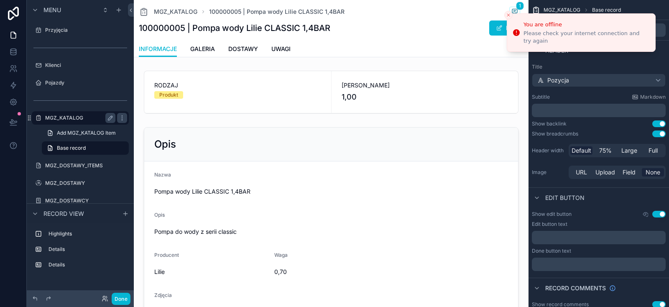
click at [76, 116] on label "MGZ_KATALOG" at bounding box center [78, 118] width 67 height 7
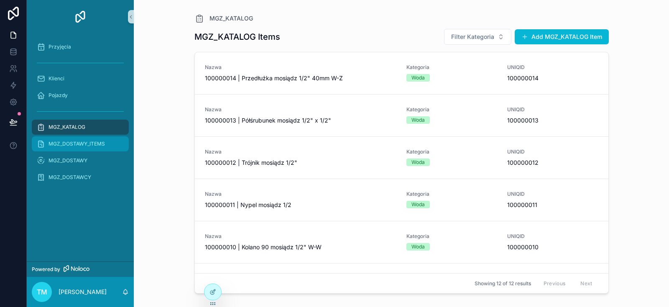
click at [96, 144] on span "MGZ_DOSTAWY_ITEMS" at bounding box center [77, 144] width 56 height 7
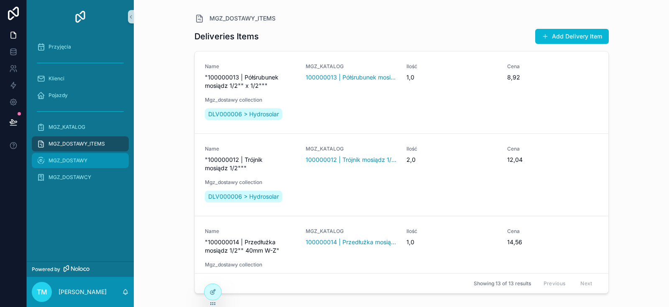
click at [97, 156] on div "MGZ_DOSTAWY" at bounding box center [80, 160] width 87 height 13
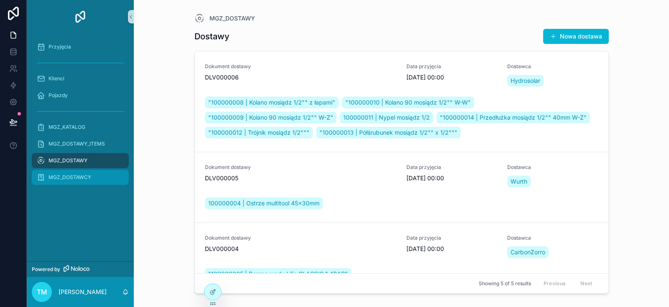
click at [94, 173] on div "MGZ_DOSTAWCY" at bounding box center [80, 177] width 87 height 13
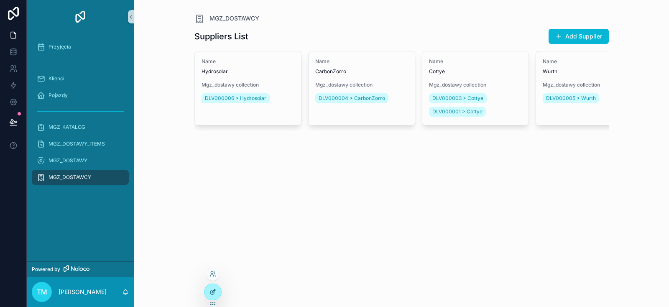
click at [213, 294] on icon at bounding box center [213, 292] width 7 height 7
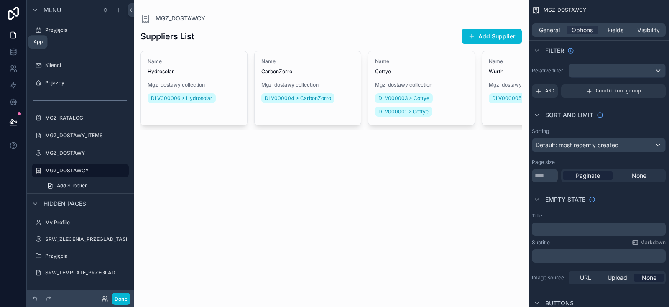
click at [10, 30] on link at bounding box center [13, 35] width 26 height 17
click at [12, 10] on icon at bounding box center [13, 13] width 17 height 13
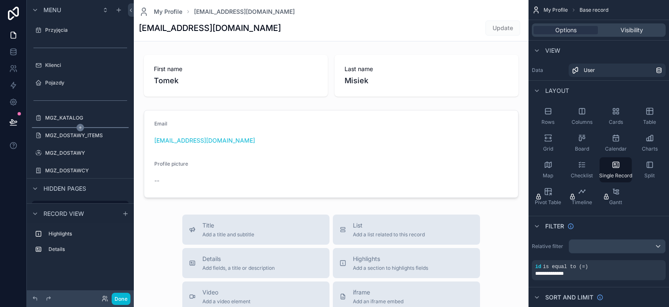
scroll to position [50, 0]
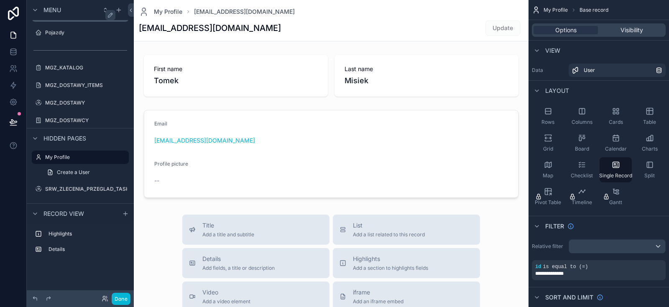
drag, startPoint x: 111, startPoint y: 68, endPoint x: 102, endPoint y: 70, distance: 9.0
click at [0, 0] on icon "scrollable content" at bounding box center [0, 0] width 0 height 0
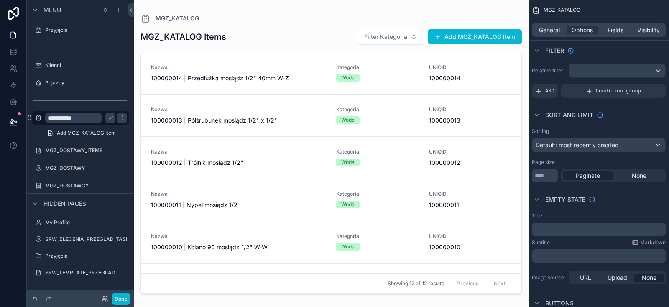
click at [93, 120] on input "**********" at bounding box center [73, 118] width 57 height 10
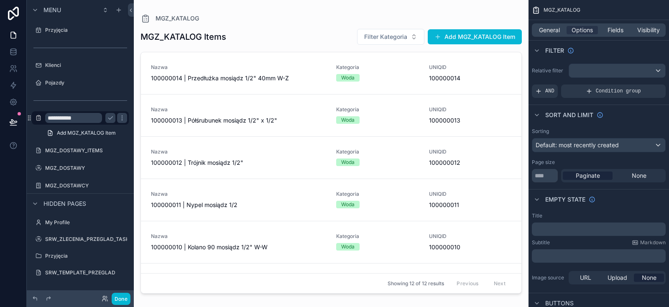
click at [93, 120] on input "**********" at bounding box center [73, 118] width 57 height 10
click at [89, 115] on input "**********" at bounding box center [73, 118] width 57 height 10
type input "*"
type input "**********"
click at [108, 120] on icon "scrollable content" at bounding box center [110, 118] width 7 height 7
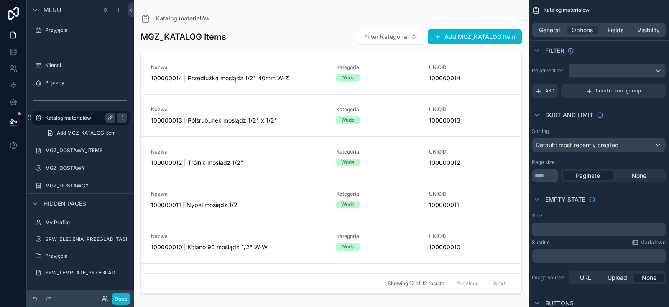
click at [110, 116] on icon "scrollable content" at bounding box center [110, 118] width 4 height 4
click at [74, 118] on input "**********" at bounding box center [73, 118] width 57 height 10
type input "*"
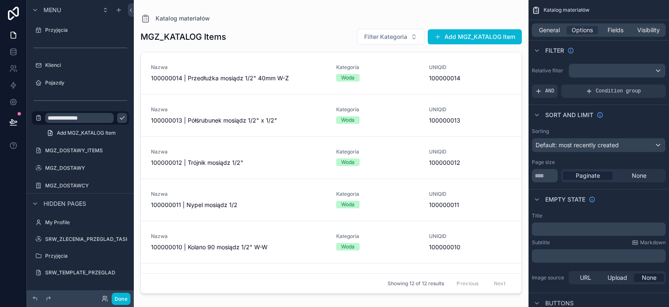
type input "**********"
drag, startPoint x: 110, startPoint y: 118, endPoint x: 109, endPoint y: 133, distance: 15.6
click at [119, 117] on icon "scrollable content" at bounding box center [122, 118] width 7 height 7
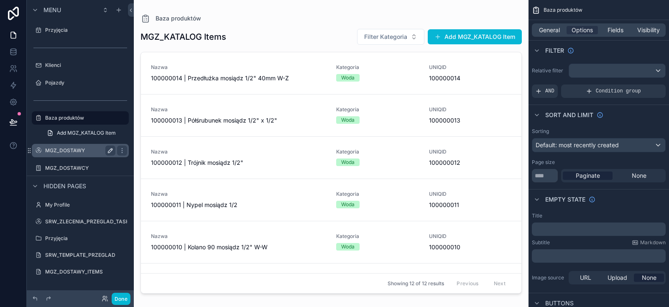
click at [115, 150] on button "scrollable content" at bounding box center [110, 151] width 10 height 10
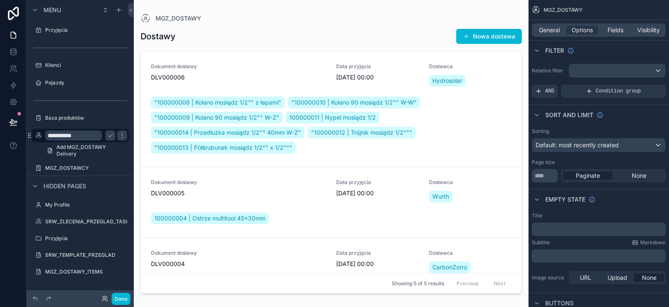
click at [87, 131] on input "**********" at bounding box center [73, 136] width 57 height 10
type input "*"
type input "*******"
click at [32, 129] on link "*******" at bounding box center [80, 135] width 97 height 13
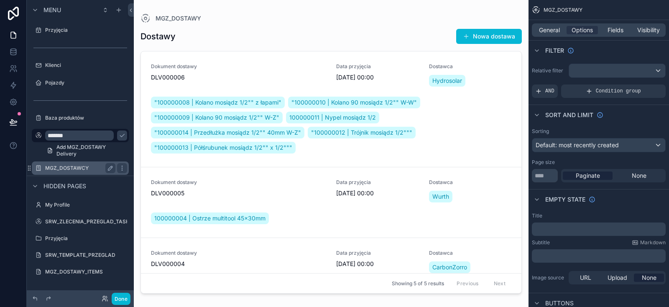
drag, startPoint x: 110, startPoint y: 136, endPoint x: 85, endPoint y: 166, distance: 39.2
click at [119, 135] on icon "scrollable content" at bounding box center [122, 135] width 7 height 7
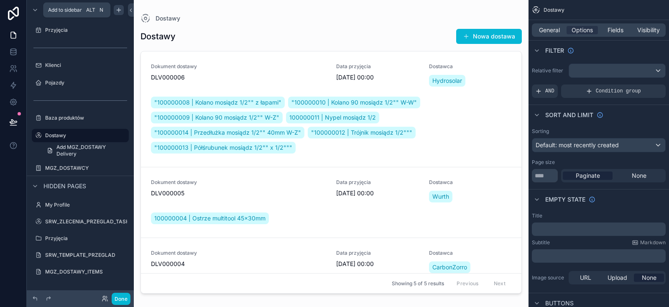
click at [119, 10] on icon "scrollable content" at bounding box center [118, 10] width 7 height 7
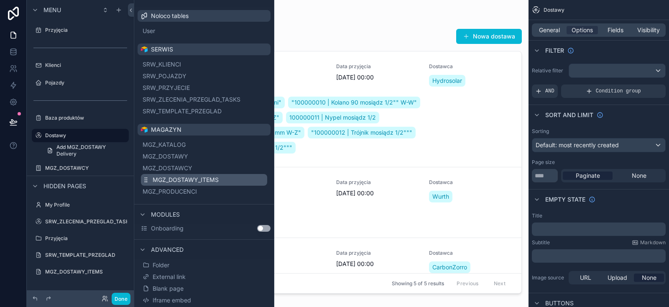
scroll to position [44, 0]
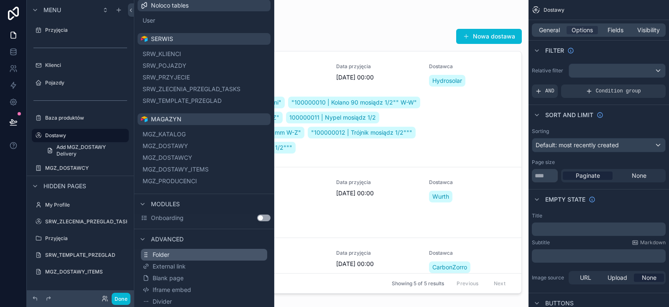
click at [180, 256] on button "Folder" at bounding box center [204, 255] width 126 height 12
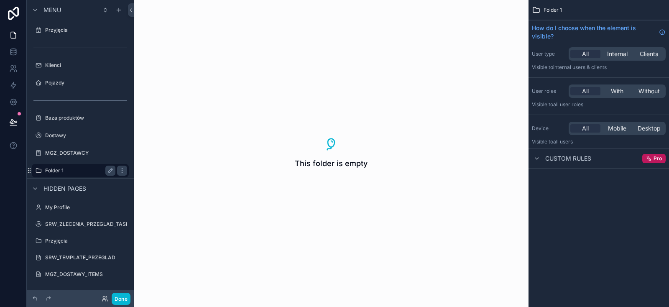
click at [62, 171] on label "Folder 1" at bounding box center [78, 170] width 67 height 7
click at [112, 172] on icon "scrollable content" at bounding box center [110, 170] width 7 height 7
click at [38, 173] on icon "scrollable content" at bounding box center [38, 170] width 7 height 7
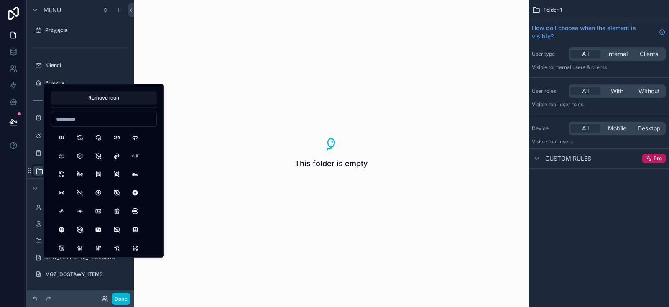
click at [95, 116] on input at bounding box center [103, 119] width 105 height 12
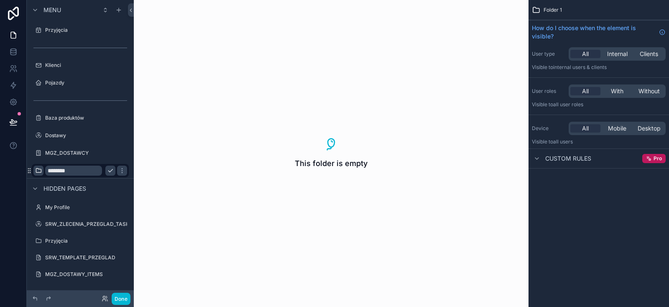
click at [141, 51] on div "This folder is empty" at bounding box center [331, 153] width 395 height 307
click at [89, 172] on input "********" at bounding box center [73, 171] width 57 height 10
click at [69, 171] on input "********" at bounding box center [73, 171] width 57 height 10
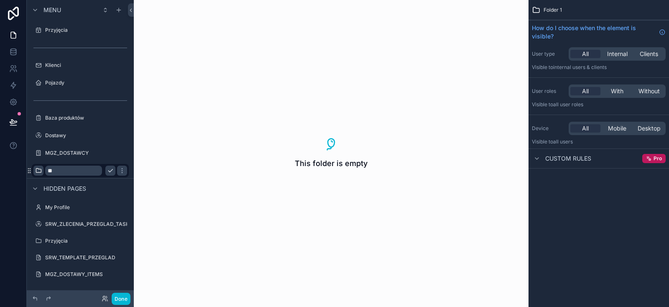
type input "*"
type input "**********"
click at [119, 171] on icon "scrollable content" at bounding box center [122, 170] width 7 height 7
click at [110, 118] on icon "scrollable content" at bounding box center [110, 118] width 4 height 4
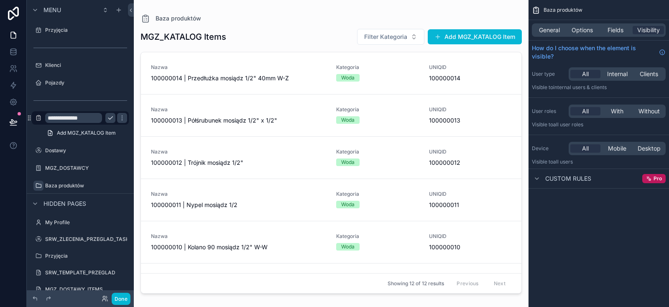
click at [83, 115] on input "**********" at bounding box center [73, 118] width 57 height 10
type input "*"
type input "*******"
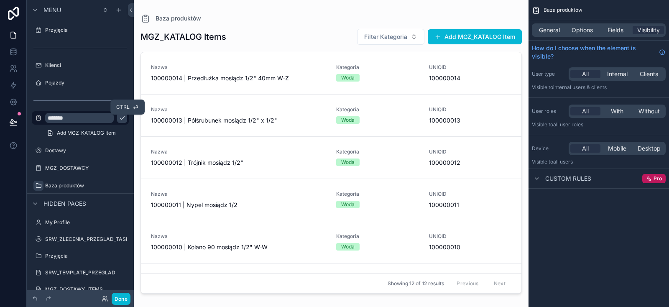
click at [119, 116] on icon "scrollable content" at bounding box center [122, 118] width 7 height 7
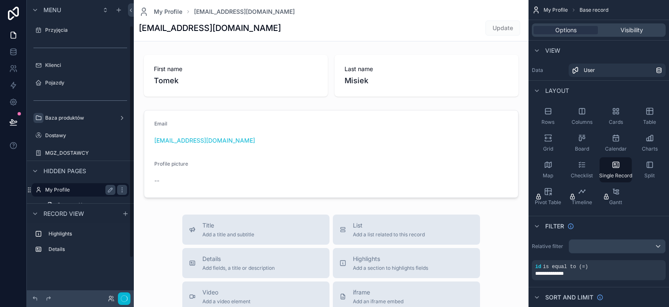
scroll to position [33, 0]
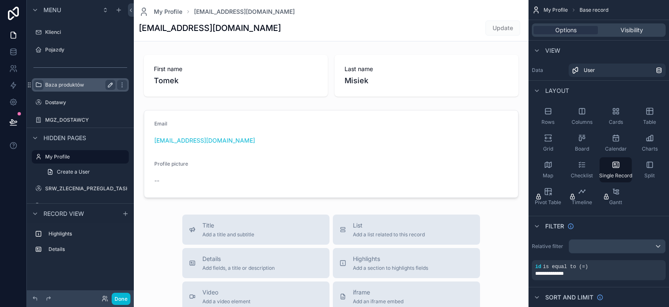
click at [74, 84] on label "Baza produktów" at bounding box center [78, 85] width 67 height 7
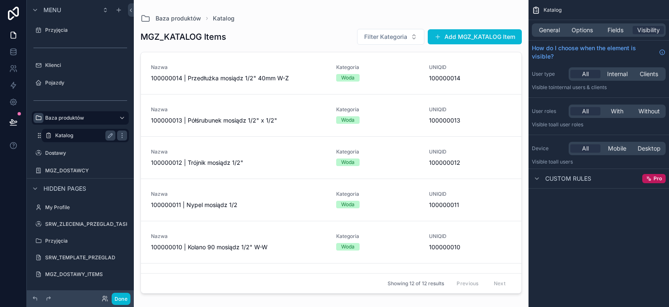
click at [74, 133] on label "Katalog" at bounding box center [83, 135] width 57 height 7
click at [70, 118] on label "Baza produktów" at bounding box center [78, 118] width 67 height 7
click at [64, 133] on label "Katalog" at bounding box center [83, 135] width 57 height 7
click at [69, 117] on label "Baza produktów" at bounding box center [78, 118] width 67 height 7
click at [67, 134] on label "Katalog" at bounding box center [83, 135] width 57 height 7
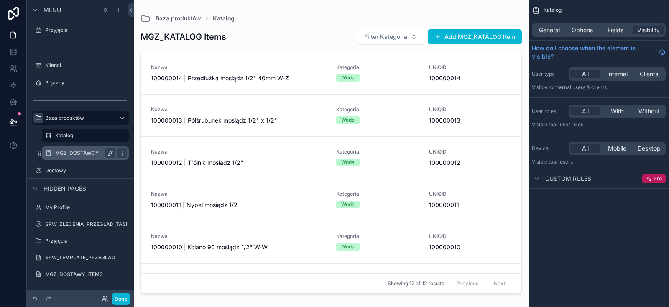
click at [110, 152] on icon "scrollable content" at bounding box center [110, 153] width 7 height 7
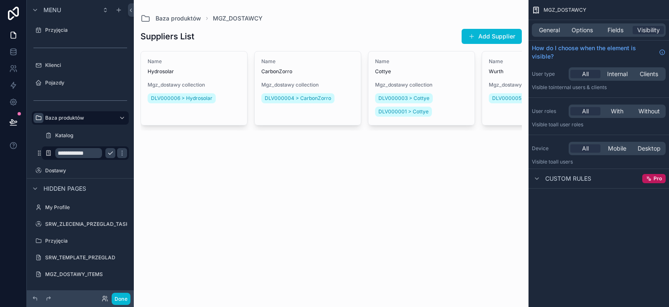
click at [91, 153] on input "**********" at bounding box center [78, 153] width 47 height 10
type input "*"
type input "********"
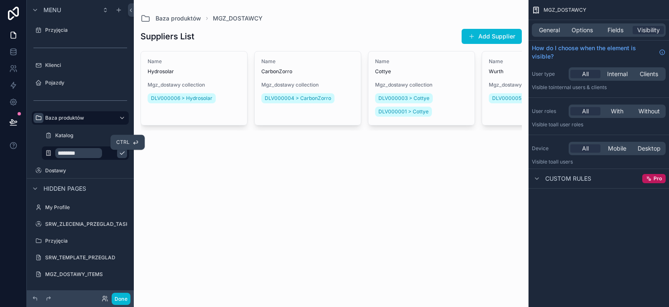
click at [119, 152] on icon "scrollable content" at bounding box center [122, 153] width 7 height 7
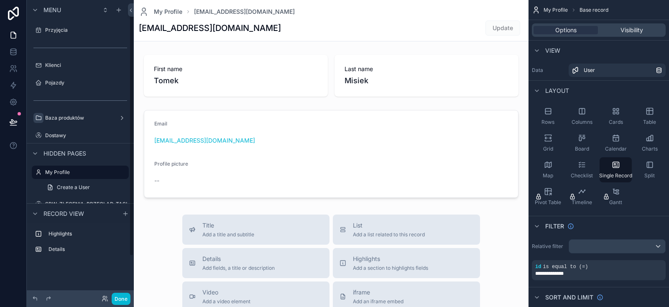
scroll to position [15, 0]
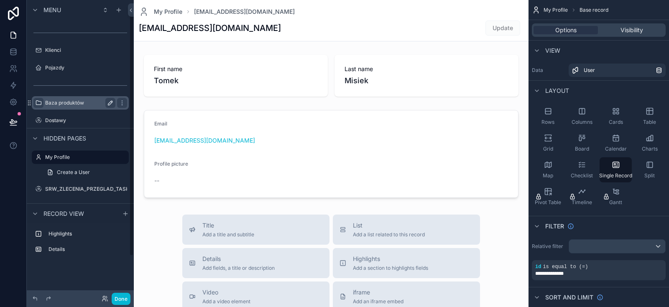
click at [80, 103] on label "Baza produktów" at bounding box center [78, 103] width 67 height 7
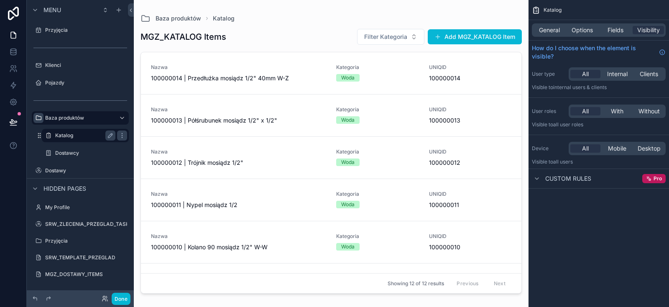
click at [85, 136] on label "Katalog" at bounding box center [83, 135] width 57 height 7
click at [84, 151] on label "Dostawcy" at bounding box center [83, 153] width 57 height 7
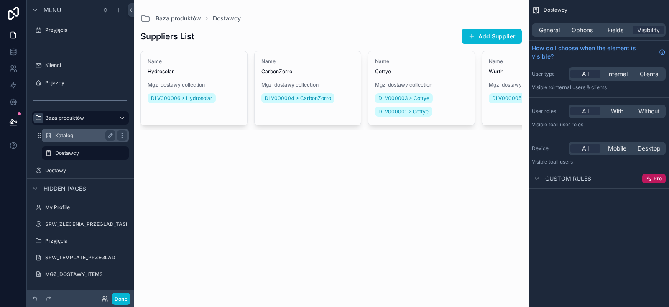
click at [84, 136] on label "Katalog" at bounding box center [83, 135] width 57 height 7
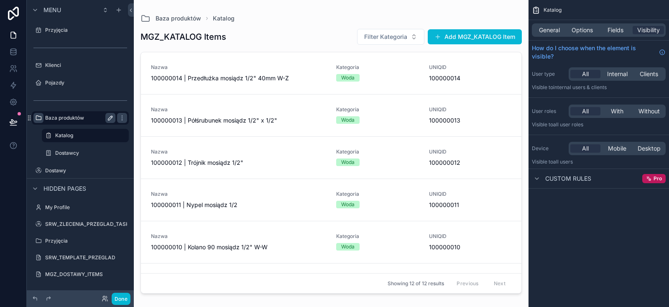
click at [83, 119] on label "Baza produktów" at bounding box center [78, 118] width 67 height 7
click at [0, 0] on icon "scrollable content" at bounding box center [0, 0] width 0 height 0
click at [125, 117] on icon "scrollable content" at bounding box center [122, 118] width 7 height 7
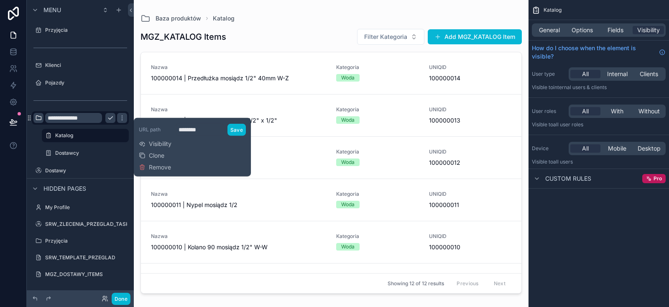
click at [111, 120] on icon "scrollable content" at bounding box center [110, 118] width 7 height 7
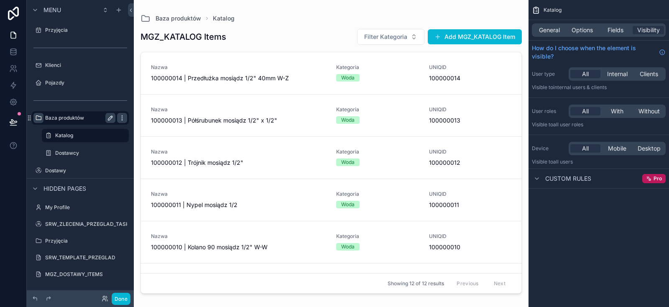
click at [122, 118] on icon "scrollable content" at bounding box center [122, 118] width 7 height 7
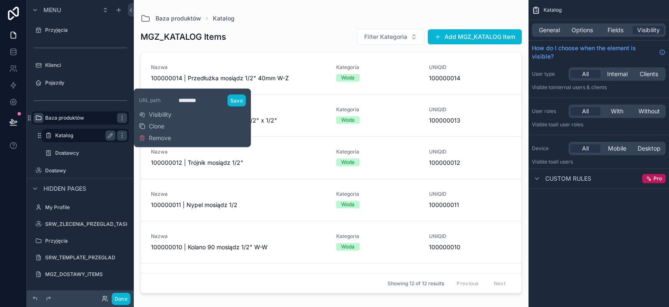
click at [71, 139] on label "Katalog" at bounding box center [83, 135] width 57 height 7
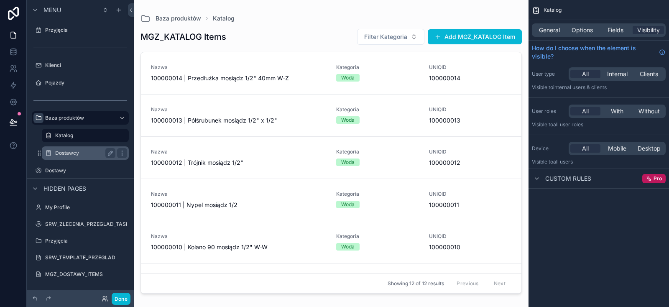
click at [77, 153] on label "Dostawcy" at bounding box center [83, 153] width 57 height 7
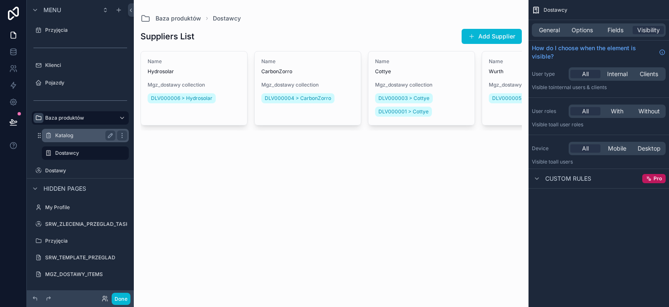
click at [69, 136] on label "Katalog" at bounding box center [83, 135] width 57 height 7
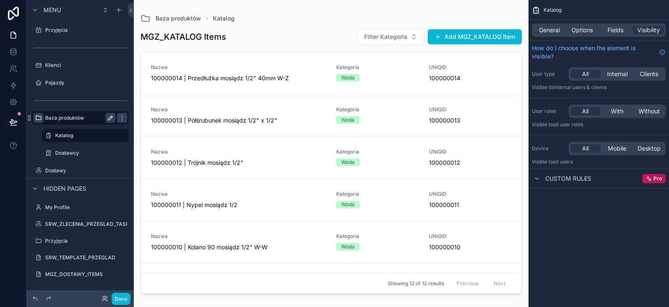
click at [71, 118] on label "Baza produktów" at bounding box center [78, 118] width 67 height 7
click at [69, 132] on div "Katalog" at bounding box center [85, 136] width 60 height 10
click at [70, 119] on label "Baza produktów" at bounding box center [78, 118] width 67 height 7
click at [548, 31] on span "General" at bounding box center [549, 30] width 21 height 8
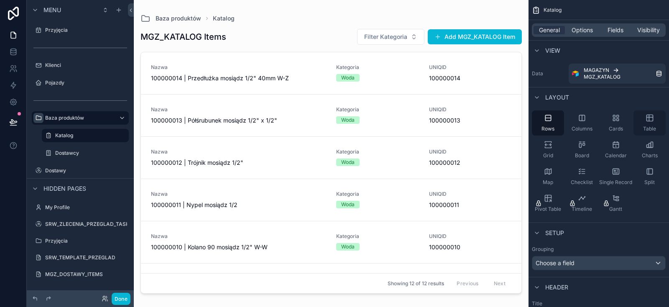
click at [648, 119] on icon "scrollable content" at bounding box center [650, 118] width 8 height 8
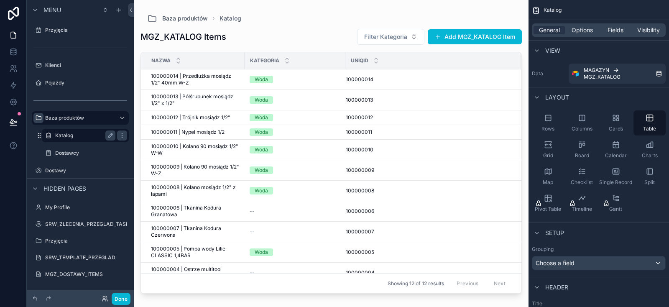
click at [67, 138] on label "Katalog" at bounding box center [83, 135] width 57 height 7
click at [65, 121] on div "Baza produktów" at bounding box center [80, 118] width 70 height 10
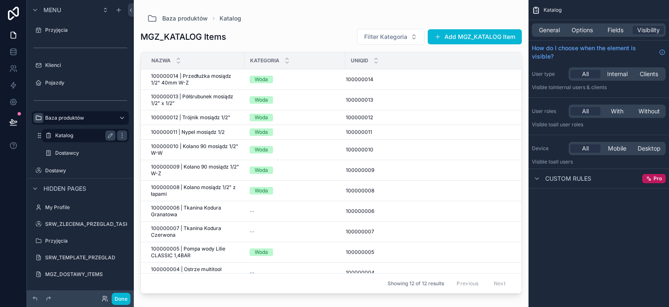
click at [66, 136] on label "Katalog" at bounding box center [83, 135] width 57 height 7
click at [72, 138] on label "Katalog" at bounding box center [83, 135] width 57 height 7
click at [547, 27] on span "General" at bounding box center [549, 30] width 21 height 8
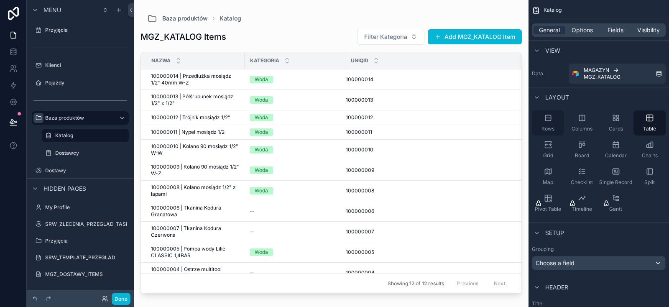
click at [548, 116] on icon "scrollable content" at bounding box center [548, 118] width 8 height 8
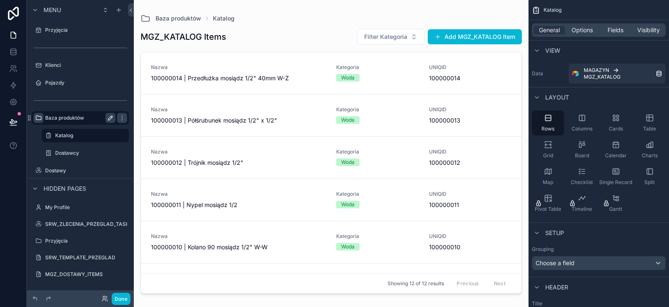
click at [61, 117] on label "Baza produktów" at bounding box center [78, 118] width 67 height 7
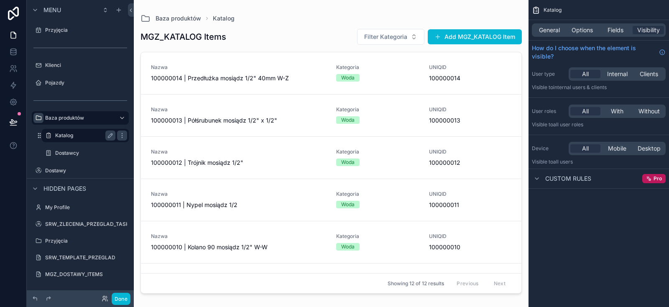
click at [72, 133] on label "Katalog" at bounding box center [83, 135] width 57 height 7
click at [71, 121] on div "Baza produktów" at bounding box center [80, 118] width 70 height 10
click at [41, 117] on icon "scrollable content" at bounding box center [38, 118] width 7 height 7
click at [0, 172] on div at bounding box center [13, 153] width 27 height 307
click at [0, 0] on button "scrollable content" at bounding box center [0, 0] width 0 height 0
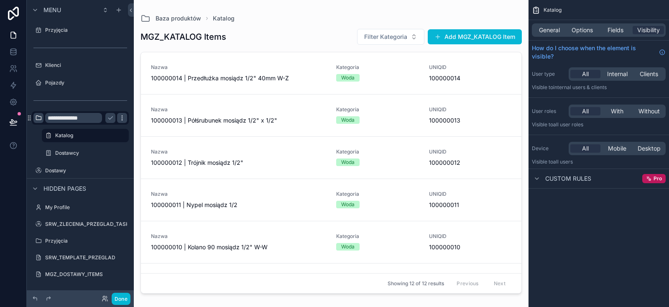
click at [122, 119] on icon "scrollable content" at bounding box center [122, 118] width 7 height 7
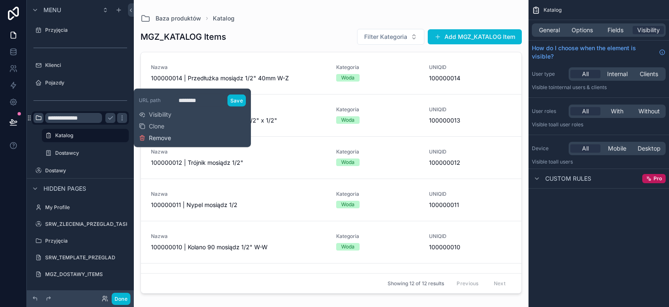
click at [171, 138] on span "Remove" at bounding box center [160, 138] width 22 height 8
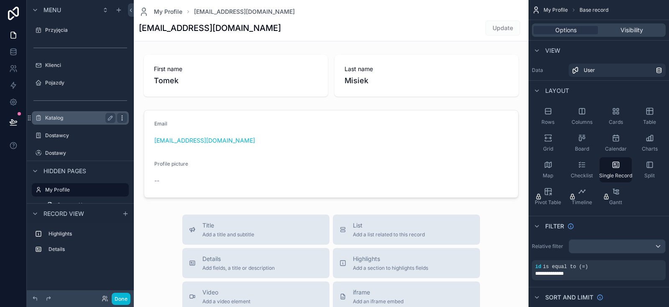
click at [123, 117] on icon "scrollable content" at bounding box center [122, 118] width 7 height 7
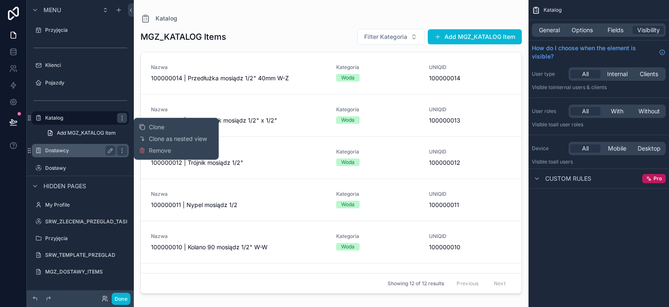
click at [52, 150] on label "Dostawcy" at bounding box center [78, 150] width 67 height 7
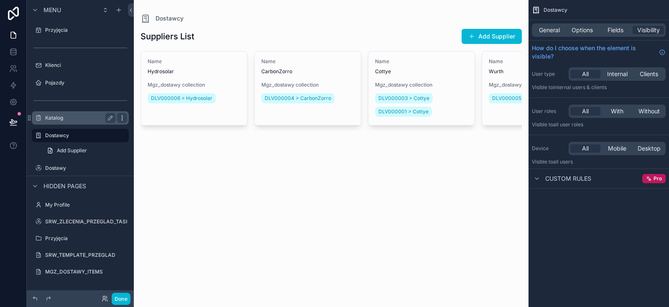
click at [121, 114] on div "scrollable content" at bounding box center [122, 118] width 10 height 10
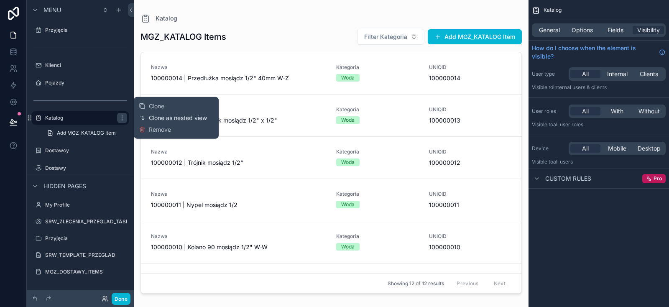
click at [167, 118] on span "Clone as nested view" at bounding box center [178, 118] width 58 height 8
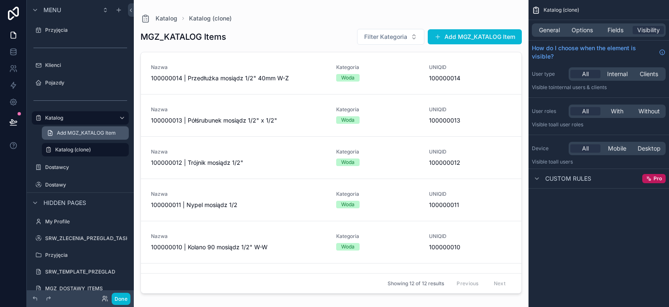
click at [81, 131] on span "Add MGZ_KATALOG Item" at bounding box center [86, 133] width 59 height 7
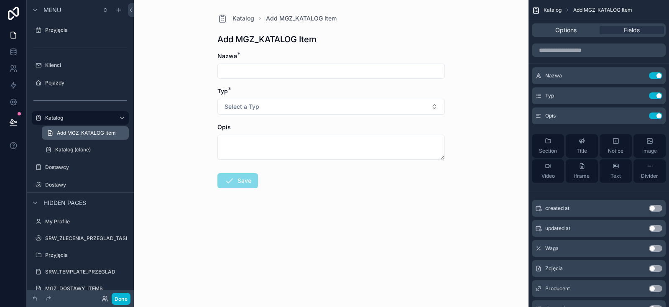
scroll to position [13, 0]
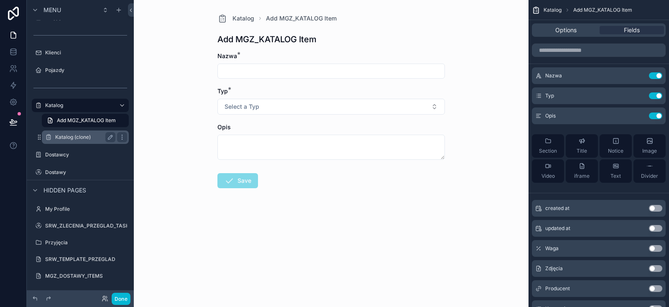
click at [76, 137] on label "Katalog (clone)" at bounding box center [83, 137] width 57 height 7
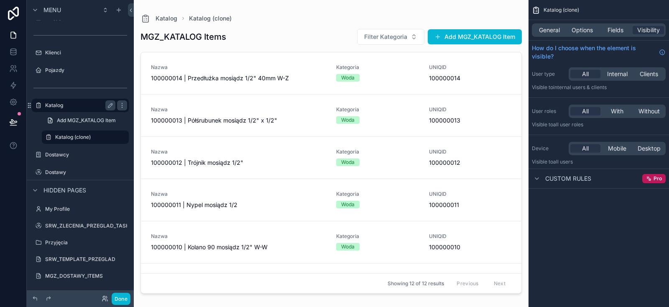
click at [65, 108] on label "Katalog" at bounding box center [78, 105] width 67 height 7
click at [68, 135] on label "Katalog (clone)" at bounding box center [83, 137] width 57 height 7
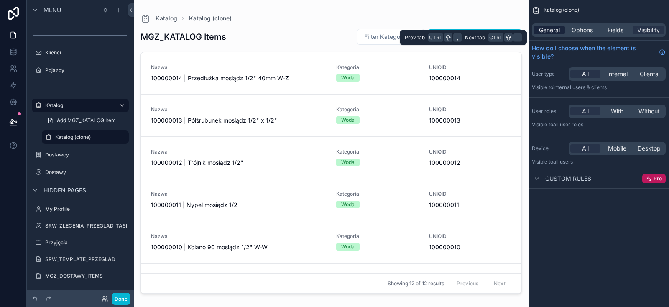
click at [554, 30] on span "General" at bounding box center [549, 30] width 21 height 8
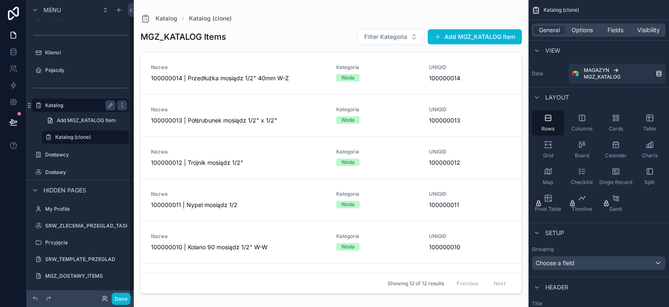
click at [60, 105] on label "Katalog" at bounding box center [78, 105] width 67 height 7
click at [645, 115] on div "Table" at bounding box center [650, 122] width 32 height 25
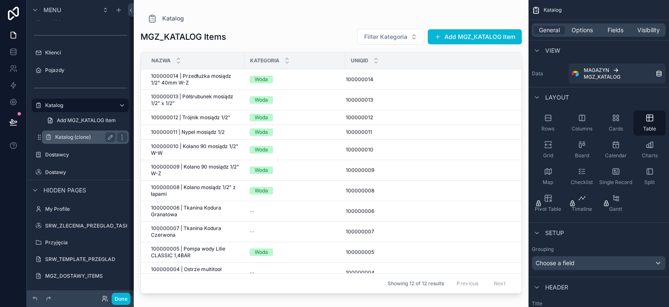
click at [73, 139] on label "Katalog (clone)" at bounding box center [83, 137] width 57 height 7
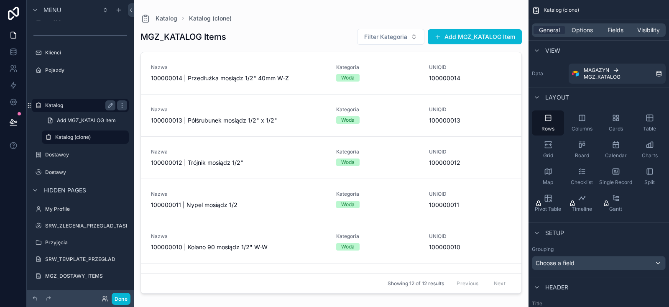
click at [67, 105] on label "Katalog" at bounding box center [78, 105] width 67 height 7
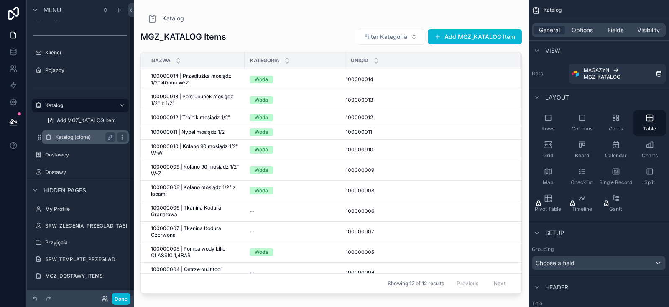
click at [77, 138] on label "Katalog (clone)" at bounding box center [83, 137] width 57 height 7
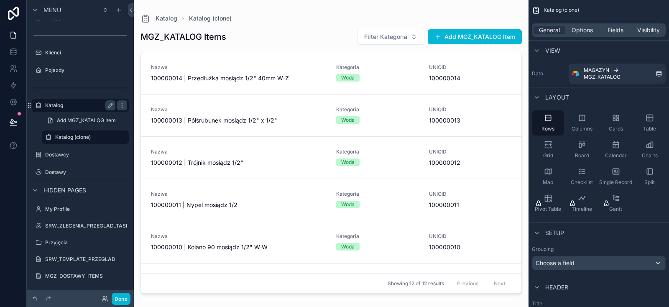
click at [82, 105] on label "Katalog" at bounding box center [78, 105] width 67 height 7
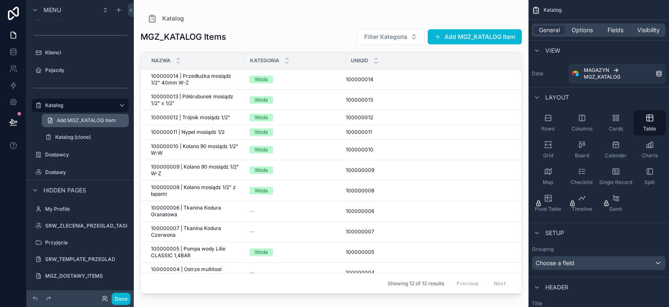
click at [79, 118] on span "Add MGZ_KATALOG Item" at bounding box center [86, 120] width 59 height 7
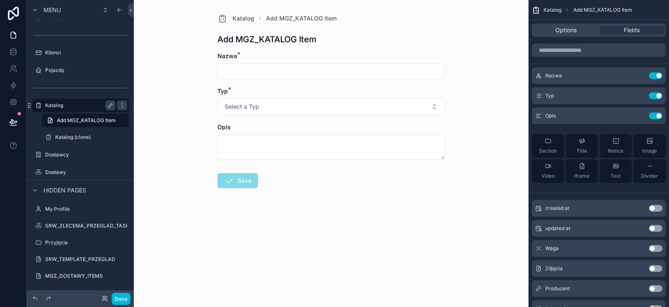
click at [54, 105] on label "Katalog" at bounding box center [78, 105] width 67 height 7
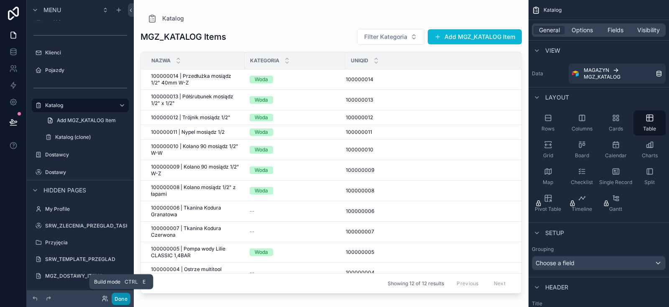
click at [125, 299] on button "Done" at bounding box center [121, 299] width 19 height 12
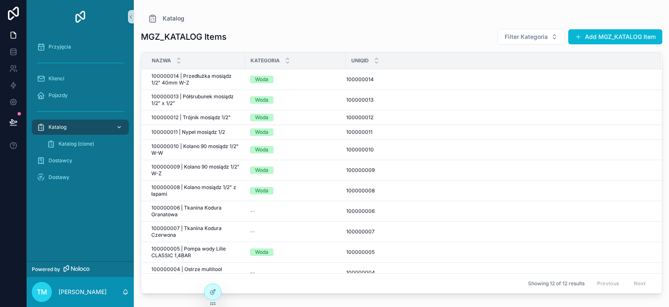
click at [122, 126] on icon "scrollable content" at bounding box center [119, 127] width 6 height 6
click at [68, 143] on span "Katalog (clone)" at bounding box center [77, 144] width 36 height 7
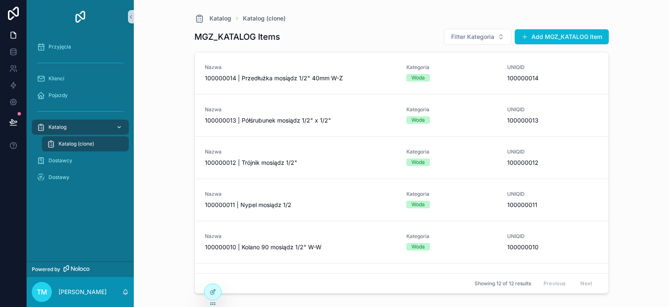
click at [119, 127] on icon "scrollable content" at bounding box center [119, 127] width 3 height 2
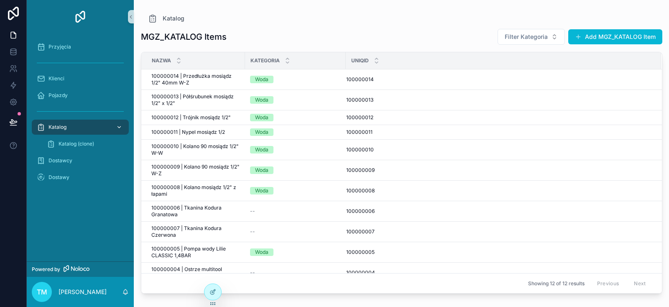
click at [123, 126] on div "scrollable content" at bounding box center [118, 126] width 11 height 13
click at [72, 223] on div "Przyjęcia Klienci Pojazdy Katalog Katalog (clone) Dostawcy Dostawy" at bounding box center [80, 147] width 107 height 228
click at [118, 126] on icon "scrollable content" at bounding box center [119, 127] width 6 height 6
click at [56, 91] on div "Pojazdy" at bounding box center [80, 95] width 87 height 13
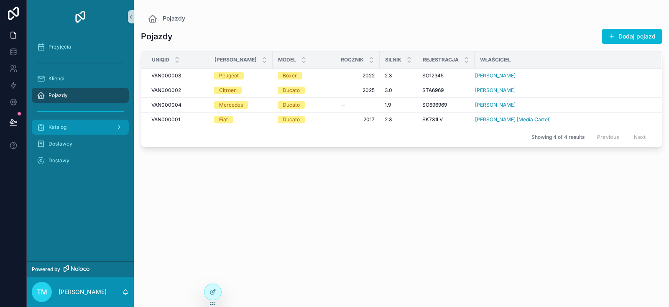
click at [64, 125] on span "Katalog" at bounding box center [58, 127] width 18 height 7
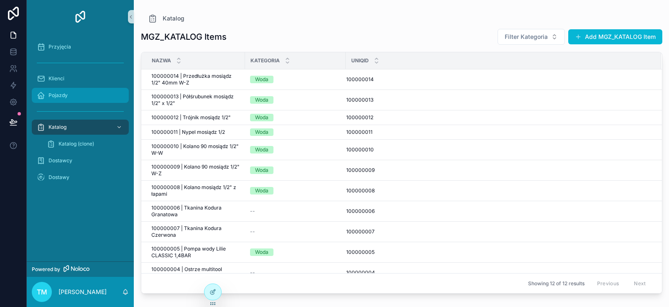
click at [61, 98] on span "Pojazdy" at bounding box center [58, 95] width 19 height 7
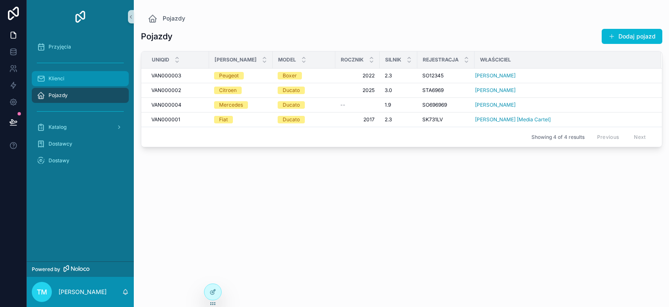
click at [62, 79] on span "Klienci" at bounding box center [57, 78] width 16 height 7
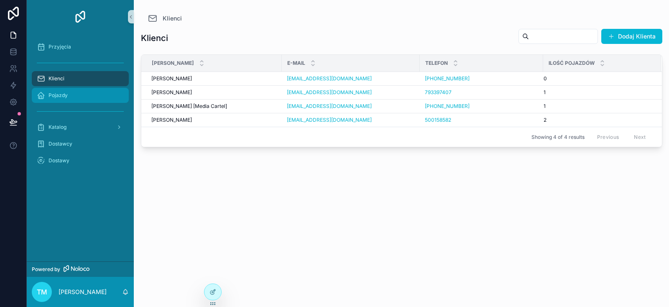
click at [62, 90] on div "Pojazdy" at bounding box center [80, 95] width 87 height 13
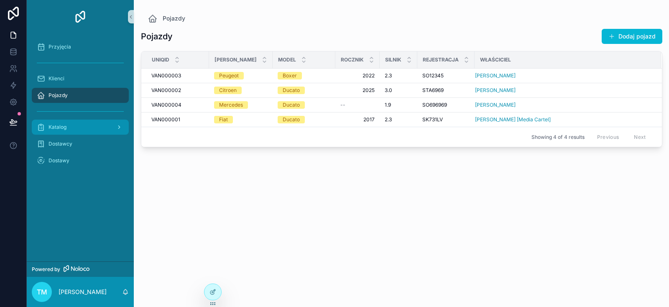
click at [63, 126] on span "Katalog" at bounding box center [58, 127] width 18 height 7
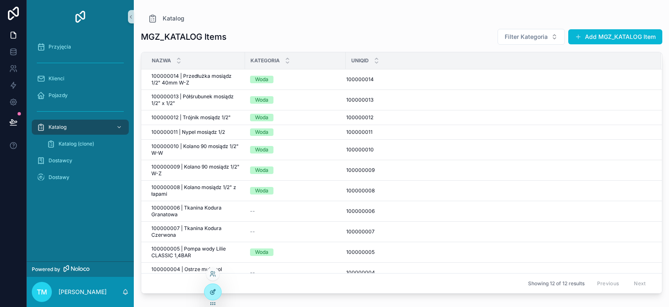
click at [218, 294] on div at bounding box center [213, 292] width 17 height 16
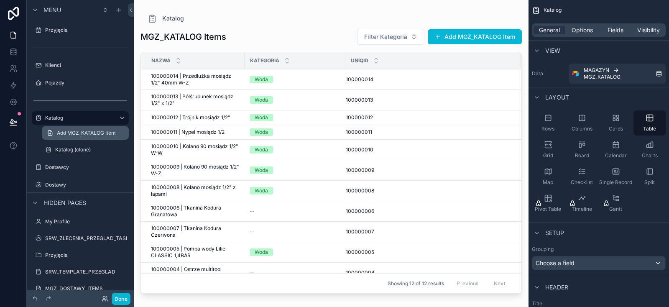
click at [72, 133] on span "Add MGZ_KATALOG Item" at bounding box center [86, 133] width 59 height 7
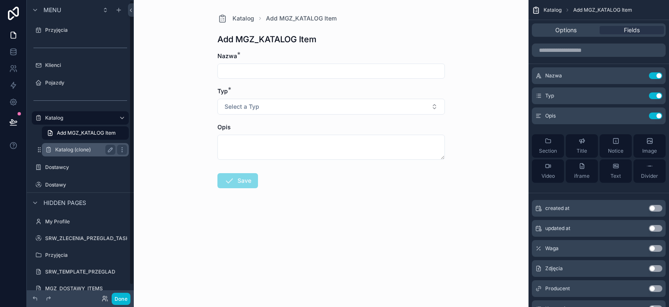
click at [69, 150] on label "Katalog (clone)" at bounding box center [83, 149] width 57 height 7
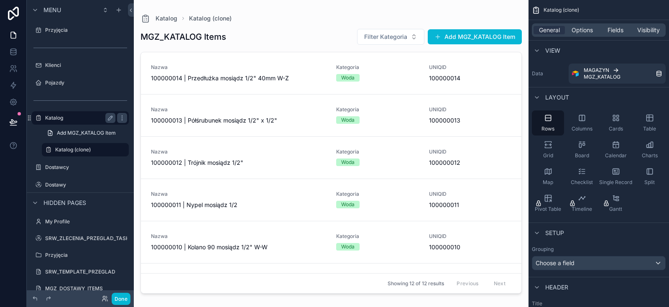
click at [59, 120] on label "Katalog" at bounding box center [78, 118] width 67 height 7
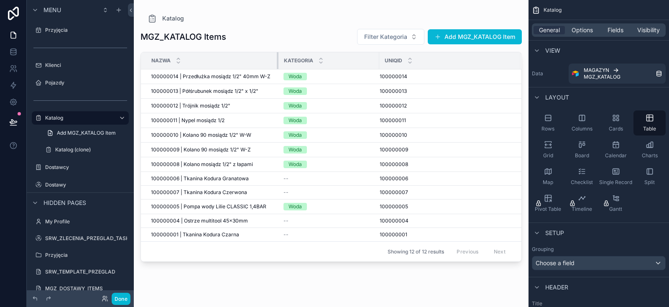
drag, startPoint x: 243, startPoint y: 57, endPoint x: 284, endPoint y: 56, distance: 40.6
click at [284, 56] on tr "Nazwa Kategoria UNIQID" at bounding box center [331, 60] width 381 height 17
click at [66, 146] on div "Katalog (clone)" at bounding box center [85, 150] width 60 height 10
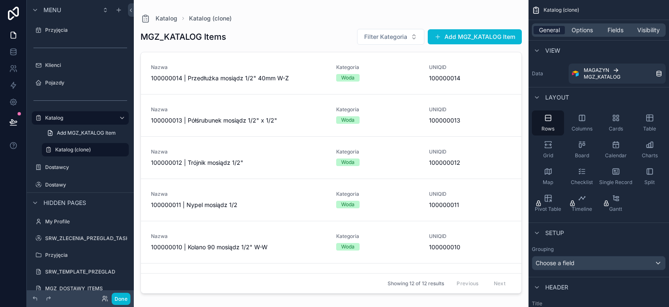
click at [553, 30] on span "General" at bounding box center [549, 30] width 21 height 8
click at [611, 115] on div "Cards" at bounding box center [616, 122] width 32 height 25
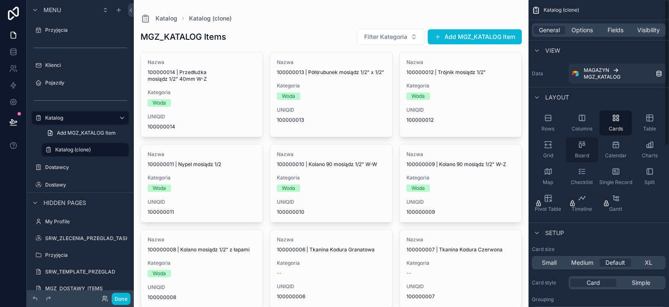
click at [586, 148] on icon "scrollable content" at bounding box center [582, 145] width 8 height 8
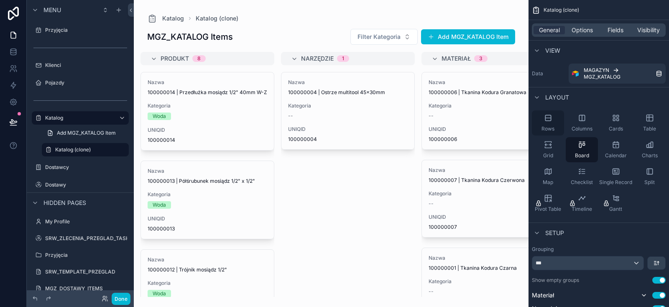
click at [552, 120] on icon "scrollable content" at bounding box center [548, 118] width 8 height 8
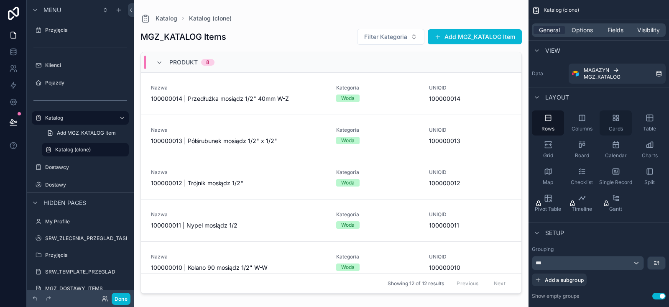
click at [615, 118] on icon "scrollable content" at bounding box center [616, 118] width 8 height 8
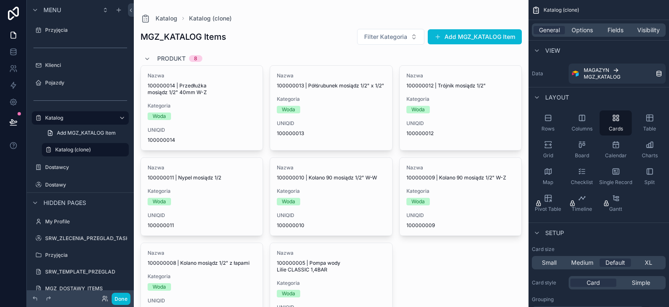
click at [149, 59] on div "scrollable content" at bounding box center [331, 288] width 395 height 577
click at [148, 58] on icon "scrollable content" at bounding box center [147, 59] width 7 height 7
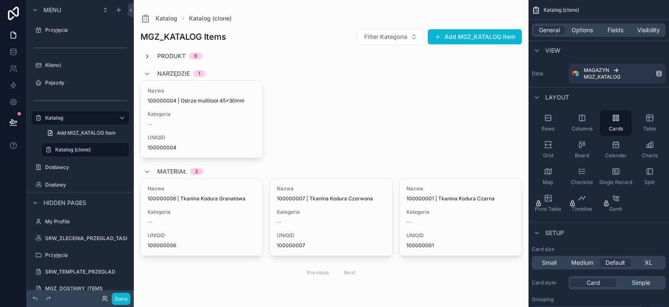
click at [148, 58] on icon "scrollable content" at bounding box center [147, 56] width 7 height 7
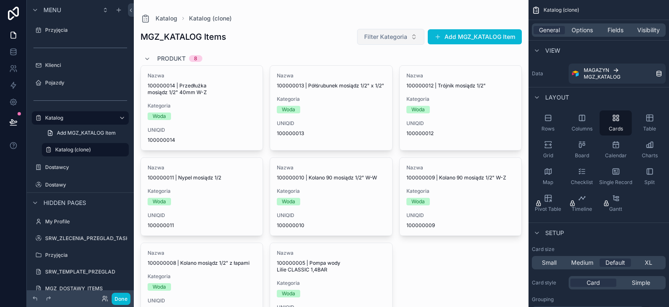
click at [395, 34] on span "Filter Kategoria" at bounding box center [385, 37] width 43 height 8
click at [332, 30] on div "MGZ_KATALOG Items Filter Kategoria Add MGZ_KATALOG Item" at bounding box center [332, 36] width 382 height 17
click at [592, 31] on span "Options" at bounding box center [582, 30] width 21 height 8
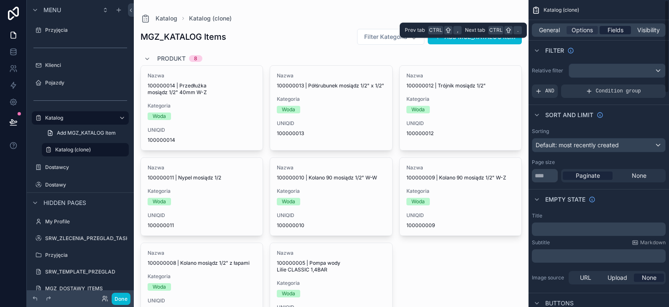
click at [613, 28] on span "Fields" at bounding box center [616, 30] width 16 height 8
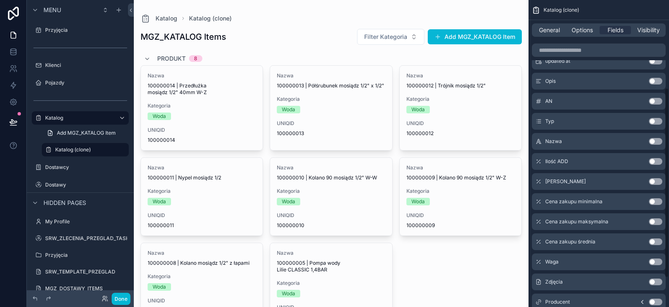
scroll to position [178, 0]
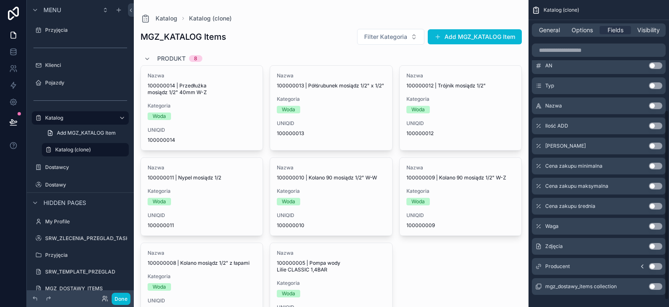
click at [654, 247] on button "Use setting" at bounding box center [655, 246] width 13 height 7
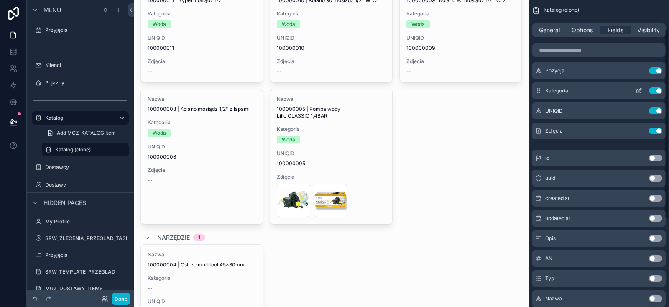
scroll to position [0, 0]
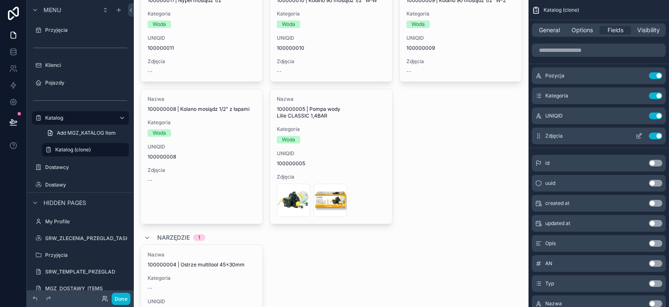
click at [636, 135] on icon "scrollable content" at bounding box center [639, 136] width 7 height 7
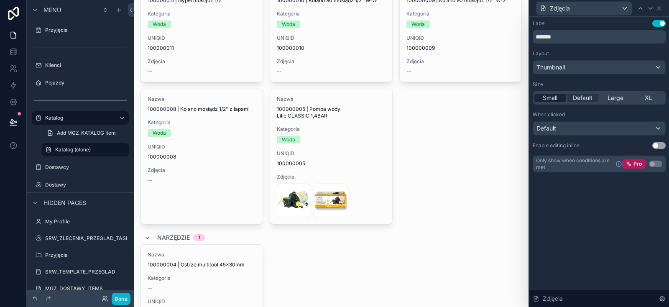
click at [555, 96] on span "Small" at bounding box center [550, 98] width 15 height 8
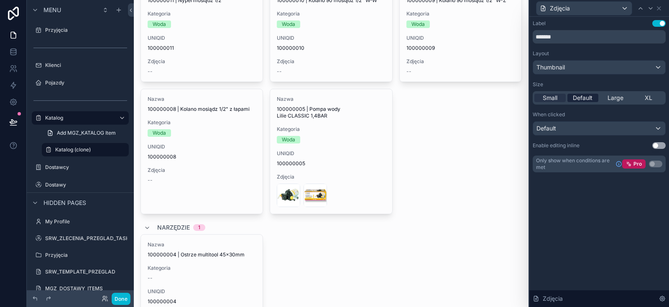
click at [588, 95] on span "Default" at bounding box center [583, 98] width 20 height 8
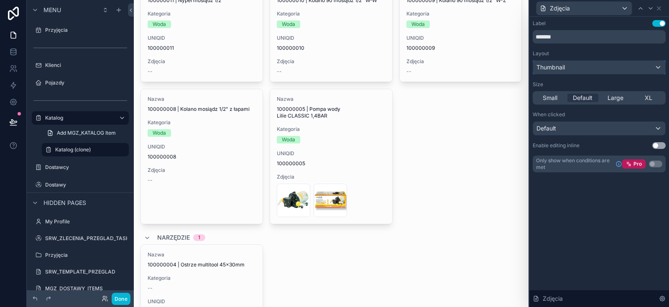
click at [584, 68] on div "Thumbnail" at bounding box center [599, 67] width 132 height 13
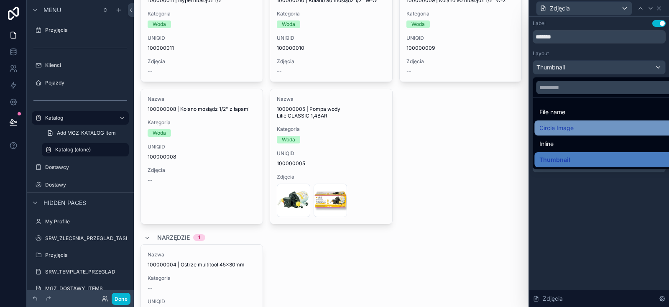
click at [569, 128] on span "Circle Image" at bounding box center [557, 128] width 34 height 10
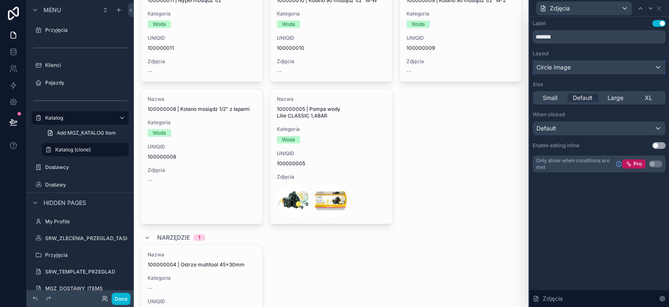
click at [571, 67] on span "Circle Image" at bounding box center [554, 67] width 34 height 8
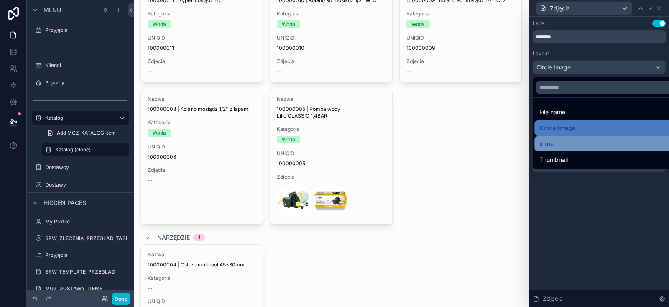
click at [564, 139] on div "Inline" at bounding box center [609, 144] width 138 height 10
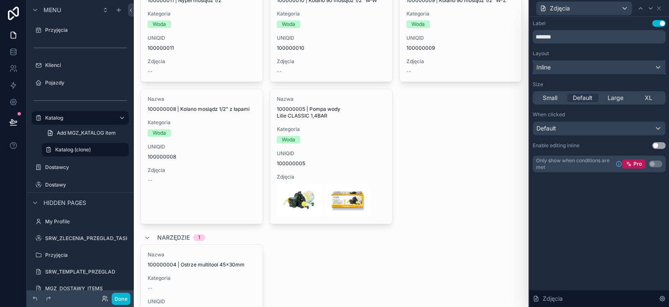
click at [564, 70] on div "Inline" at bounding box center [599, 67] width 132 height 13
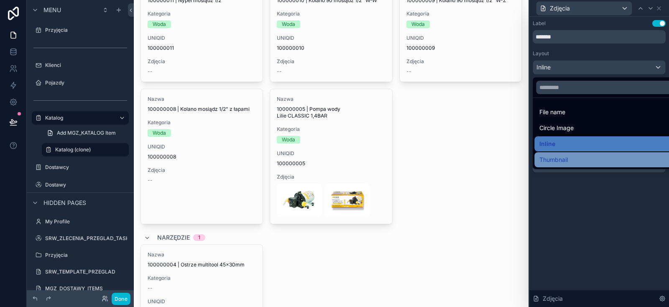
click at [560, 156] on span "Thumbnail" at bounding box center [554, 160] width 28 height 10
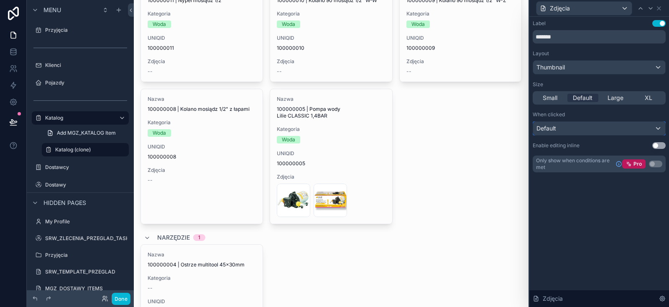
click at [576, 124] on div "Default" at bounding box center [599, 128] width 132 height 13
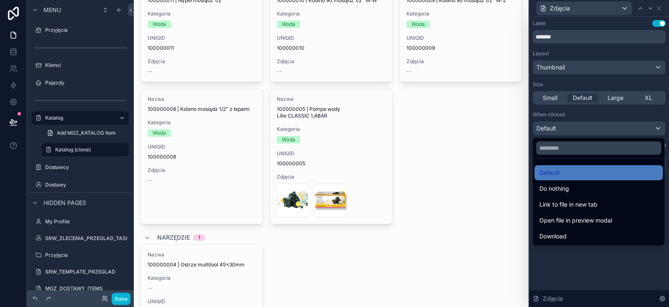
click at [576, 124] on div at bounding box center [600, 153] width 140 height 307
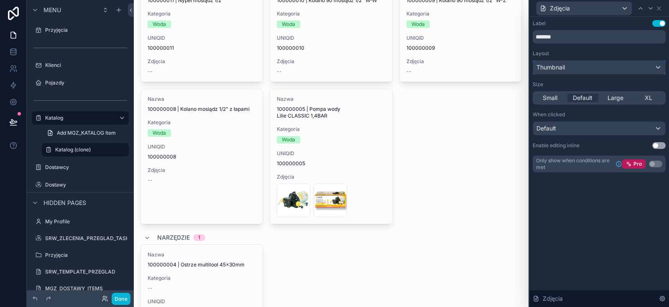
click at [558, 66] on span "Thumbnail" at bounding box center [551, 67] width 28 height 8
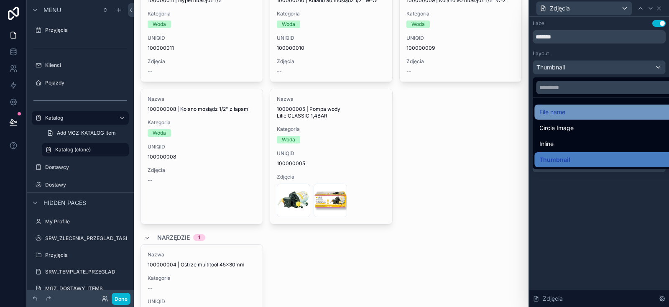
click at [556, 118] on div "File name" at bounding box center [609, 112] width 149 height 15
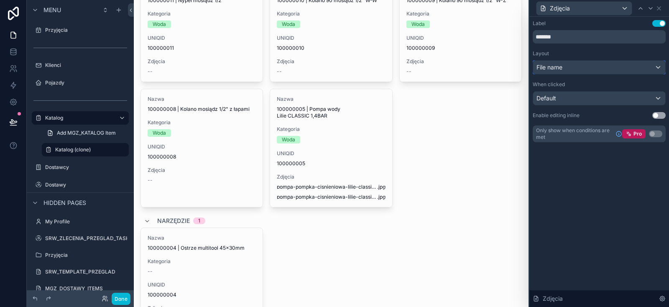
click at [556, 68] on span "File name" at bounding box center [550, 67] width 26 height 8
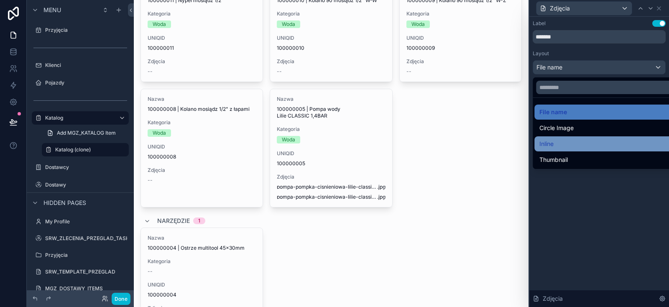
click at [559, 141] on div "Inline" at bounding box center [609, 144] width 138 height 10
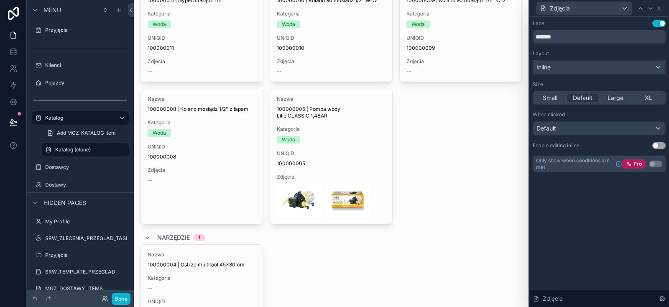
click at [553, 70] on div "Inline" at bounding box center [599, 67] width 132 height 13
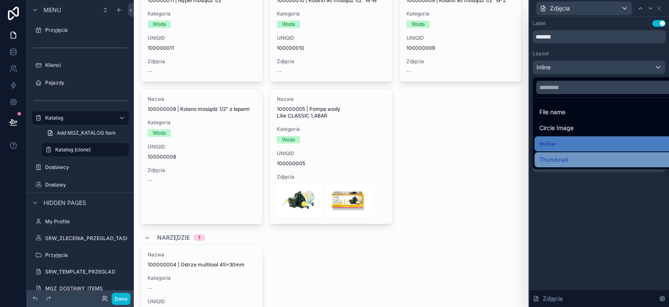
click at [556, 157] on span "Thumbnail" at bounding box center [554, 160] width 28 height 10
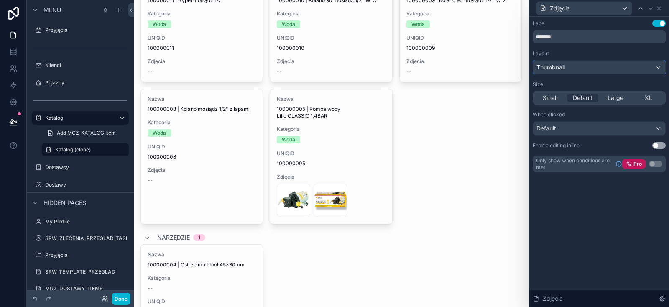
click at [565, 68] on span "Thumbnail" at bounding box center [551, 67] width 28 height 8
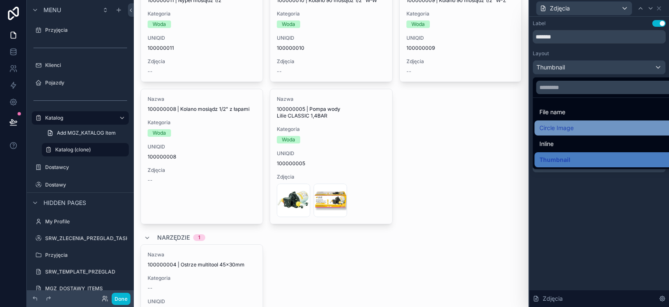
click at [564, 126] on span "Circle Image" at bounding box center [557, 128] width 34 height 10
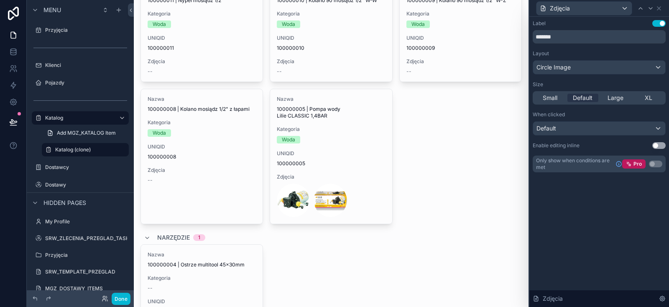
click at [625, 92] on div "Small Default Large XL" at bounding box center [599, 97] width 133 height 13
click at [620, 97] on span "Large" at bounding box center [616, 98] width 16 height 8
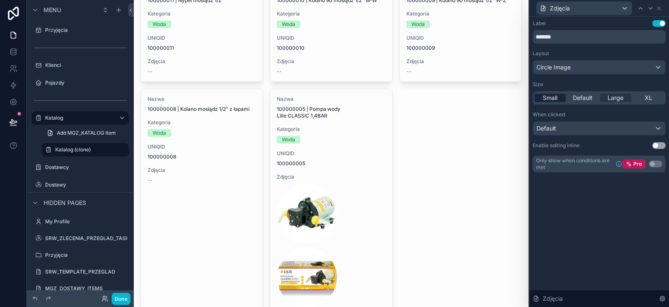
click at [552, 98] on span "Small" at bounding box center [550, 98] width 15 height 8
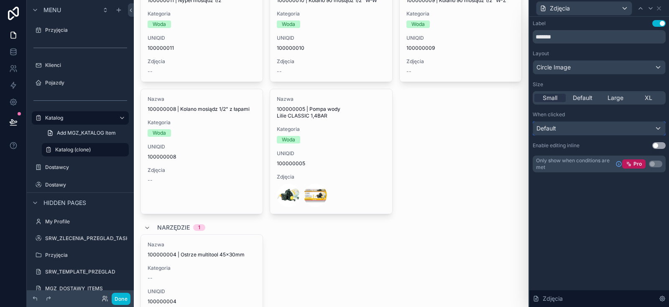
click at [645, 128] on div "Default" at bounding box center [599, 128] width 132 height 13
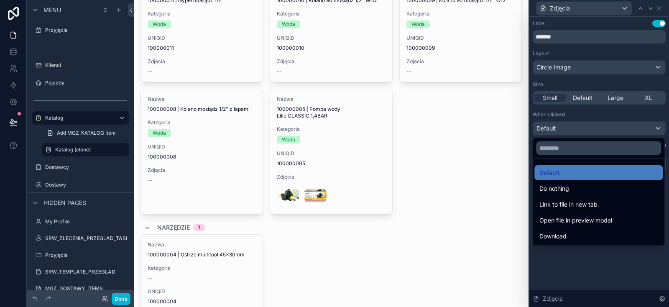
click at [645, 128] on div at bounding box center [600, 153] width 140 height 307
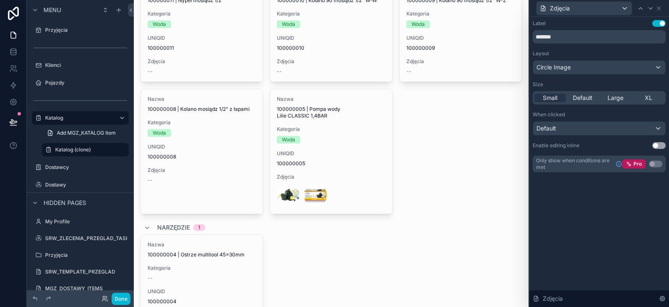
click at [663, 24] on button "Use setting" at bounding box center [659, 23] width 13 height 7
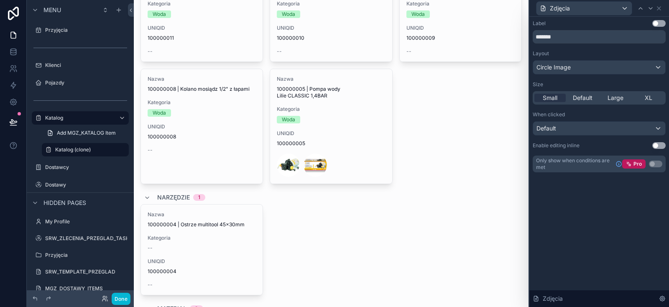
click at [661, 24] on button "Use setting" at bounding box center [659, 23] width 13 height 7
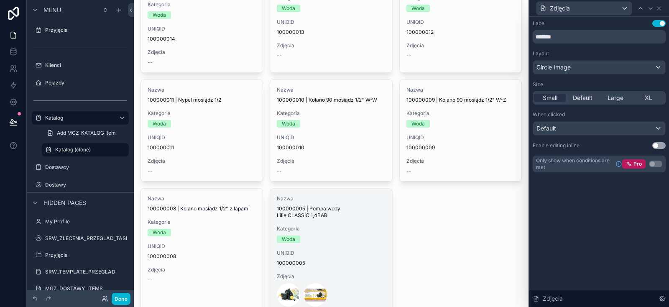
scroll to position [202, 0]
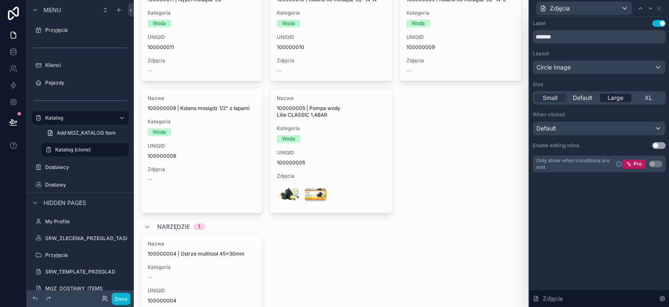
click at [613, 100] on span "Large" at bounding box center [616, 98] width 16 height 8
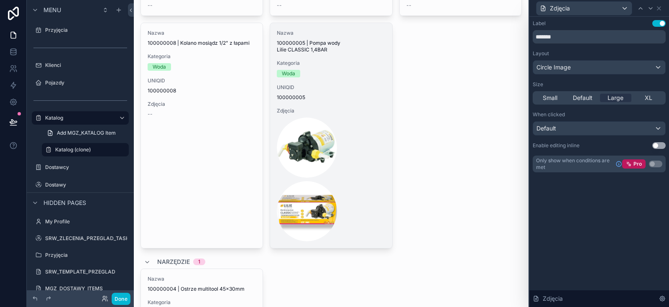
scroll to position [302, 0]
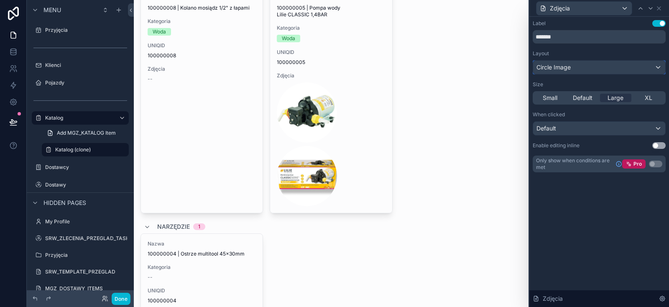
click at [559, 69] on span "Circle Image" at bounding box center [554, 67] width 34 height 8
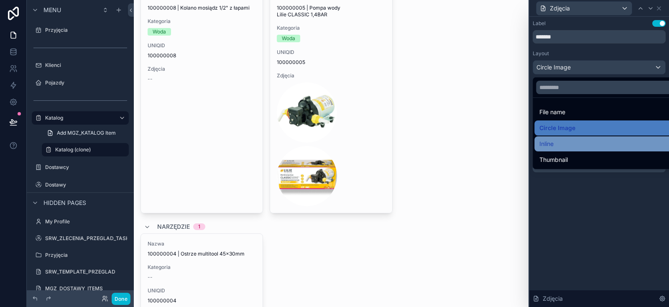
click at [563, 146] on div "Inline" at bounding box center [609, 144] width 138 height 10
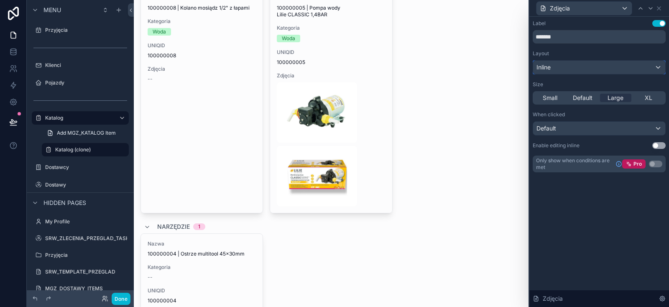
click at [543, 67] on span "Inline" at bounding box center [544, 67] width 14 height 8
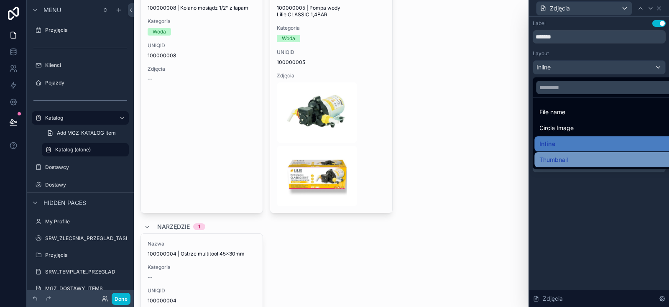
click at [549, 156] on span "Thumbnail" at bounding box center [554, 160] width 28 height 10
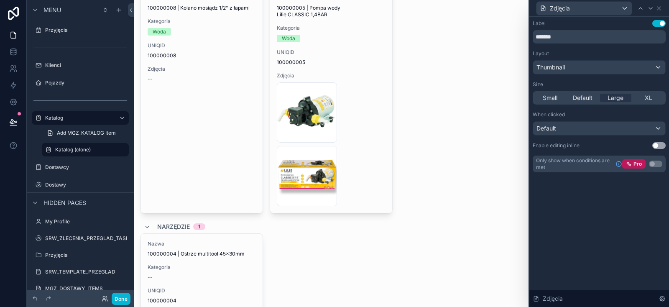
click at [574, 67] on div "Thumbnail" at bounding box center [599, 67] width 132 height 13
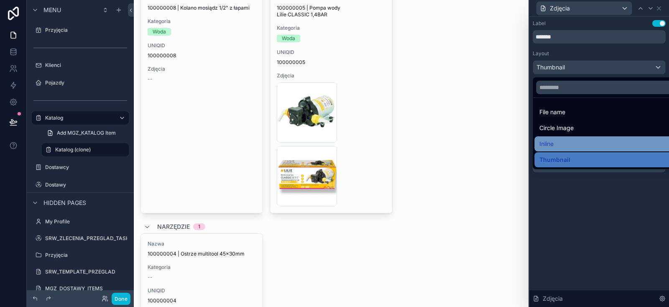
click at [563, 141] on div "Inline" at bounding box center [609, 144] width 138 height 10
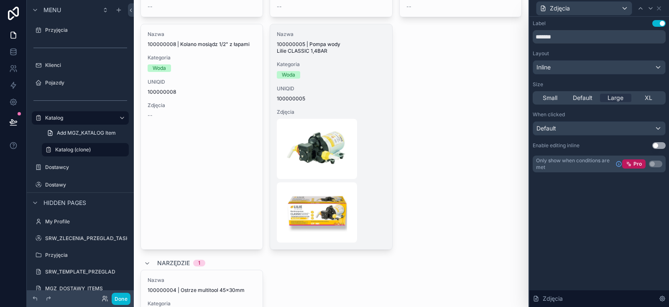
scroll to position [202, 0]
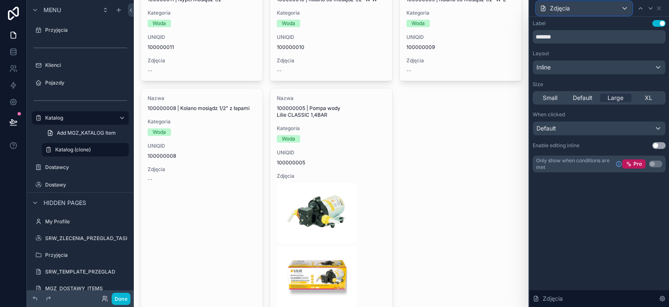
click at [616, 8] on div "Zdjęcia" at bounding box center [584, 8] width 95 height 13
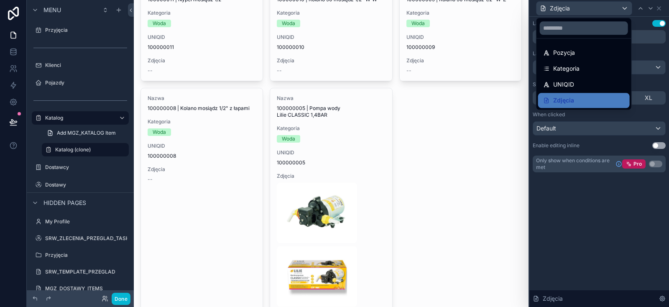
click at [616, 8] on div at bounding box center [600, 153] width 140 height 307
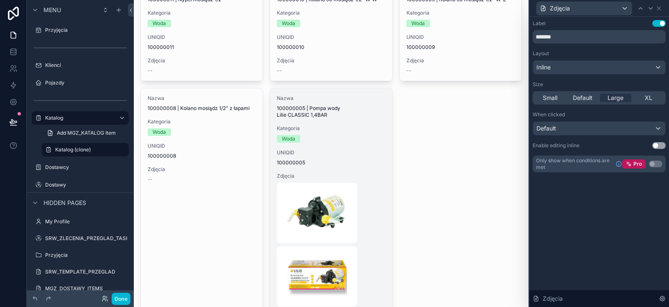
click at [325, 97] on span "Nazwa" at bounding box center [331, 98] width 108 height 7
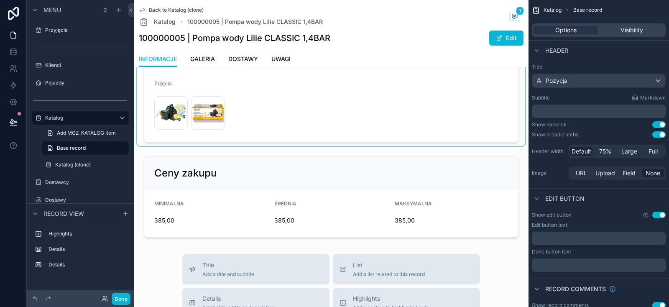
scroll to position [151, 0]
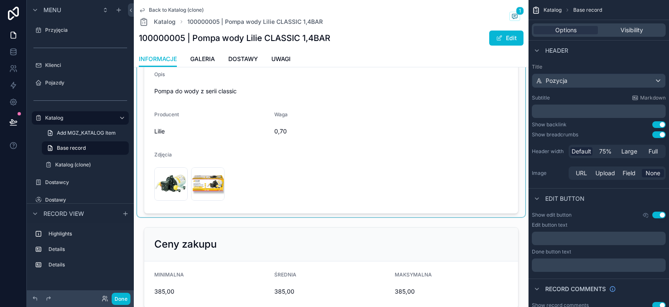
click at [257, 167] on div "scrollable content" at bounding box center [331, 100] width 388 height 234
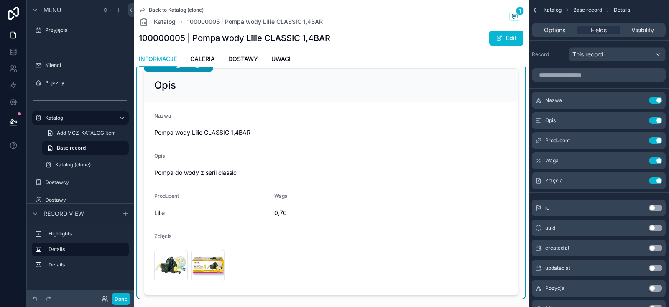
scroll to position [50, 0]
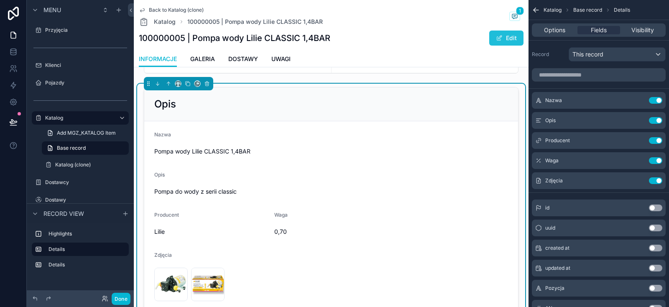
click at [507, 40] on button "Edit" at bounding box center [506, 38] width 34 height 15
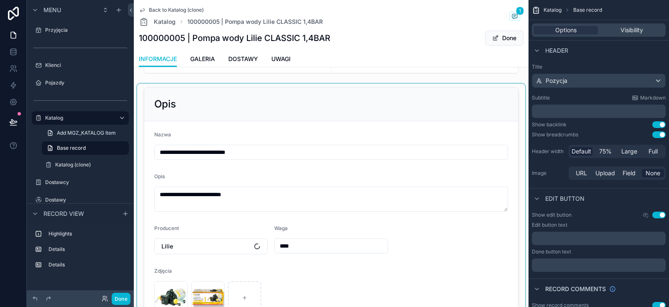
scroll to position [151, 0]
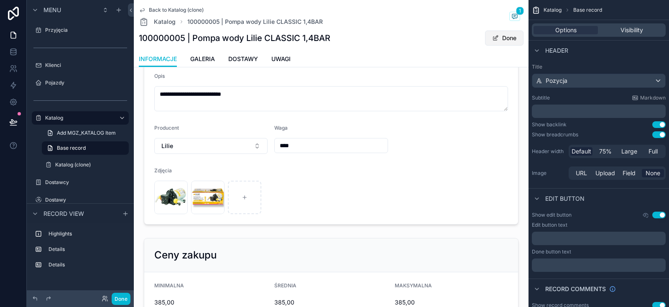
click at [508, 37] on button "Done" at bounding box center [504, 38] width 38 height 15
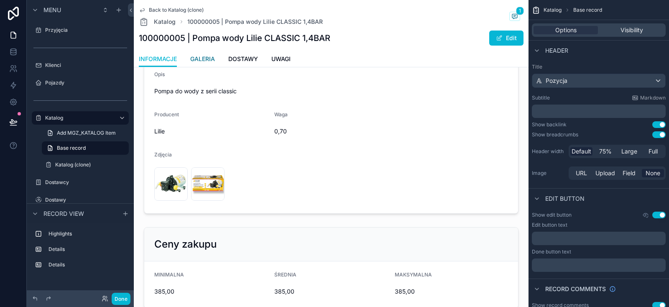
click at [205, 57] on span "GALERIA" at bounding box center [202, 59] width 25 height 8
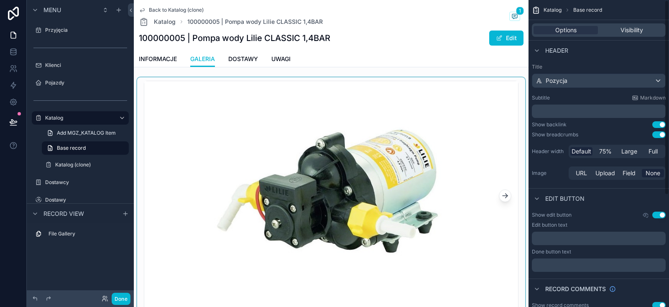
click at [503, 195] on icon "scrollable content" at bounding box center [505, 196] width 8 height 8
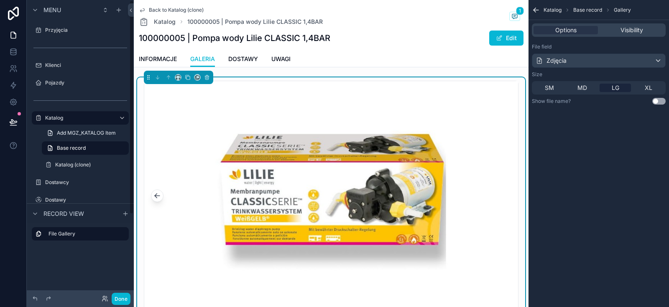
click at [162, 197] on button "scrollable content" at bounding box center [157, 196] width 13 height 13
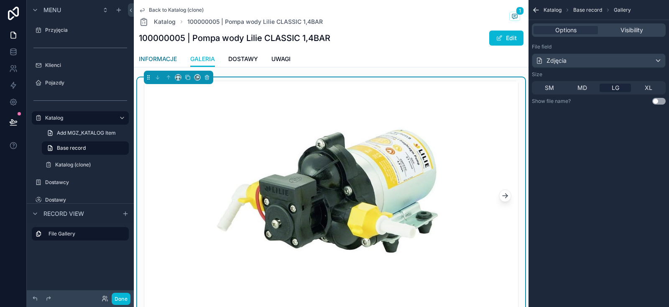
click at [157, 61] on span "INFORMACJE" at bounding box center [158, 59] width 38 height 8
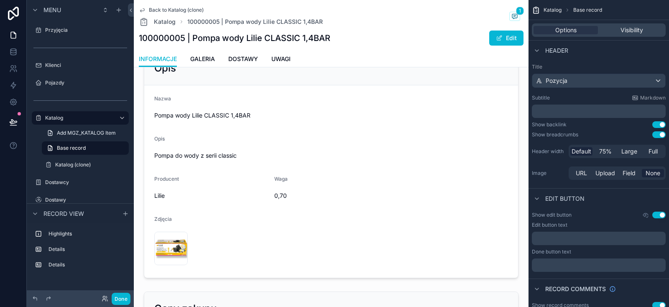
scroll to position [100, 0]
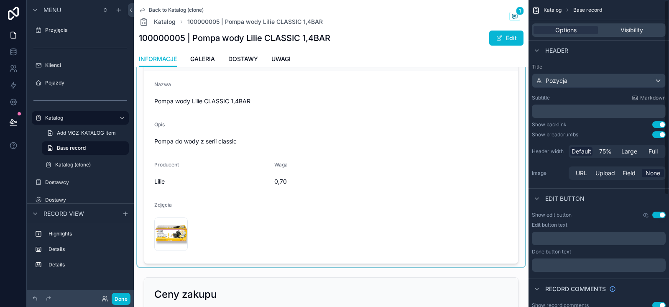
click at [236, 221] on div "scrollable content" at bounding box center [331, 150] width 388 height 234
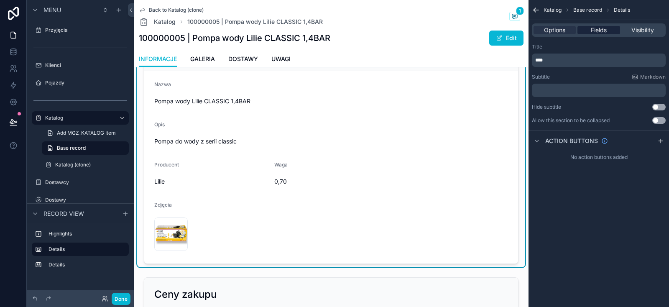
click at [597, 33] on span "Fields" at bounding box center [599, 30] width 16 height 8
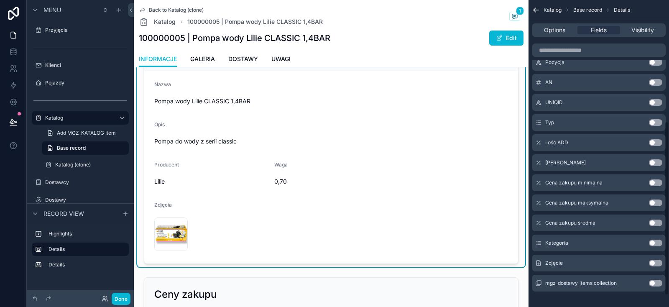
scroll to position [233, 0]
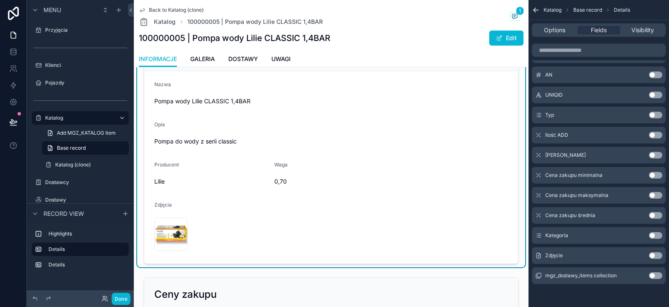
click at [654, 256] on button "Use setting" at bounding box center [655, 255] width 13 height 7
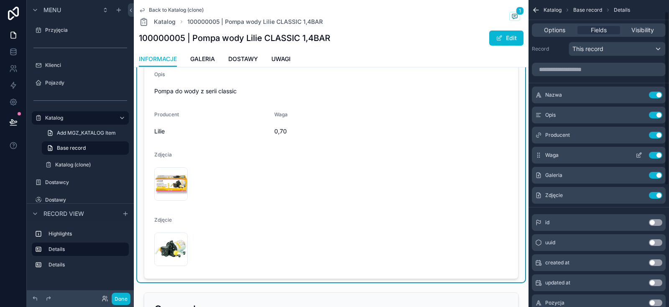
scroll to position [0, 0]
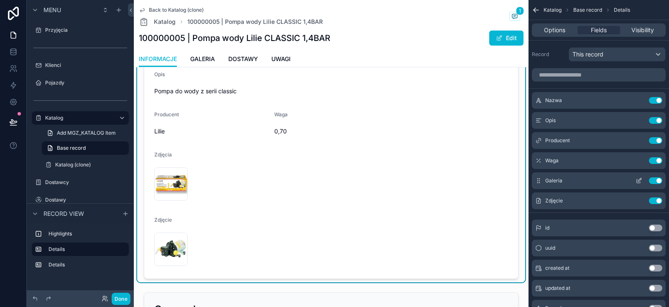
click at [637, 179] on icon "scrollable content" at bounding box center [639, 180] width 7 height 7
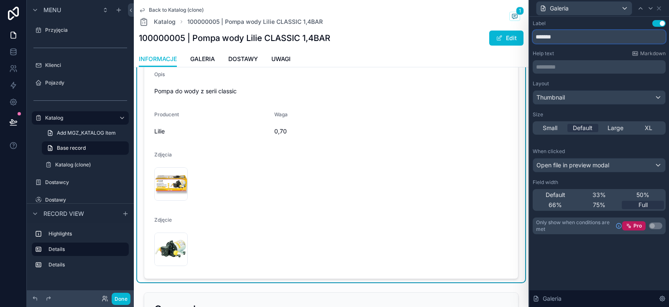
click at [561, 35] on input "*******" at bounding box center [599, 36] width 133 height 13
click at [573, 40] on input "**********" at bounding box center [599, 36] width 133 height 13
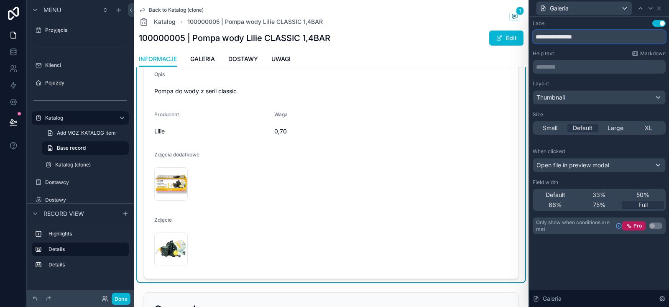
type input "**********"
click at [624, 8] on div "Galeria" at bounding box center [584, 8] width 95 height 13
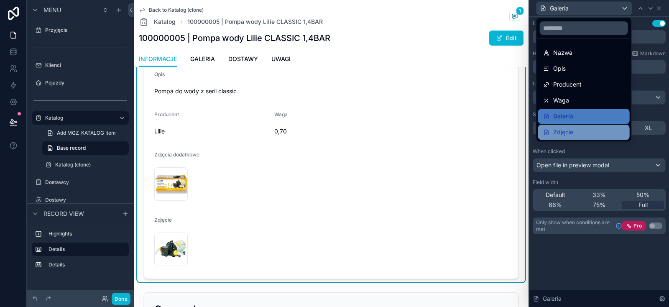
click at [564, 128] on span "Zdjęcie" at bounding box center [563, 132] width 20 height 10
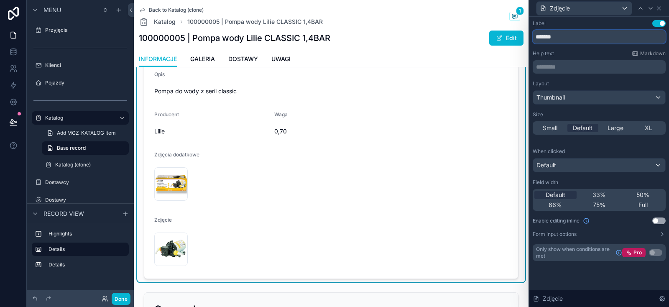
click at [551, 41] on input "*******" at bounding box center [599, 36] width 133 height 13
click at [551, 40] on input "*******" at bounding box center [599, 36] width 133 height 13
click at [155, 223] on div "Zdjęcie" at bounding box center [196, 222] width 84 height 10
click at [661, 8] on icon at bounding box center [659, 8] width 7 height 7
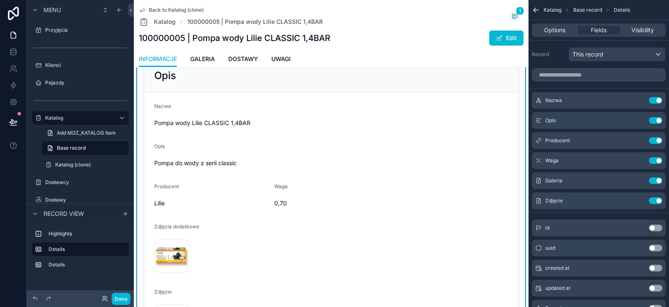
scroll to position [50, 0]
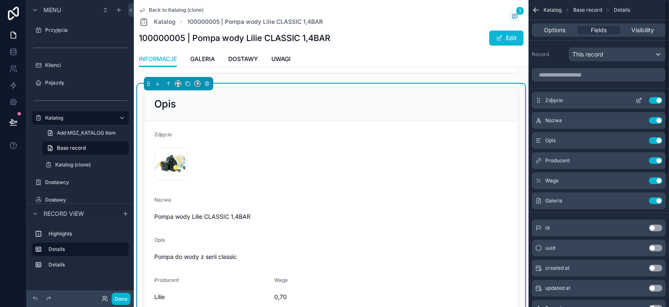
click at [639, 102] on icon "scrollable content" at bounding box center [639, 100] width 7 height 7
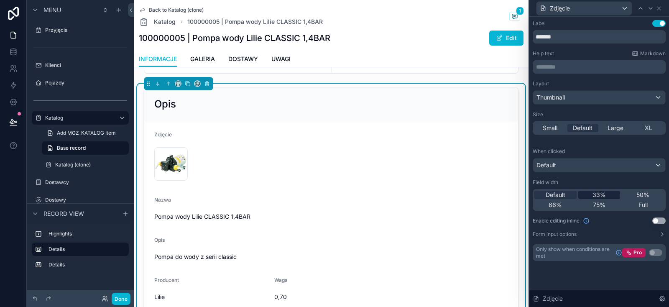
click at [609, 194] on div "33%" at bounding box center [600, 195] width 42 height 8
click at [605, 193] on span "33%" at bounding box center [599, 195] width 13 height 8
click at [591, 9] on div "Zdjęcie" at bounding box center [584, 8] width 95 height 13
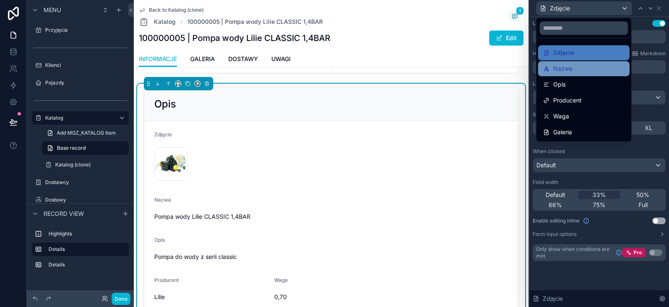
click at [568, 68] on span "Nazwa" at bounding box center [562, 69] width 19 height 10
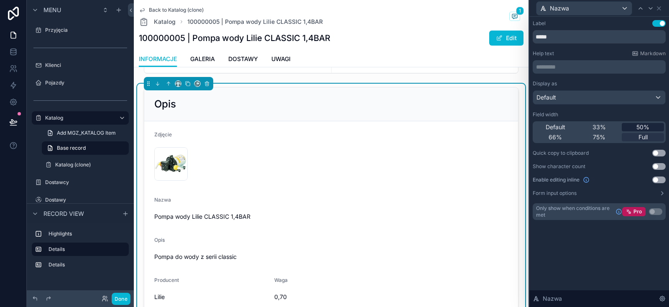
click at [635, 125] on div "50%" at bounding box center [643, 127] width 42 height 8
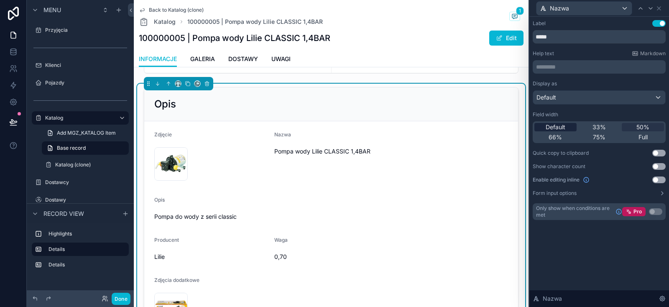
click at [564, 128] on span "Default" at bounding box center [556, 127] width 20 height 8
click at [646, 136] on span "Full" at bounding box center [643, 137] width 9 height 8
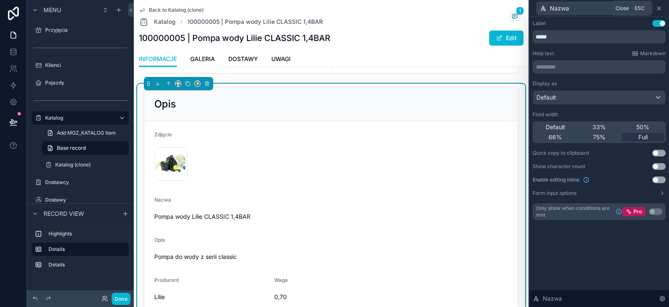
click at [658, 8] on icon at bounding box center [659, 8] width 7 height 7
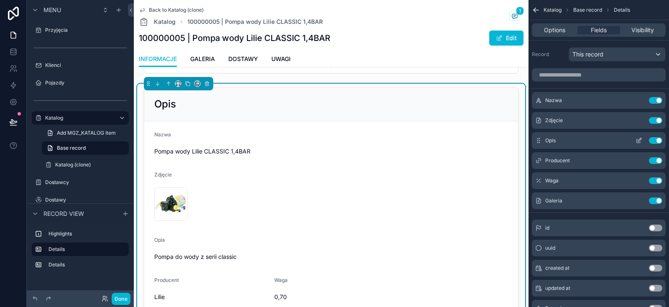
click at [639, 138] on icon "scrollable content" at bounding box center [639, 140] width 7 height 7
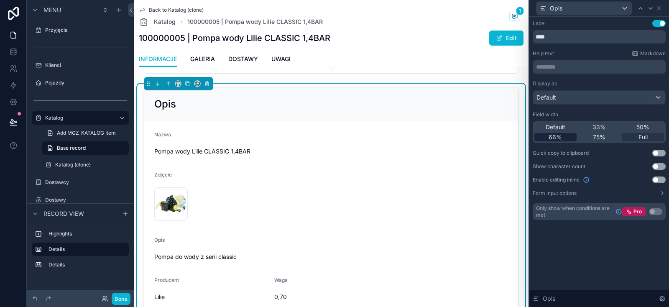
click at [561, 137] on span "66%" at bounding box center [555, 137] width 13 height 8
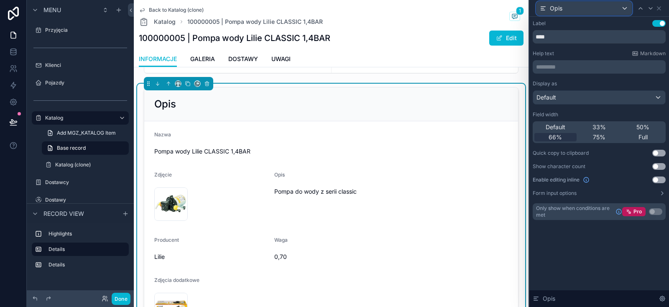
click at [574, 10] on div "Opis" at bounding box center [584, 8] width 95 height 13
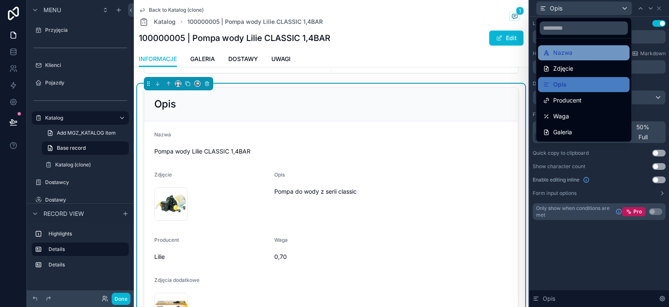
click at [561, 50] on span "Nazwa" at bounding box center [562, 53] width 19 height 10
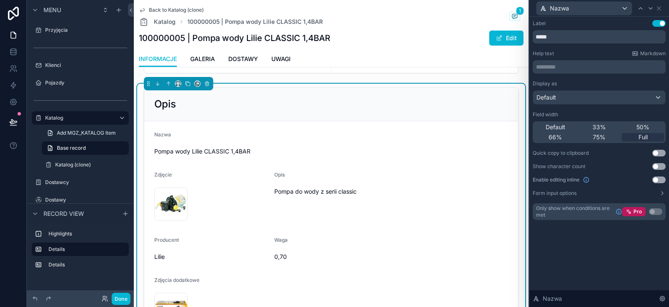
click at [661, 24] on button "Use setting" at bounding box center [659, 23] width 13 height 7
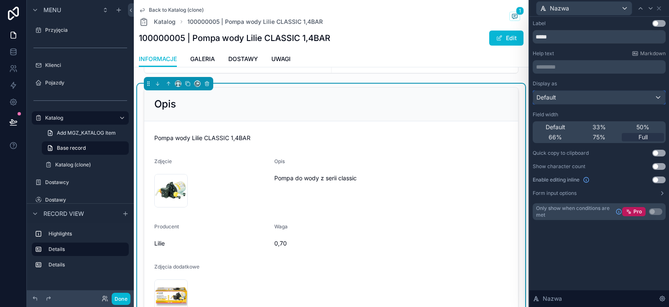
click at [557, 97] on div "Default" at bounding box center [599, 97] width 132 height 13
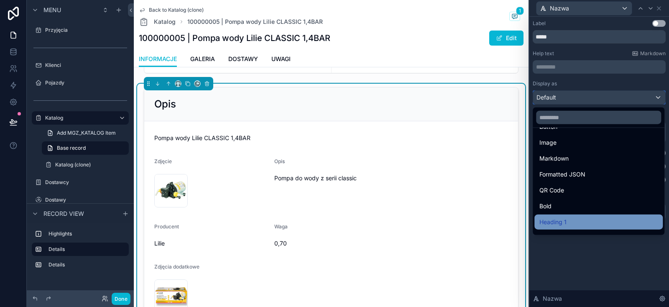
scroll to position [91, 0]
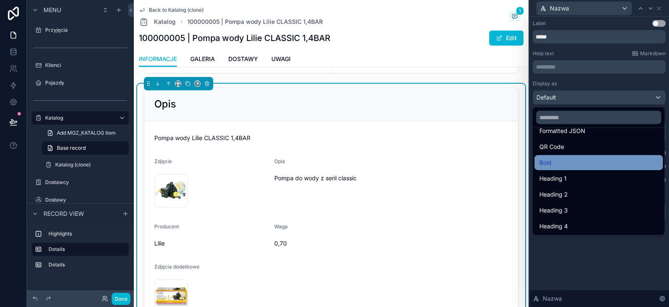
click at [556, 162] on div "Bold" at bounding box center [599, 163] width 118 height 10
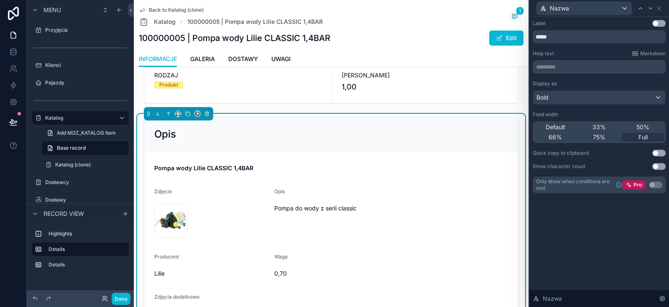
scroll to position [0, 0]
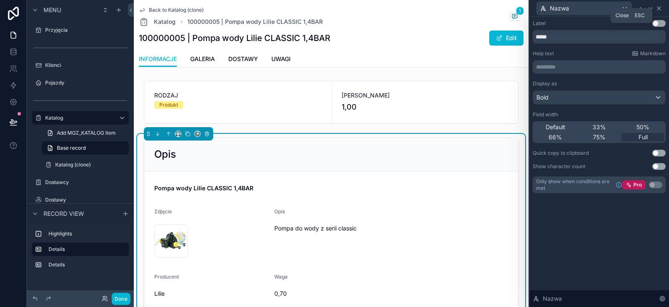
click at [660, 9] on icon at bounding box center [659, 8] width 3 height 3
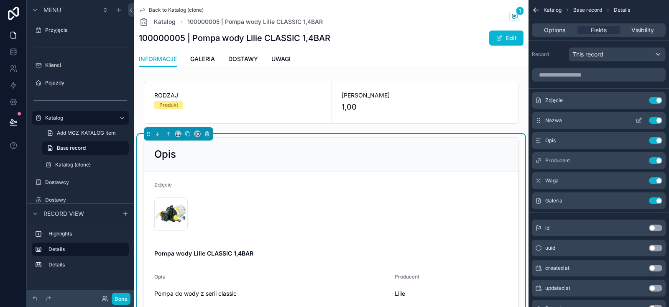
click at [638, 118] on icon "scrollable content" at bounding box center [639, 120] width 7 height 7
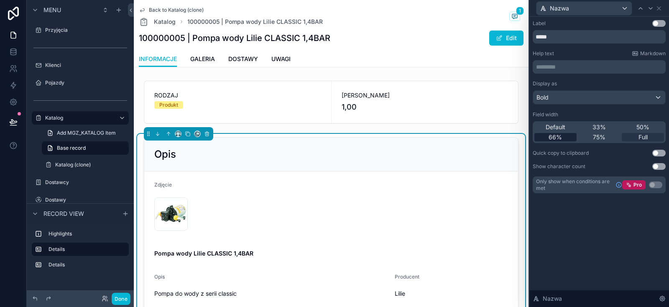
click at [558, 139] on span "66%" at bounding box center [555, 137] width 13 height 8
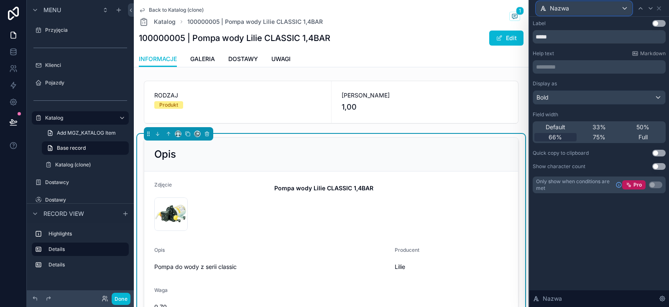
click at [597, 10] on div "Nazwa" at bounding box center [584, 8] width 95 height 13
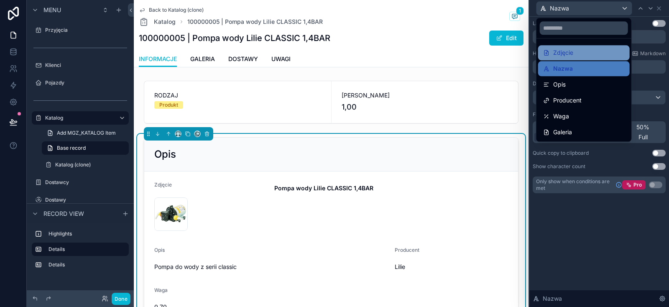
click at [562, 51] on span "Zdjęcie" at bounding box center [563, 53] width 20 height 10
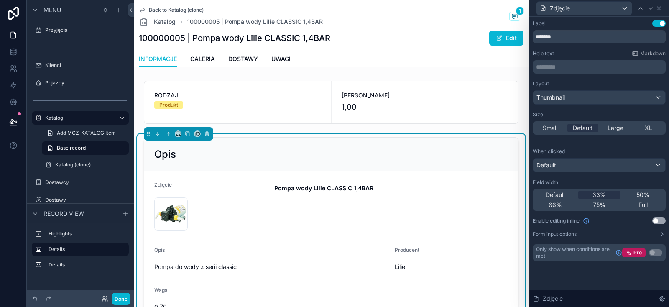
click at [658, 20] on div "Label Use setting ******* Help text Markdown ********* ﻿ Layout Thumbnail Size …" at bounding box center [600, 149] width 140 height 264
click at [656, 22] on button "Use setting" at bounding box center [659, 23] width 13 height 7
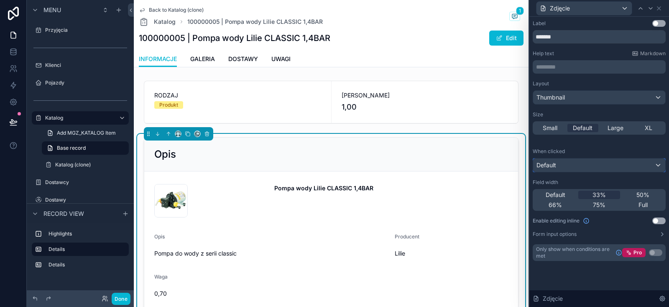
click at [554, 166] on span "Default" at bounding box center [547, 165] width 20 height 8
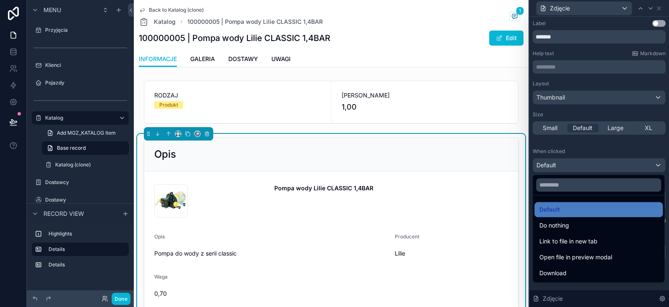
click at [554, 166] on div at bounding box center [600, 153] width 140 height 307
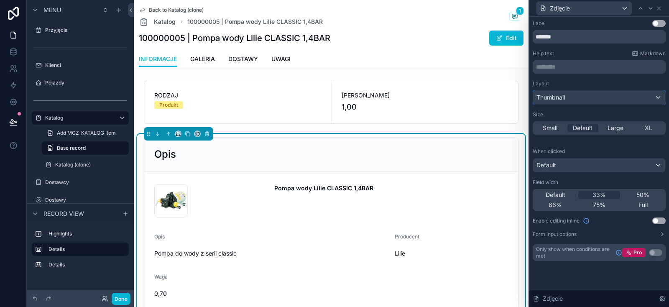
click at [581, 98] on div "Thumbnail" at bounding box center [599, 97] width 132 height 13
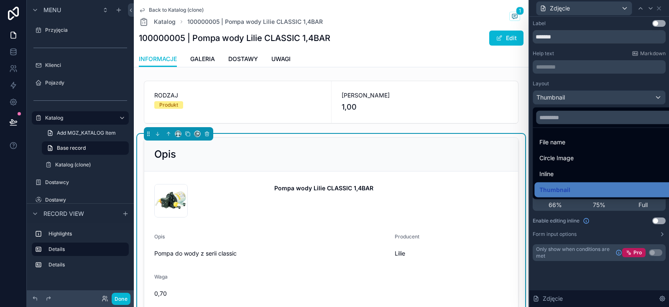
click at [562, 153] on div "Circle Image" at bounding box center [609, 158] width 149 height 15
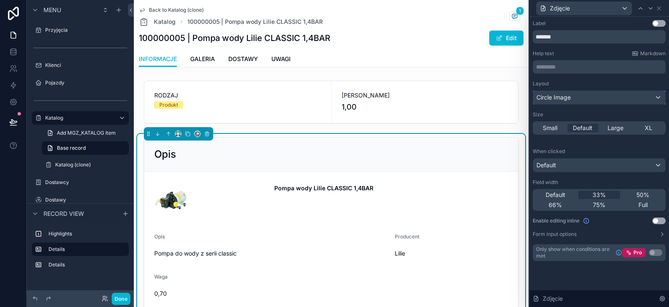
click at [553, 93] on div "Circle Image" at bounding box center [599, 97] width 132 height 13
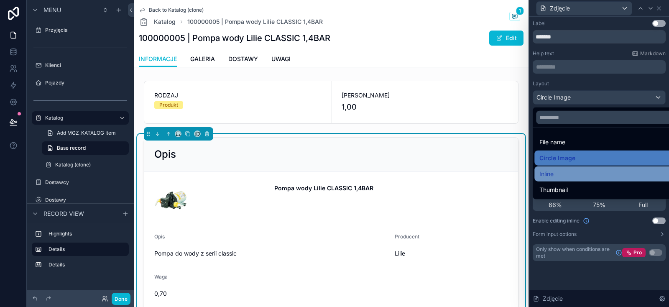
click at [553, 178] on span "Inline" at bounding box center [547, 174] width 14 height 10
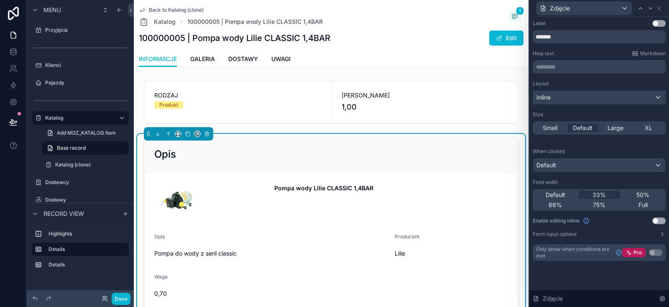
click at [581, 95] on div "Inline" at bounding box center [599, 97] width 132 height 13
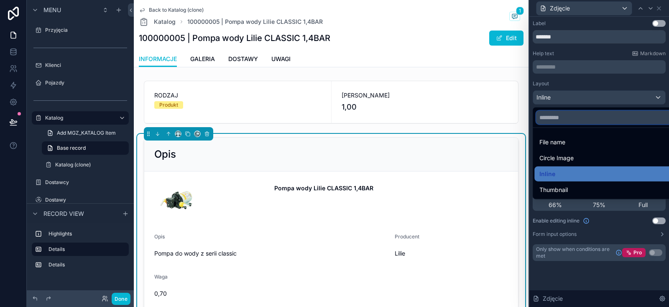
click at [569, 112] on input "text" at bounding box center [608, 117] width 145 height 13
click at [595, 273] on div at bounding box center [600, 153] width 140 height 307
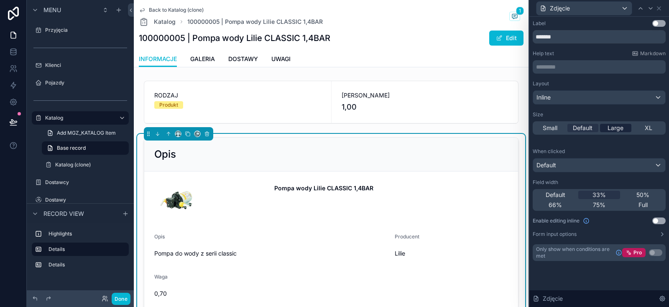
click at [612, 130] on span "Large" at bounding box center [616, 128] width 16 height 8
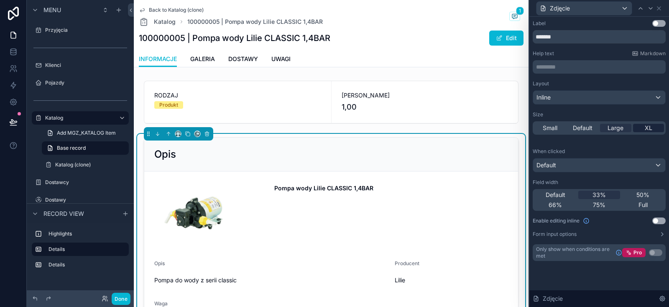
click at [656, 130] on div "XL" at bounding box center [648, 128] width 31 height 8
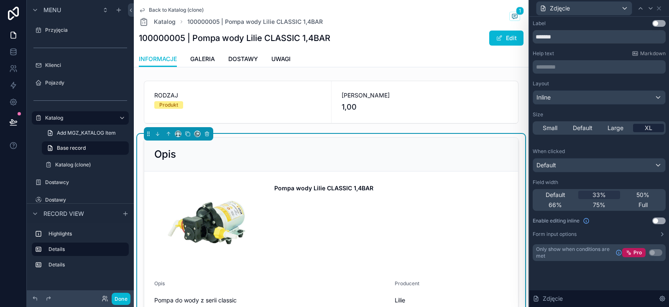
click at [635, 128] on div "XL" at bounding box center [648, 128] width 31 height 8
click at [616, 129] on span "Large" at bounding box center [616, 128] width 16 height 8
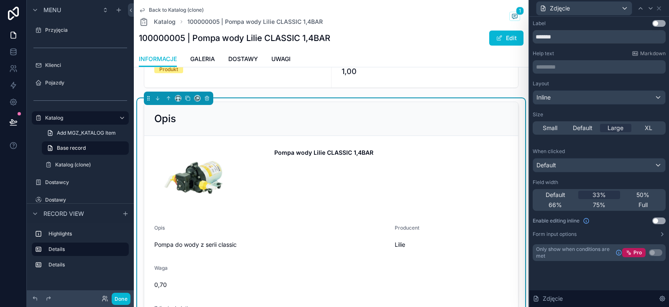
scroll to position [50, 0]
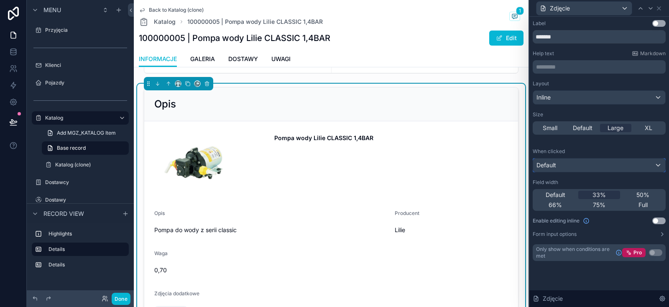
click at [571, 162] on div "Default" at bounding box center [599, 165] width 132 height 13
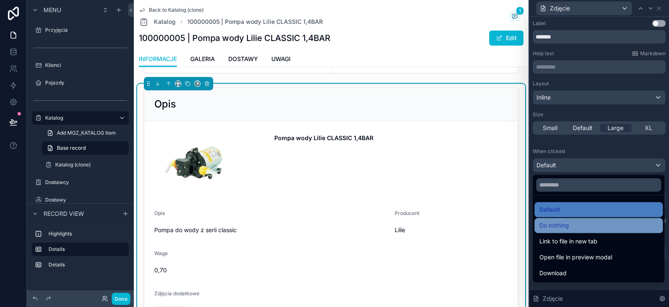
click at [561, 229] on span "Do nothing" at bounding box center [555, 225] width 30 height 10
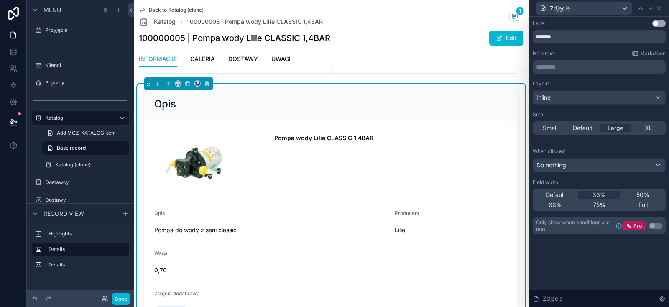
scroll to position [100, 0]
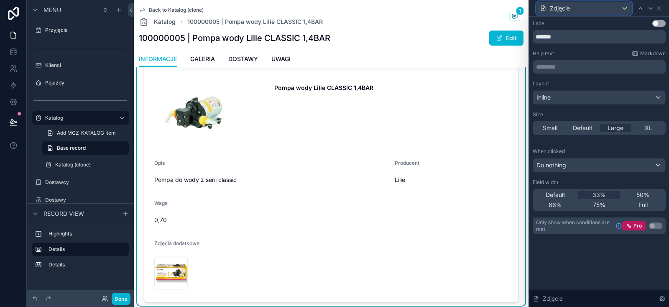
click at [568, 12] on div "Zdjęcie" at bounding box center [584, 8] width 95 height 13
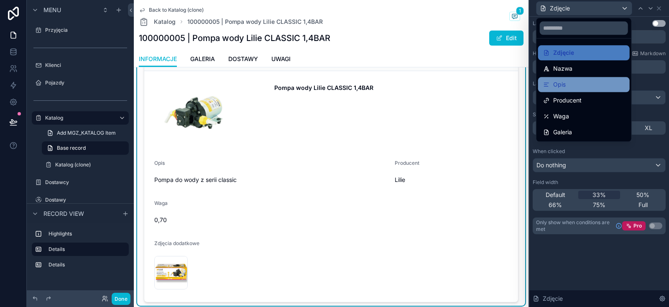
click at [564, 79] on div "Opis" at bounding box center [584, 84] width 92 height 15
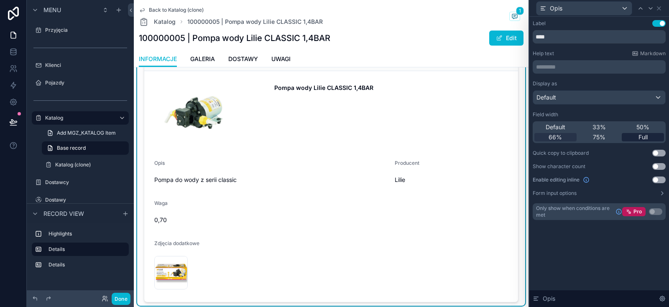
click at [640, 134] on span "Full" at bounding box center [643, 137] width 9 height 8
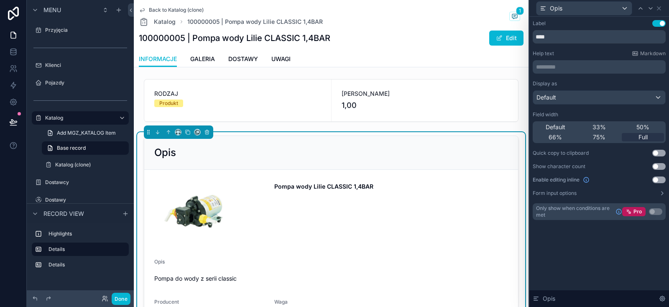
scroll to position [0, 0]
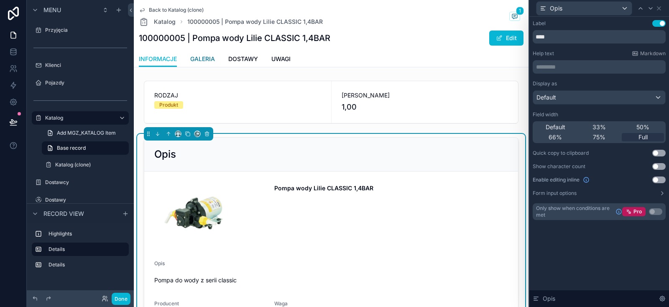
drag, startPoint x: 215, startPoint y: 59, endPoint x: 221, endPoint y: 59, distance: 6.3
click at [215, 59] on span "GALERIA" at bounding box center [202, 59] width 25 height 8
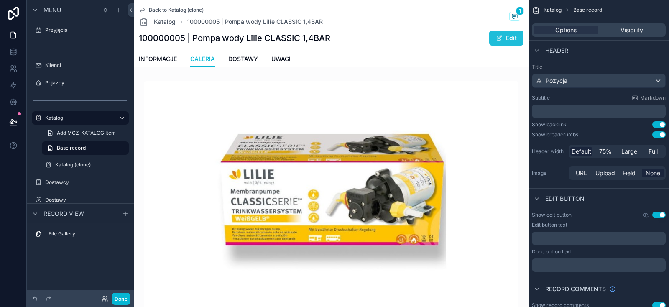
click at [508, 41] on button "Edit" at bounding box center [506, 38] width 34 height 15
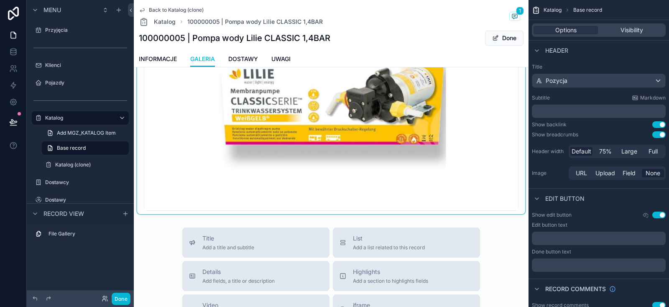
scroll to position [50, 0]
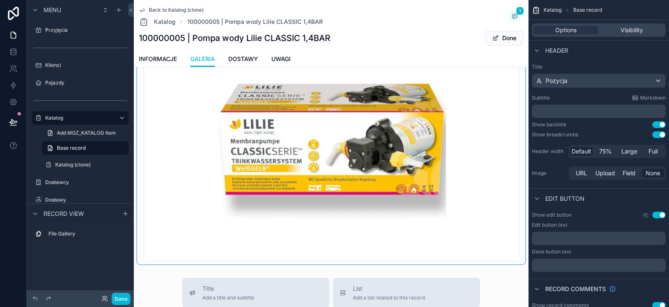
click at [451, 128] on div "scrollable content" at bounding box center [331, 145] width 388 height 237
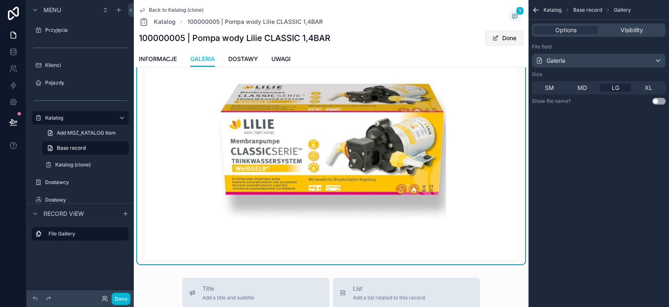
click at [509, 37] on button "Done" at bounding box center [504, 38] width 38 height 15
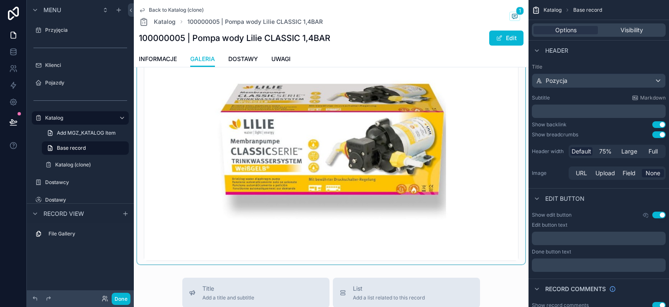
scroll to position [0, 0]
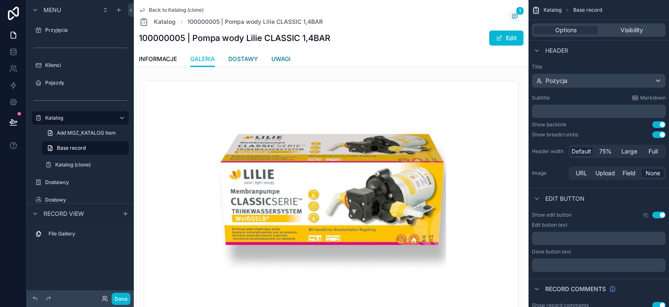
drag, startPoint x: 247, startPoint y: 57, endPoint x: 277, endPoint y: 59, distance: 29.8
click at [247, 56] on span "DOSTAWY" at bounding box center [243, 59] width 30 height 8
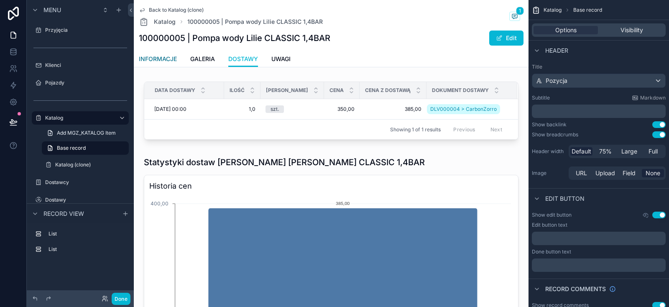
click at [171, 62] on span "INFORMACJE" at bounding box center [158, 59] width 38 height 8
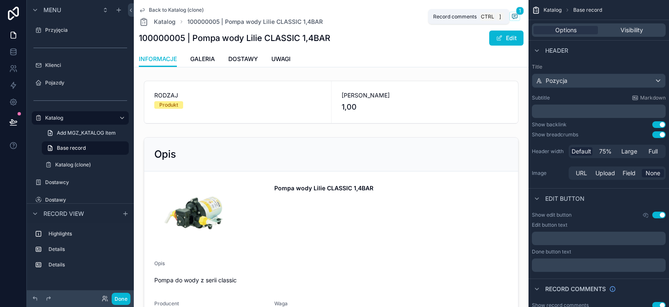
click at [516, 15] on icon "scrollable content" at bounding box center [515, 16] width 7 height 7
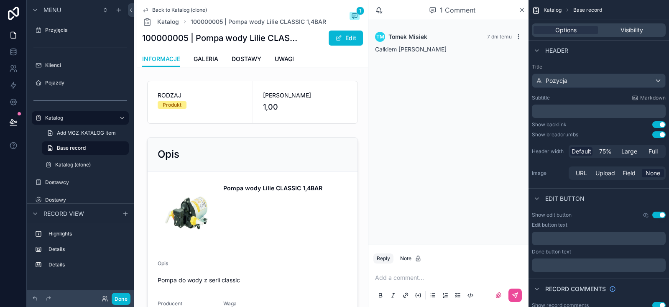
click at [520, 38] on icon "scrollable content" at bounding box center [518, 36] width 7 height 7
click at [518, 38] on icon "scrollable content" at bounding box center [518, 36] width 7 height 7
click at [508, 25] on span "Delete comment" at bounding box center [502, 21] width 39 height 7
click at [519, 8] on div "1 Comment" at bounding box center [452, 10] width 133 height 14
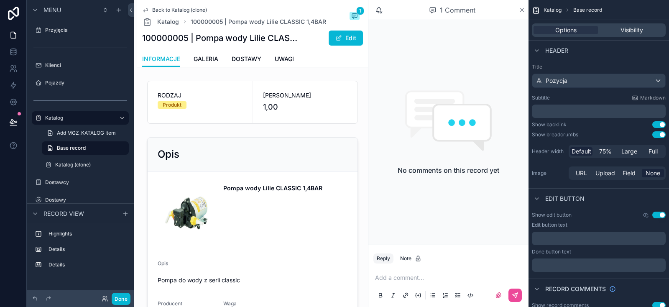
click at [522, 9] on icon "scrollable content" at bounding box center [522, 10] width 6 height 7
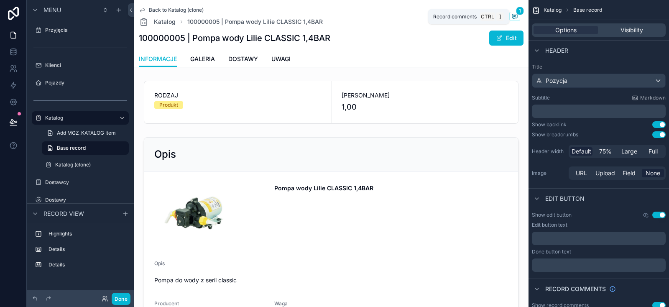
click at [514, 19] on icon "scrollable content" at bounding box center [515, 16] width 7 height 7
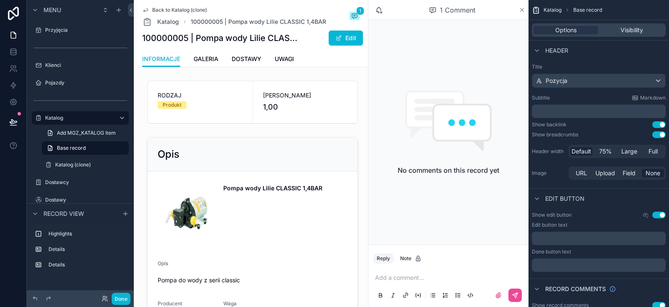
click at [522, 11] on icon "scrollable content" at bounding box center [522, 10] width 6 height 7
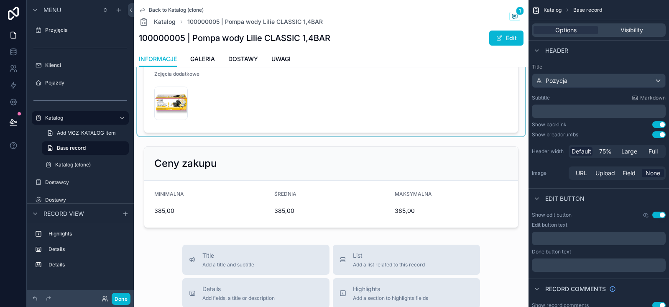
scroll to position [19, 0]
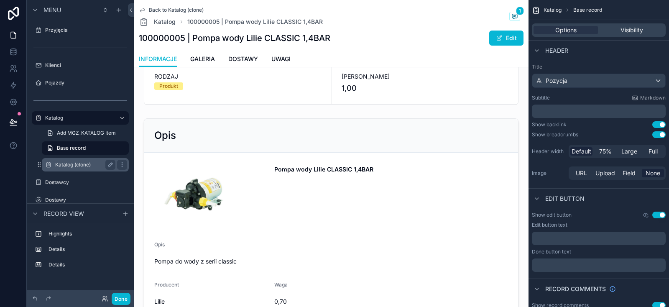
click at [70, 166] on label "Katalog (clone)" at bounding box center [83, 164] width 57 height 7
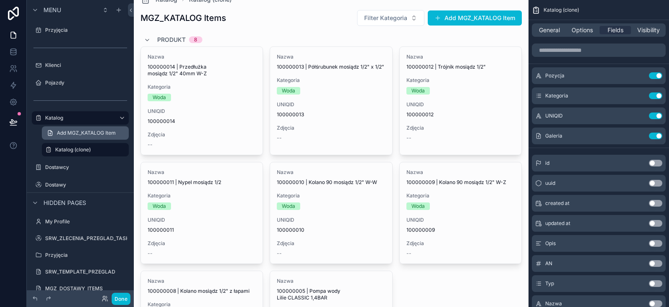
click at [75, 129] on link "Add MGZ_KATALOG Item" at bounding box center [85, 132] width 87 height 13
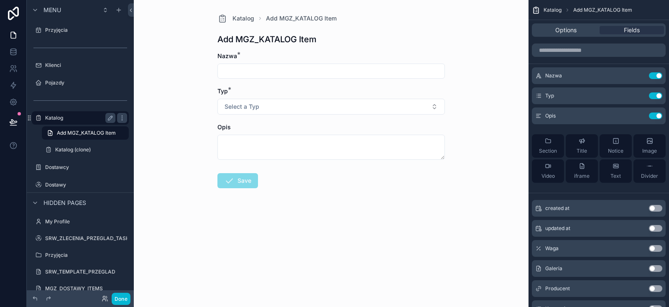
click at [71, 116] on label "Katalog" at bounding box center [78, 118] width 67 height 7
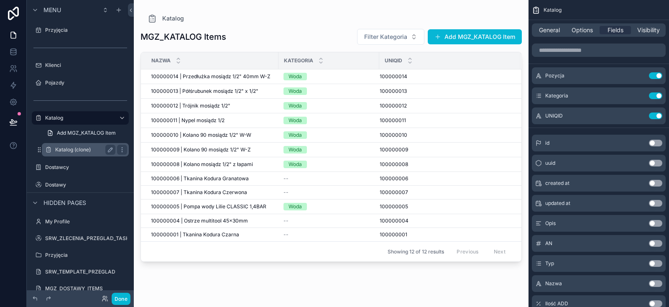
click at [74, 150] on label "Katalog (clone)" at bounding box center [83, 149] width 57 height 7
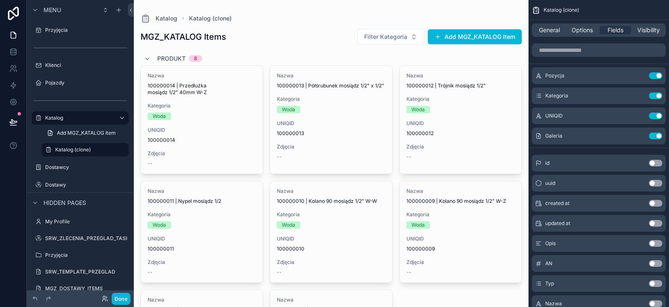
drag, startPoint x: 659, startPoint y: 137, endPoint x: 601, endPoint y: 165, distance: 64.2
click at [659, 137] on button "Use setting" at bounding box center [655, 136] width 13 height 7
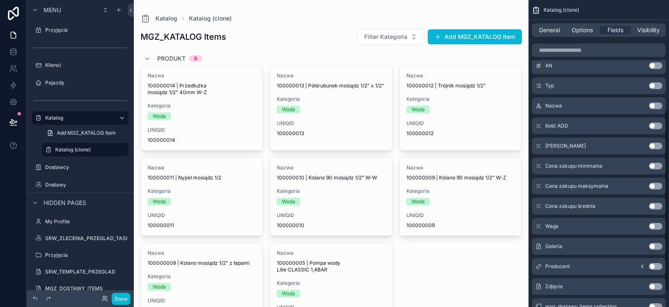
scroll to position [209, 0]
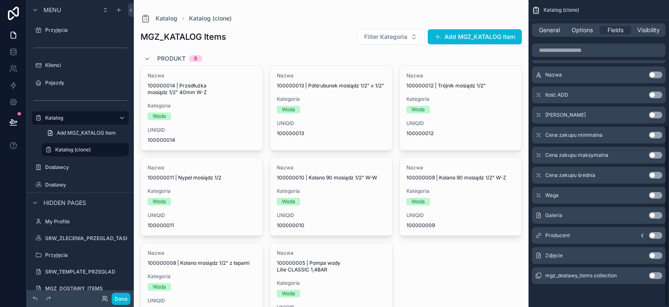
click at [654, 253] on button "Use setting" at bounding box center [655, 255] width 13 height 7
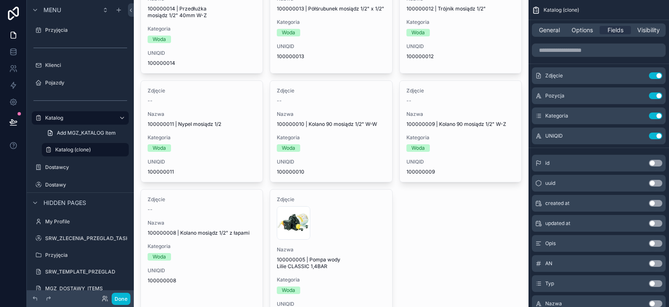
scroll to position [0, 0]
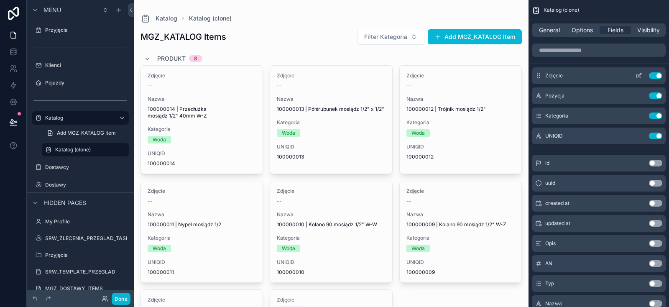
click at [640, 77] on icon "scrollable content" at bounding box center [639, 75] width 7 height 7
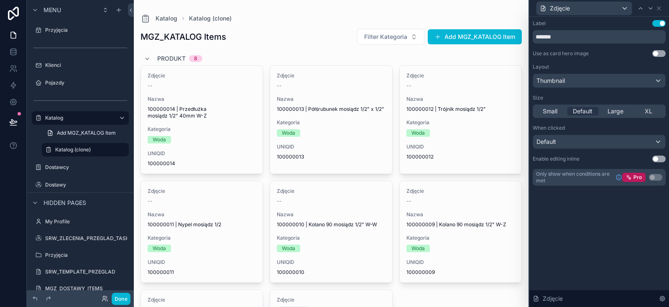
click at [660, 27] on div "Label Use setting *******" at bounding box center [599, 31] width 133 height 23
click at [661, 26] on button "Use setting" at bounding box center [659, 23] width 13 height 7
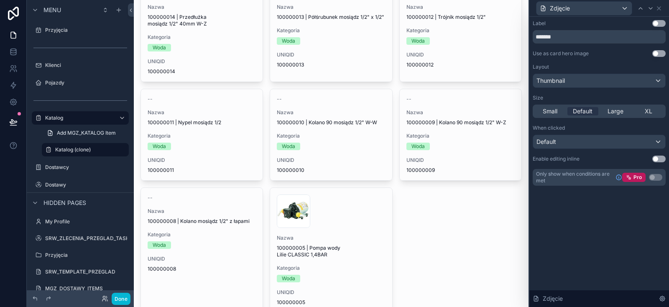
scroll to position [100, 0]
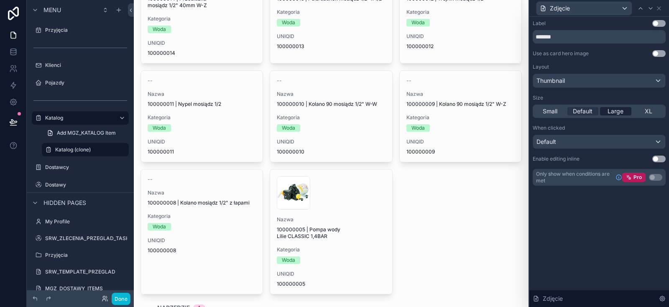
click at [612, 110] on span "Large" at bounding box center [616, 111] width 16 height 8
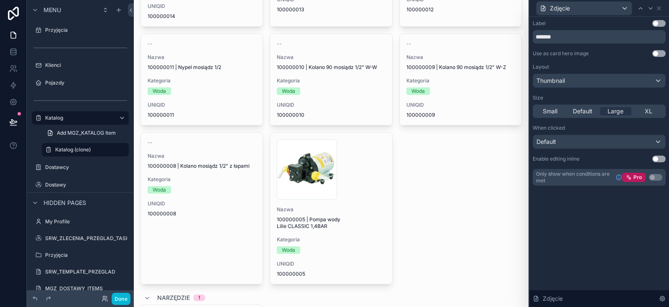
scroll to position [151, 0]
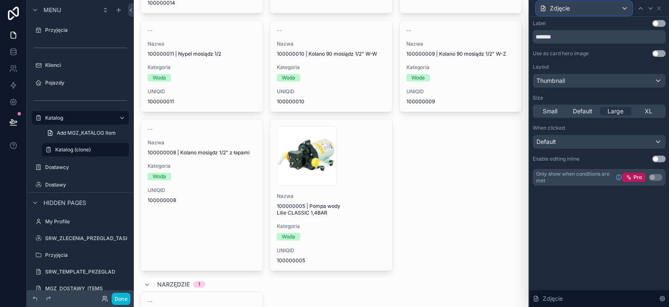
click at [595, 12] on div "Zdjęcie" at bounding box center [584, 8] width 95 height 13
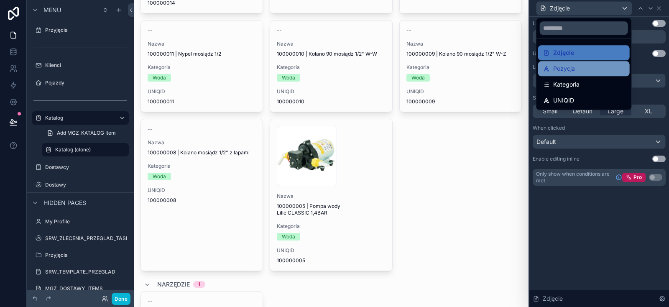
click at [572, 66] on span "Pozycja" at bounding box center [564, 69] width 22 height 10
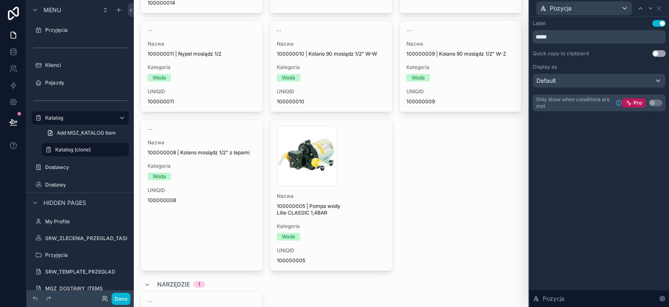
click at [658, 23] on button "Use setting" at bounding box center [659, 23] width 13 height 7
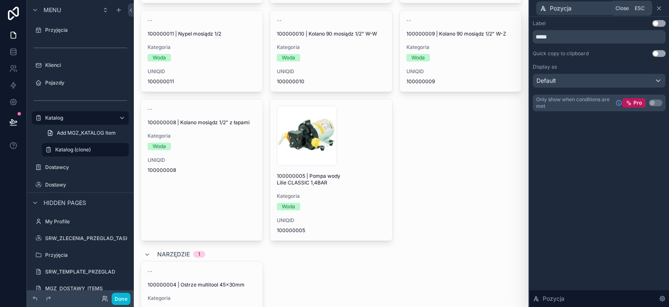
click at [661, 9] on icon at bounding box center [659, 8] width 7 height 7
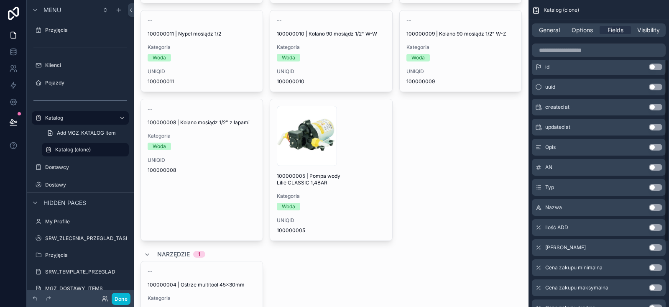
scroll to position [107, 0]
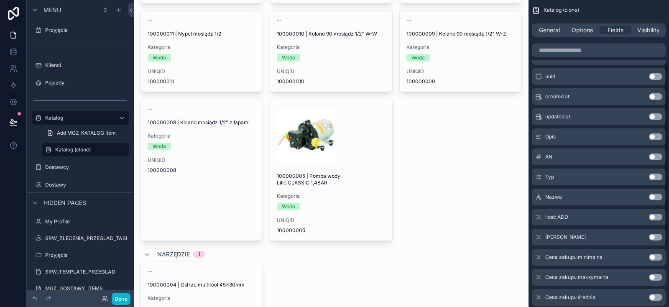
click at [654, 195] on button "Use setting" at bounding box center [655, 197] width 13 height 7
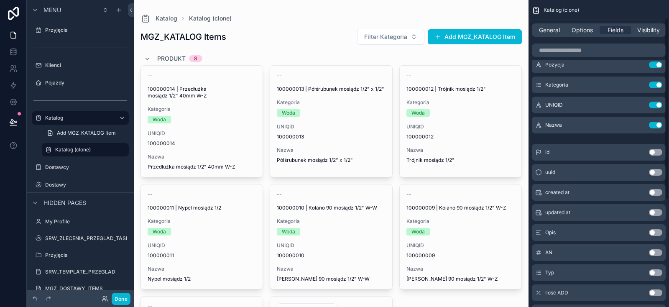
scroll to position [0, 0]
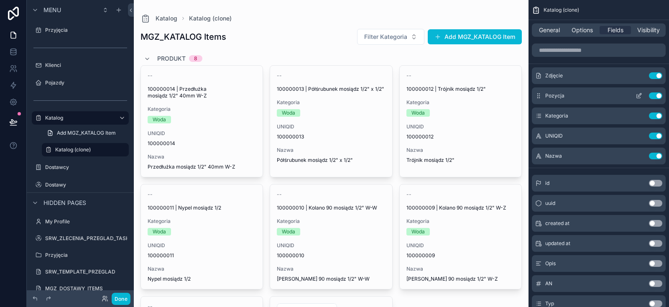
click at [656, 96] on button "Use setting" at bounding box center [655, 95] width 13 height 7
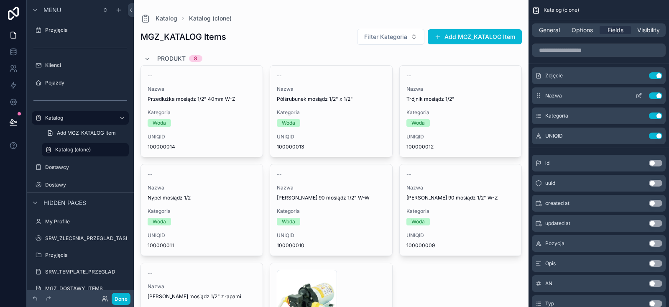
click at [635, 95] on button "scrollable content" at bounding box center [639, 95] width 13 height 7
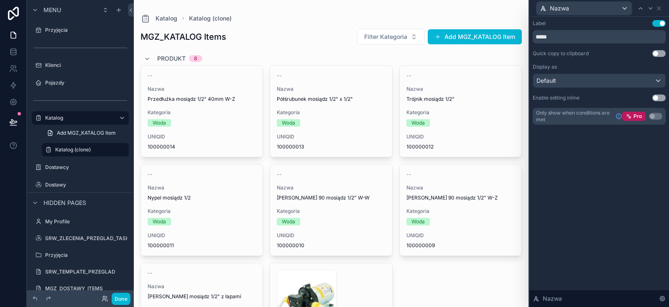
click at [656, 22] on button "Use setting" at bounding box center [659, 23] width 13 height 7
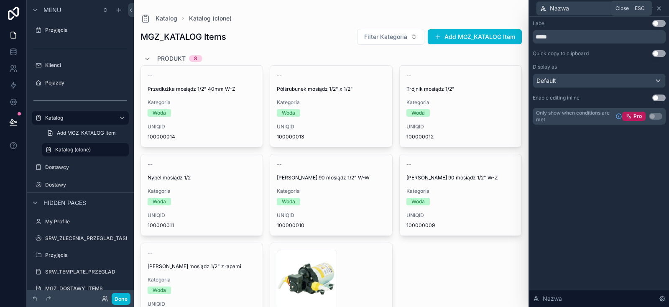
click at [659, 9] on icon at bounding box center [659, 8] width 7 height 7
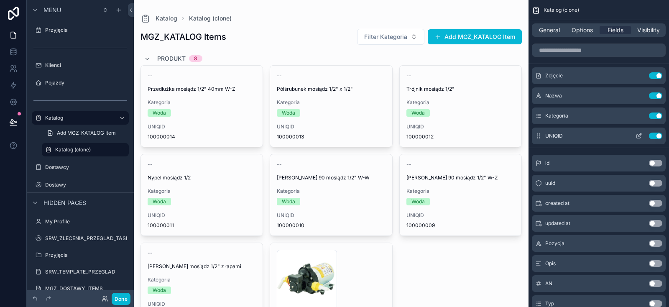
click at [640, 136] on icon "scrollable content" at bounding box center [639, 136] width 7 height 7
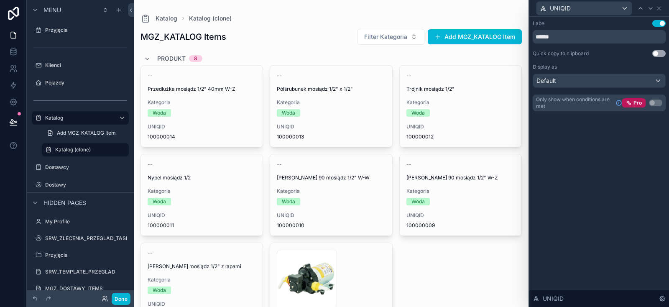
click at [662, 24] on button "Use setting" at bounding box center [659, 23] width 13 height 7
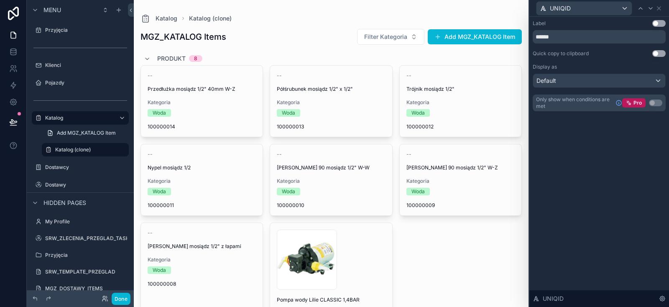
click at [656, 20] on button "Use setting" at bounding box center [659, 23] width 13 height 7
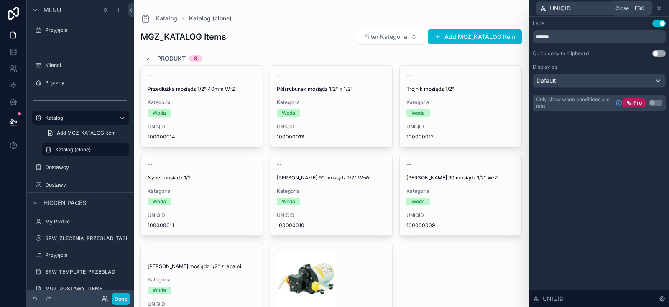
click at [658, 5] on icon at bounding box center [659, 8] width 7 height 7
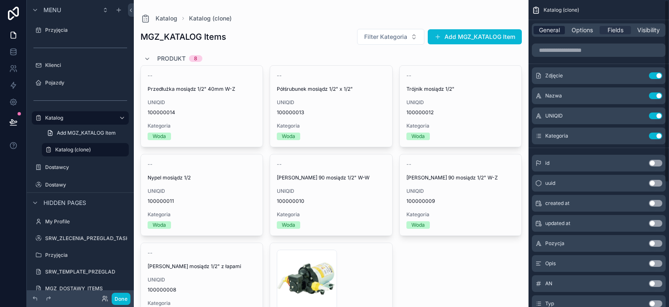
click at [549, 31] on span "General" at bounding box center [549, 30] width 21 height 8
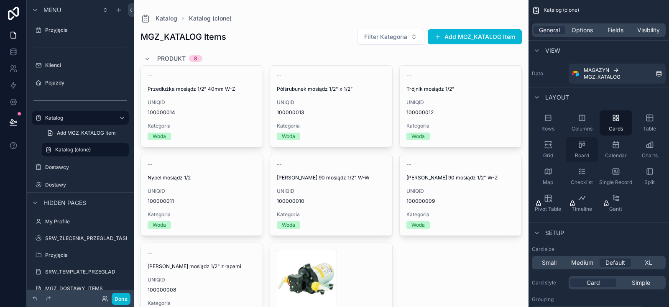
click at [587, 149] on div "Board" at bounding box center [582, 149] width 32 height 25
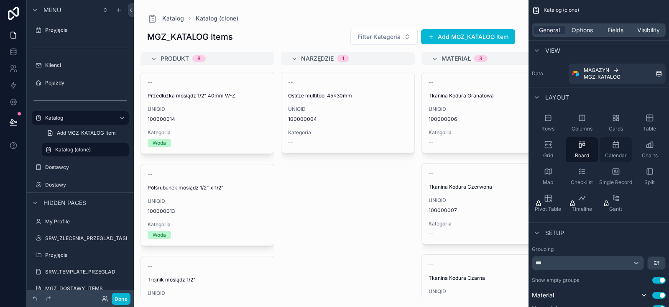
click at [614, 143] on icon "scrollable content" at bounding box center [615, 144] width 5 height 5
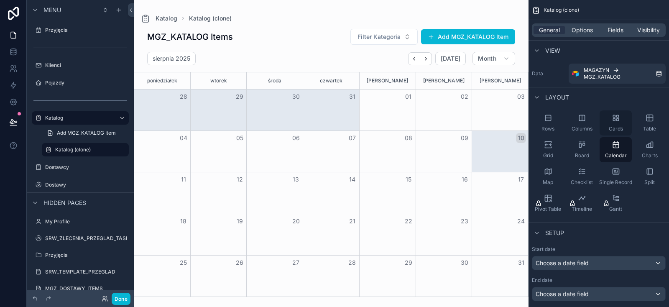
click at [617, 121] on icon "scrollable content" at bounding box center [616, 118] width 8 height 8
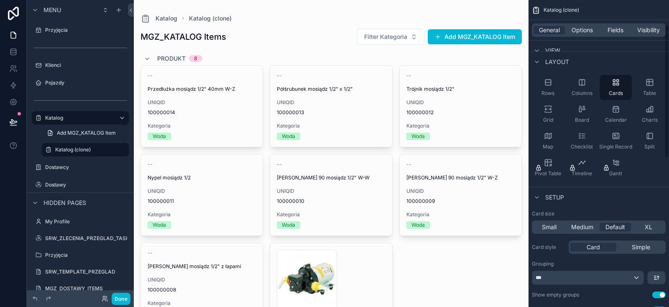
scroll to position [71, 0]
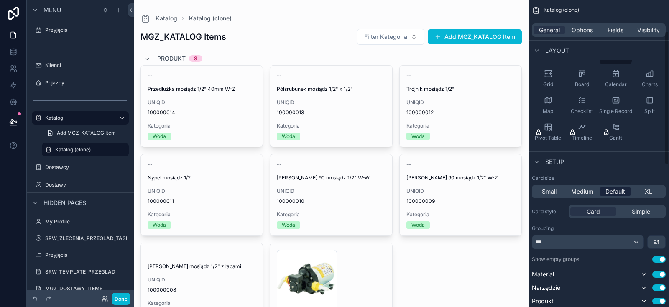
click at [612, 190] on span "Default" at bounding box center [616, 191] width 20 height 8
click at [577, 189] on span "Medium" at bounding box center [582, 191] width 22 height 8
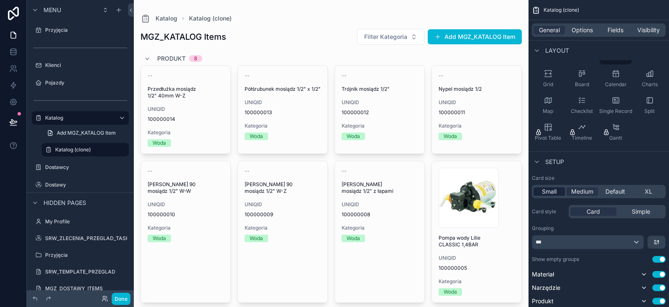
click at [553, 192] on span "Small" at bounding box center [549, 191] width 15 height 8
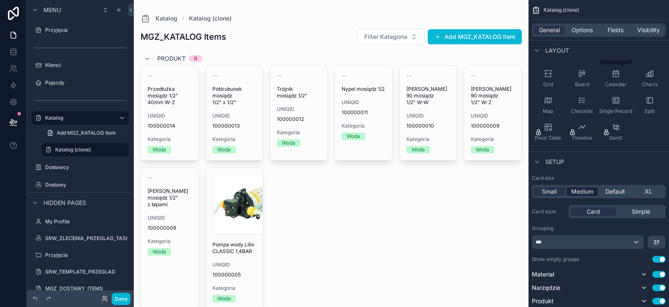
click at [582, 194] on span "Medium" at bounding box center [582, 191] width 22 height 8
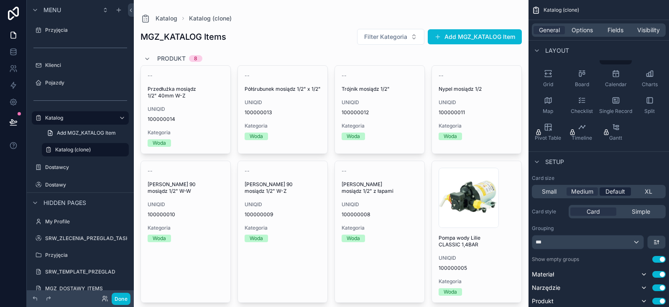
click at [624, 195] on span "Default" at bounding box center [616, 191] width 20 height 8
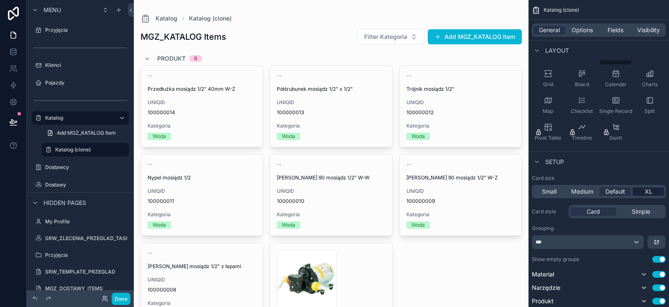
click at [645, 191] on div "XL" at bounding box center [648, 191] width 31 height 8
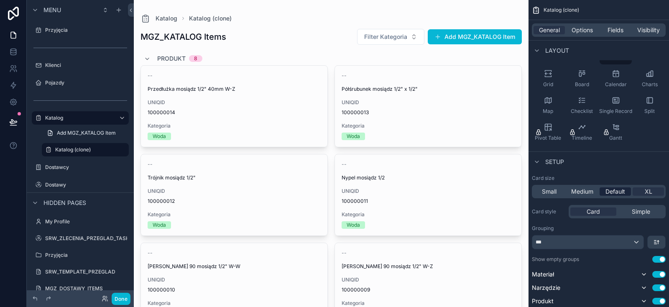
click at [614, 194] on span "Default" at bounding box center [616, 191] width 20 height 8
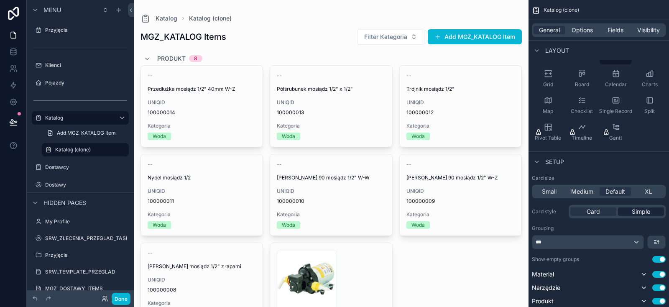
click at [636, 212] on span "Simple" at bounding box center [641, 211] width 18 height 8
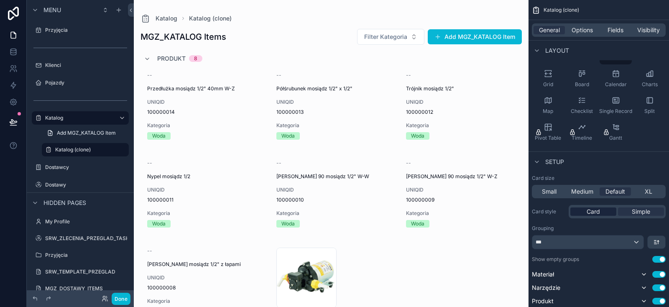
click at [603, 209] on div "Card" at bounding box center [594, 211] width 46 height 8
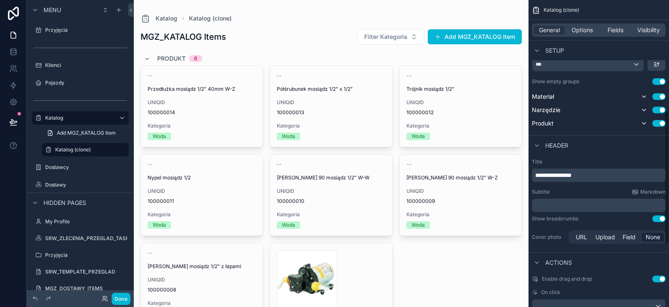
scroll to position [284, 0]
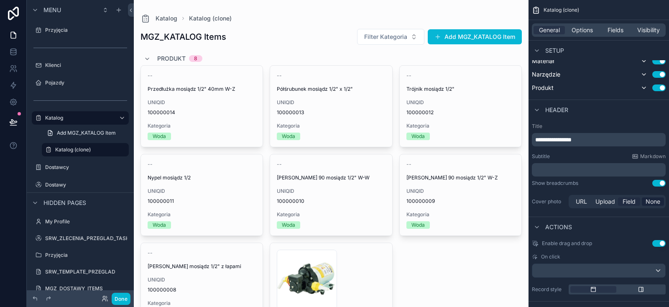
click at [631, 201] on span "Field" at bounding box center [629, 201] width 13 height 8
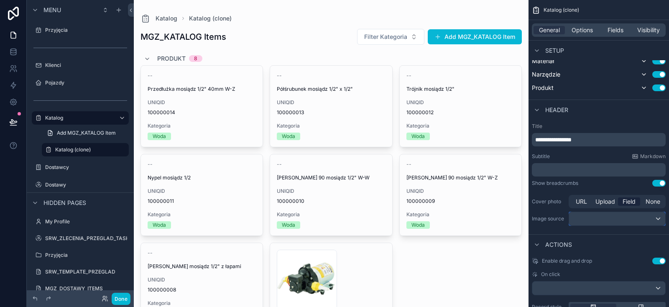
click at [610, 217] on div "scrollable content" at bounding box center [617, 218] width 96 height 13
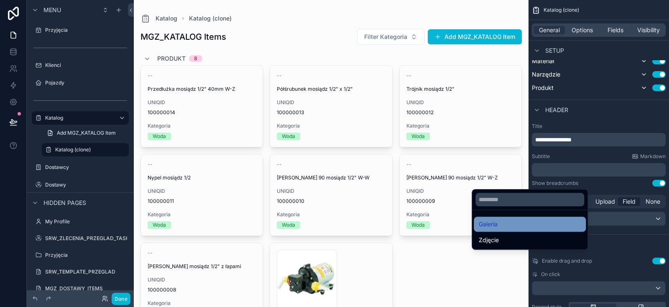
click at [505, 221] on div "Galeria" at bounding box center [530, 224] width 102 height 10
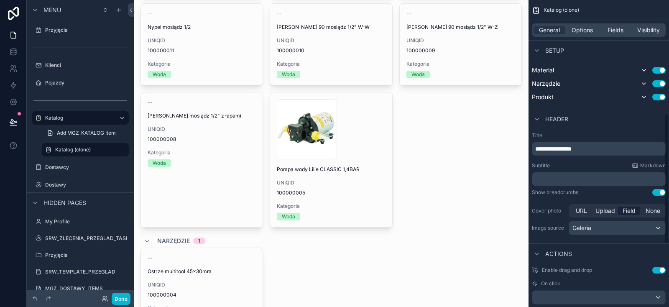
scroll to position [249, 0]
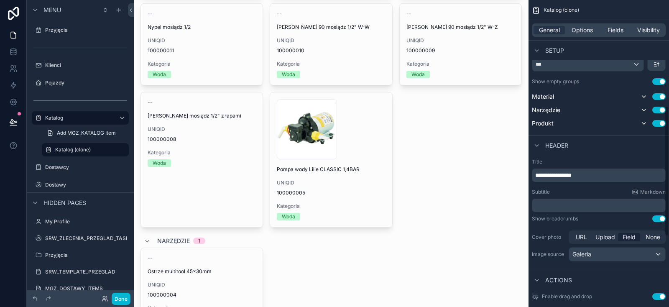
click at [658, 219] on button "Use setting" at bounding box center [659, 218] width 13 height 7
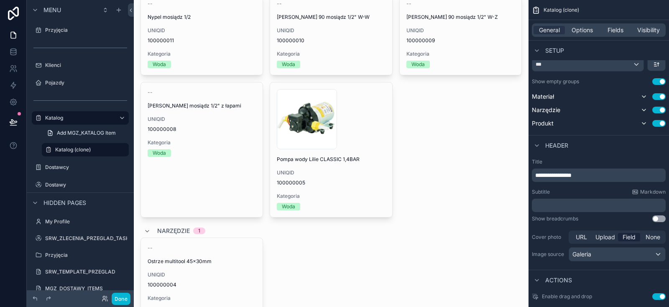
click at [658, 219] on button "Use setting" at bounding box center [659, 218] width 13 height 7
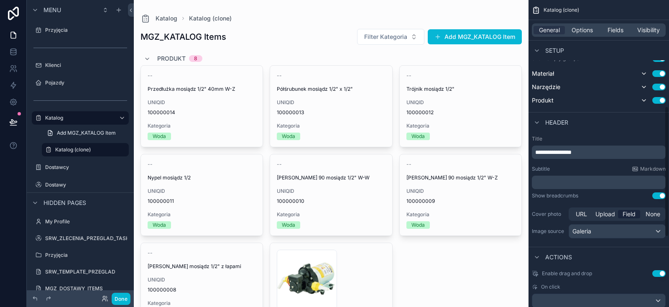
scroll to position [284, 0]
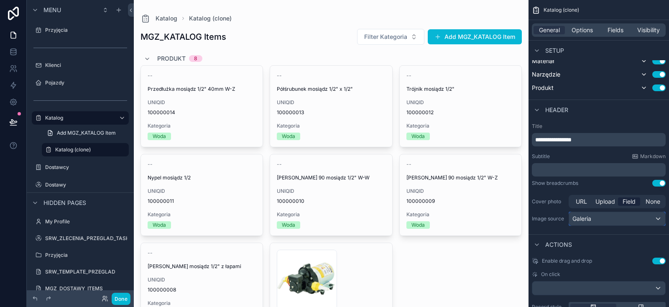
click at [639, 218] on div "Galeria" at bounding box center [617, 218] width 96 height 13
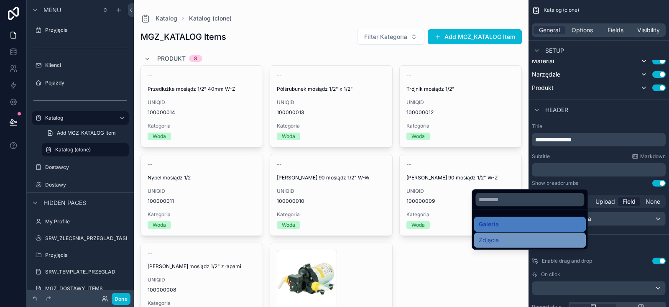
click at [531, 236] on div "Zdjęcie" at bounding box center [530, 240] width 102 height 10
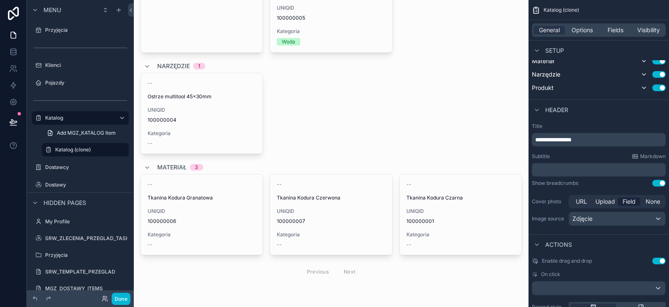
scroll to position [0, 0]
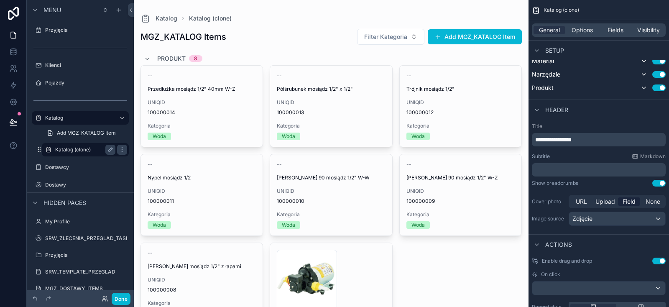
click at [66, 144] on div "Katalog (clone)" at bounding box center [86, 149] width 84 height 13
click at [66, 120] on label "Katalog" at bounding box center [78, 118] width 67 height 7
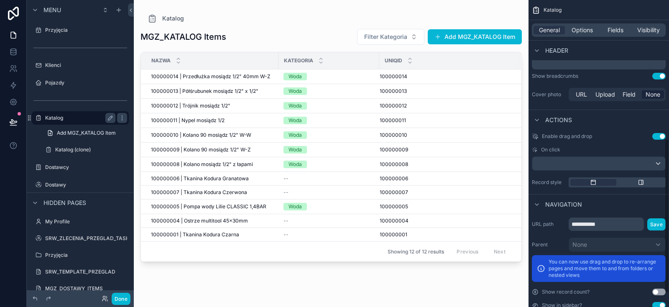
scroll to position [276, 0]
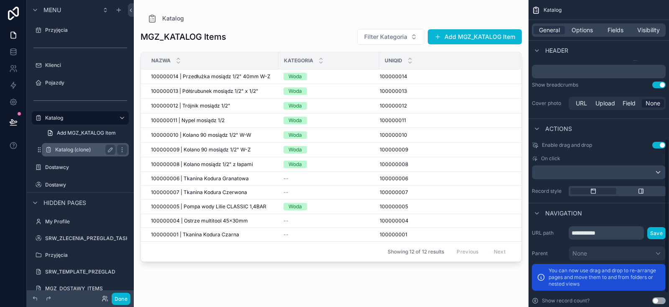
click at [68, 147] on label "Katalog (clone)" at bounding box center [83, 149] width 57 height 7
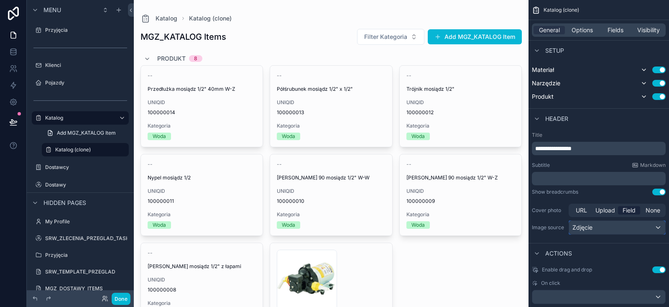
click at [587, 223] on span "Zdjęcie" at bounding box center [583, 227] width 20 height 8
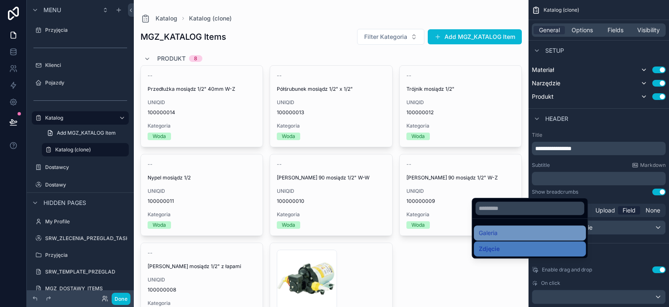
click at [519, 230] on div "Galeria" at bounding box center [530, 233] width 102 height 10
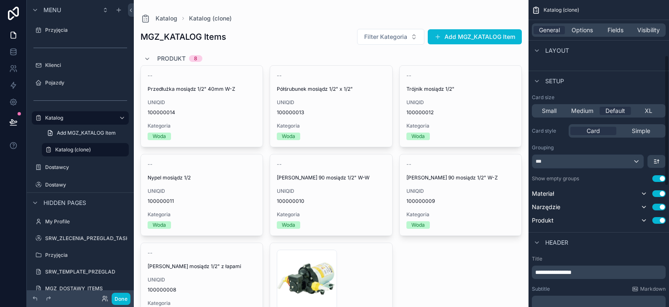
scroll to position [129, 0]
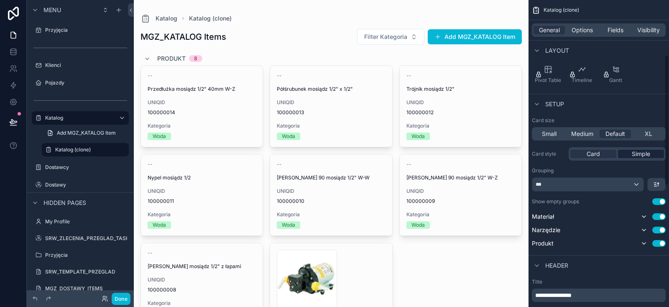
click at [639, 156] on span "Simple" at bounding box center [641, 154] width 18 height 8
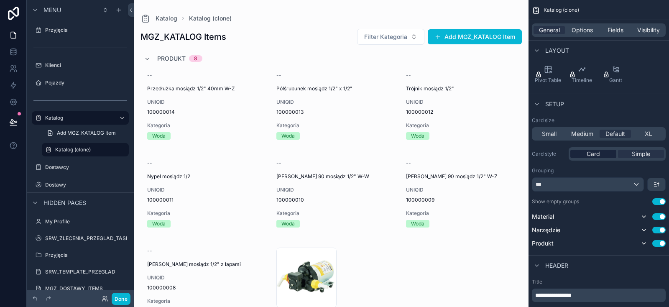
click at [604, 153] on div "Card" at bounding box center [594, 154] width 46 height 8
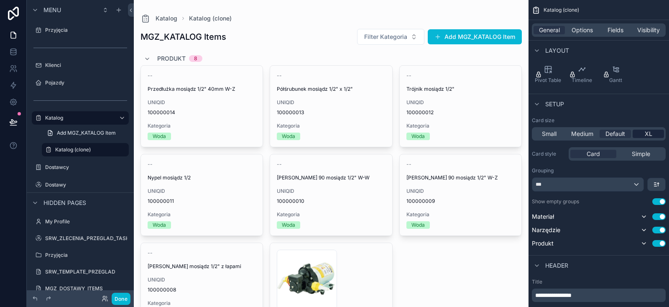
click at [648, 133] on span "XL" at bounding box center [649, 134] width 8 height 8
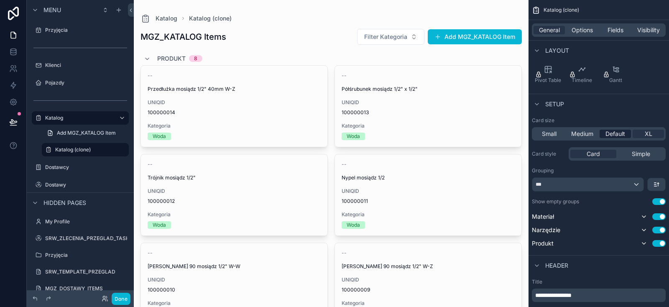
click at [627, 133] on div "Default" at bounding box center [615, 134] width 31 height 8
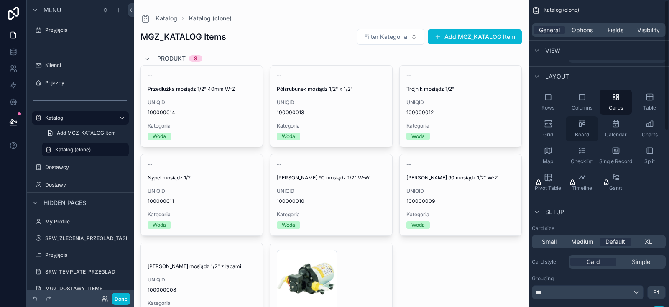
scroll to position [0, 0]
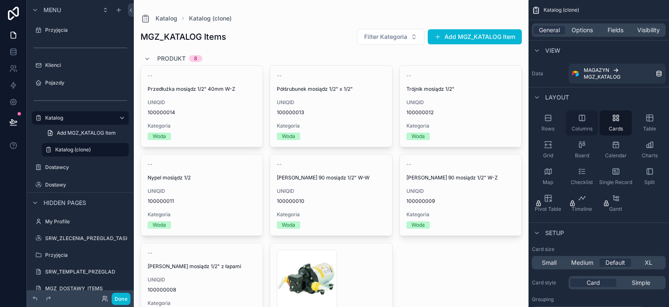
click at [589, 124] on div "Columns" at bounding box center [582, 122] width 32 height 25
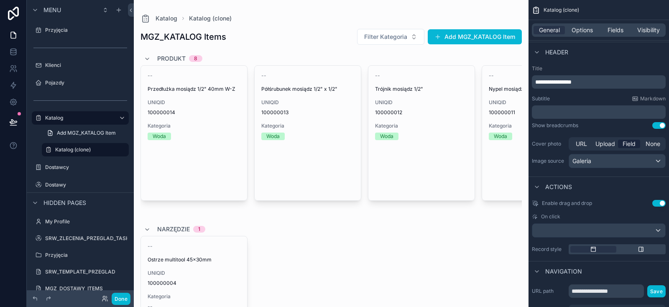
scroll to position [307, 0]
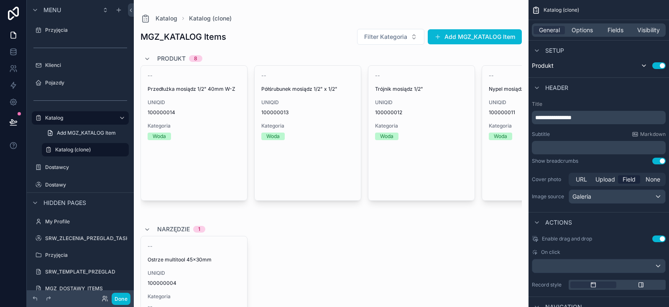
click at [570, 149] on p "﻿" at bounding box center [599, 147] width 129 height 8
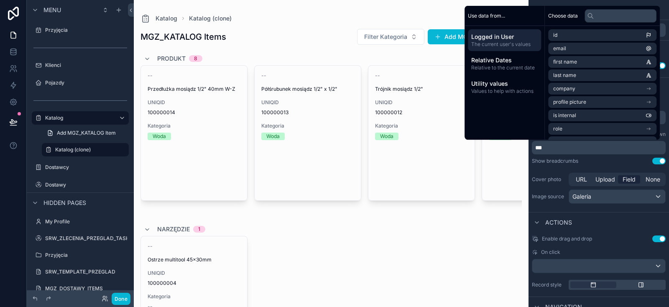
click at [600, 161] on div "Show breadcrumbs Use setting" at bounding box center [599, 161] width 134 height 7
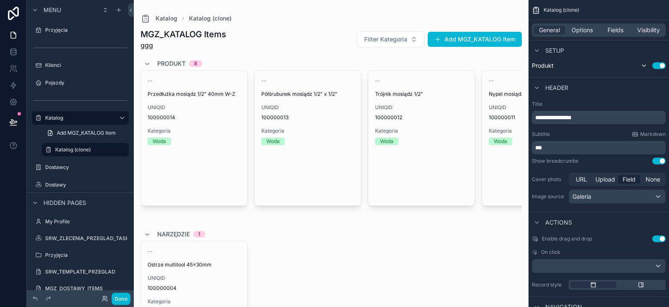
click at [592, 148] on p "***" at bounding box center [599, 147] width 129 height 8
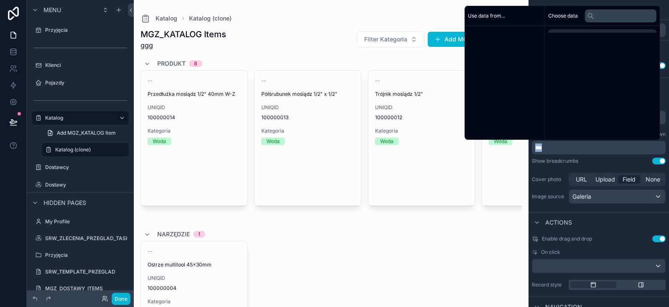
click at [592, 148] on p "***" at bounding box center [599, 147] width 129 height 8
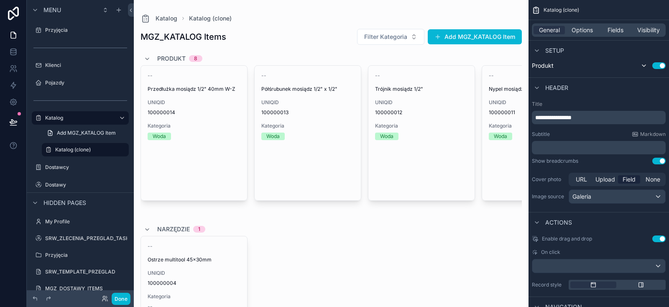
click at [590, 158] on div "Show breadcrumbs Use setting" at bounding box center [599, 161] width 134 height 7
click at [587, 192] on span "Galeria" at bounding box center [582, 196] width 19 height 8
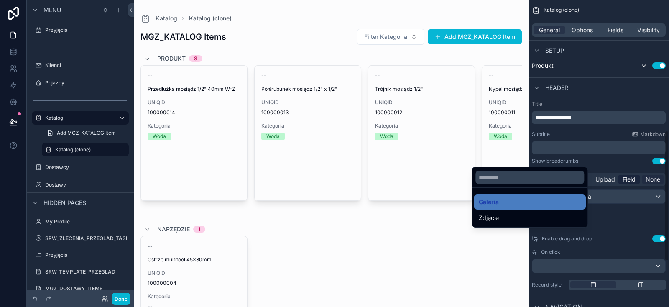
drag, startPoint x: 609, startPoint y: 199, endPoint x: 660, endPoint y: 182, distance: 54.0
click at [612, 199] on div "scrollable content" at bounding box center [334, 153] width 669 height 307
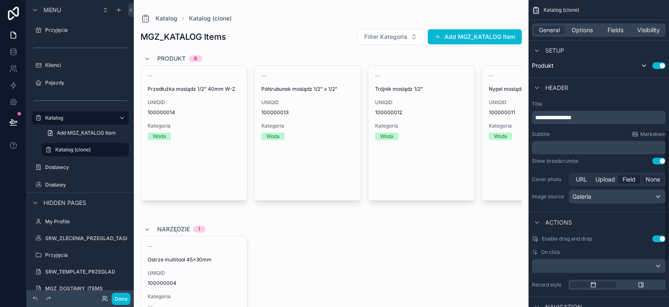
click at [662, 180] on div "None" at bounding box center [653, 179] width 22 height 8
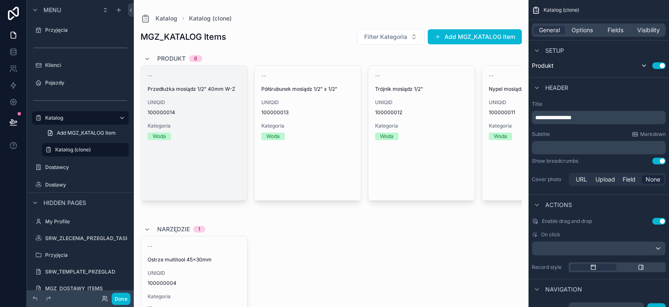
click at [213, 75] on div "--" at bounding box center [194, 75] width 93 height 7
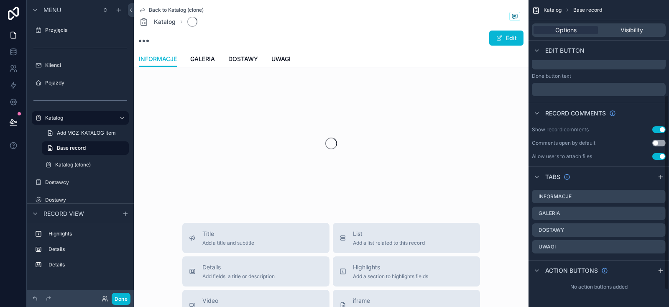
scroll to position [149, 0]
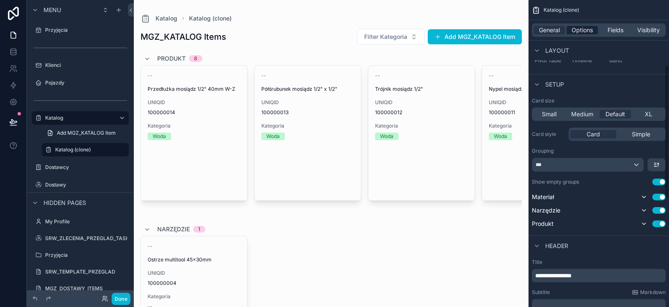
click at [580, 28] on span "Options" at bounding box center [582, 30] width 21 height 8
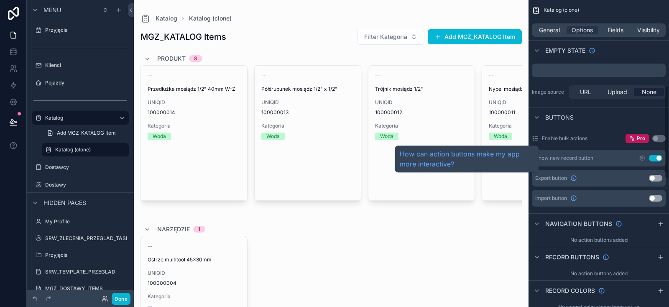
scroll to position [178, 0]
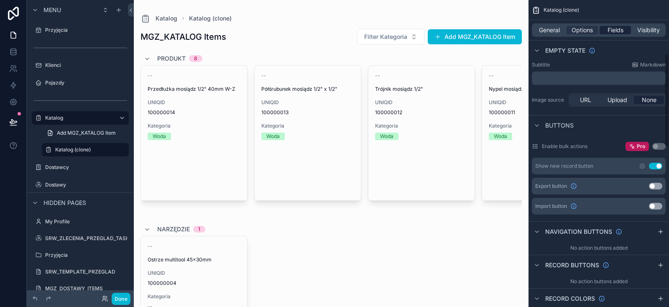
click at [611, 31] on span "Fields" at bounding box center [616, 30] width 16 height 8
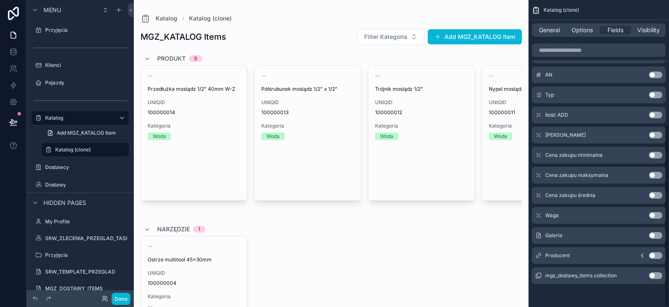
scroll to position [0, 0]
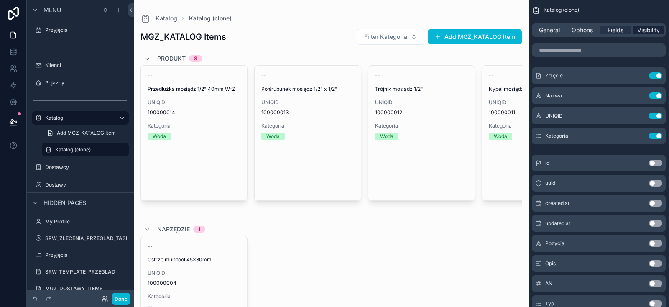
click at [641, 26] on span "Visibility" at bounding box center [649, 30] width 23 height 8
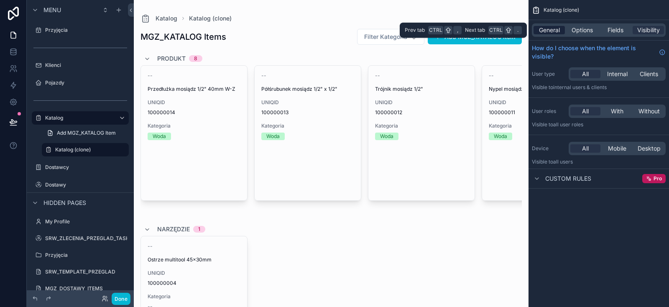
click at [558, 31] on span "General" at bounding box center [549, 30] width 21 height 8
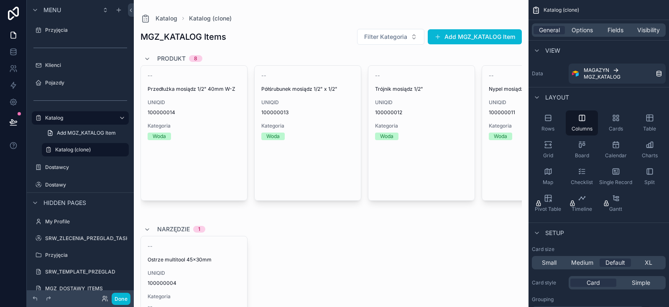
click at [588, 20] on div "General Options Fields Visibility" at bounding box center [599, 30] width 141 height 20
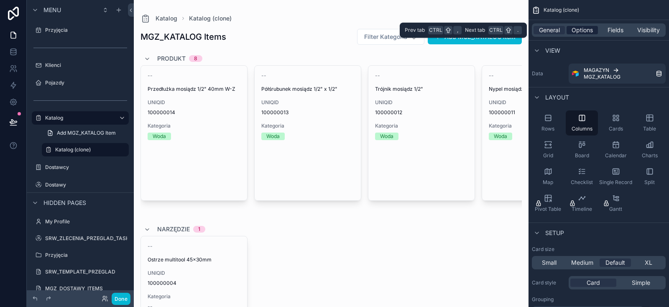
click at [584, 29] on span "Options" at bounding box center [582, 30] width 21 height 8
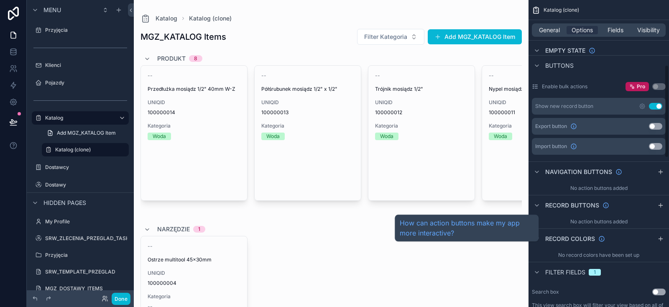
scroll to position [249, 0]
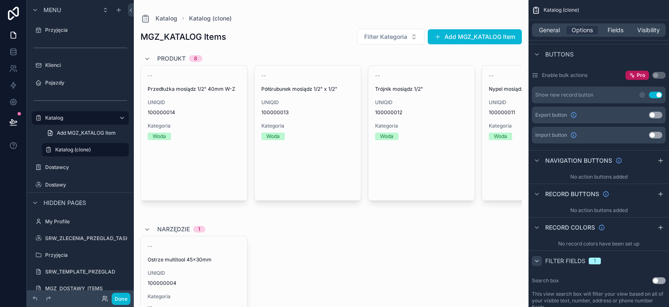
click at [539, 262] on icon "scrollable content" at bounding box center [537, 261] width 7 height 7
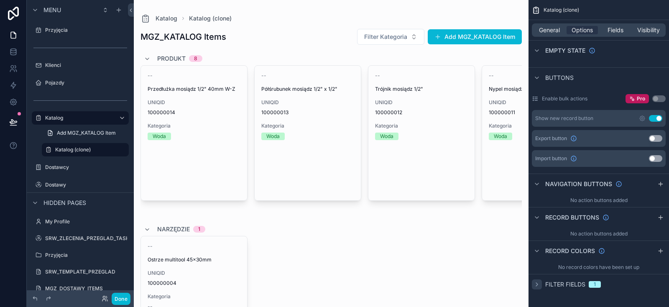
click at [535, 282] on icon "scrollable content" at bounding box center [537, 284] width 7 height 7
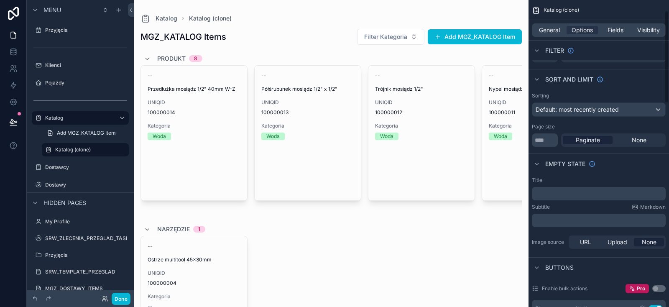
scroll to position [0, 0]
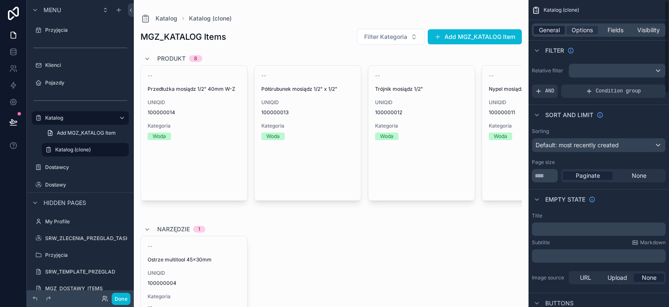
click at [556, 28] on span "General" at bounding box center [549, 30] width 21 height 8
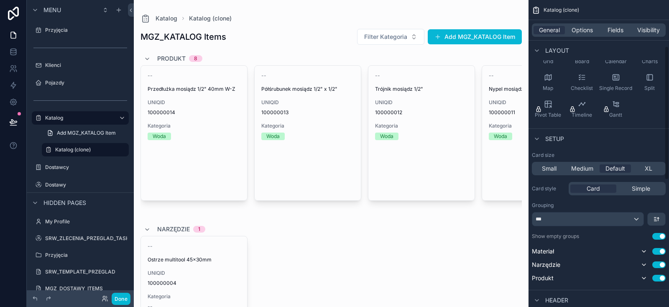
scroll to position [107, 0]
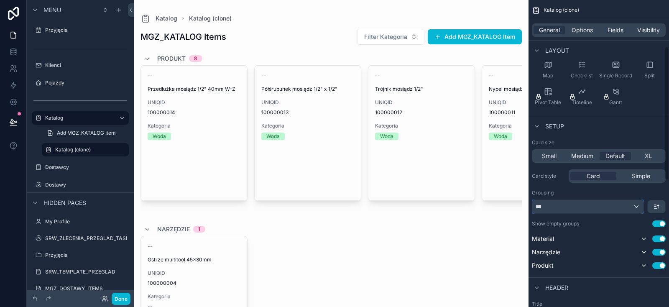
click at [578, 206] on div "***" at bounding box center [588, 206] width 111 height 13
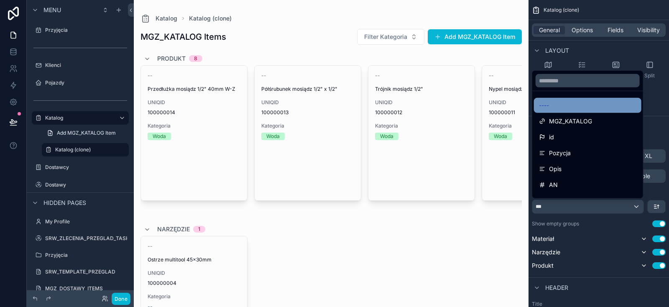
click at [562, 101] on div "----" at bounding box center [587, 105] width 97 height 10
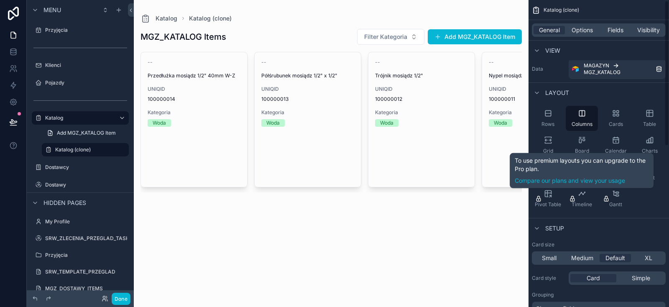
scroll to position [0, 0]
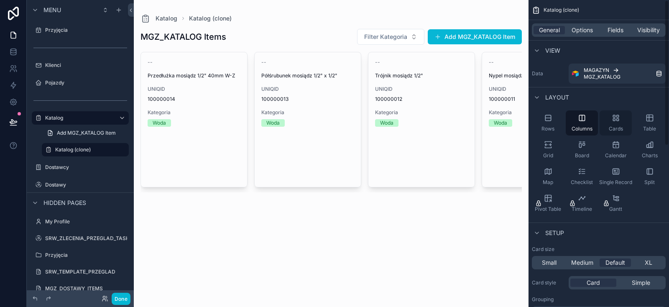
click at [621, 119] on div "Cards" at bounding box center [616, 122] width 32 height 25
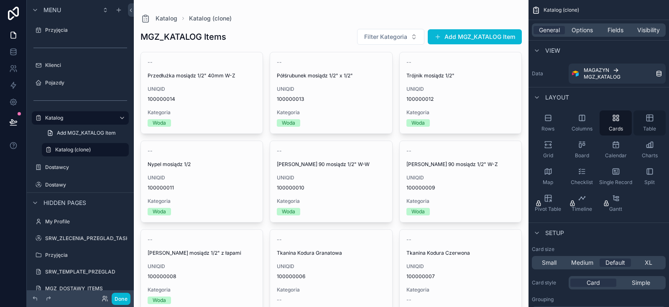
click at [645, 117] on div "Table" at bounding box center [650, 122] width 32 height 25
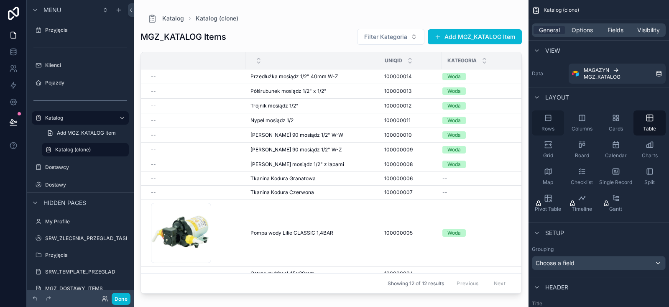
click at [554, 122] on div "Rows" at bounding box center [548, 122] width 32 height 25
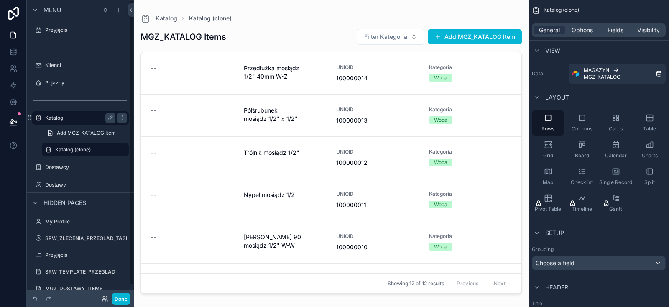
click at [75, 121] on div "Katalog" at bounding box center [80, 118] width 70 height 10
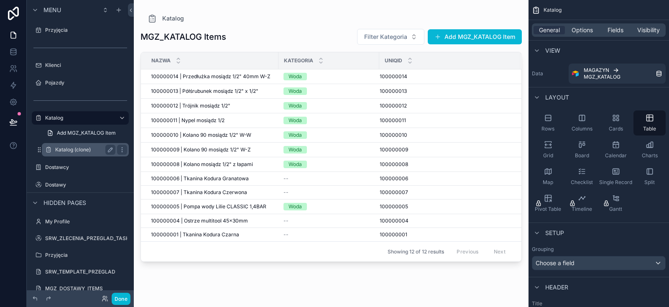
click at [72, 148] on label "Katalog (clone)" at bounding box center [83, 149] width 57 height 7
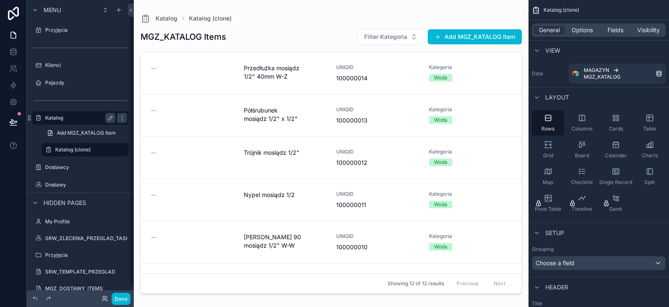
click at [82, 123] on div "Katalog" at bounding box center [80, 117] width 94 height 13
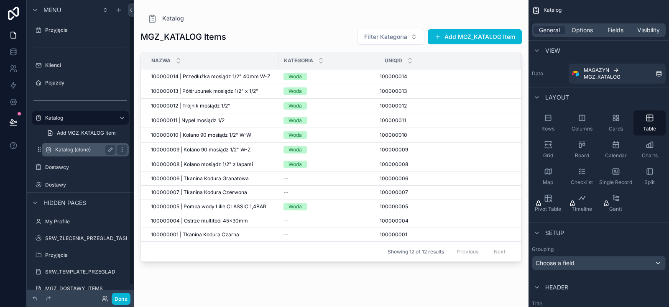
click at [87, 147] on label "Katalog (clone)" at bounding box center [83, 149] width 57 height 7
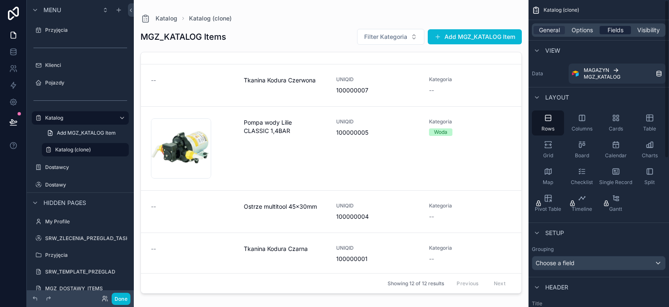
click at [610, 27] on span "Fields" at bounding box center [616, 30] width 16 height 8
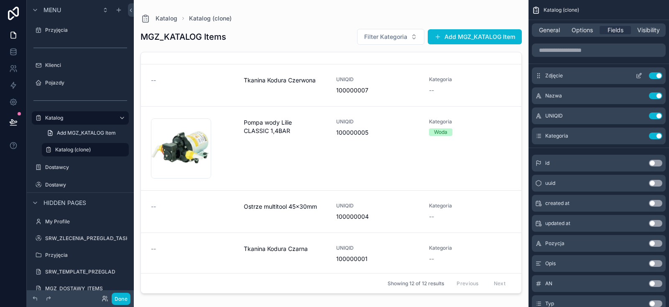
click at [640, 79] on icon "scrollable content" at bounding box center [639, 75] width 7 height 7
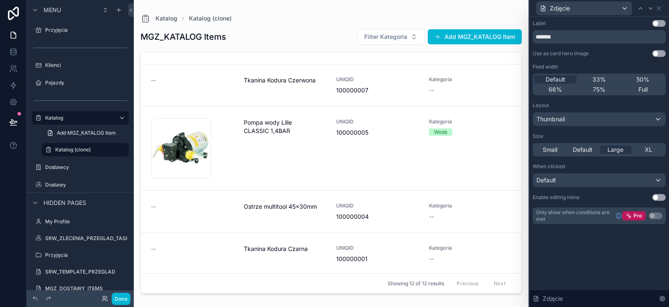
click at [663, 54] on button "Use setting" at bounding box center [659, 53] width 13 height 7
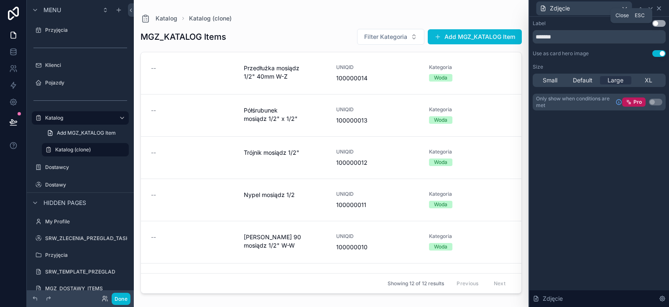
click at [661, 10] on icon at bounding box center [659, 8] width 3 height 3
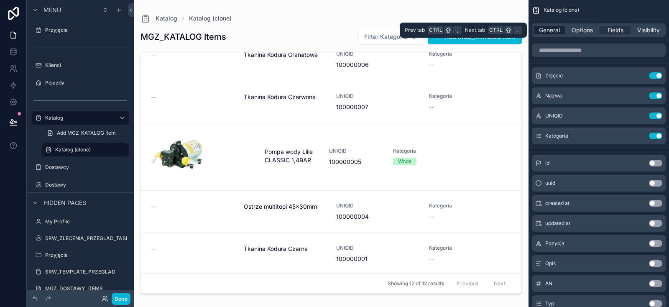
click at [547, 27] on span "General" at bounding box center [549, 30] width 21 height 8
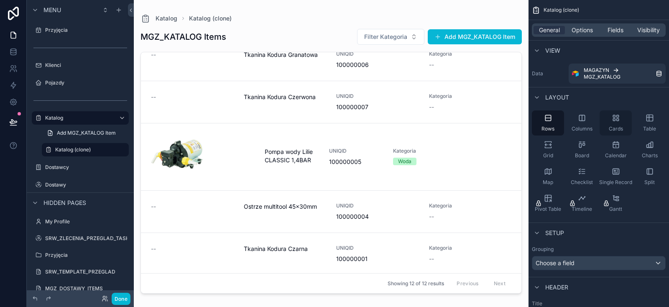
click at [617, 118] on icon "scrollable content" at bounding box center [616, 118] width 8 height 8
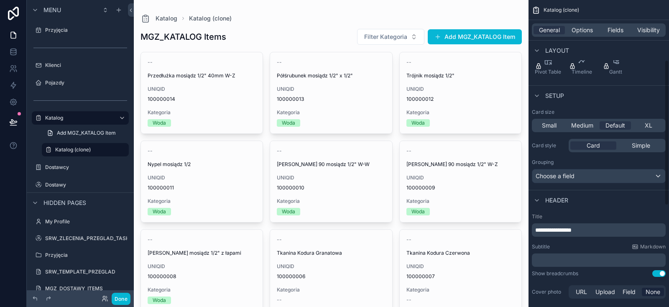
scroll to position [125, 0]
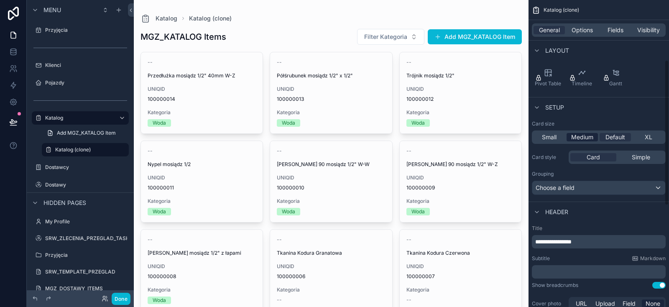
click at [581, 137] on span "Medium" at bounding box center [582, 137] width 22 height 8
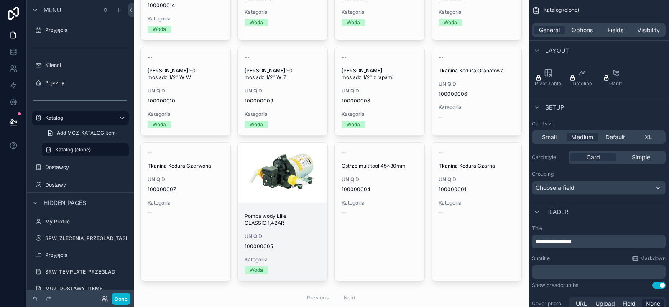
scroll to position [0, 0]
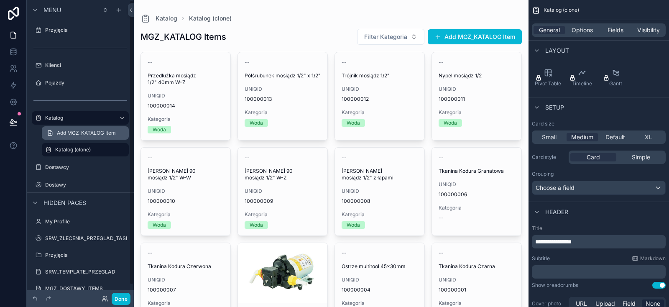
click at [102, 132] on span "Add MGZ_KATALOG Item" at bounding box center [86, 133] width 59 height 7
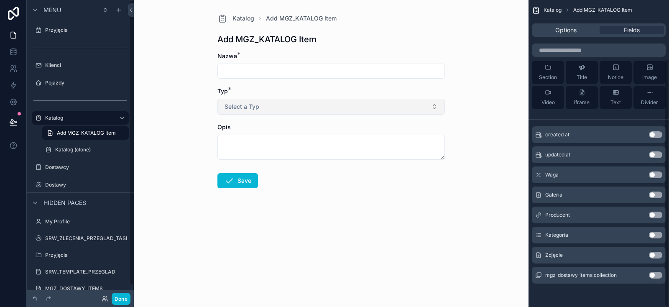
scroll to position [73, 0]
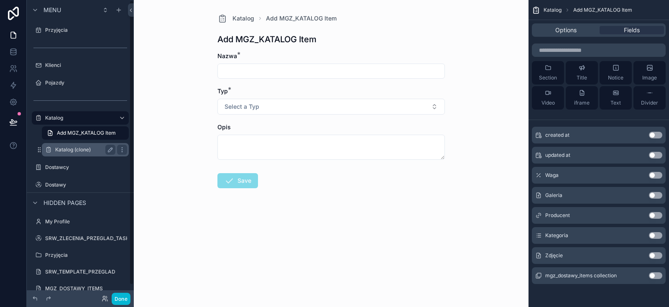
click at [81, 152] on label "Katalog (clone)" at bounding box center [83, 149] width 57 height 7
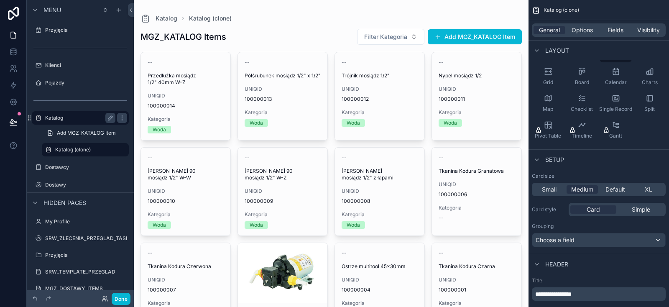
click at [70, 121] on div "Katalog" at bounding box center [80, 118] width 70 height 10
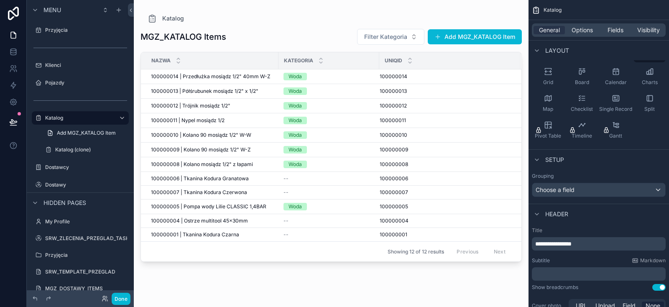
click at [401, 35] on div "scrollable content" at bounding box center [331, 148] width 395 height 297
click at [538, 26] on div "General Options Fields Visibility" at bounding box center [599, 29] width 134 height 13
click at [539, 27] on span "General" at bounding box center [549, 30] width 21 height 8
click at [547, 28] on span "General" at bounding box center [549, 30] width 21 height 8
click at [556, 33] on span "General" at bounding box center [549, 30] width 21 height 8
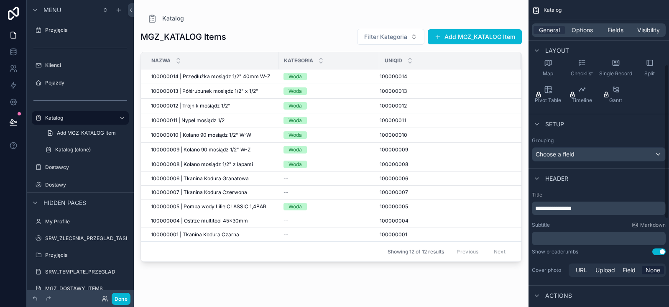
scroll to position [144, 0]
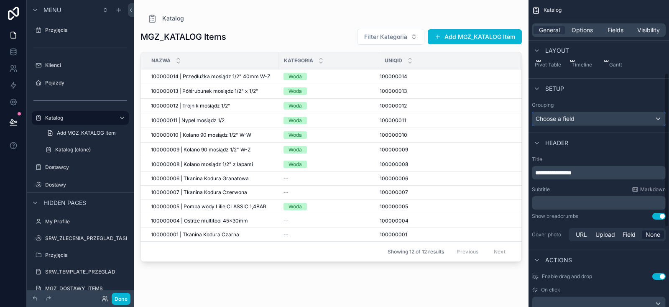
click at [585, 118] on div "Choose a field" at bounding box center [599, 118] width 133 height 13
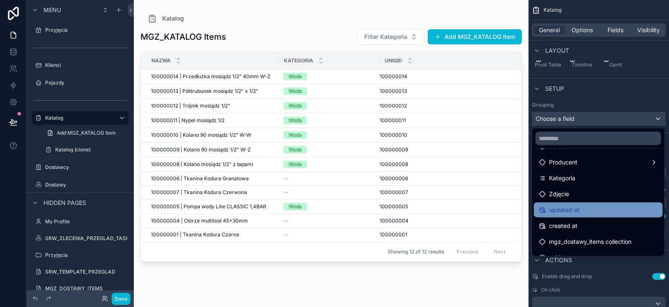
scroll to position [167, 0]
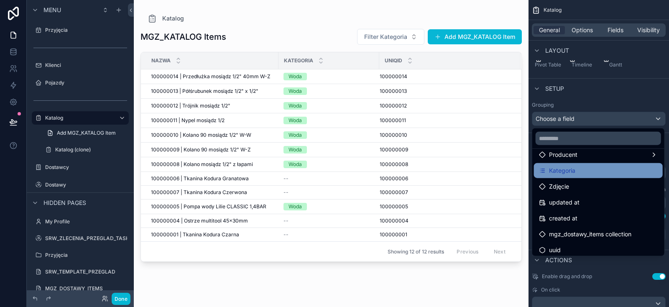
click at [564, 170] on span "Kategoria" at bounding box center [562, 171] width 26 height 10
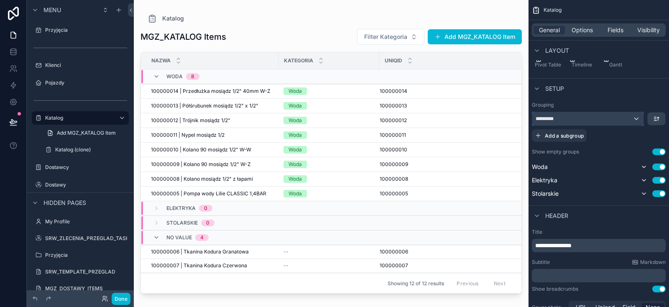
click at [637, 116] on div "*********" at bounding box center [588, 118] width 111 height 13
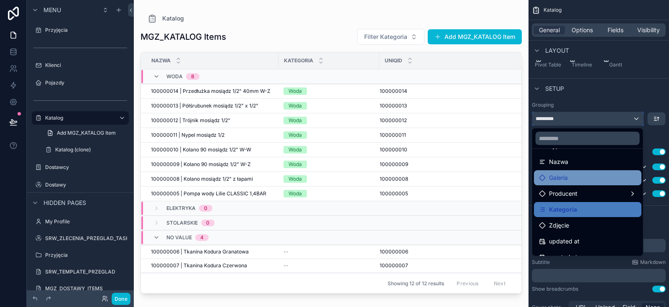
scroll to position [87, 0]
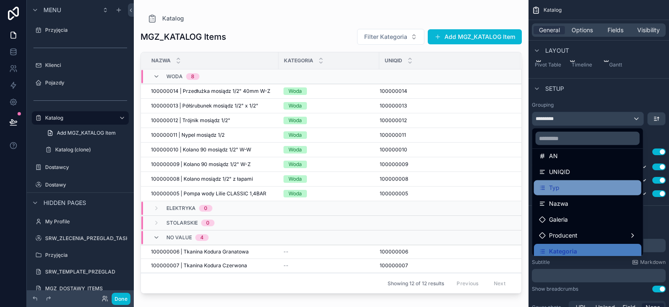
click at [572, 190] on div "Typ" at bounding box center [587, 188] width 97 height 10
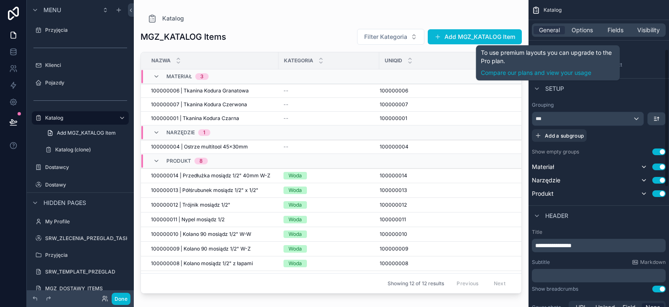
scroll to position [2, 0]
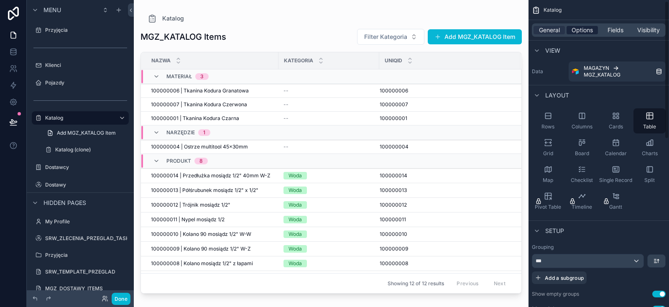
click at [589, 32] on span "Options" at bounding box center [582, 30] width 21 height 8
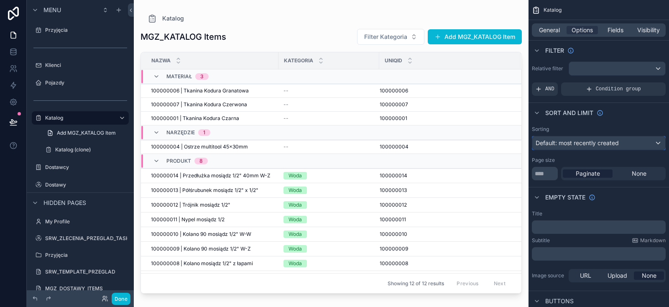
click at [581, 145] on span "Default: most recently created" at bounding box center [577, 142] width 83 height 7
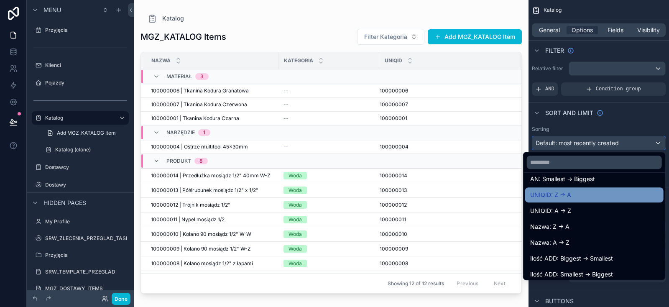
scroll to position [167, 0]
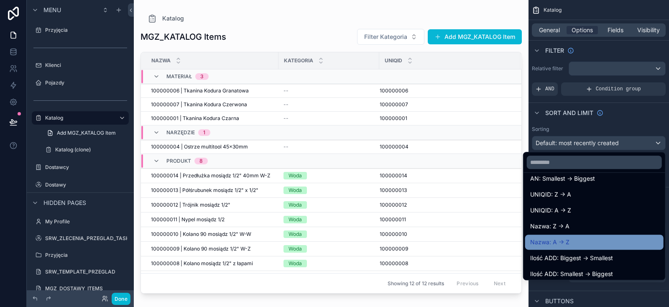
click at [548, 243] on span "Nazwa: A -> Z" at bounding box center [549, 242] width 39 height 10
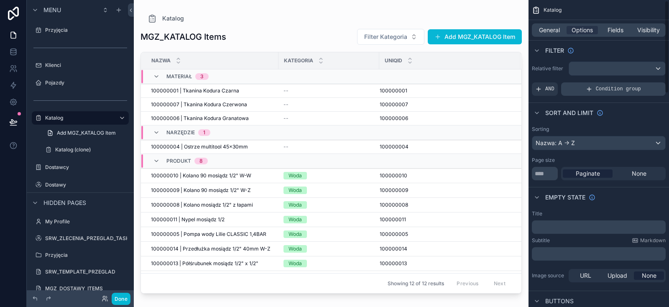
scroll to position [0, 0]
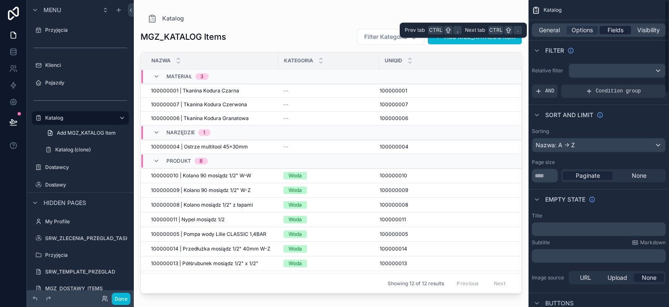
click at [612, 28] on span "Fields" at bounding box center [616, 30] width 16 height 8
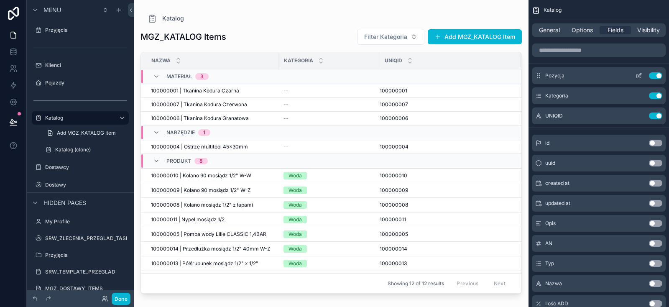
click at [654, 74] on button "Use setting" at bounding box center [655, 75] width 13 height 7
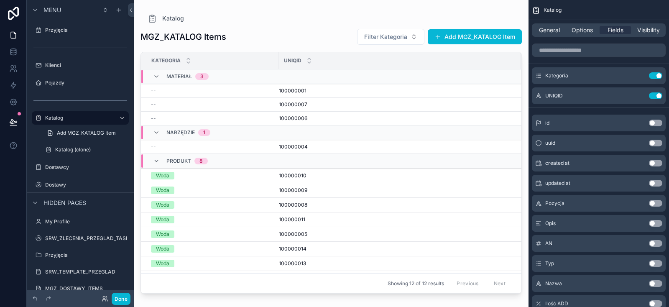
scroll to position [36, 0]
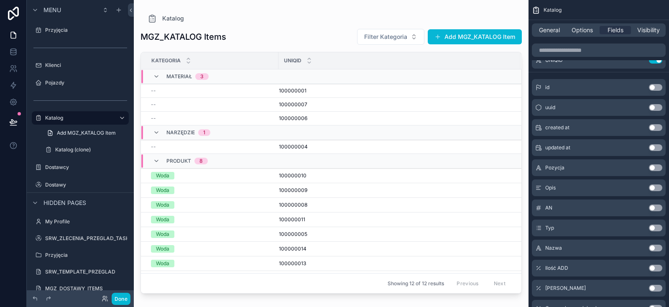
click at [652, 246] on button "Use setting" at bounding box center [655, 248] width 13 height 7
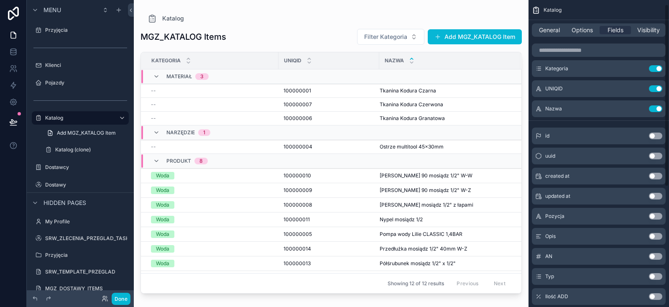
scroll to position [0, 0]
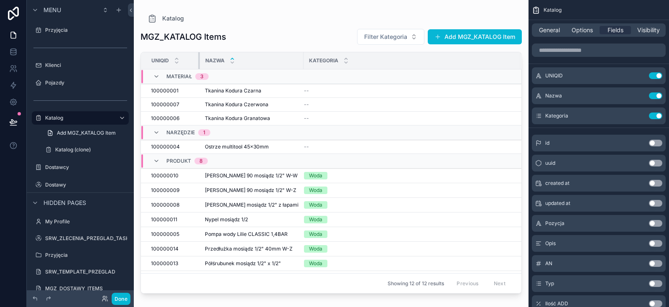
drag, startPoint x: 277, startPoint y: 58, endPoint x: 200, endPoint y: 62, distance: 77.9
click at [200, 62] on div "scrollable content" at bounding box center [199, 60] width 3 height 17
click at [549, 25] on div "General Options Fields Visibility" at bounding box center [599, 29] width 134 height 13
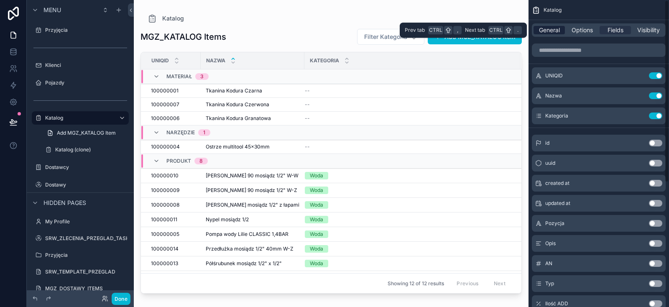
click at [551, 28] on span "General" at bounding box center [549, 30] width 21 height 8
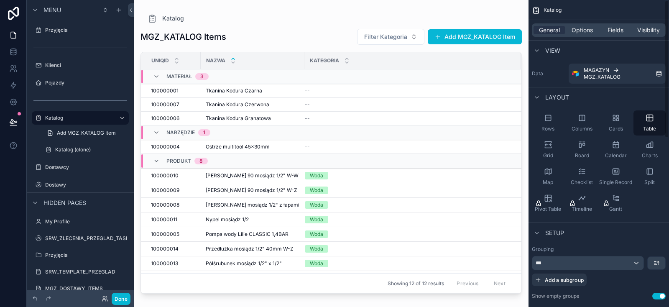
click at [550, 26] on div "General Options Fields Visibility" at bounding box center [599, 29] width 134 height 13
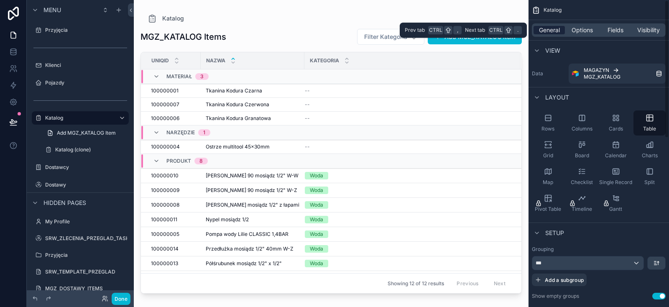
click at [551, 28] on span "General" at bounding box center [549, 30] width 21 height 8
click at [580, 26] on div "General Options Fields Visibility" at bounding box center [599, 29] width 134 height 13
click at [581, 31] on span "Options" at bounding box center [582, 30] width 21 height 8
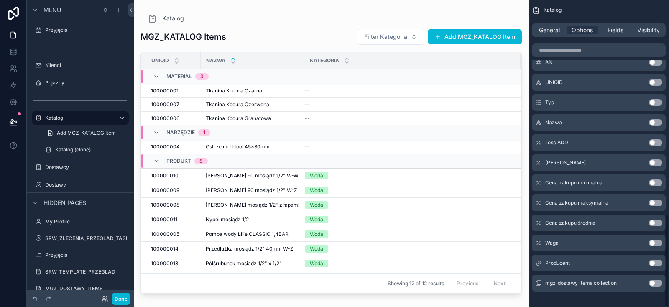
scroll to position [704, 0]
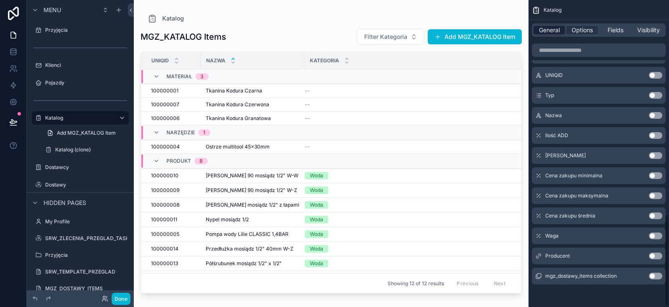
click at [554, 30] on span "General" at bounding box center [549, 30] width 21 height 8
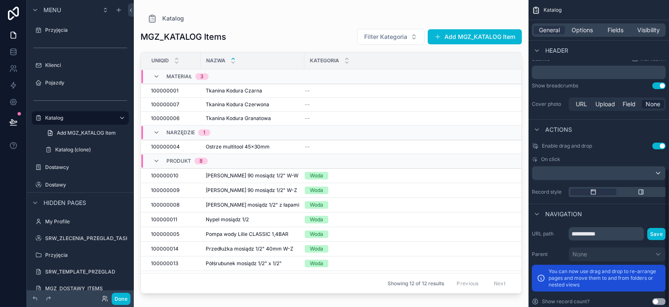
scroll to position [375, 0]
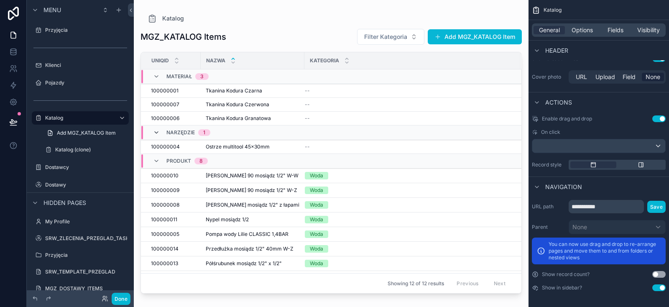
click at [158, 131] on icon "scrollable content" at bounding box center [156, 132] width 7 height 7
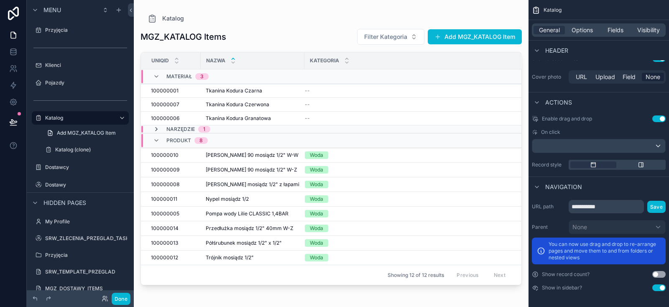
click at [158, 127] on icon "scrollable content" at bounding box center [156, 129] width 7 height 7
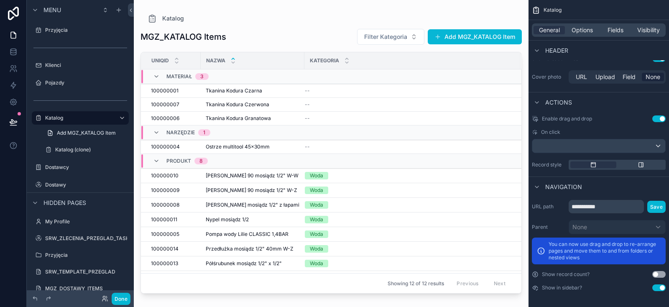
click at [158, 80] on div "Materiał 3" at bounding box center [181, 76] width 56 height 13
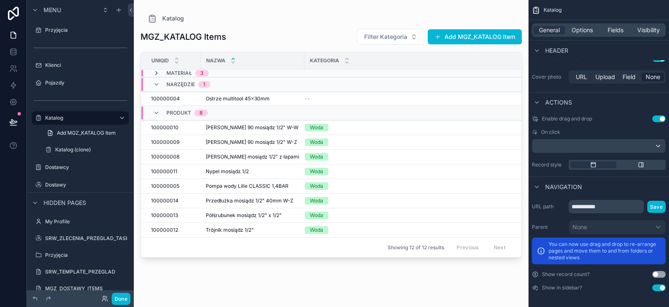
click at [156, 74] on icon "scrollable content" at bounding box center [156, 73] width 7 height 7
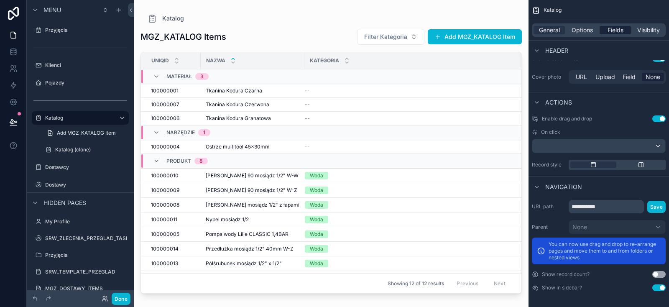
click at [617, 32] on span "Fields" at bounding box center [616, 30] width 16 height 8
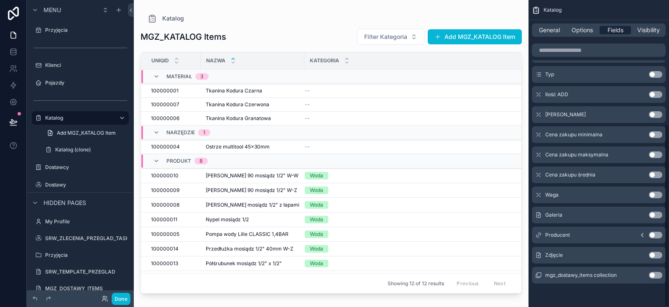
scroll to position [209, 0]
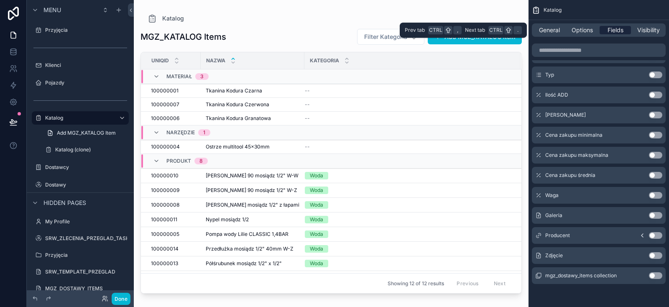
click at [612, 28] on span "Fields" at bounding box center [616, 30] width 16 height 8
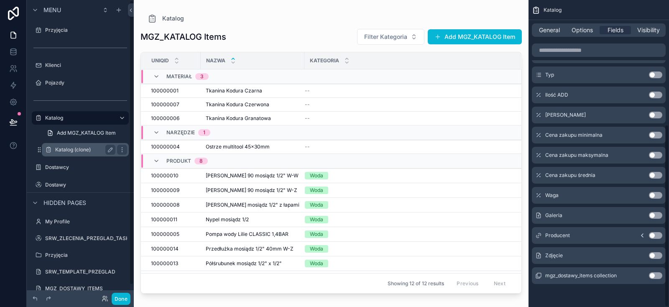
click at [85, 151] on label "Katalog (clone)" at bounding box center [83, 149] width 57 height 7
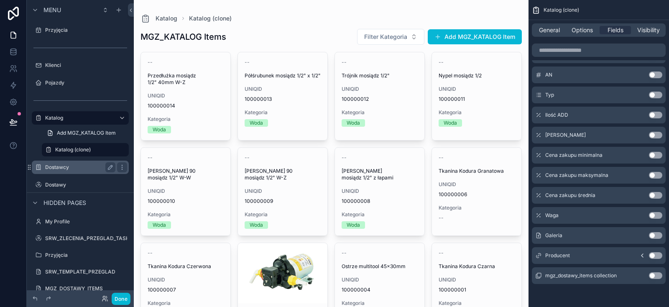
click at [76, 166] on label "Dostawcy" at bounding box center [78, 167] width 67 height 7
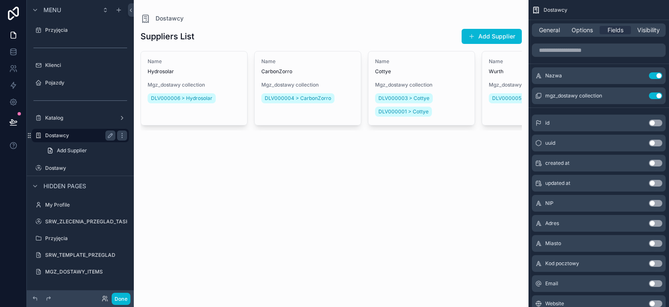
click at [91, 134] on label "Dostawcy" at bounding box center [78, 135] width 67 height 7
click at [558, 27] on span "General" at bounding box center [549, 30] width 21 height 8
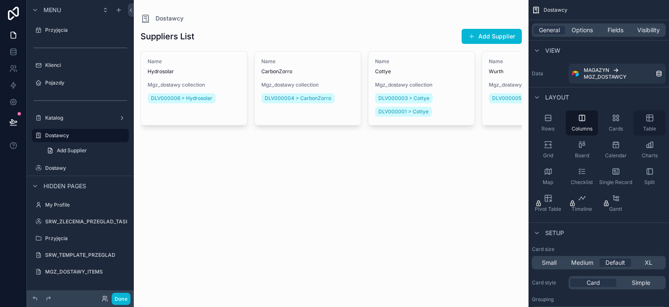
click at [654, 124] on div "Table" at bounding box center [650, 122] width 32 height 25
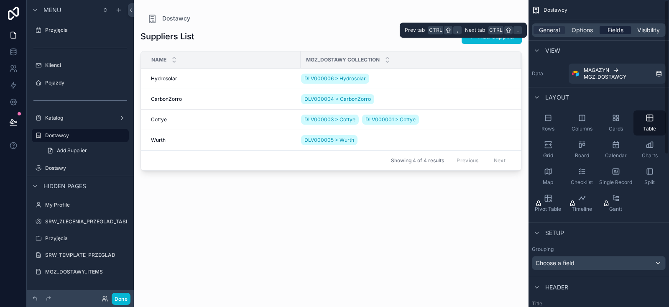
click at [612, 30] on span "Fields" at bounding box center [616, 30] width 16 height 8
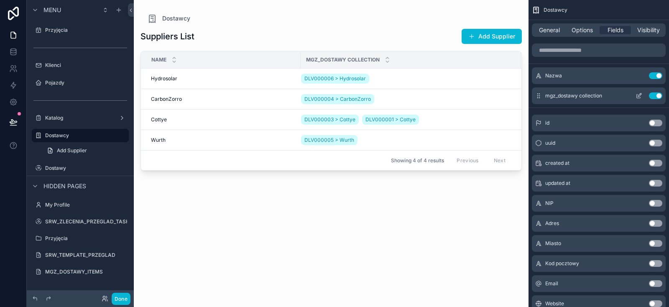
click at [654, 95] on button "Use setting" at bounding box center [655, 95] width 13 height 7
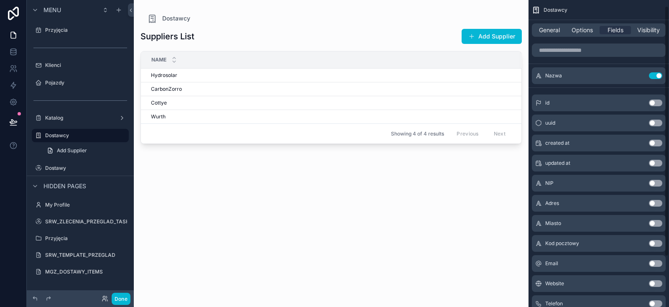
scroll to position [36, 0]
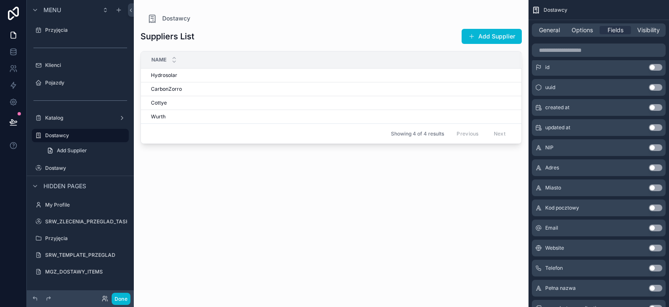
click at [652, 227] on button "Use setting" at bounding box center [655, 228] width 13 height 7
click at [654, 248] on button "Use setting" at bounding box center [655, 248] width 13 height 7
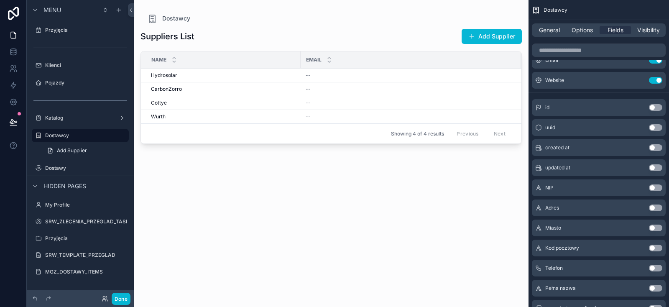
click at [651, 270] on button "Use setting" at bounding box center [655, 268] width 13 height 7
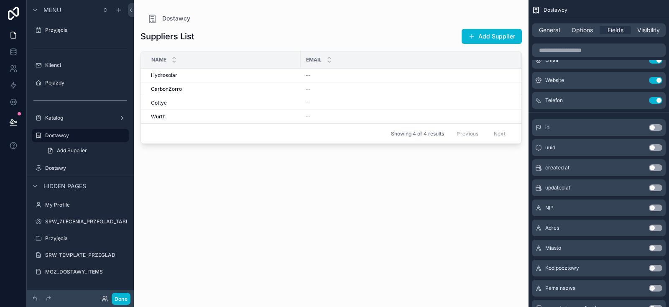
click at [301, 56] on th "Email" at bounding box center [411, 59] width 220 height 17
drag, startPoint x: 300, startPoint y: 56, endPoint x: 219, endPoint y: 55, distance: 80.7
click at [219, 55] on div "scrollable content" at bounding box center [219, 59] width 3 height 17
drag, startPoint x: 440, startPoint y: 56, endPoint x: 295, endPoint y: 53, distance: 145.2
click at [295, 53] on div "scrollable content" at bounding box center [295, 59] width 3 height 17
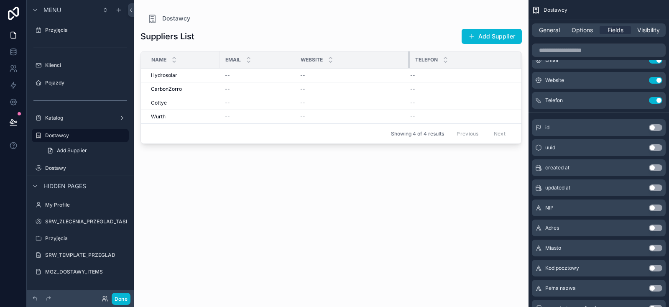
drag, startPoint x: 357, startPoint y: 54, endPoint x: 409, endPoint y: 55, distance: 52.3
click at [409, 55] on div "scrollable content" at bounding box center [409, 59] width 3 height 17
drag, startPoint x: 295, startPoint y: 56, endPoint x: 322, endPoint y: 50, distance: 27.9
click at [322, 50] on div "Suppliers List Add Supplier Name Email Website Telefon Hydrosolar Hydrosolar --…" at bounding box center [332, 160] width 382 height 274
drag, startPoint x: 219, startPoint y: 54, endPoint x: 229, endPoint y: 55, distance: 10.1
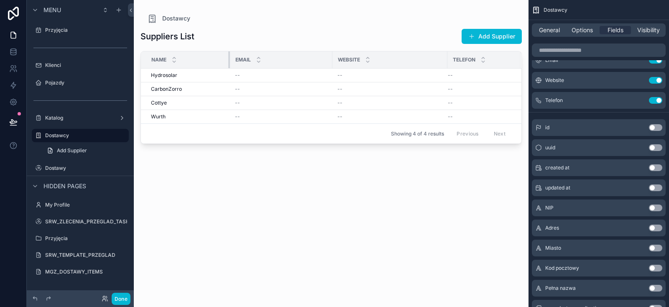
click at [229, 55] on div "scrollable content" at bounding box center [229, 59] width 3 height 17
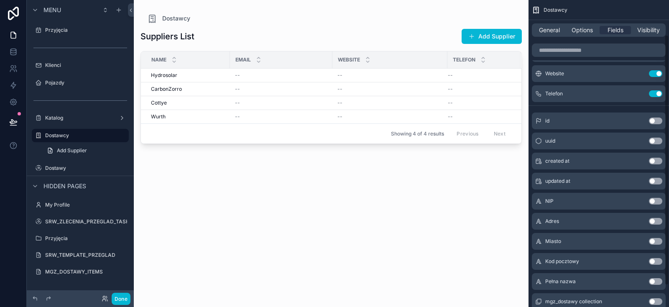
scroll to position [68, 0]
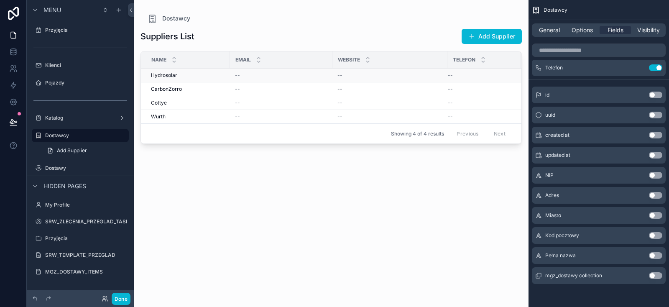
click at [201, 73] on div "Hydrosolar Hydrosolar" at bounding box center [188, 75] width 74 height 7
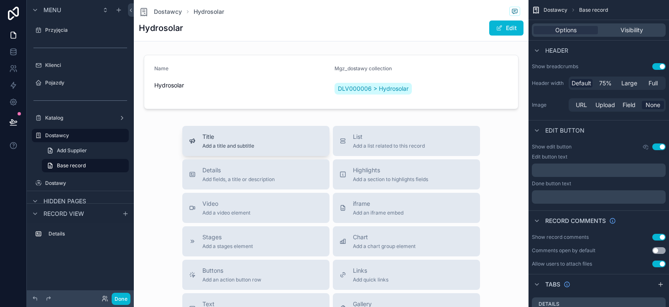
drag, startPoint x: 277, startPoint y: 144, endPoint x: 238, endPoint y: 130, distance: 41.8
click at [238, 130] on button "Title Add a title and subtitle" at bounding box center [255, 141] width 147 height 30
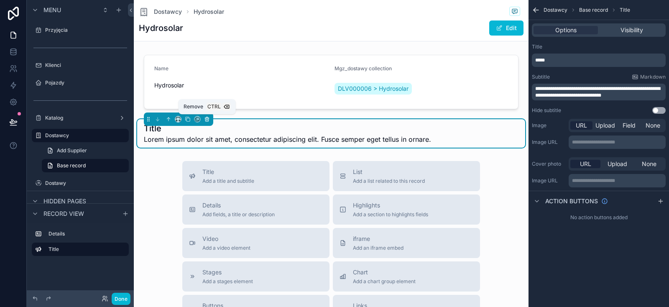
click at [209, 118] on icon "scrollable content" at bounding box center [207, 119] width 6 height 6
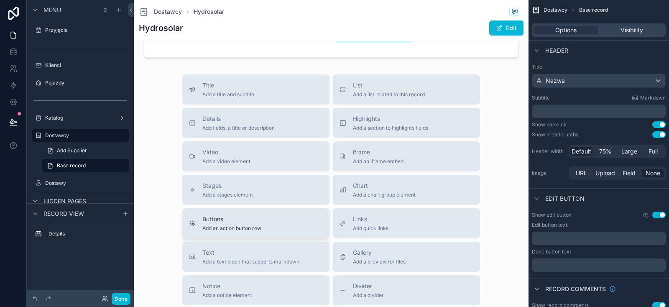
scroll to position [33, 0]
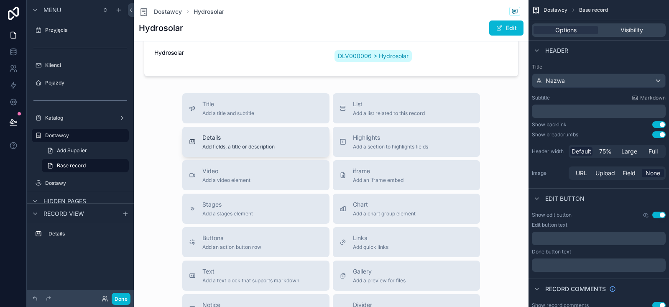
click at [267, 140] on span "Details" at bounding box center [238, 137] width 72 height 8
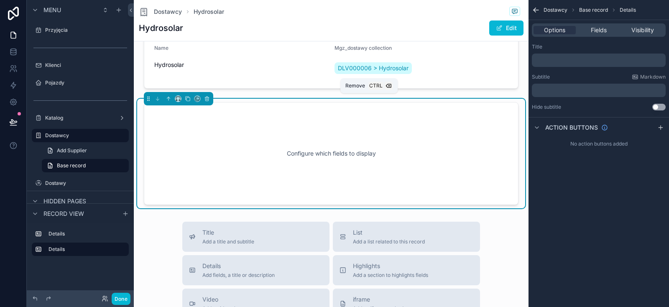
scroll to position [20, 0]
click at [211, 135] on div "Configure which fields to display" at bounding box center [331, 153] width 347 height 75
click at [598, 28] on span "Fields" at bounding box center [599, 30] width 16 height 8
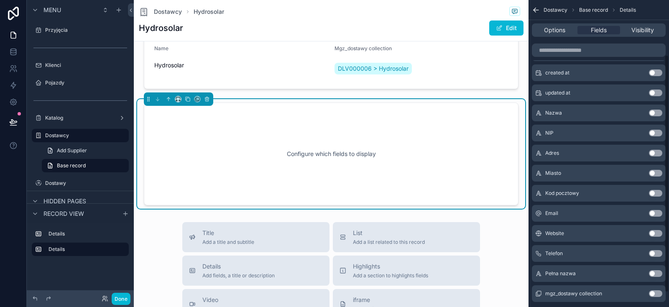
scroll to position [89, 0]
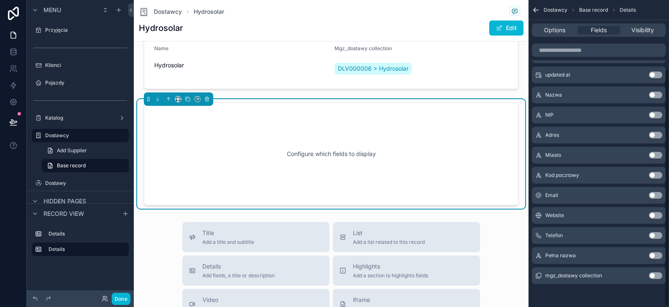
click at [652, 255] on button "Use setting" at bounding box center [655, 255] width 13 height 7
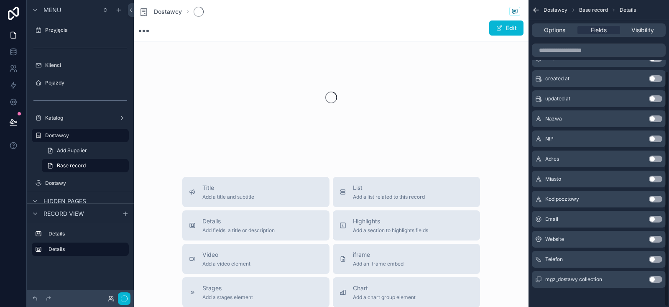
scroll to position [92, 0]
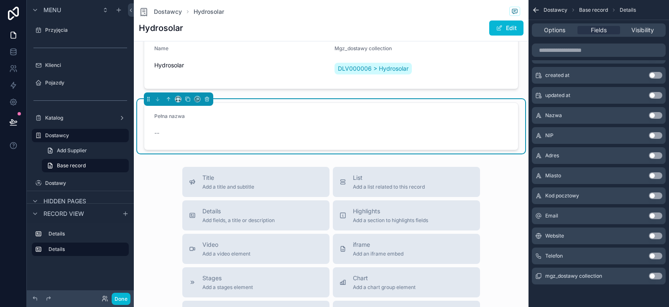
click at [653, 154] on button "Use setting" at bounding box center [655, 155] width 13 height 7
click at [656, 175] on button "Use setting" at bounding box center [655, 175] width 13 height 7
click at [654, 196] on button "Use setting" at bounding box center [655, 195] width 13 height 7
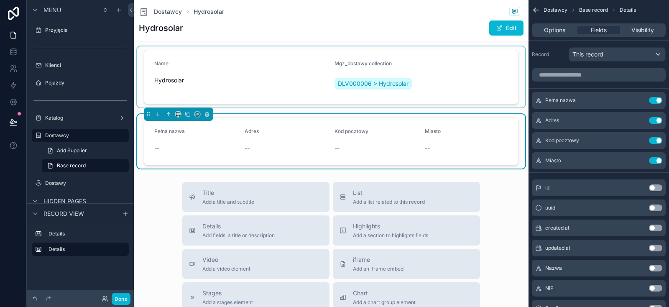
scroll to position [0, 0]
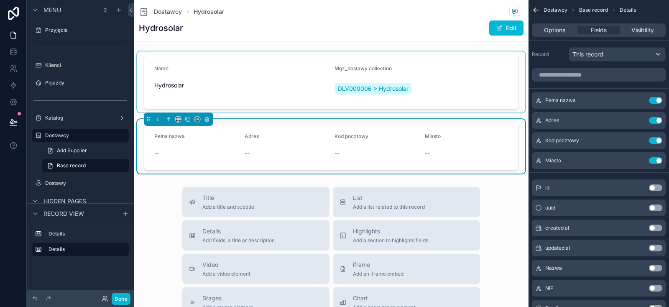
click at [464, 67] on div "scrollable content" at bounding box center [331, 81] width 388 height 61
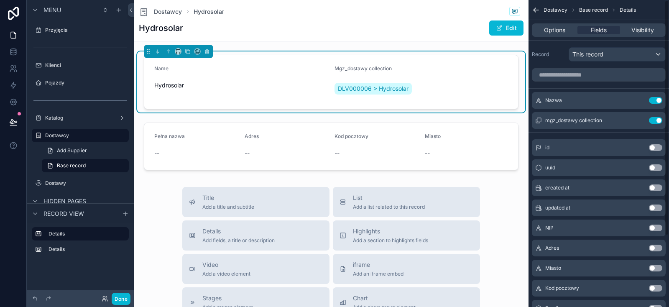
click at [655, 121] on button "Use setting" at bounding box center [655, 120] width 13 height 7
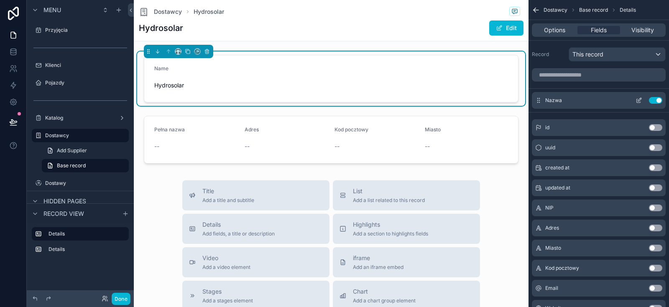
click at [637, 101] on icon "scrollable content" at bounding box center [639, 101] width 4 height 4
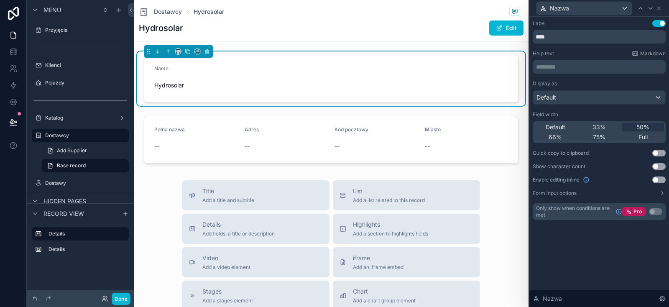
click at [660, 24] on button "Use setting" at bounding box center [659, 23] width 13 height 7
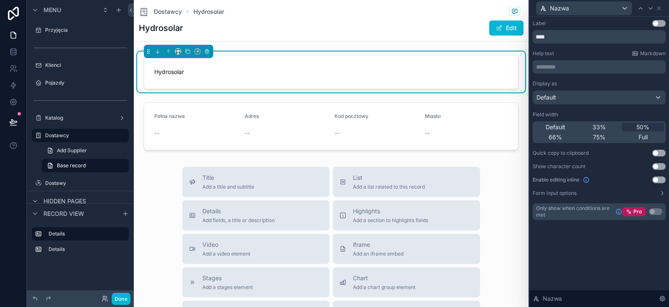
click at [661, 8] on icon at bounding box center [659, 8] width 7 height 7
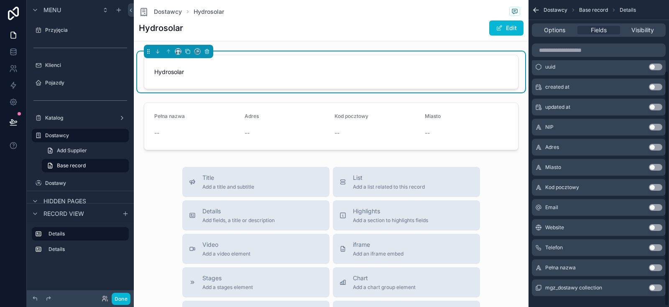
scroll to position [92, 0]
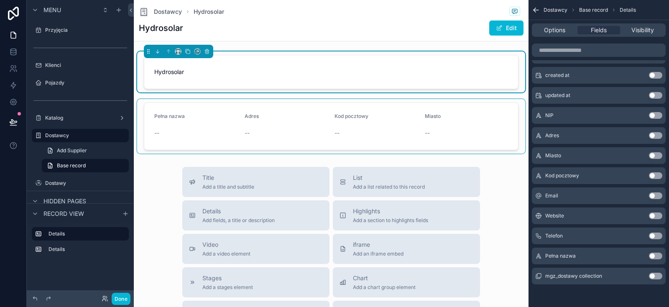
click at [187, 127] on div "scrollable content" at bounding box center [331, 126] width 388 height 54
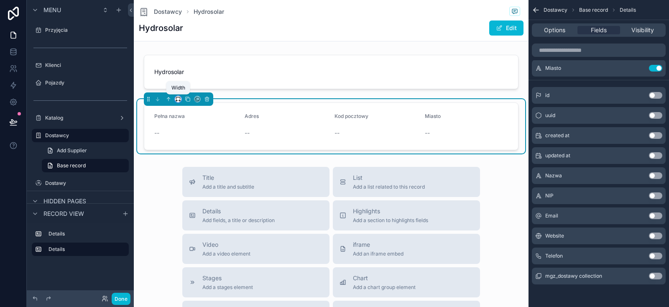
click at [179, 100] on icon "scrollable content" at bounding box center [178, 99] width 6 height 6
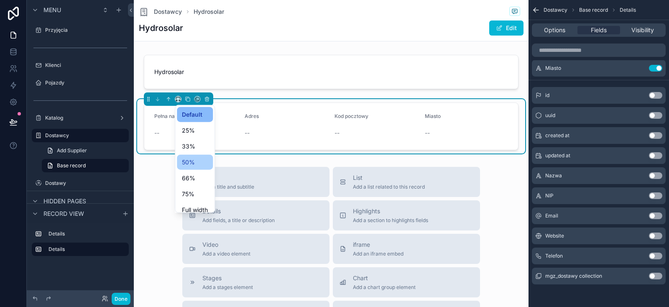
click at [199, 164] on div "50%" at bounding box center [195, 162] width 26 height 10
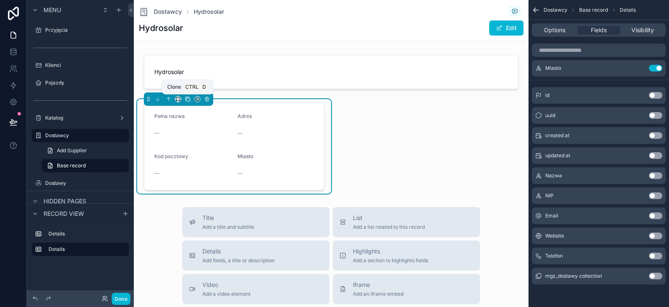
click at [190, 100] on icon "scrollable content" at bounding box center [188, 99] width 6 height 6
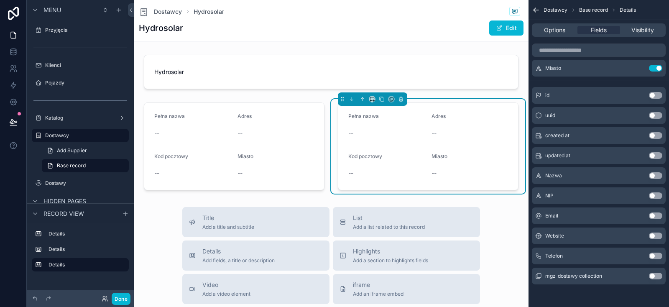
click at [374, 118] on span "Pełna nazwa" at bounding box center [363, 116] width 31 height 6
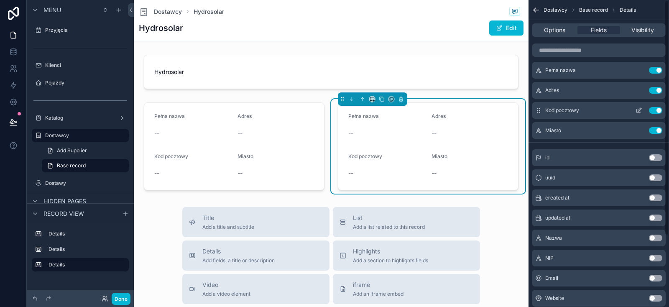
scroll to position [0, 0]
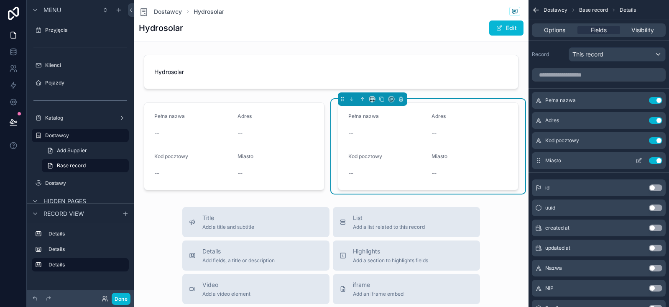
click at [656, 161] on button "Use setting" at bounding box center [655, 160] width 13 height 7
drag, startPoint x: 654, startPoint y: 141, endPoint x: 656, endPoint y: 125, distance: 16.9
click at [654, 141] on button "Use setting" at bounding box center [655, 140] width 13 height 7
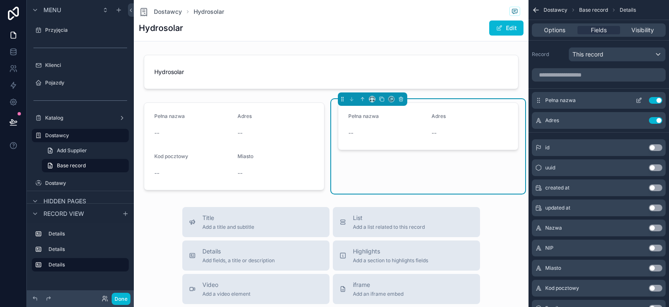
drag, startPoint x: 656, startPoint y: 123, endPoint x: 659, endPoint y: 104, distance: 19.1
click at [656, 122] on button "Use setting" at bounding box center [655, 120] width 13 height 7
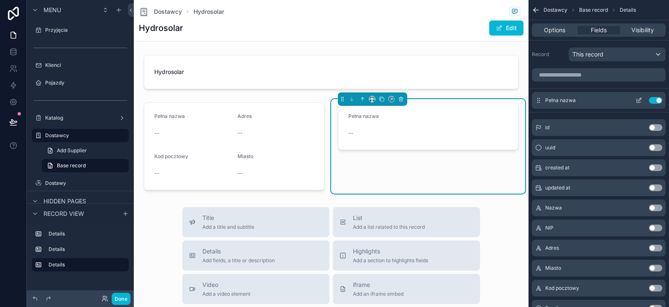
click at [659, 100] on button "Use setting" at bounding box center [655, 100] width 13 height 7
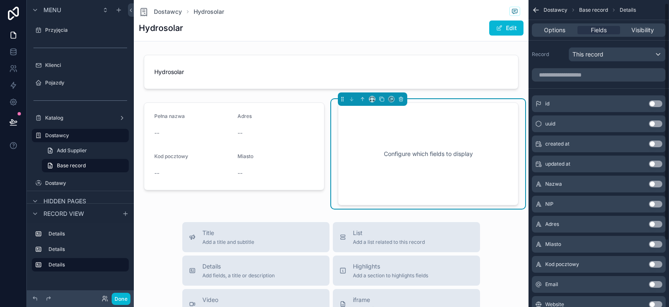
scroll to position [36, 0]
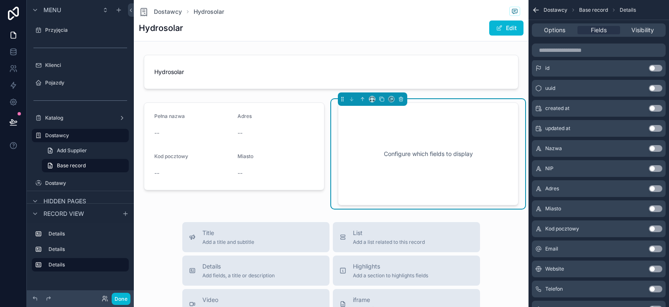
click at [652, 249] on button "Use setting" at bounding box center [655, 249] width 13 height 7
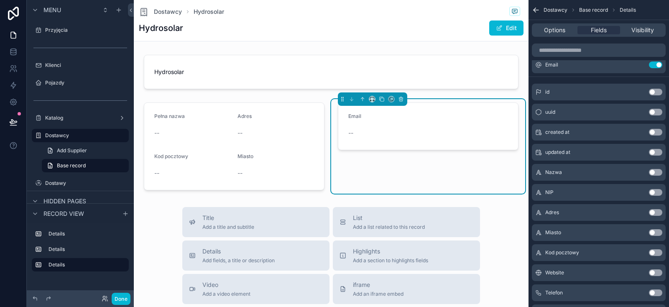
click at [652, 271] on button "Use setting" at bounding box center [655, 272] width 13 height 7
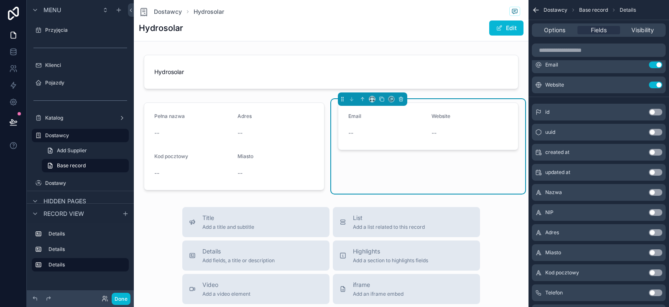
click at [653, 294] on button "Use setting" at bounding box center [655, 292] width 13 height 7
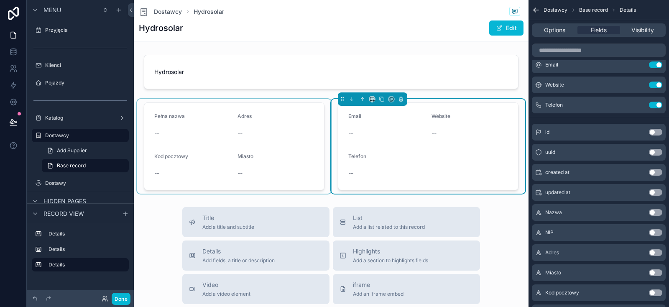
click at [213, 130] on div "scrollable content" at bounding box center [234, 146] width 194 height 95
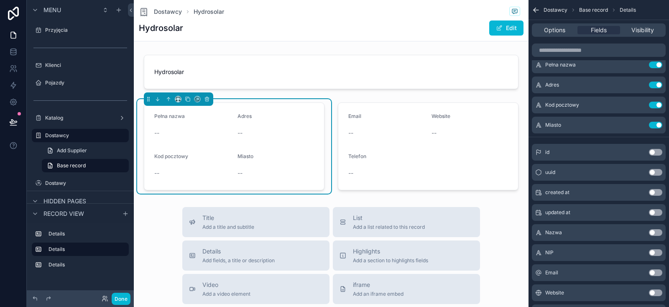
click at [656, 250] on button "Use setting" at bounding box center [655, 252] width 13 height 7
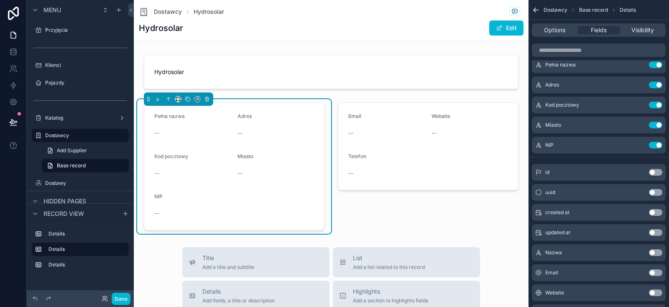
click at [198, 129] on div "--" at bounding box center [192, 133] width 77 height 8
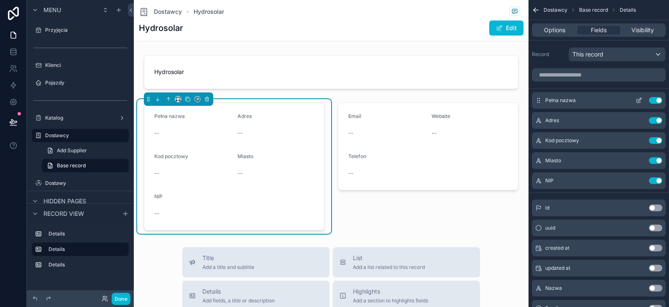
click at [640, 100] on icon "scrollable content" at bounding box center [639, 99] width 3 height 3
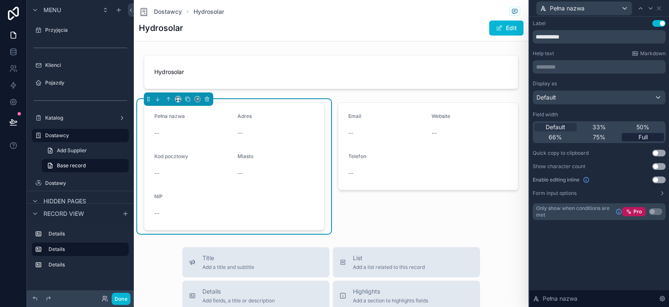
click at [639, 138] on span "Full" at bounding box center [643, 137] width 9 height 8
click at [584, 9] on span "Pełna nazwa" at bounding box center [567, 8] width 35 height 8
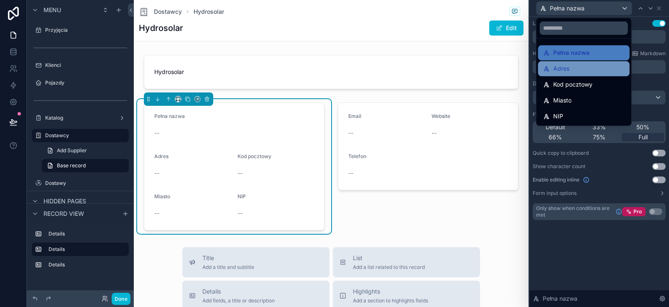
click at [578, 66] on div "Adres" at bounding box center [584, 69] width 82 height 10
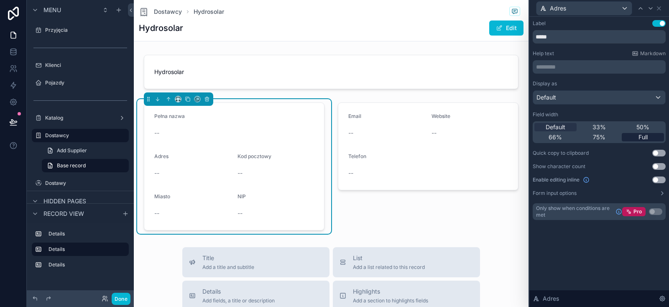
click at [638, 137] on div "Full" at bounding box center [643, 137] width 42 height 8
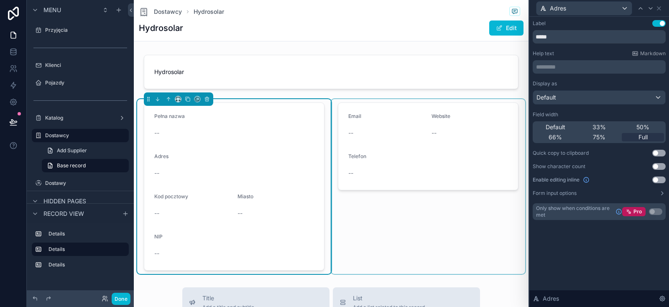
click at [412, 133] on div "scrollable content" at bounding box center [428, 186] width 194 height 175
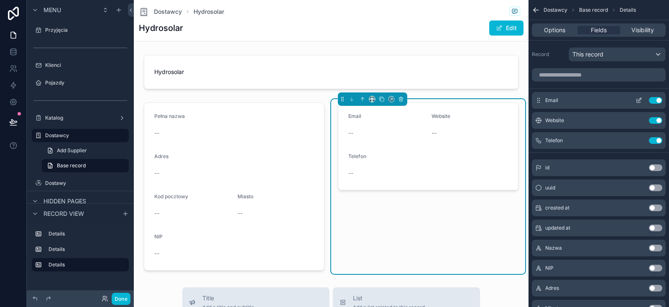
click at [637, 97] on icon "scrollable content" at bounding box center [639, 100] width 7 height 7
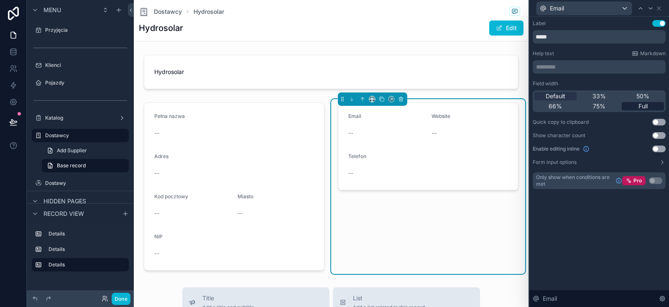
click at [643, 107] on span "Full" at bounding box center [643, 106] width 9 height 8
click at [610, 9] on div "Email" at bounding box center [584, 8] width 95 height 13
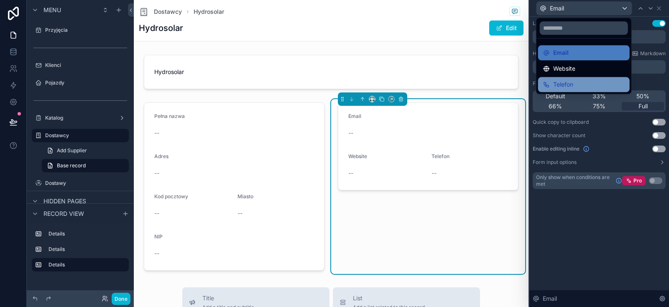
click at [566, 81] on span "Telefon" at bounding box center [563, 84] width 20 height 10
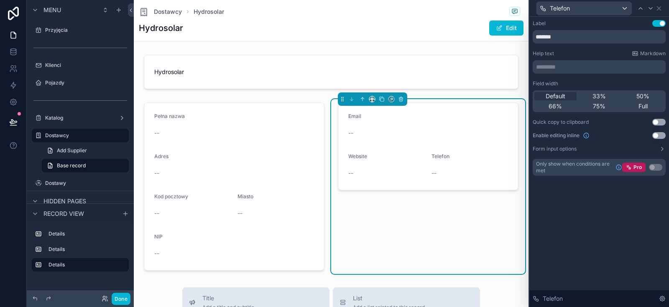
drag, startPoint x: 643, startPoint y: 108, endPoint x: 621, endPoint y: 60, distance: 52.4
click at [643, 108] on span "Full" at bounding box center [643, 106] width 9 height 8
click at [591, 10] on div "Telefon" at bounding box center [584, 8] width 95 height 13
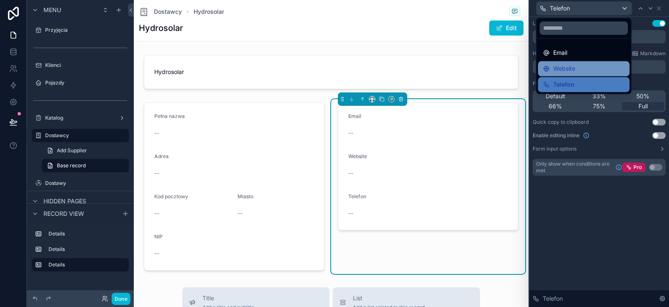
click at [567, 63] on div "Website" at bounding box center [584, 68] width 92 height 15
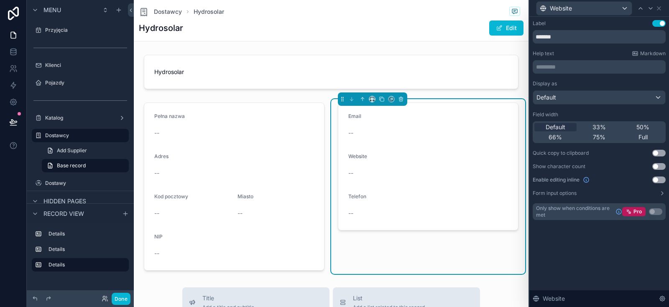
drag, startPoint x: 642, startPoint y: 135, endPoint x: 539, endPoint y: 156, distance: 105.4
click at [642, 135] on span "Full" at bounding box center [643, 137] width 9 height 8
click at [661, 9] on icon at bounding box center [659, 8] width 7 height 7
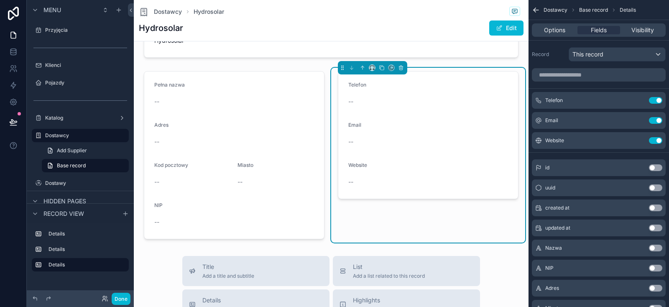
scroll to position [50, 0]
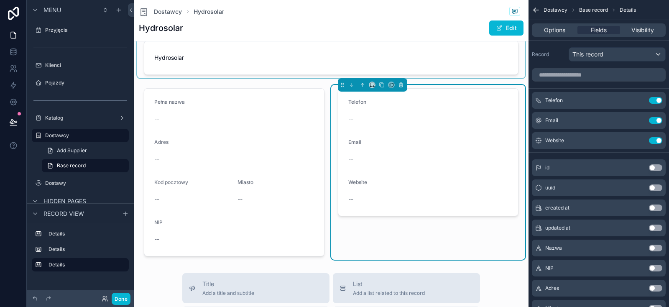
scroll to position [0, 0]
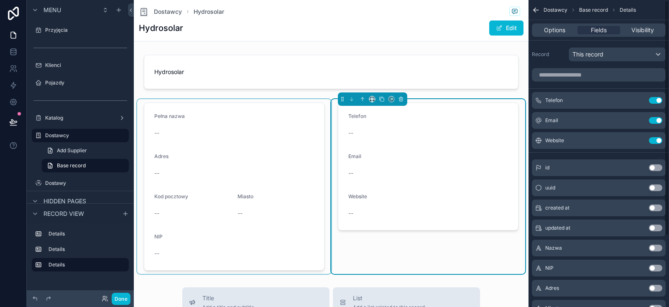
click at [229, 127] on div "scrollable content" at bounding box center [234, 186] width 194 height 175
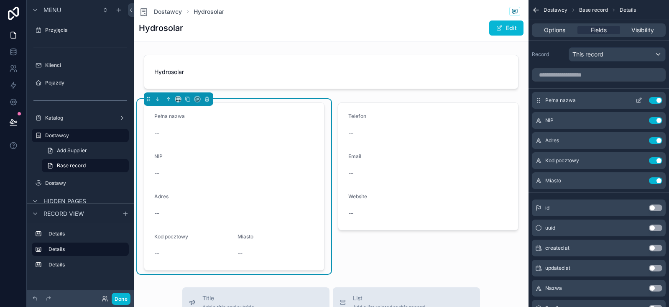
click at [636, 100] on icon "scrollable content" at bounding box center [639, 100] width 7 height 7
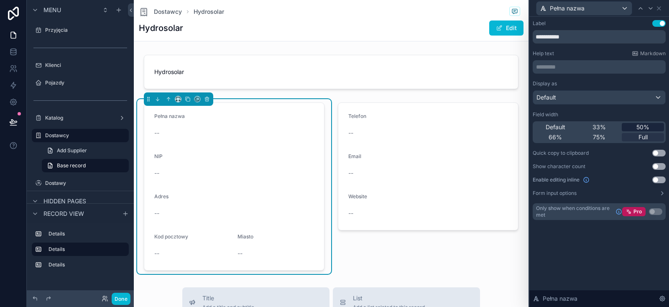
click at [641, 127] on span "50%" at bounding box center [643, 127] width 13 height 8
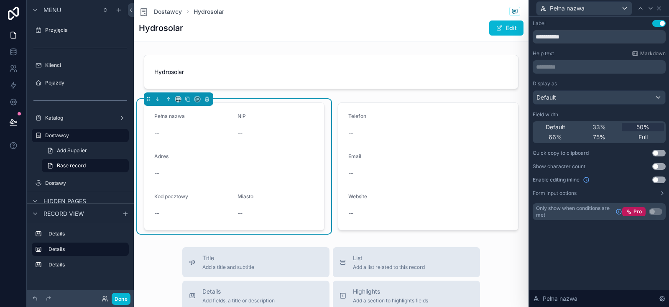
click at [359, 95] on div "Hydrosolar Pełna nazwa -- NIP -- Adres -- Kod pocztowy -- Miasto -- Telefon -- …" at bounding box center [331, 142] width 395 height 182
click at [662, 10] on icon at bounding box center [659, 8] width 7 height 7
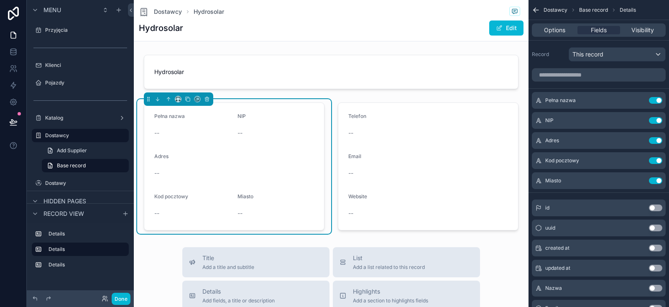
click at [536, 12] on icon "scrollable content" at bounding box center [535, 11] width 2 height 2
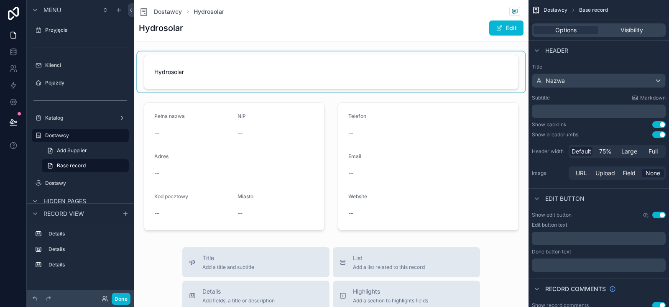
click at [200, 74] on div "scrollable content" at bounding box center [331, 71] width 388 height 41
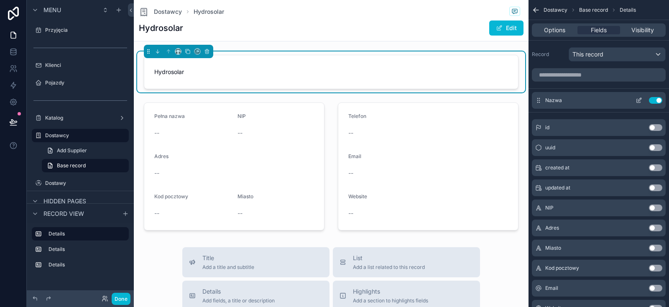
click at [641, 100] on icon "scrollable content" at bounding box center [639, 100] width 7 height 7
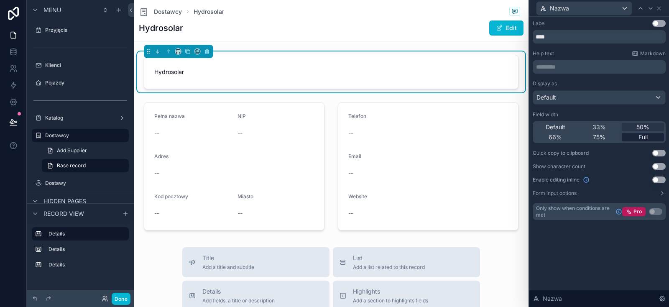
click at [641, 136] on span "Full" at bounding box center [643, 137] width 9 height 8
click at [593, 89] on div "Display as Default" at bounding box center [599, 92] width 133 height 24
click at [589, 95] on div "Default" at bounding box center [599, 97] width 132 height 13
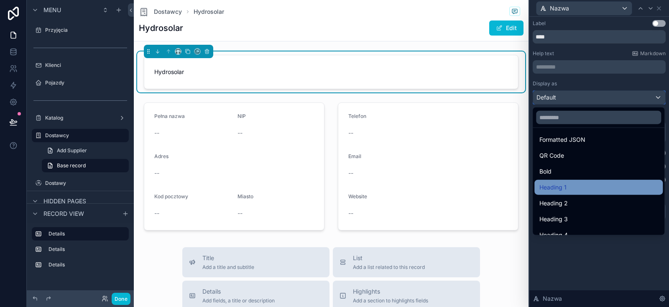
scroll to position [84, 0]
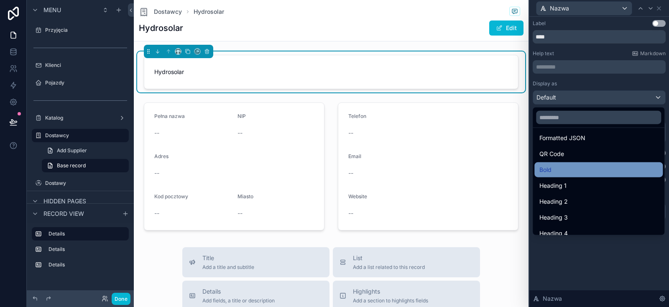
click at [564, 174] on div "Bold" at bounding box center [599, 170] width 118 height 10
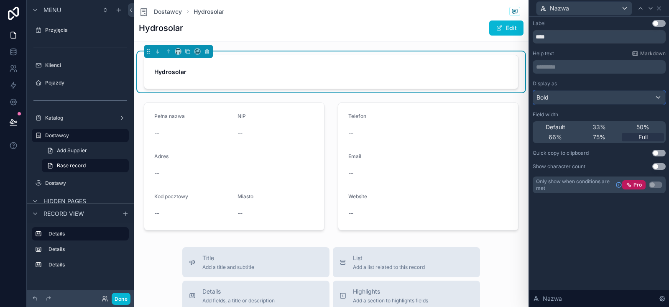
click at [573, 97] on div "Bold" at bounding box center [599, 97] width 132 height 13
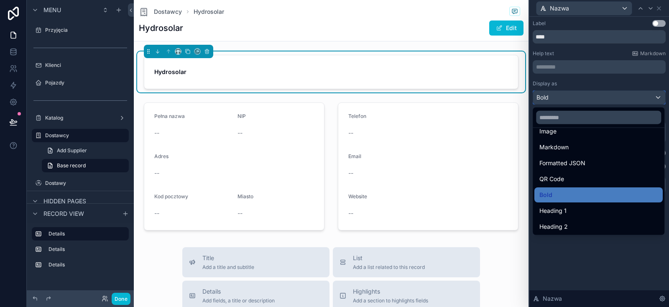
scroll to position [91, 0]
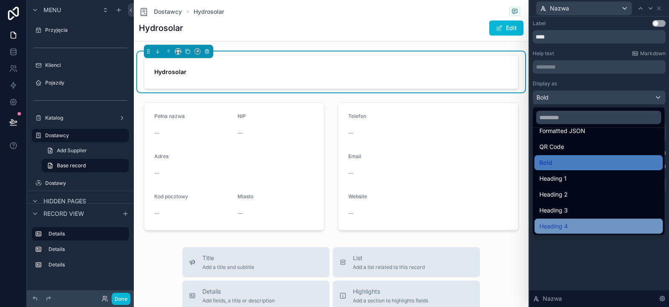
click at [569, 221] on div "Heading 4" at bounding box center [599, 226] width 118 height 10
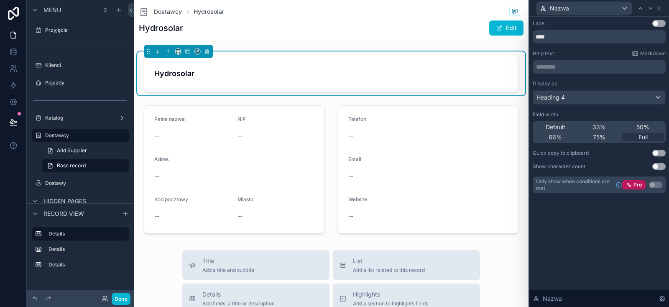
click at [435, 46] on div "Dostawcy Hydrosolar Hydrosolar Edit Hydrosolar Pełna nazwa -- NIP -- Adres -- K…" at bounding box center [331, 307] width 395 height 615
click at [504, 25] on button "Edit" at bounding box center [506, 27] width 34 height 15
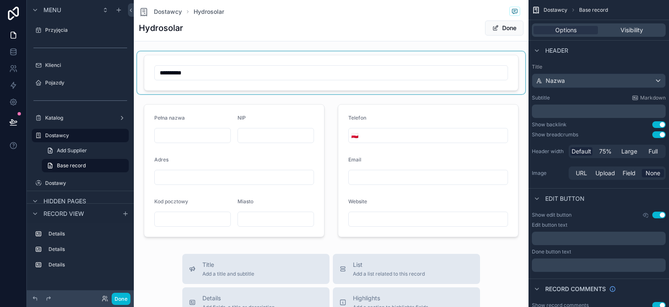
click at [175, 69] on div "scrollable content" at bounding box center [331, 72] width 388 height 43
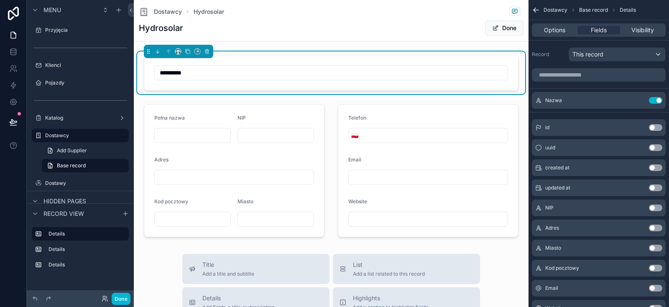
click at [181, 71] on input "**********" at bounding box center [331, 73] width 353 height 12
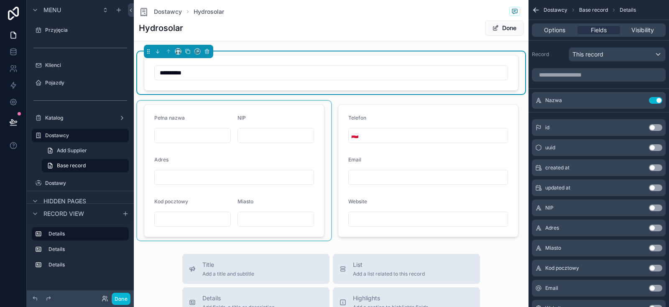
click at [183, 131] on div "scrollable content" at bounding box center [234, 171] width 194 height 140
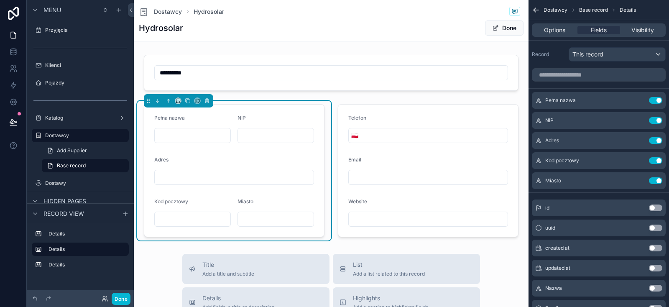
click at [201, 134] on input "scrollable content" at bounding box center [193, 136] width 76 height 12
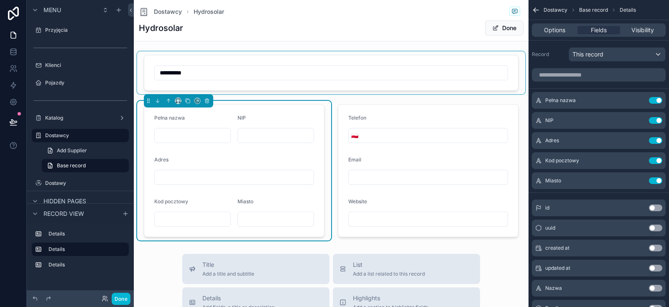
click at [509, 28] on button "Done" at bounding box center [504, 27] width 38 height 15
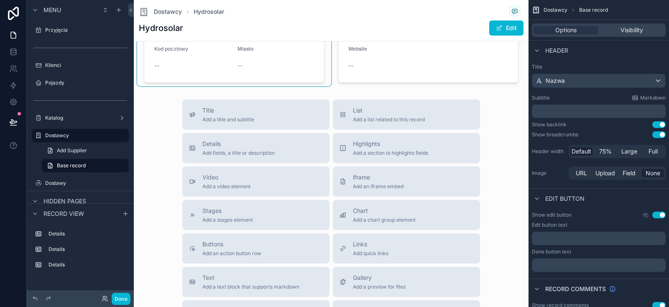
scroll to position [0, 0]
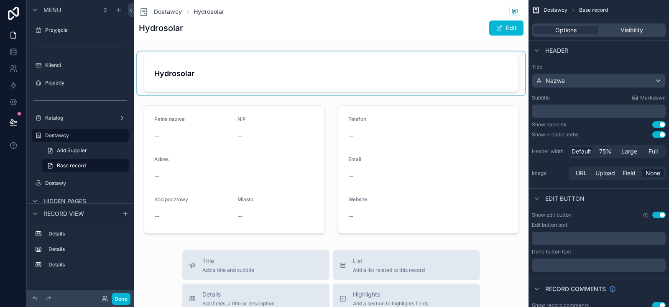
click at [305, 63] on div "scrollable content" at bounding box center [331, 73] width 388 height 44
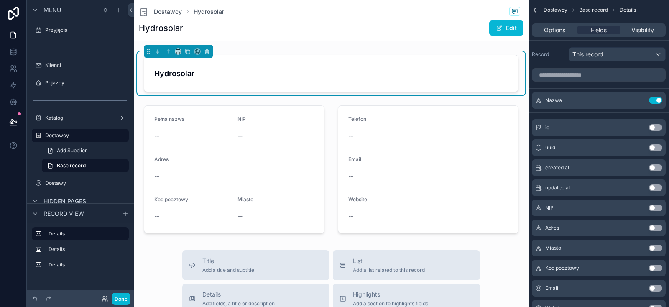
click at [270, 44] on div "Dostawcy Hydrosolar Hydrosolar Edit Hydrosolar Pełna nazwa -- NIP -- Adres -- K…" at bounding box center [331, 307] width 395 height 615
click at [425, 44] on div "Dostawcy Hydrosolar Hydrosolar Edit Hydrosolar Pełna nazwa -- NIP -- Adres -- K…" at bounding box center [331, 307] width 395 height 615
click at [72, 151] on span "Add Supplier" at bounding box center [72, 150] width 30 height 7
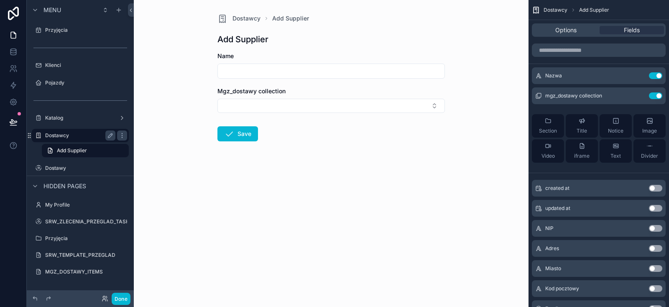
click at [68, 139] on div "Dostawcy" at bounding box center [80, 136] width 70 height 10
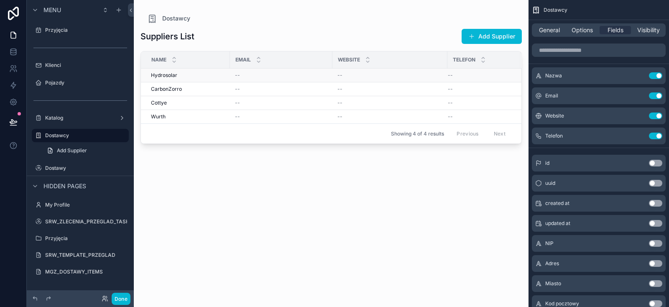
click at [182, 73] on div "Hydrosolar Hydrosolar" at bounding box center [188, 75] width 74 height 7
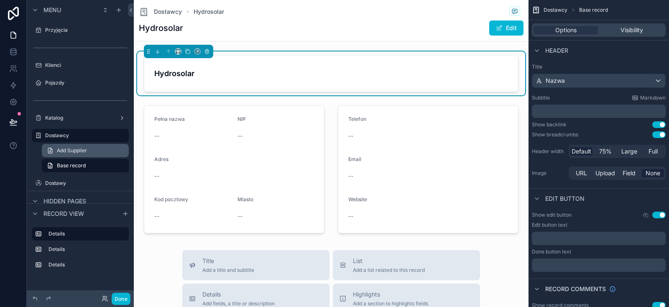
click at [95, 150] on link "Add Supplier" at bounding box center [85, 150] width 87 height 13
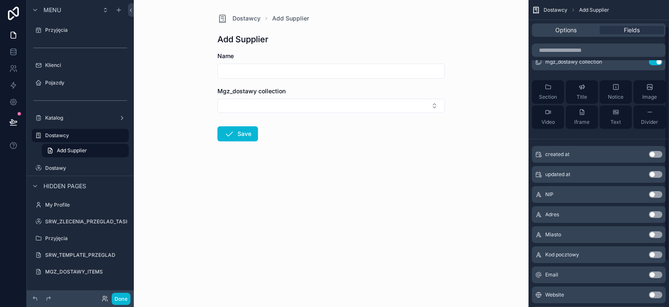
scroll to position [71, 0]
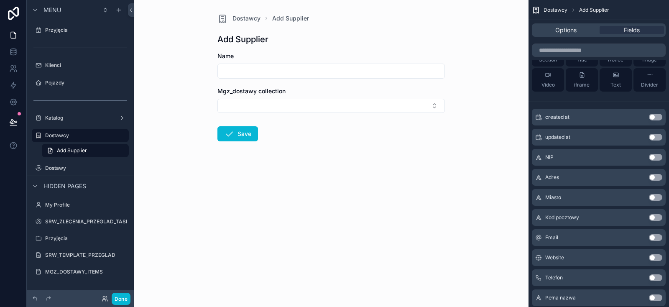
click at [654, 157] on button "Use setting" at bounding box center [655, 157] width 13 height 7
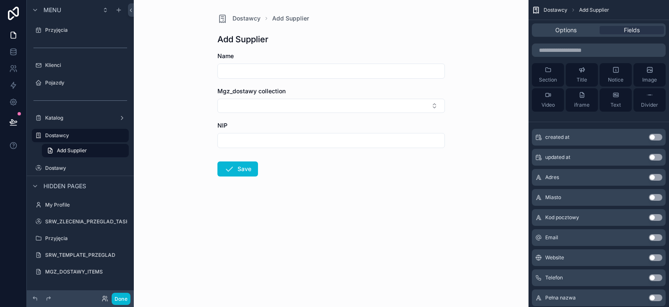
click at [656, 179] on button "Use setting" at bounding box center [655, 177] width 13 height 7
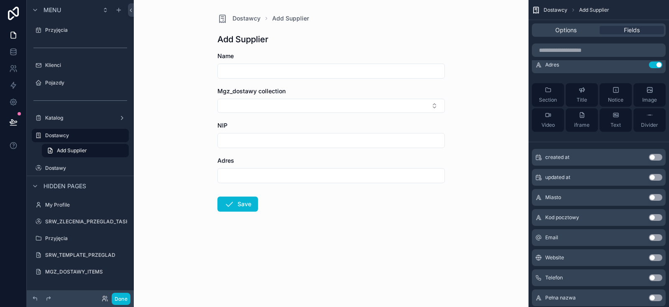
click at [653, 196] on button "Use setting" at bounding box center [655, 197] width 13 height 7
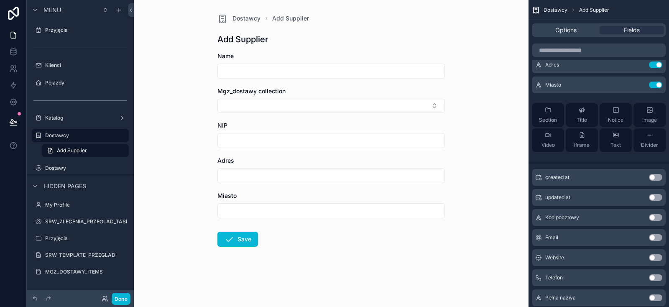
click at [653, 215] on button "Use setting" at bounding box center [655, 217] width 13 height 7
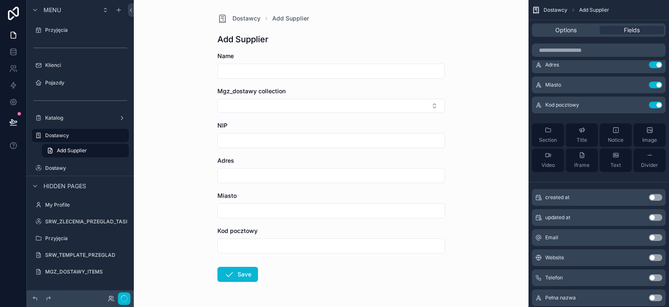
click at [653, 217] on button "Use setting" at bounding box center [655, 217] width 13 height 7
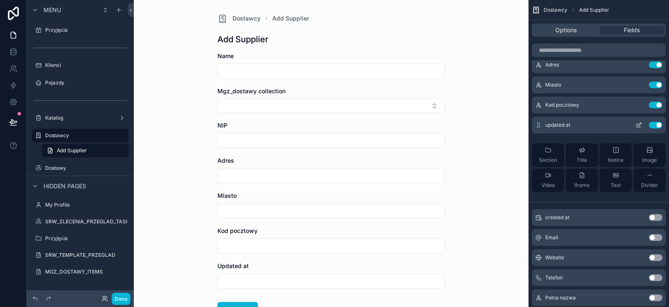
click at [654, 125] on button "Use setting" at bounding box center [655, 125] width 13 height 7
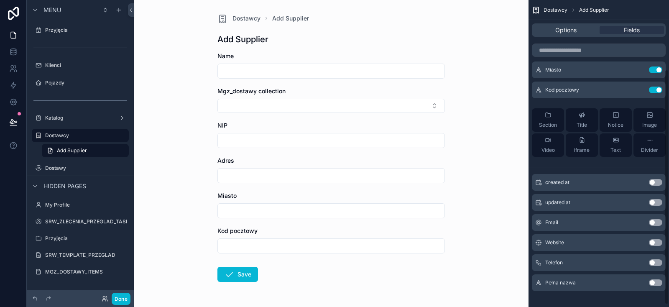
scroll to position [93, 0]
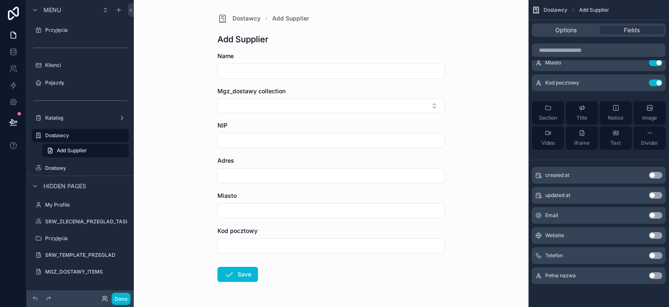
click at [658, 215] on button "Use setting" at bounding box center [655, 215] width 13 height 7
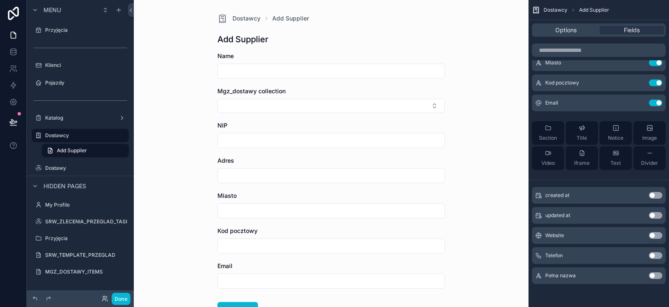
click at [654, 237] on button "Use setting" at bounding box center [655, 235] width 13 height 7
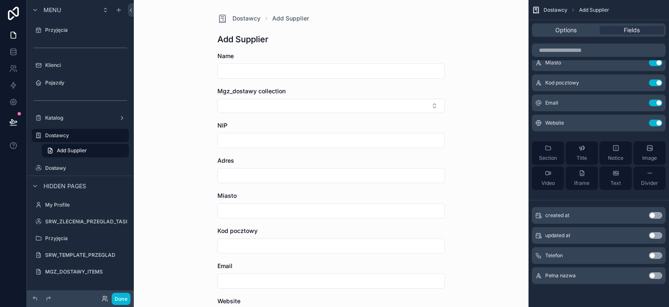
click at [652, 256] on button "Use setting" at bounding box center [655, 255] width 13 height 7
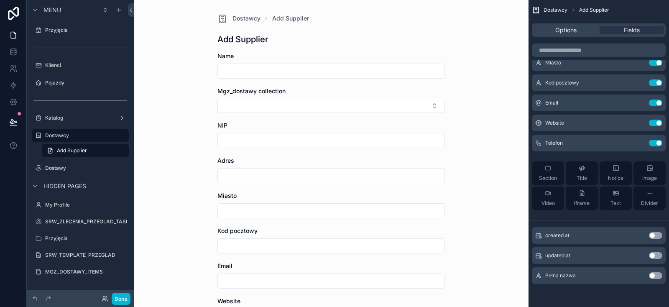
click at [651, 275] on button "Use setting" at bounding box center [655, 275] width 13 height 7
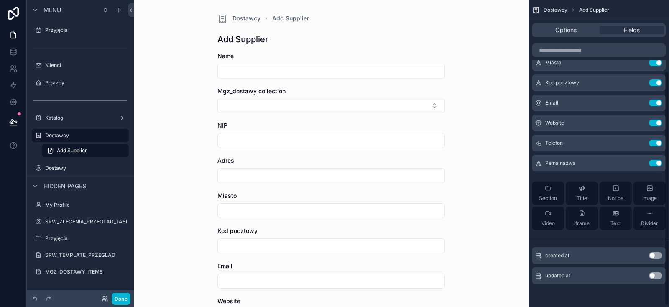
scroll to position [0, 0]
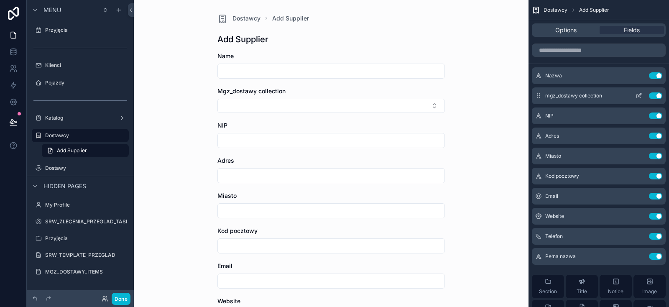
click at [655, 95] on button "Use setting" at bounding box center [655, 95] width 13 height 7
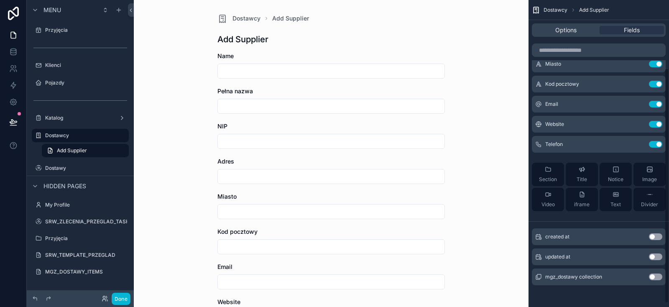
scroll to position [93, 0]
drag, startPoint x: 644, startPoint y: 194, endPoint x: 608, endPoint y: 205, distance: 37.6
click at [599, 206] on div "Section Title Notice Image Video iframe Text Divider" at bounding box center [599, 186] width 134 height 62
click at [648, 195] on icon "scrollable content" at bounding box center [650, 193] width 7 height 7
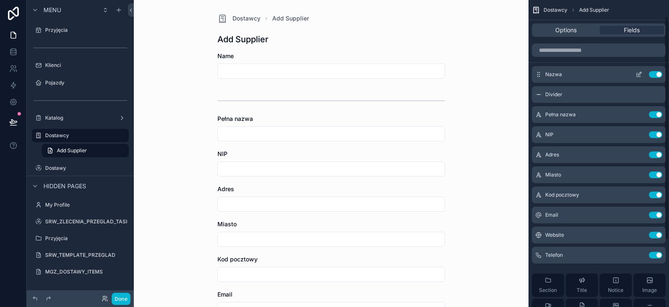
scroll to position [0, 0]
click at [636, 77] on icon "scrollable content" at bounding box center [639, 75] width 7 height 7
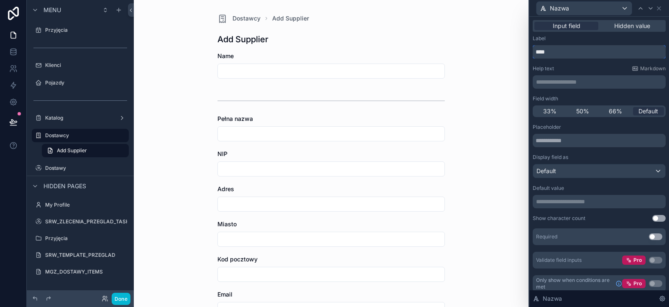
click at [574, 54] on input "****" at bounding box center [599, 51] width 133 height 13
click at [574, 53] on input "****" at bounding box center [599, 51] width 133 height 13
type input "*****"
click at [661, 9] on icon at bounding box center [659, 8] width 7 height 7
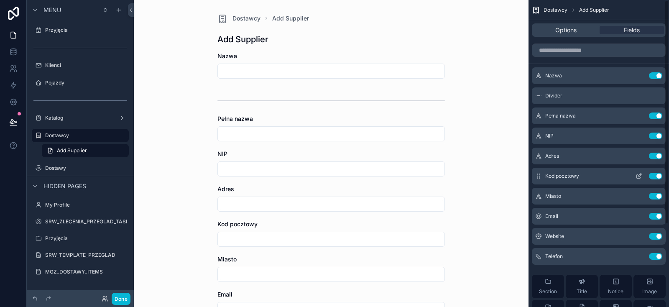
click at [641, 176] on icon "scrollable content" at bounding box center [639, 176] width 7 height 7
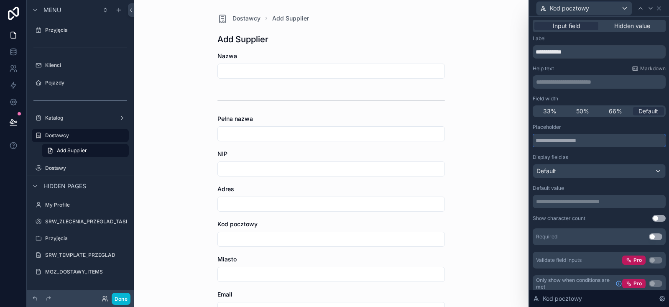
click at [576, 142] on input "text" at bounding box center [599, 140] width 133 height 13
type input "******"
click at [492, 142] on div "Dostawcy Add Supplier Add Supplier Nazwa Pełna nazwa NIP Adres Kod pocztowy Mia…" at bounding box center [331, 153] width 395 height 307
click at [660, 8] on icon at bounding box center [659, 8] width 7 height 7
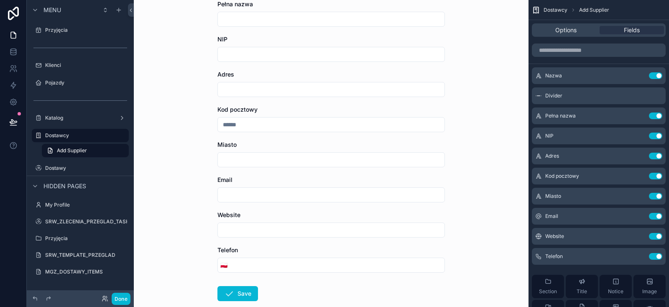
scroll to position [100, 0]
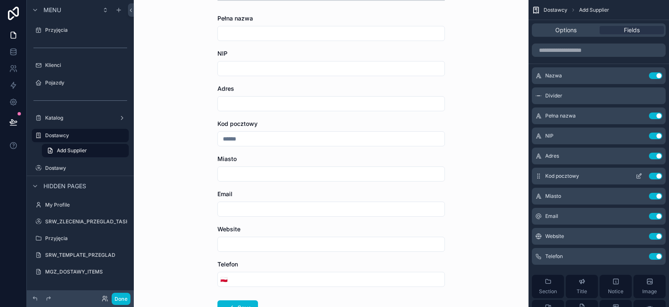
click at [638, 173] on icon "scrollable content" at bounding box center [639, 176] width 7 height 7
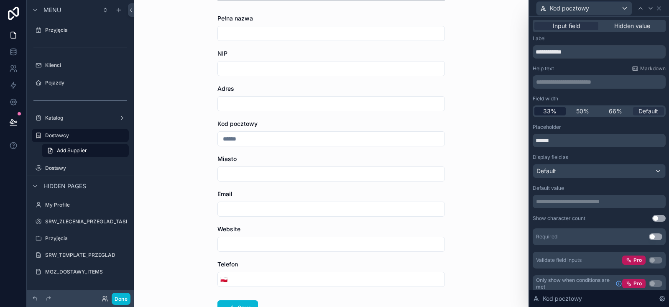
click at [556, 109] on span "33%" at bounding box center [549, 111] width 13 height 8
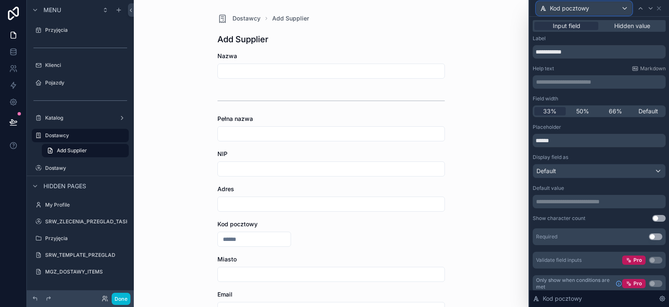
click at [616, 7] on div "Kod pocztowy" at bounding box center [584, 8] width 95 height 13
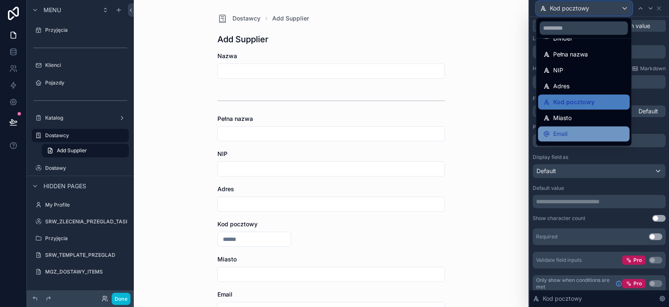
scroll to position [42, 0]
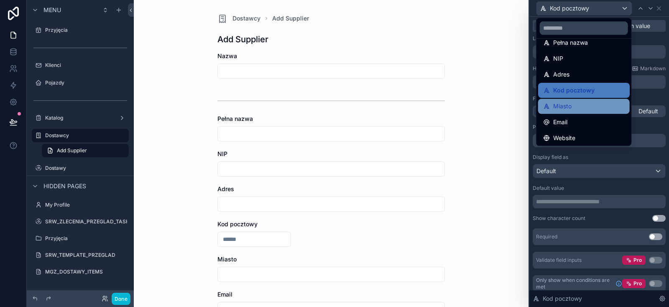
click at [581, 111] on div "Miasto" at bounding box center [584, 106] width 82 height 10
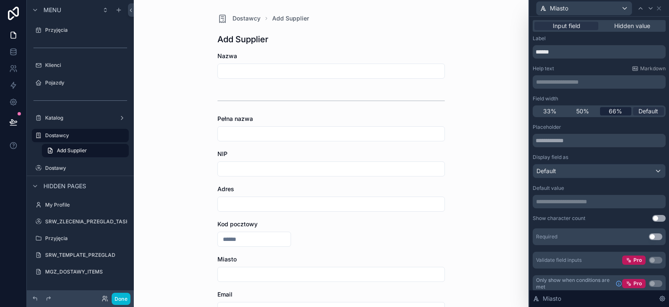
click at [618, 108] on span "66%" at bounding box center [615, 111] width 13 height 8
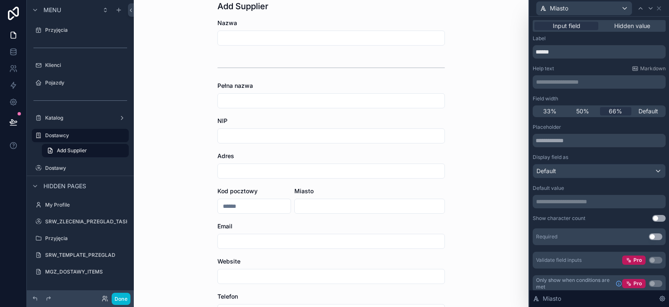
scroll to position [50, 0]
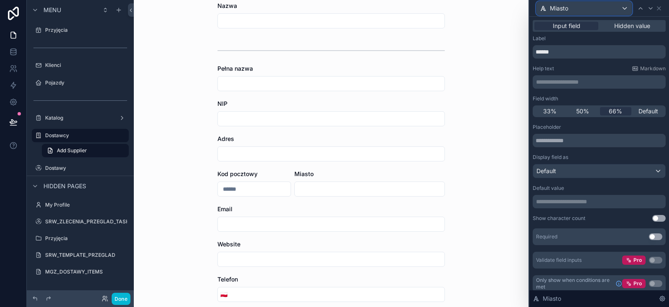
click at [616, 10] on div "Miasto" at bounding box center [584, 8] width 95 height 13
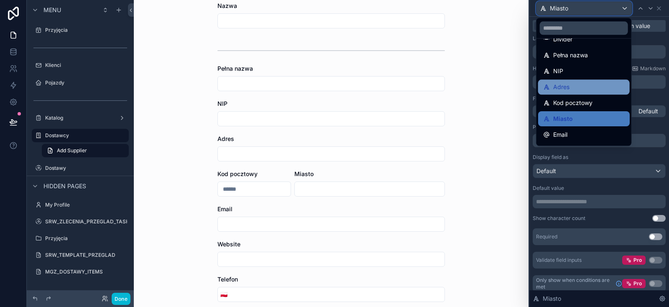
scroll to position [42, 0]
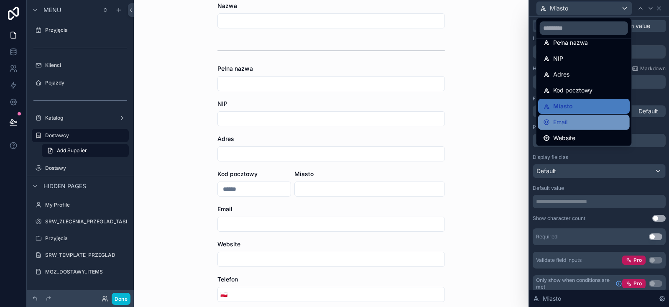
click at [574, 121] on div "Email" at bounding box center [584, 122] width 82 height 10
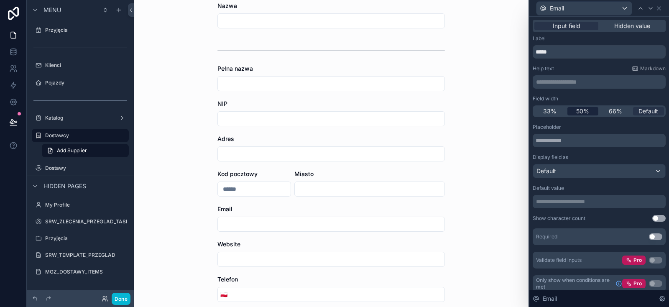
click at [584, 112] on span "50%" at bounding box center [582, 111] width 13 height 8
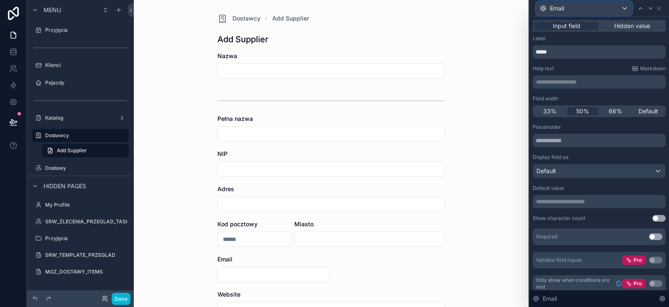
click at [579, 13] on div "Email" at bounding box center [584, 8] width 95 height 13
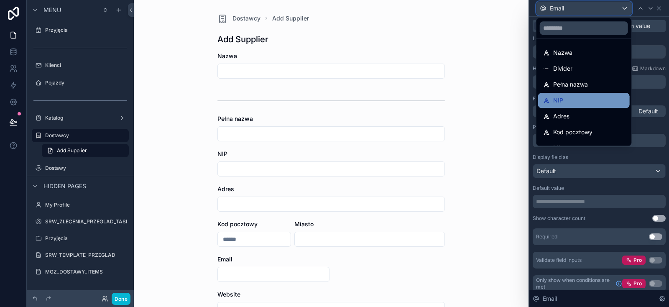
scroll to position [42, 0]
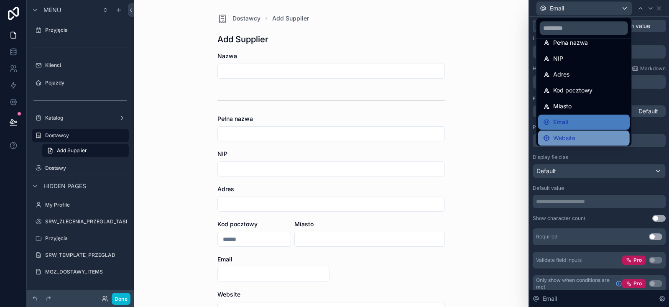
click at [570, 136] on span "Website" at bounding box center [564, 138] width 22 height 10
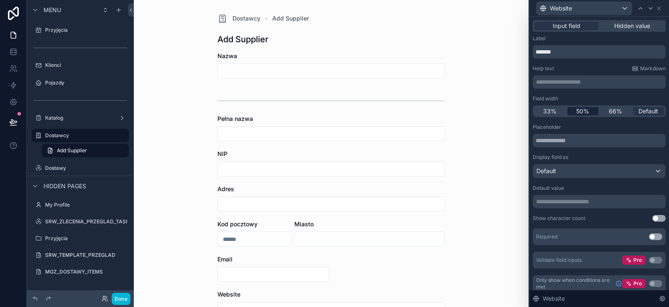
click at [588, 113] on span "50%" at bounding box center [582, 111] width 13 height 8
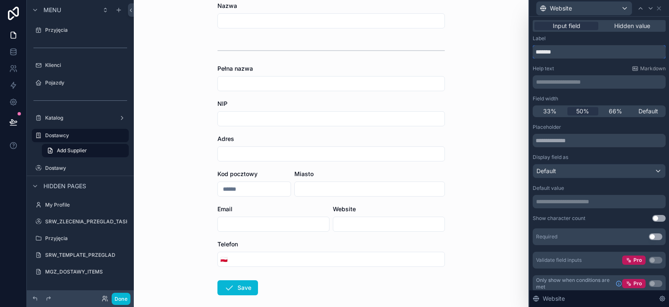
click at [568, 52] on input "*******" at bounding box center [599, 51] width 133 height 13
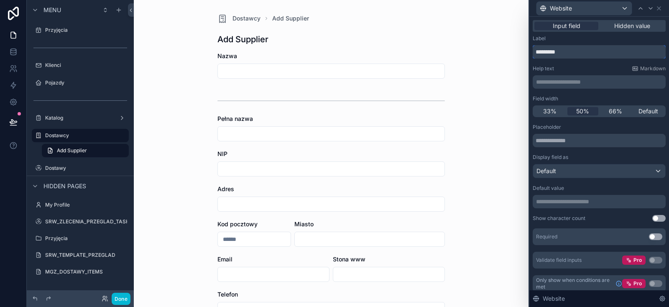
type input "*********"
click at [587, 11] on div "Website" at bounding box center [584, 8] width 95 height 13
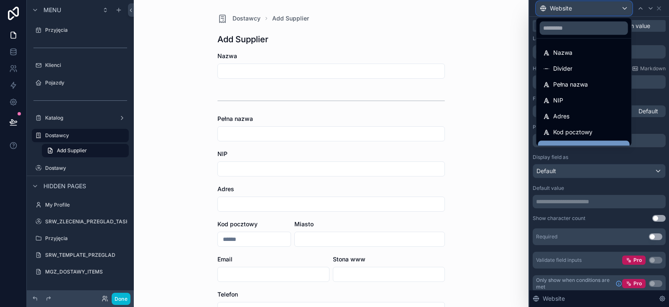
scroll to position [42, 0]
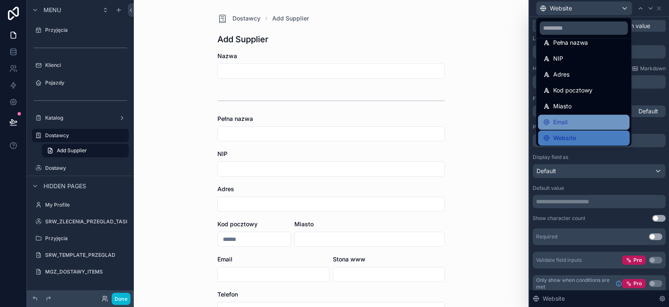
click at [569, 119] on div "Email" at bounding box center [584, 122] width 82 height 10
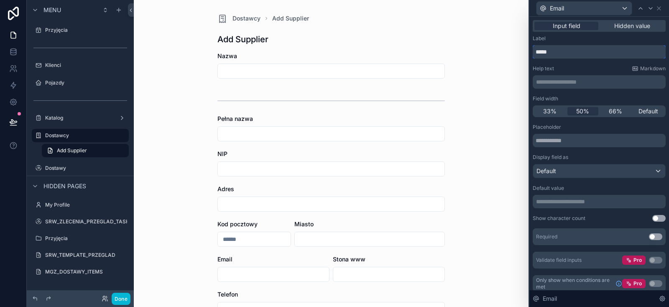
click at [556, 48] on input "*****" at bounding box center [599, 51] width 133 height 13
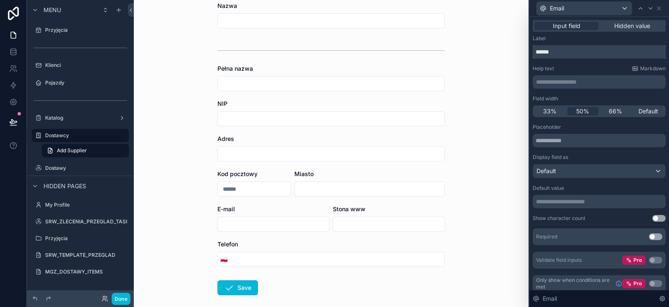
scroll to position [92, 0]
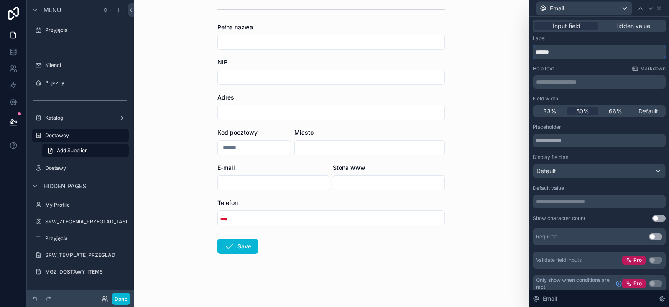
type input "******"
click at [269, 217] on input "scrollable content" at bounding box center [337, 218] width 215 height 12
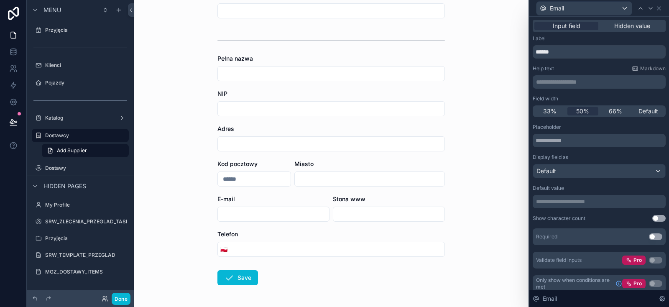
scroll to position [41, 0]
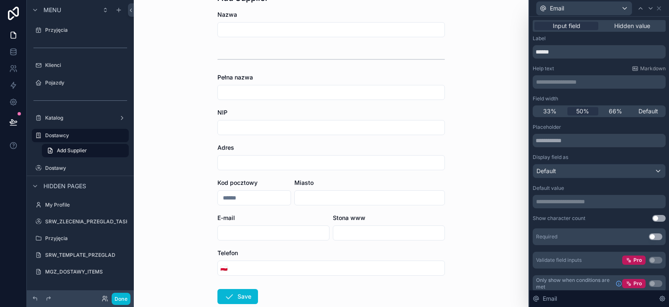
click at [183, 148] on div "Dostawcy Add Supplier Add Supplier Nazwa Pełna nazwa NIP Adres Kod pocztowy Mia…" at bounding box center [331, 112] width 395 height 307
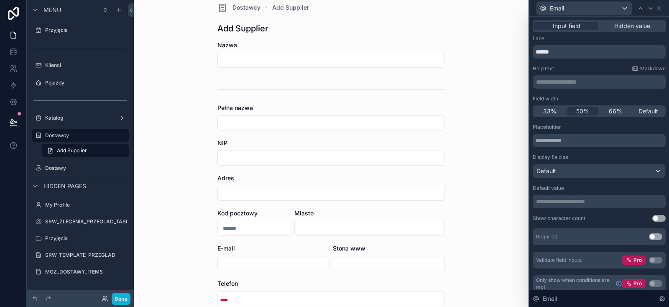
scroll to position [0, 0]
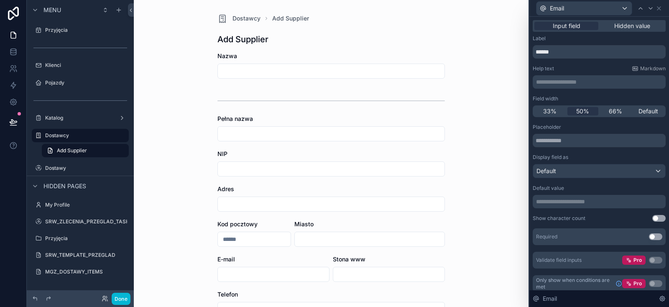
click at [252, 72] on input "scrollable content" at bounding box center [331, 71] width 227 height 12
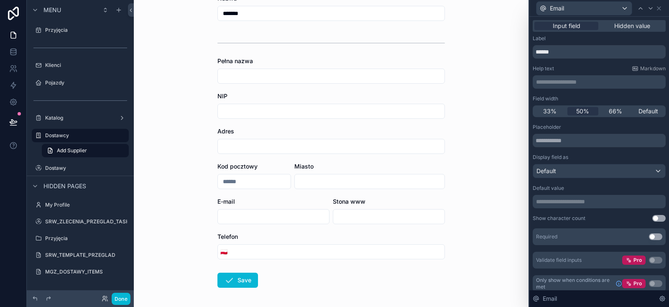
scroll to position [92, 0]
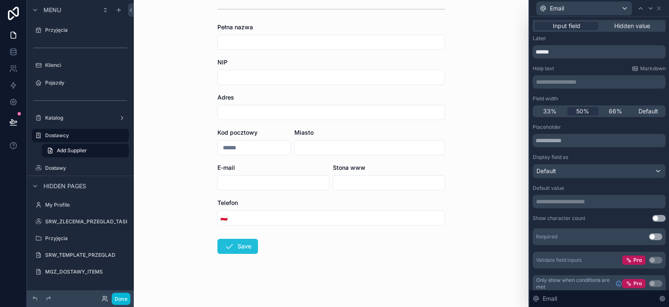
type input "*******"
click at [246, 247] on button "Save" at bounding box center [238, 246] width 41 height 15
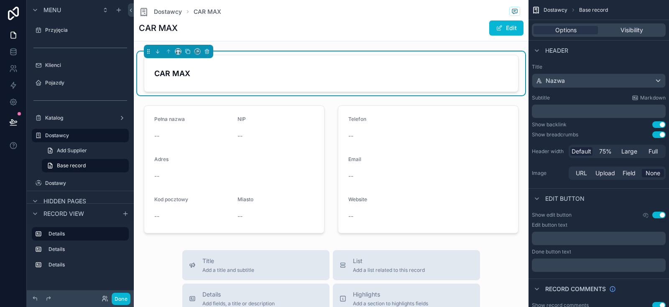
click at [332, 45] on div "Dostawcy CAR MAX CAR MAX Edit CAR MAX Pełna nazwa -- NIP -- Adres -- Kod poczto…" at bounding box center [331, 307] width 395 height 615
click at [223, 45] on div "Dostawcy CAR MAX CAR MAX Edit CAR MAX Pełna nazwa -- NIP -- Adres -- Kod poczto…" at bounding box center [331, 307] width 395 height 615
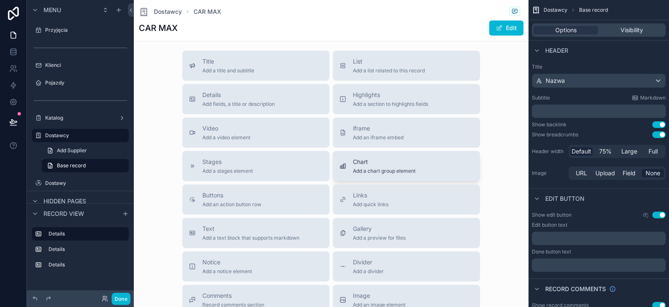
scroll to position [201, 0]
click at [382, 61] on span "List" at bounding box center [389, 60] width 72 height 8
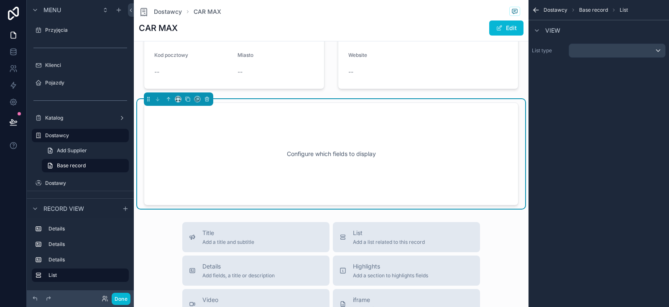
scroll to position [144, 0]
click at [580, 45] on div "scrollable content" at bounding box center [617, 50] width 96 height 13
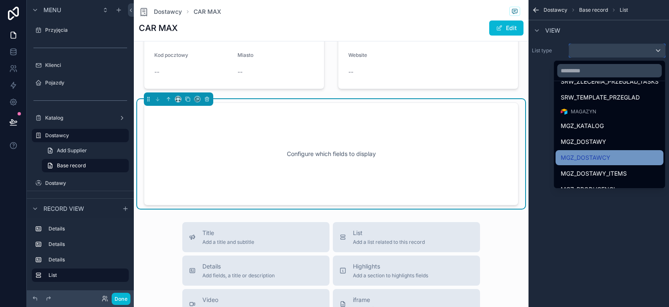
scroll to position [113, 0]
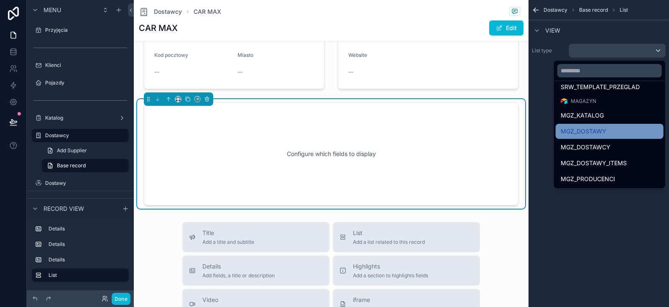
click at [609, 131] on div "MGZ_DOSTAWY" at bounding box center [610, 131] width 98 height 10
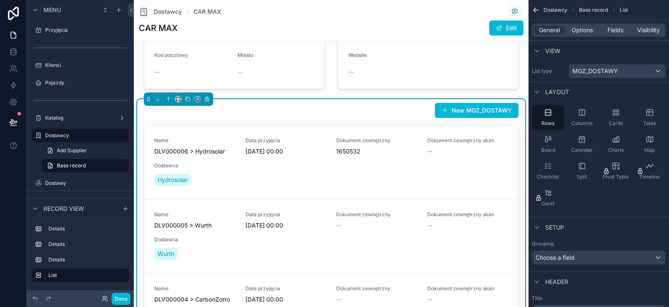
click at [599, 28] on div "General Options Fields Visibility" at bounding box center [599, 29] width 134 height 13
click at [593, 30] on span "Options" at bounding box center [582, 30] width 21 height 8
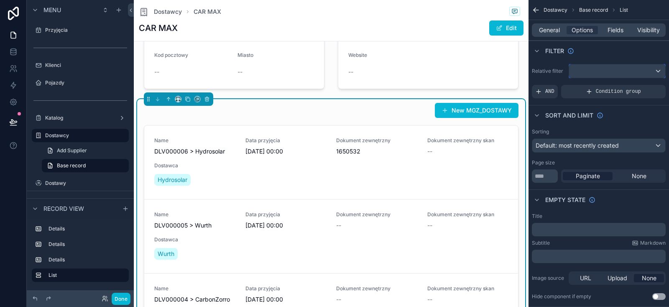
click at [635, 68] on div "scrollable content" at bounding box center [617, 70] width 96 height 13
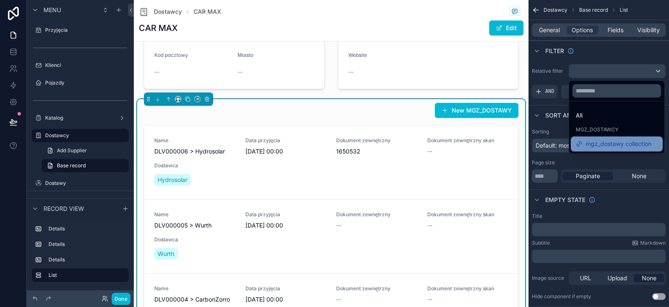
click at [622, 142] on span "mgz_dostawy collection" at bounding box center [619, 144] width 66 height 10
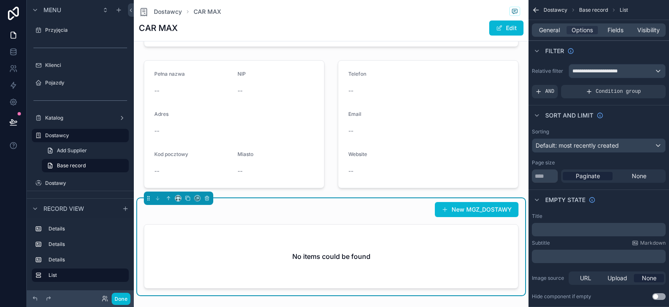
scroll to position [44, 0]
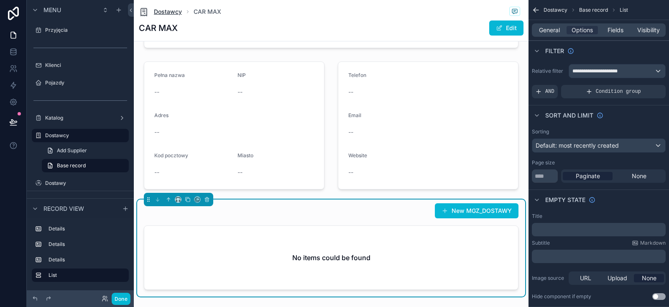
click at [179, 13] on span "Dostawcy" at bounding box center [168, 12] width 28 height 8
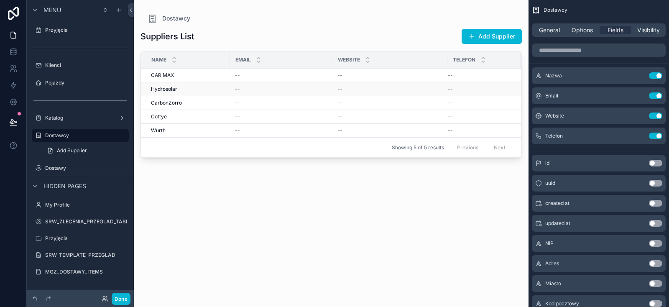
click at [173, 90] on span "Hydrosolar" at bounding box center [164, 89] width 26 height 7
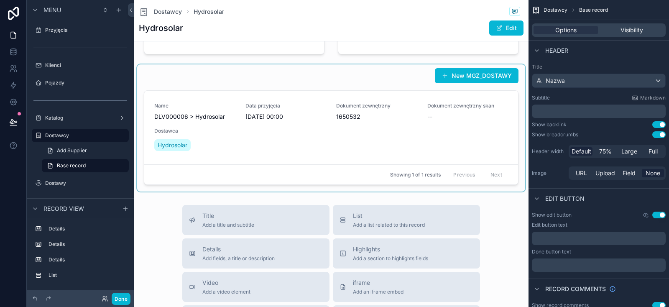
scroll to position [151, 0]
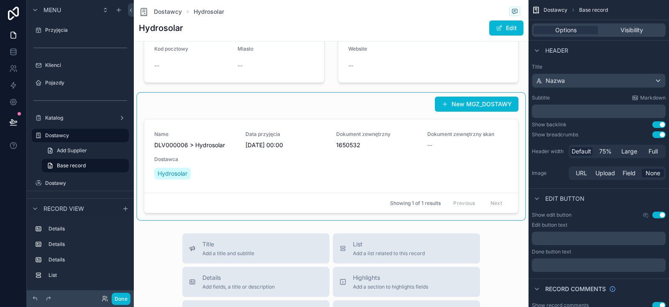
click at [383, 115] on div "scrollable content" at bounding box center [331, 156] width 388 height 127
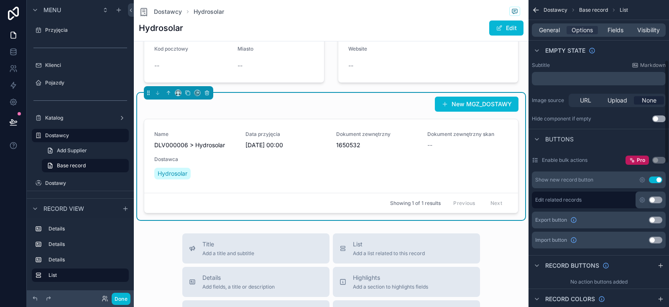
scroll to position [249, 0]
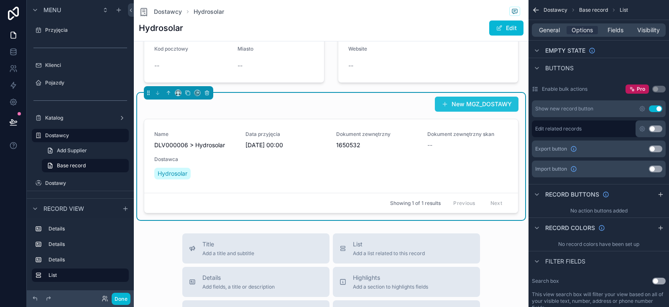
click at [468, 102] on button "New MGZ_DOSTAWY" at bounding box center [477, 104] width 84 height 15
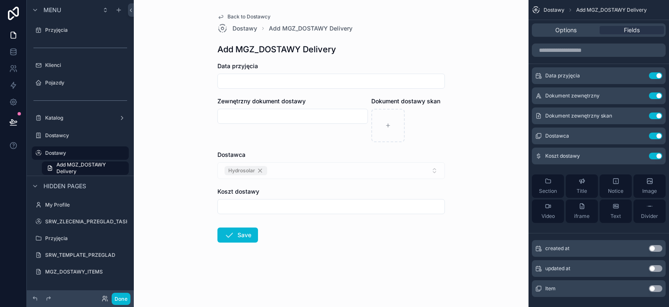
click at [220, 16] on icon "scrollable content" at bounding box center [221, 16] width 7 height 7
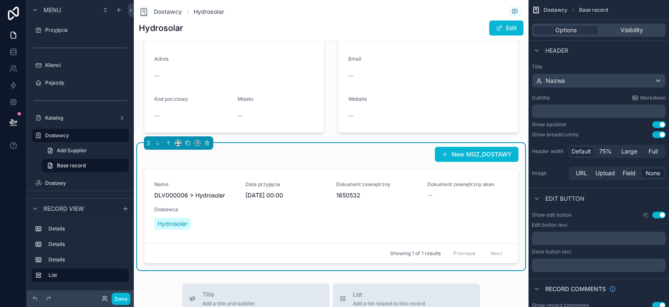
click at [386, 158] on div "New MGZ_DOSTAWY" at bounding box center [331, 154] width 375 height 16
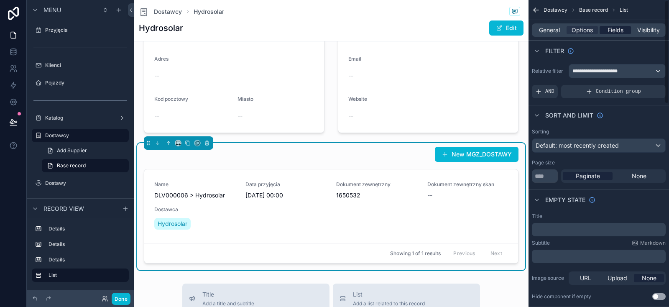
click at [613, 26] on span "Fields" at bounding box center [616, 30] width 16 height 8
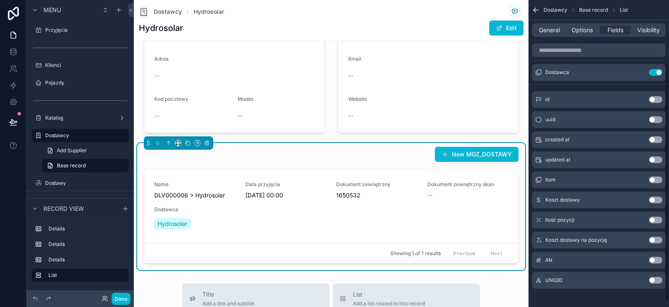
scroll to position [89, 0]
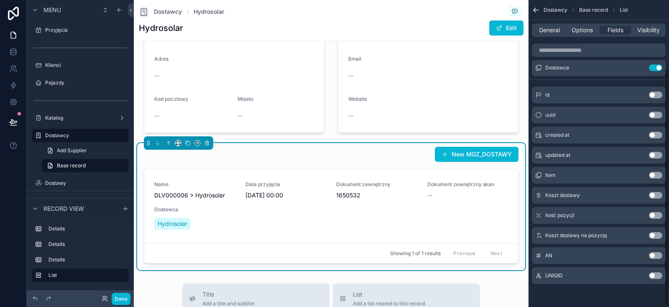
click at [652, 275] on button "Use setting" at bounding box center [655, 275] width 13 height 7
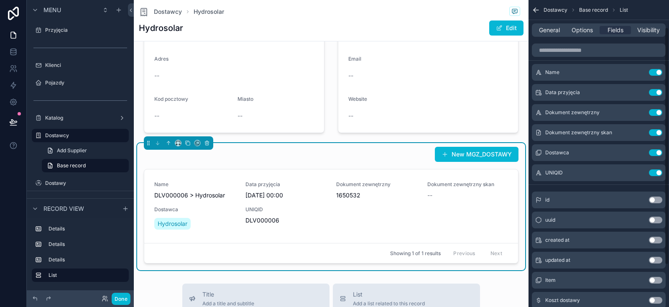
scroll to position [0, 0]
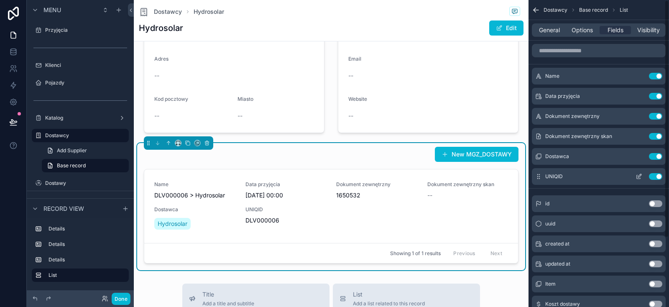
click at [654, 156] on button "Use setting" at bounding box center [655, 156] width 13 height 7
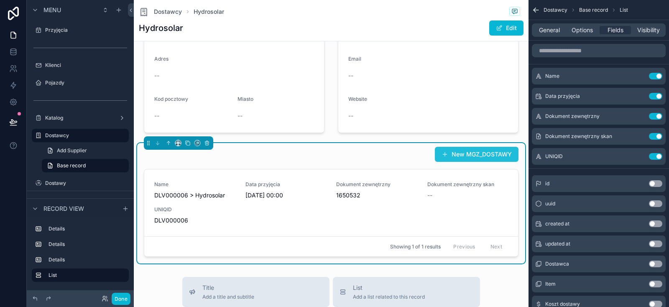
click at [465, 152] on button "New MGZ_DOSTAWY" at bounding box center [477, 154] width 84 height 15
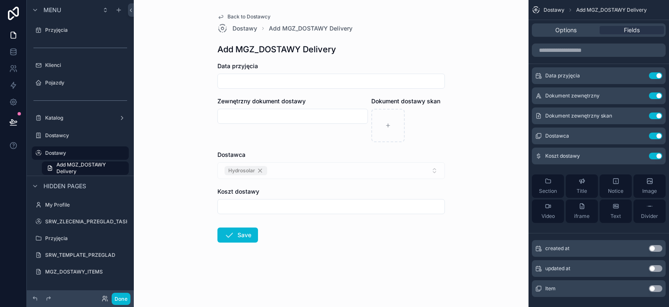
click at [221, 16] on icon "scrollable content" at bounding box center [221, 16] width 7 height 7
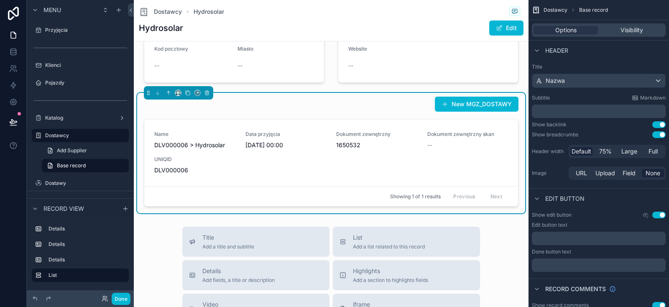
click at [623, 10] on div "Dostawcy Base record" at bounding box center [599, 10] width 141 height 20
click at [411, 110] on div "New MGZ_DOSTAWY" at bounding box center [331, 104] width 375 height 16
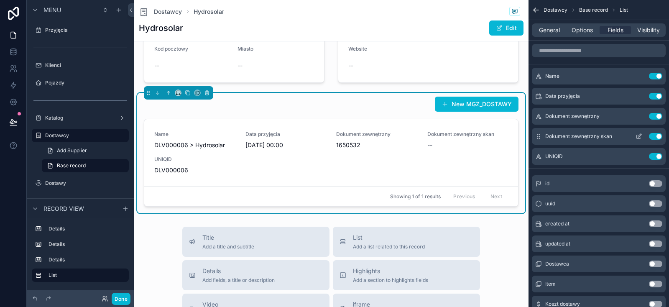
click at [656, 134] on button "Use setting" at bounding box center [655, 136] width 13 height 7
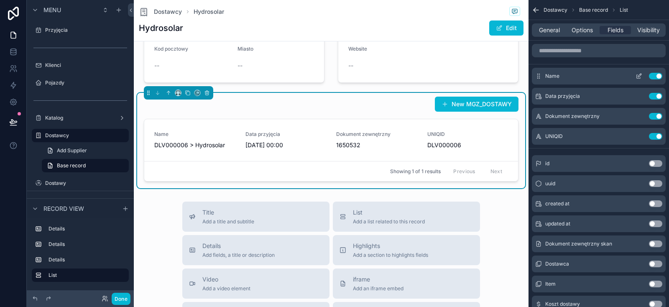
click at [656, 74] on button "Use setting" at bounding box center [655, 76] width 13 height 7
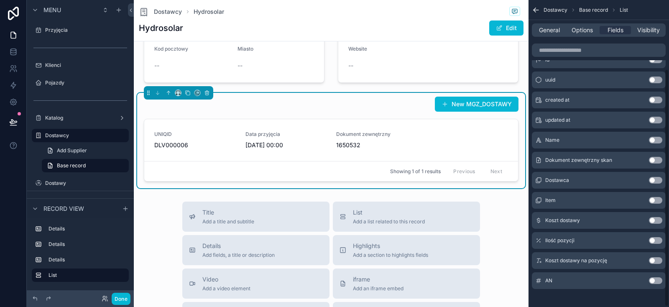
scroll to position [89, 0]
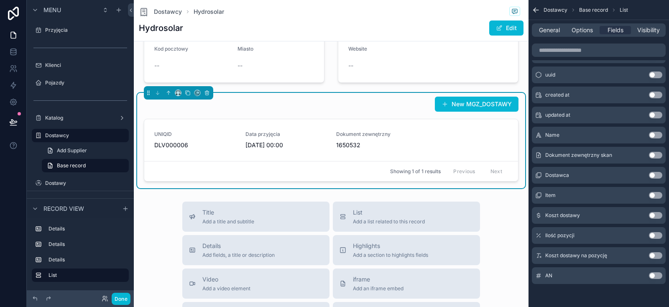
click at [656, 236] on button "Use setting" at bounding box center [655, 235] width 13 height 7
click at [652, 216] on button "Use setting" at bounding box center [655, 215] width 13 height 7
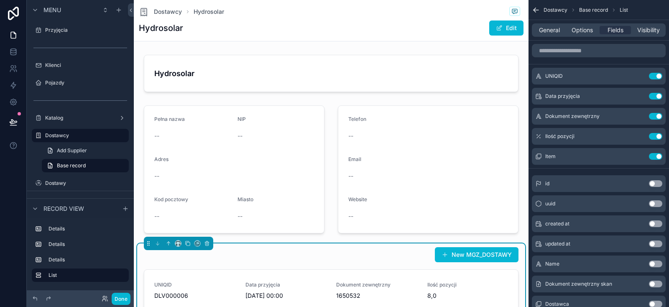
scroll to position [100, 0]
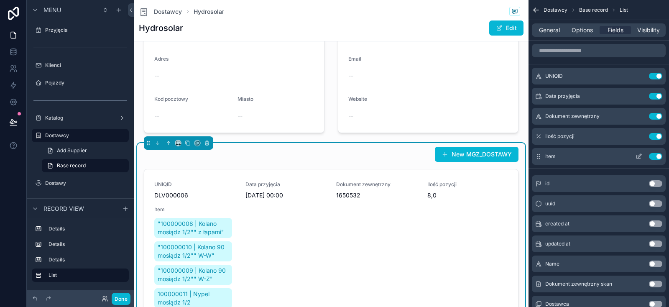
click at [637, 155] on icon "scrollable content" at bounding box center [639, 157] width 4 height 4
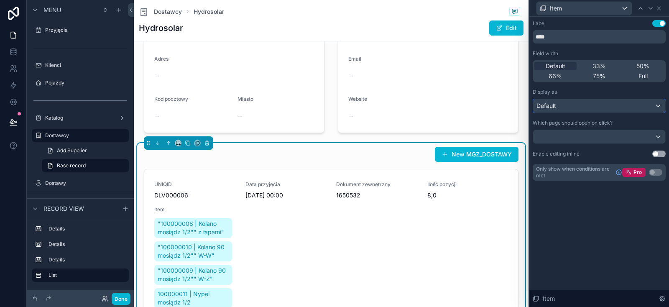
click at [579, 106] on div "Default" at bounding box center [599, 105] width 132 height 13
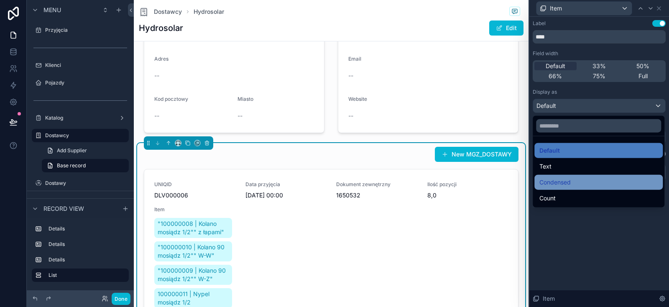
click at [560, 177] on div "Condensed" at bounding box center [599, 182] width 128 height 15
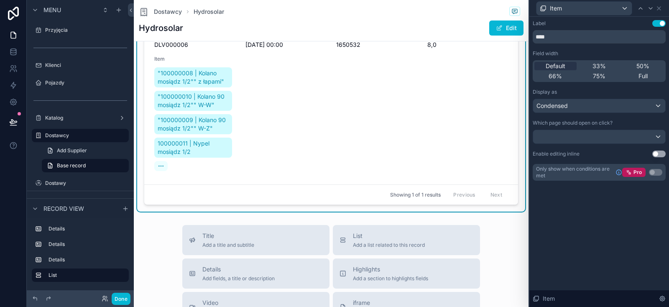
scroll to position [201, 0]
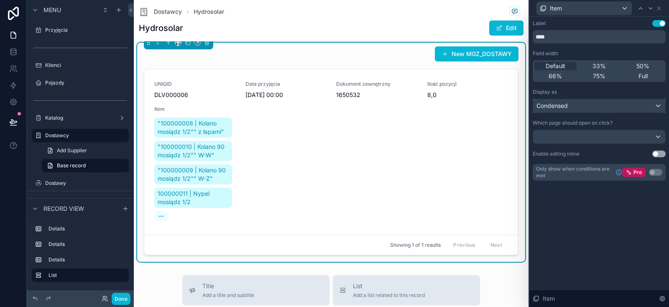
click at [551, 108] on span "Condensed" at bounding box center [552, 106] width 31 height 8
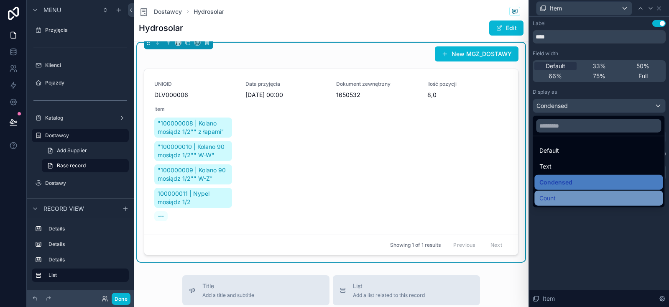
click at [578, 201] on div "Count" at bounding box center [599, 198] width 118 height 10
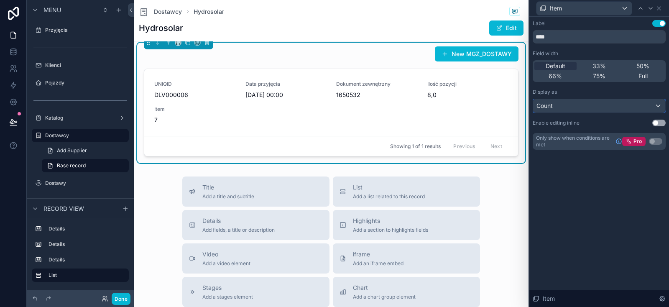
click at [581, 105] on div "Count" at bounding box center [599, 105] width 132 height 13
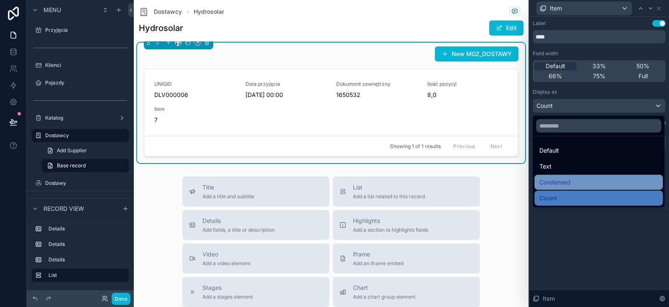
click at [556, 185] on span "Condensed" at bounding box center [555, 182] width 31 height 10
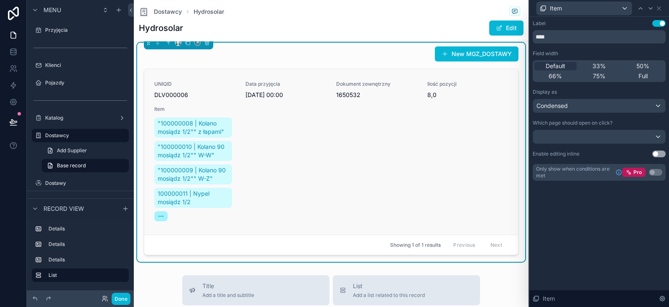
click at [159, 216] on icon "scrollable content" at bounding box center [159, 216] width 0 height 0
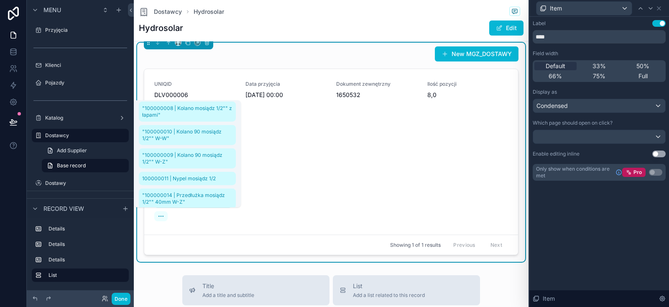
scroll to position [0, 0]
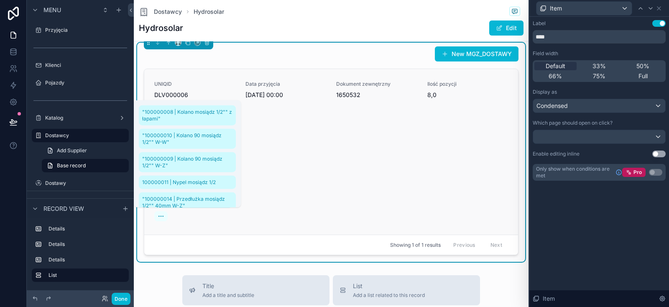
click at [263, 114] on div "UNIQID DLV000006 Data przyjęcia 6.08.2025 00:00 Dokument zewnętrzny 1650532 Ilo…" at bounding box center [331, 152] width 354 height 142
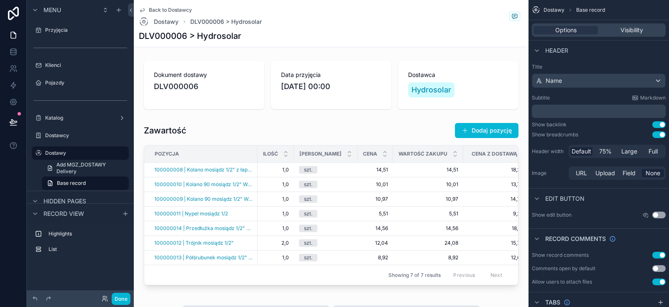
click at [517, 116] on div "Dokument dostawy DLV000006 Data przyjęcia 6.08.2025 00:00 Dostawca Hydrosolar Z…" at bounding box center [331, 174] width 395 height 235
click at [181, 11] on span "Back to Dostawcy" at bounding box center [170, 10] width 43 height 7
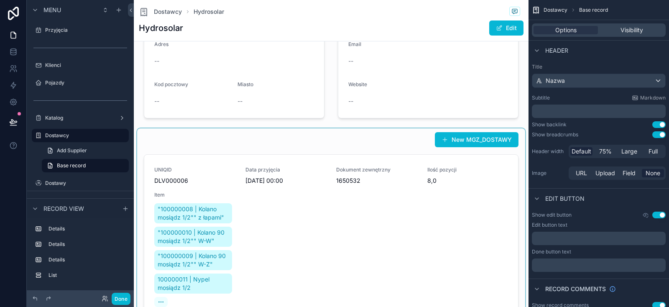
scroll to position [151, 0]
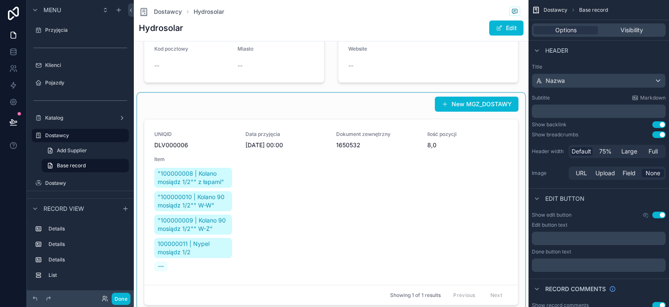
click at [371, 120] on div "scrollable content" at bounding box center [331, 202] width 388 height 219
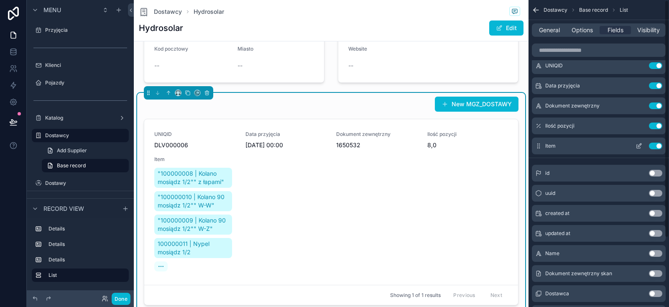
scroll to position [0, 0]
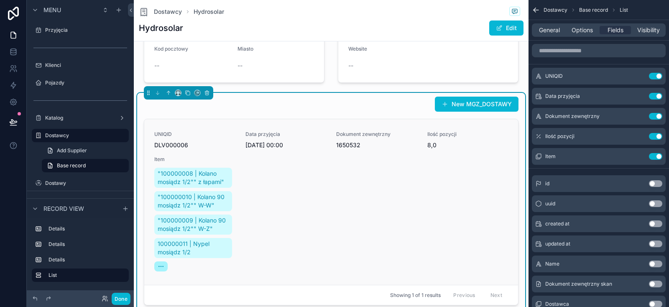
click at [164, 267] on icon "scrollable content" at bounding box center [161, 266] width 7 height 7
click at [515, 87] on div "Hydrosolar Pełna nazwa -- NIP -- Adres -- Kod pocztowy -- Miasto -- Telefon -- …" at bounding box center [331, 106] width 395 height 411
click at [618, 136] on div "Ilość pozycji Use setting" at bounding box center [599, 136] width 134 height 17
click at [637, 136] on icon "scrollable content" at bounding box center [639, 137] width 4 height 4
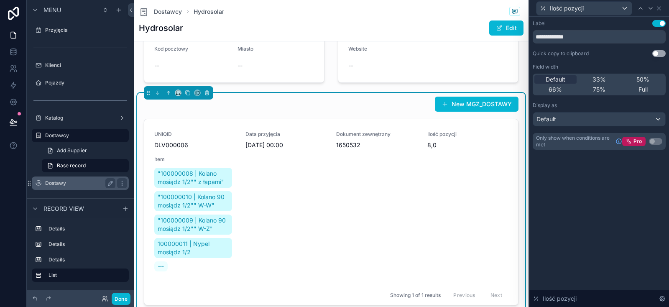
click at [69, 183] on label "Dostawy" at bounding box center [78, 183] width 67 height 7
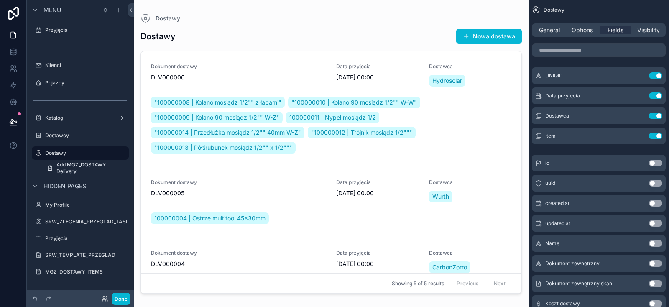
click at [489, 123] on div "scrollable content" at bounding box center [331, 148] width 395 height 297
click at [524, 54] on div "Dostawy Dostawy Nowa dostawa Dokument dostawy DLV000006 Data przyjęcia 6.08.202…" at bounding box center [331, 148] width 395 height 297
click at [525, 64] on div "Dostawy Dostawy Nowa dostawa Dokument dostawy DLV000006 Data przyjęcia 6.08.202…" at bounding box center [331, 148] width 395 height 297
click at [524, 83] on div "Dostawy Dostawy Nowa dostawa Dokument dostawy DLV000006 Data przyjęcia 6.08.202…" at bounding box center [331, 148] width 395 height 297
click at [524, 90] on div "Dostawy Dostawy Nowa dostawa Dokument dostawy DLV000006 Data przyjęcia 6.08.202…" at bounding box center [331, 148] width 395 height 297
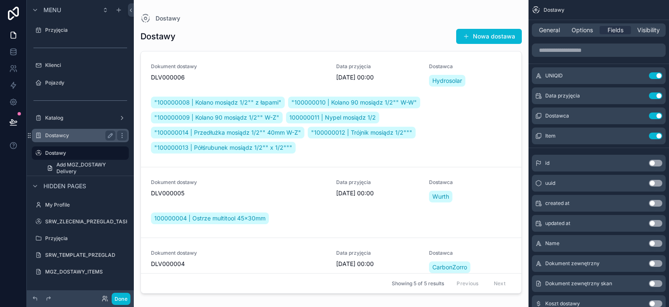
click at [84, 136] on label "Dostawcy" at bounding box center [78, 135] width 67 height 7
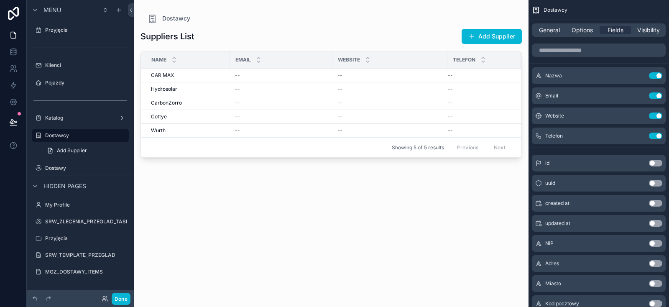
click at [186, 93] on div "scrollable content" at bounding box center [331, 148] width 395 height 297
click at [181, 90] on div "Hydrosolar Hydrosolar" at bounding box center [188, 89] width 74 height 7
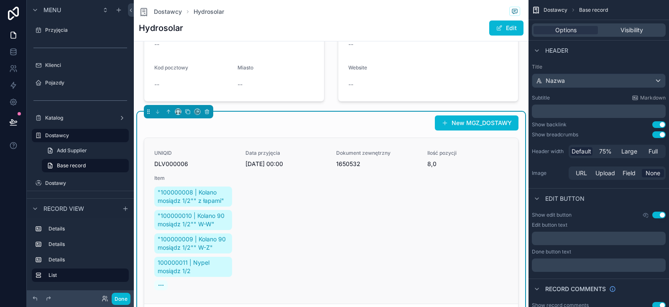
scroll to position [151, 0]
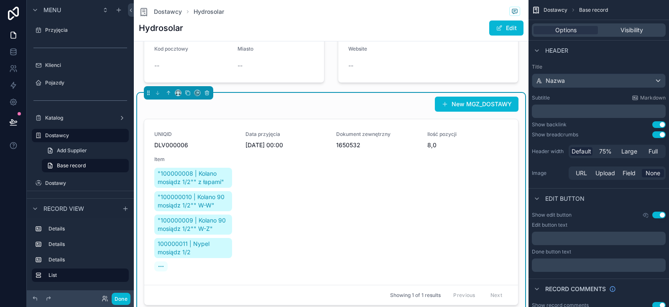
click at [353, 105] on div "New MGZ_DOSTAWY" at bounding box center [331, 104] width 375 height 16
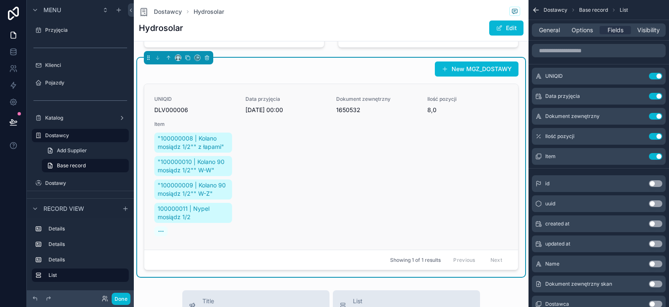
scroll to position [201, 0]
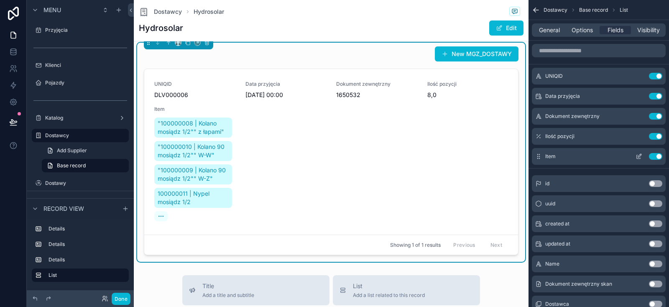
click at [640, 157] on icon "scrollable content" at bounding box center [639, 156] width 7 height 7
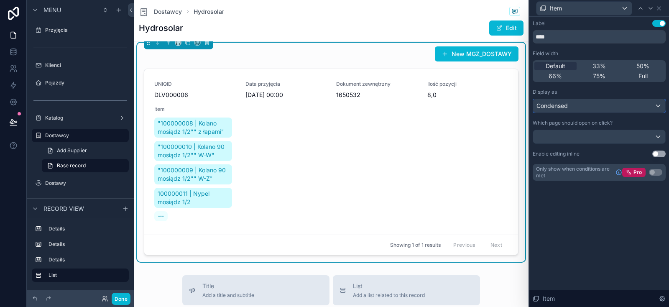
click at [583, 102] on div "Condensed" at bounding box center [599, 105] width 132 height 13
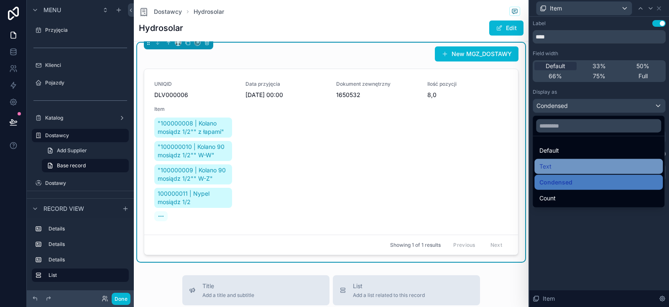
click at [563, 161] on div "Text" at bounding box center [599, 166] width 118 height 10
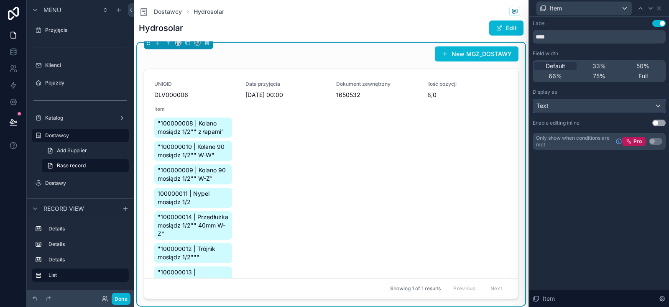
click at [571, 108] on div "Text" at bounding box center [599, 105] width 132 height 13
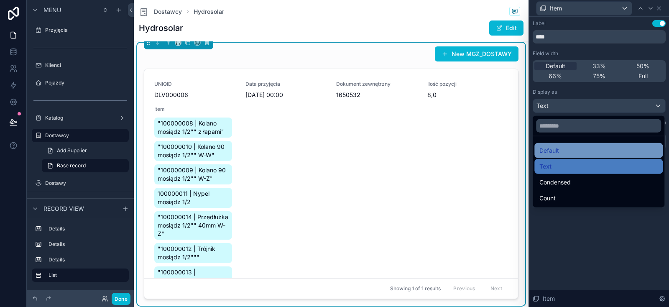
click at [560, 156] on div "Default" at bounding box center [599, 150] width 128 height 15
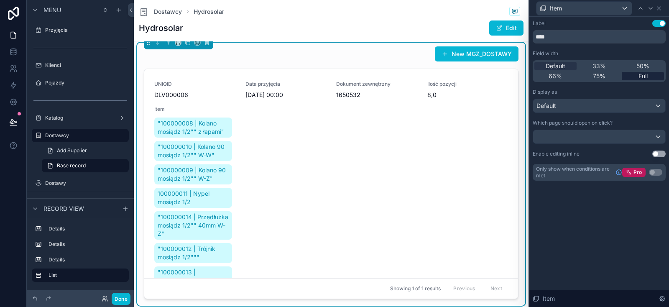
click at [639, 74] on span "Full" at bounding box center [643, 76] width 9 height 8
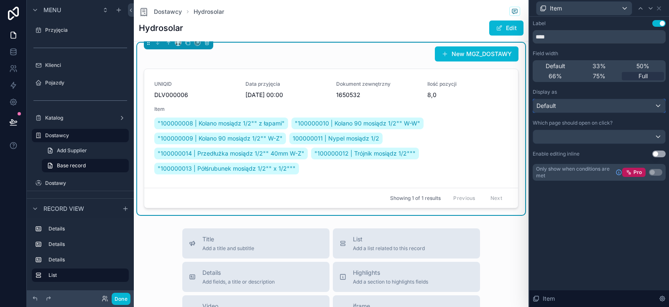
click at [574, 105] on div "Default" at bounding box center [599, 105] width 132 height 13
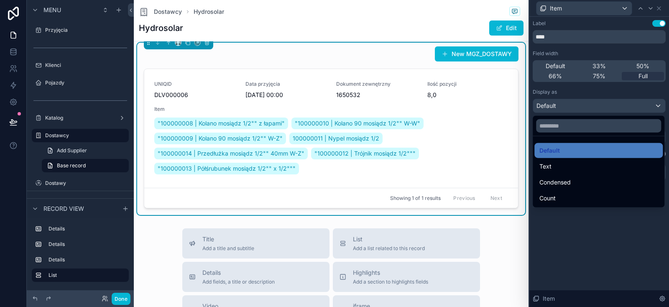
click at [573, 105] on div at bounding box center [600, 153] width 140 height 307
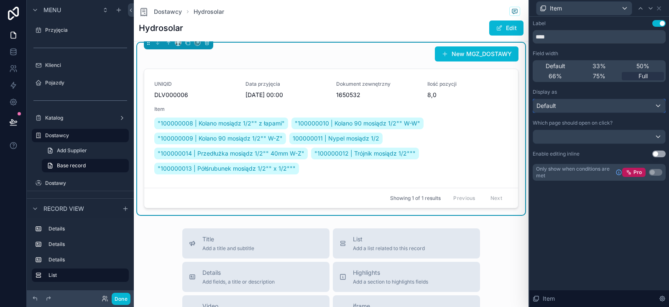
click at [559, 102] on div "Default" at bounding box center [599, 105] width 132 height 13
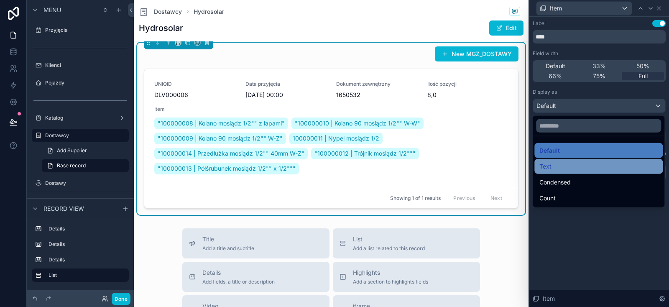
click at [556, 166] on div "Text" at bounding box center [599, 166] width 118 height 10
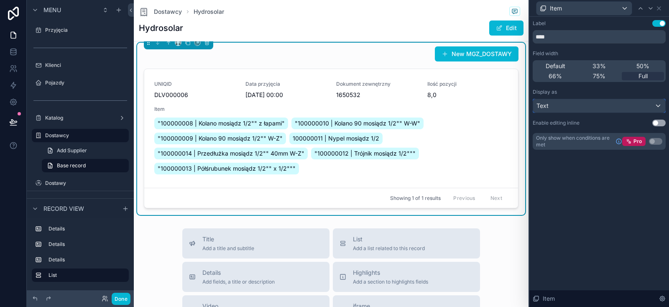
click at [553, 105] on div "Text" at bounding box center [599, 105] width 132 height 13
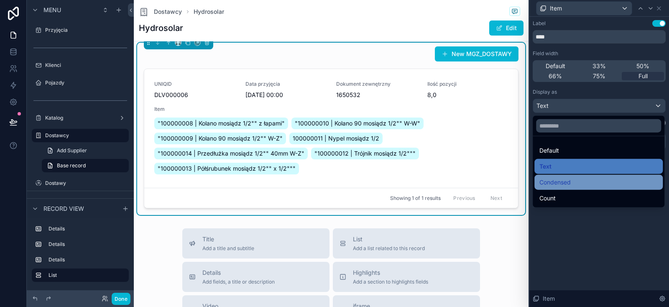
click at [558, 176] on div "Condensed" at bounding box center [599, 182] width 128 height 15
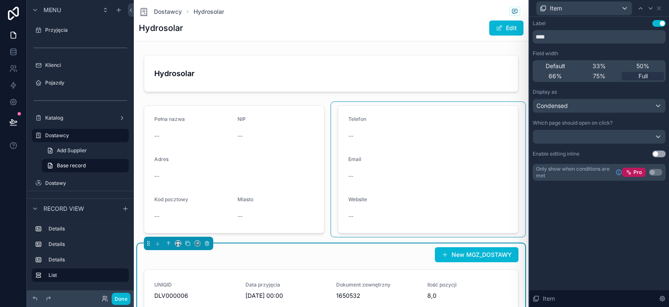
scroll to position [100, 0]
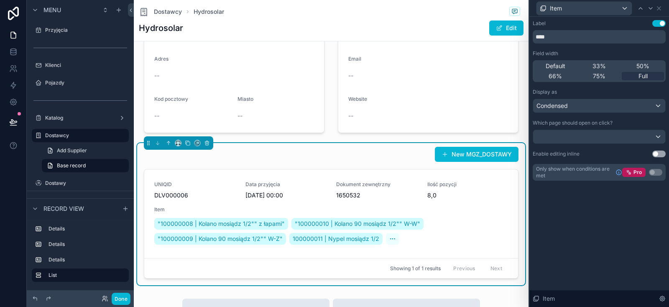
click at [324, 161] on div "New MGZ_DOSTAWY" at bounding box center [331, 154] width 375 height 16
click at [657, 10] on icon at bounding box center [659, 8] width 7 height 7
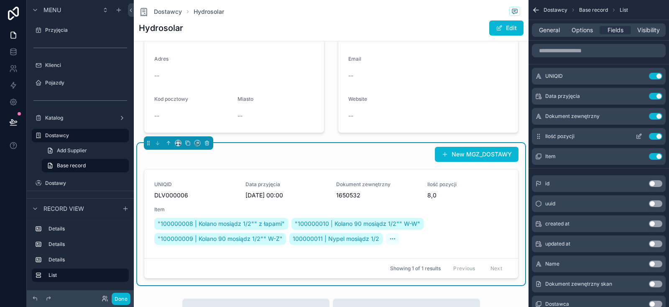
click at [657, 137] on button "Use setting" at bounding box center [655, 136] width 13 height 7
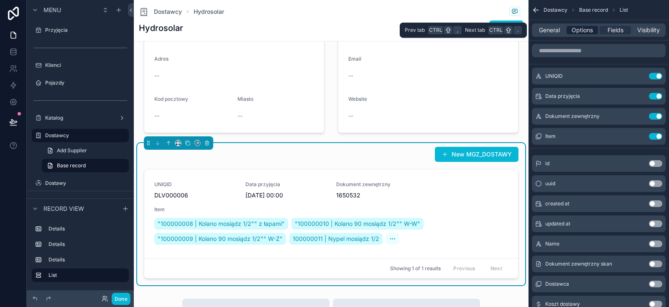
click at [576, 32] on span "Options" at bounding box center [582, 30] width 21 height 8
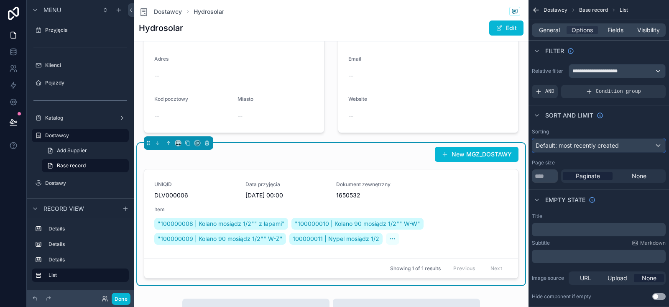
click at [578, 140] on div "Default: most recently created" at bounding box center [599, 145] width 133 height 13
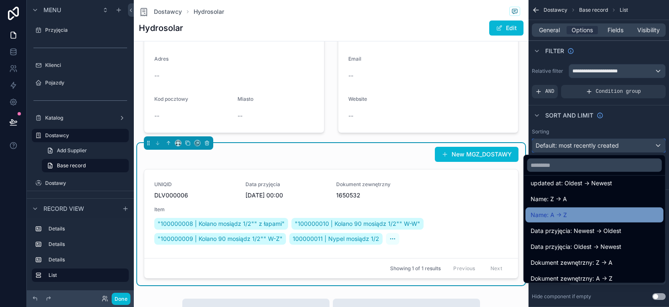
scroll to position [84, 0]
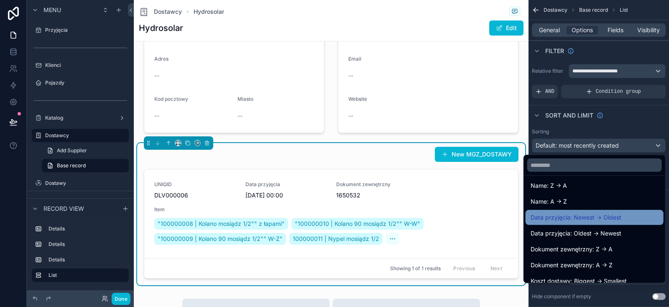
click at [620, 221] on span "Data przyjęcia: Newest -> Oldest" at bounding box center [576, 218] width 91 height 10
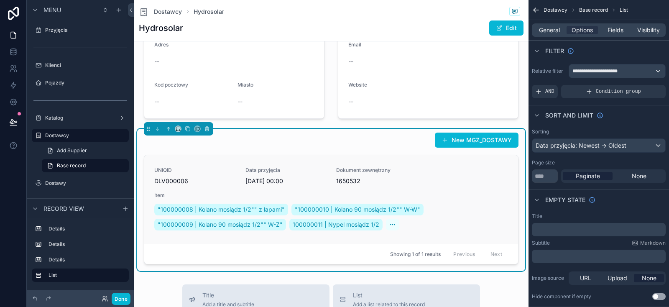
scroll to position [100, 0]
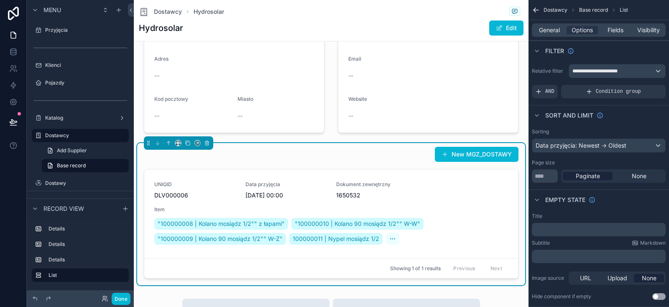
click at [364, 155] on div "New MGZ_DOSTAWY" at bounding box center [331, 154] width 375 height 16
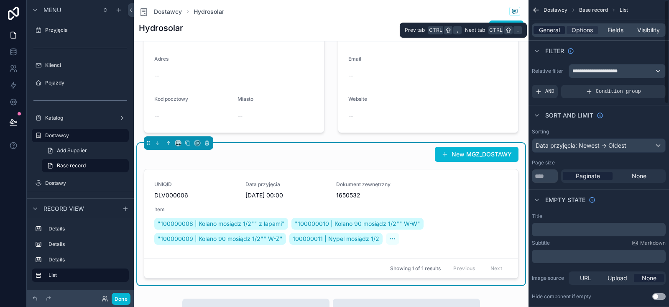
click at [553, 31] on span "General" at bounding box center [549, 30] width 21 height 8
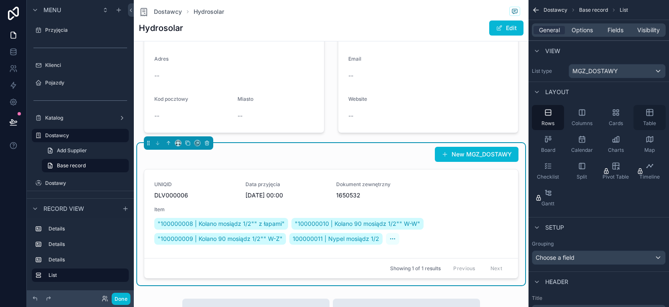
click at [645, 111] on div "Table" at bounding box center [650, 117] width 32 height 25
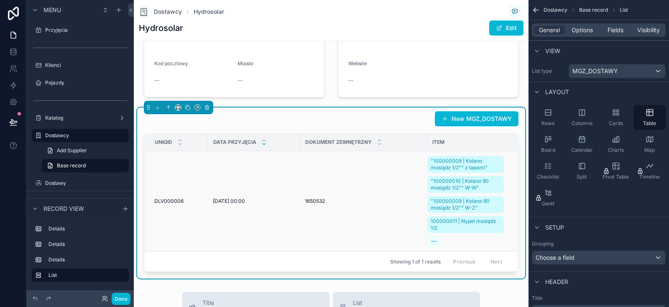
scroll to position [151, 0]
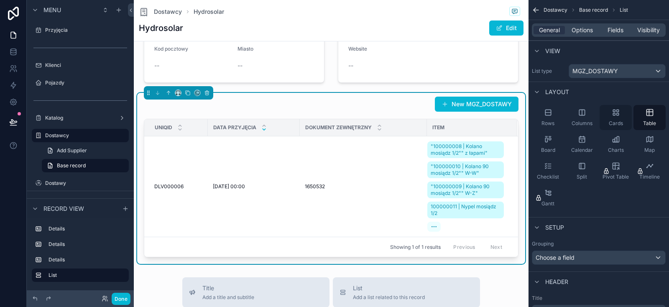
click at [622, 113] on div "Cards" at bounding box center [616, 117] width 32 height 25
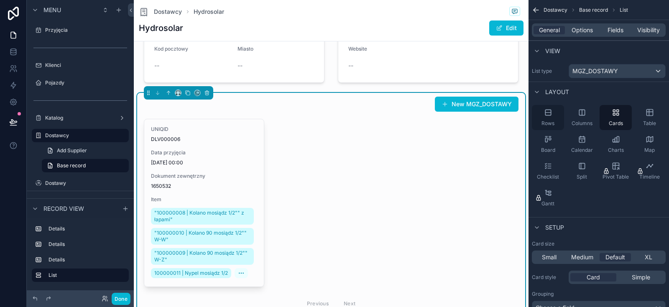
click at [552, 112] on icon "scrollable content" at bounding box center [548, 112] width 8 height 8
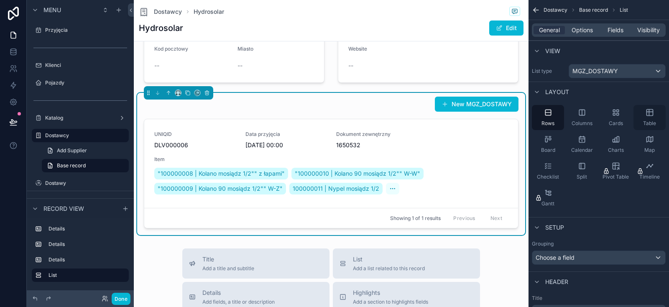
click at [648, 112] on icon "scrollable content" at bounding box center [650, 112] width 6 height 0
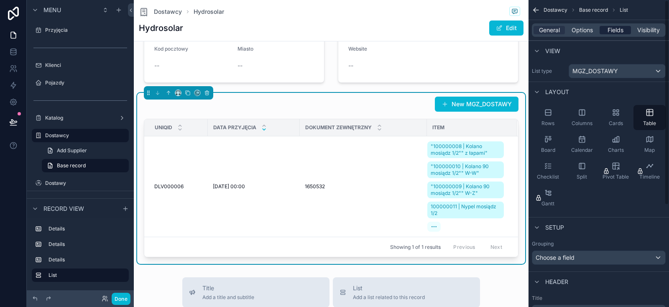
click at [615, 31] on span "Fields" at bounding box center [616, 30] width 16 height 8
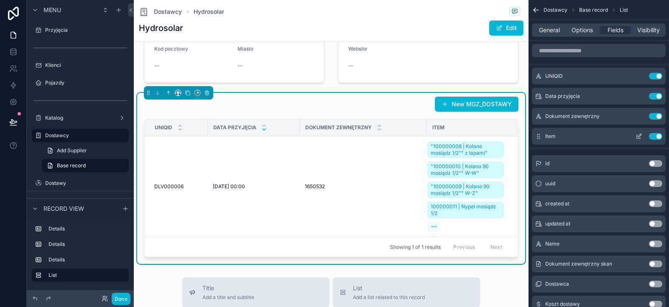
click at [641, 136] on icon "scrollable content" at bounding box center [639, 136] width 7 height 7
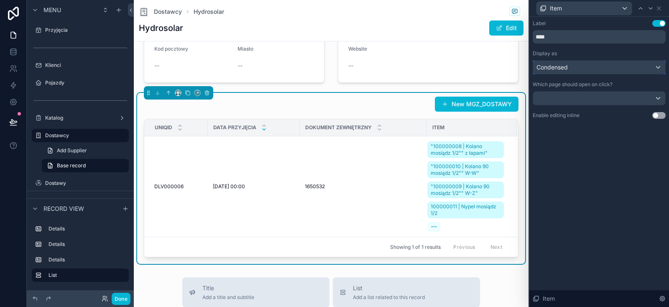
click at [580, 69] on div "Condensed" at bounding box center [599, 67] width 132 height 13
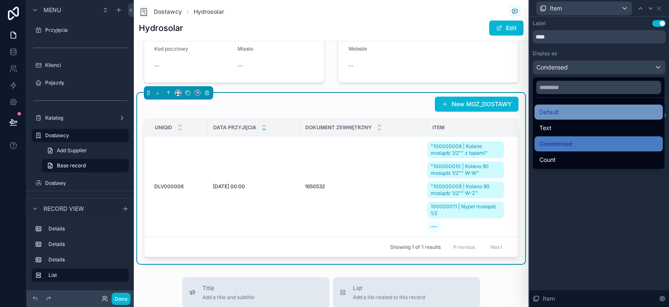
click at [570, 108] on div "Default" at bounding box center [599, 112] width 118 height 10
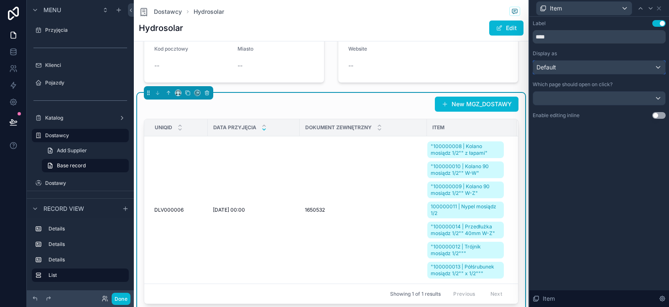
click at [569, 69] on div "Default" at bounding box center [599, 67] width 132 height 13
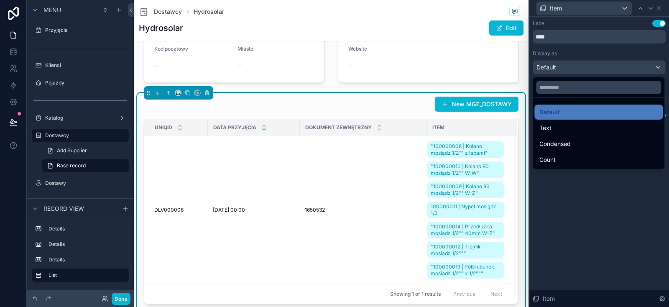
click at [559, 25] on div at bounding box center [600, 153] width 140 height 307
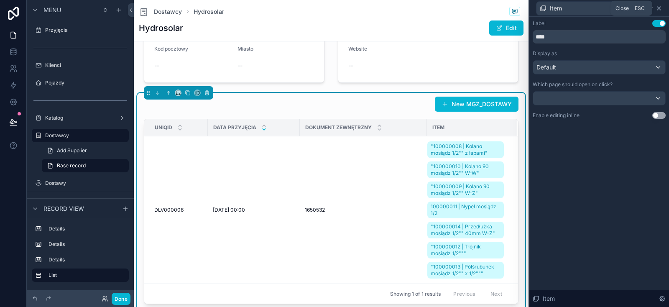
click at [661, 10] on icon at bounding box center [659, 8] width 7 height 7
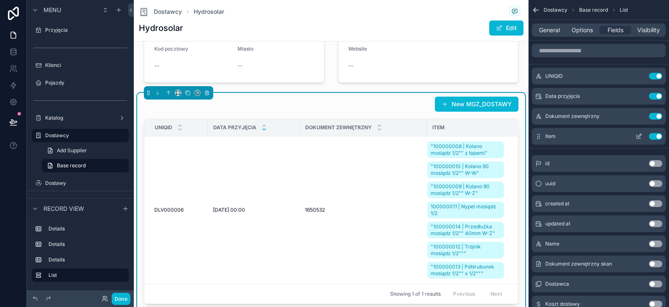
click at [654, 136] on button "Use setting" at bounding box center [655, 136] width 13 height 7
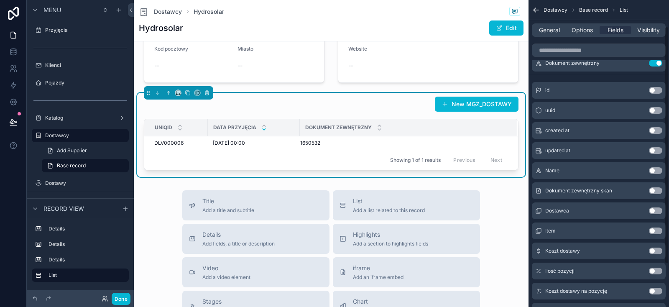
scroll to position [18, 0]
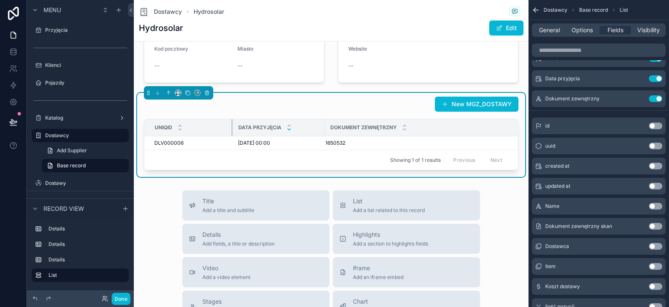
drag, startPoint x: 208, startPoint y: 120, endPoint x: 233, endPoint y: 118, distance: 25.2
click at [233, 119] on div "UNIQID Data przyjęcia Dokument zewnętrzny DLV000006 DLV000006 6.08.2025 00:00 6…" at bounding box center [331, 144] width 375 height 51
click at [325, 125] on th "Dokument zewnętrzny" at bounding box center [421, 127] width 192 height 17
drag, startPoint x: 328, startPoint y: 125, endPoint x: 344, endPoint y: 120, distance: 16.8
click at [344, 120] on div "scrollable content" at bounding box center [345, 127] width 3 height 17
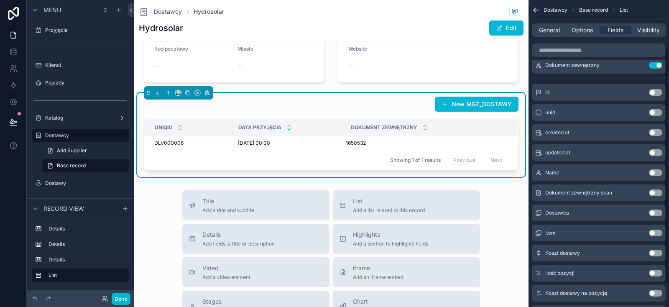
scroll to position [89, 0]
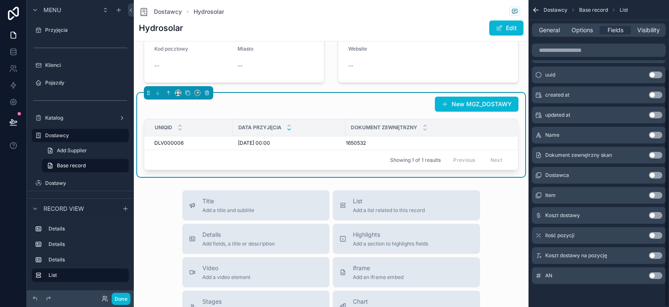
click at [650, 153] on button "Use setting" at bounding box center [655, 155] width 13 height 7
drag, startPoint x: 471, startPoint y: 126, endPoint x: 443, endPoint y: 128, distance: 28.1
click at [444, 128] on div "scrollable content" at bounding box center [444, 127] width 3 height 17
click at [343, 126] on div "Data przyjęcia" at bounding box center [289, 128] width 112 height 16
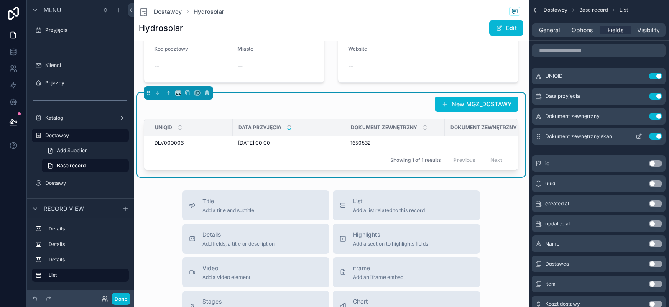
click at [640, 136] on icon "scrollable content" at bounding box center [639, 136] width 7 height 7
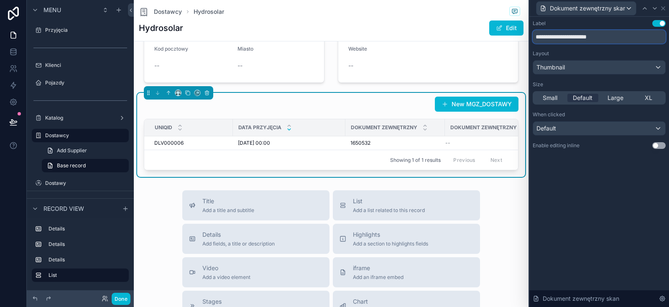
click at [616, 35] on input "**********" at bounding box center [599, 36] width 133 height 13
click at [589, 67] on div "Thumbnail" at bounding box center [599, 67] width 132 height 13
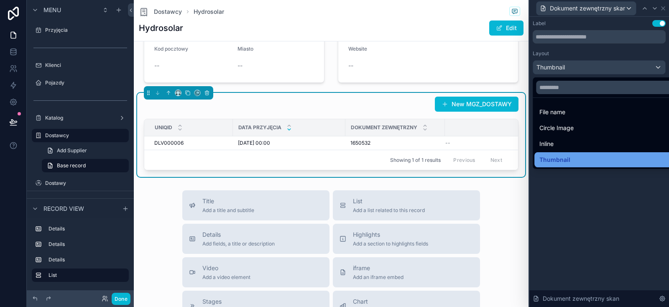
click at [555, 160] on span "Thumbnail" at bounding box center [555, 160] width 31 height 10
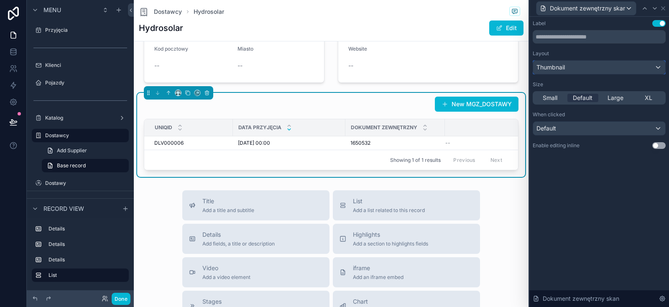
click at [563, 68] on span "Thumbnail" at bounding box center [551, 67] width 28 height 8
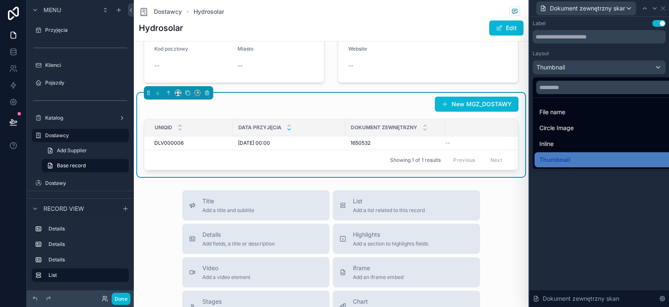
click at [575, 54] on div at bounding box center [600, 153] width 140 height 307
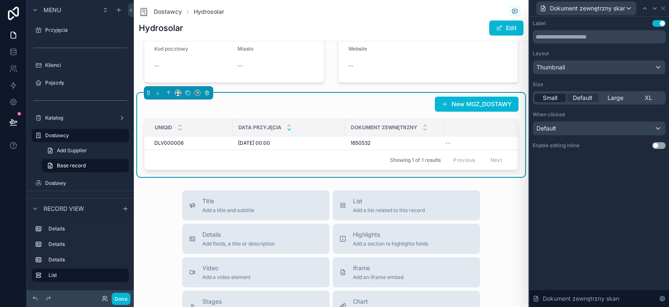
click at [558, 98] on div "Small" at bounding box center [550, 98] width 31 height 8
click at [549, 125] on span "Default" at bounding box center [547, 128] width 20 height 8
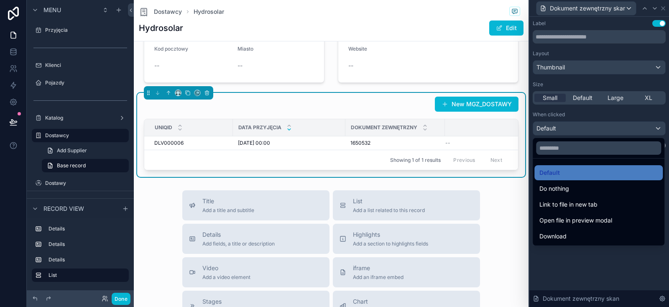
click at [549, 125] on div at bounding box center [600, 153] width 140 height 307
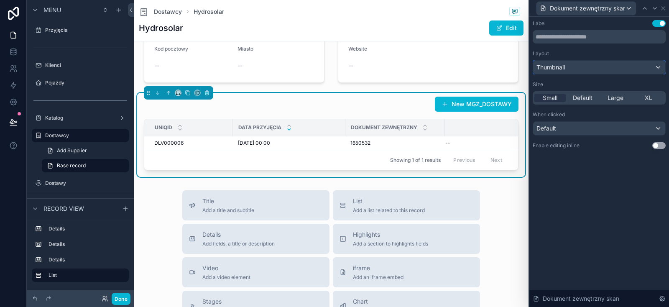
click at [563, 67] on span "Thumbnail" at bounding box center [551, 67] width 28 height 8
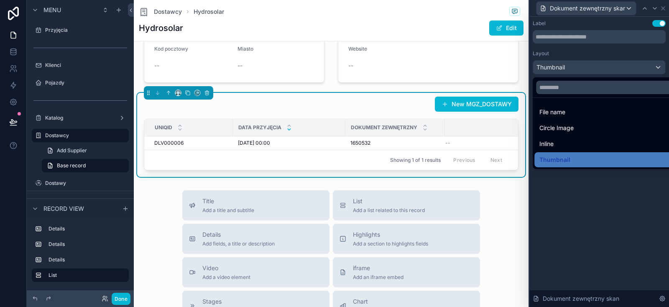
click at [564, 116] on span "File name" at bounding box center [553, 112] width 26 height 10
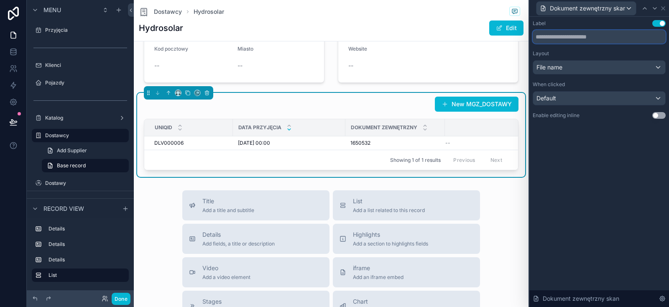
click at [575, 39] on input "text" at bounding box center [599, 36] width 133 height 13
type input "****"
click at [587, 169] on div "Label Use setting **** Layout File name When clicked Default Enable editing inl…" at bounding box center [600, 162] width 140 height 290
click at [445, 129] on div "scrollable content" at bounding box center [444, 127] width 3 height 17
drag, startPoint x: 344, startPoint y: 126, endPoint x: 323, endPoint y: 131, distance: 21.4
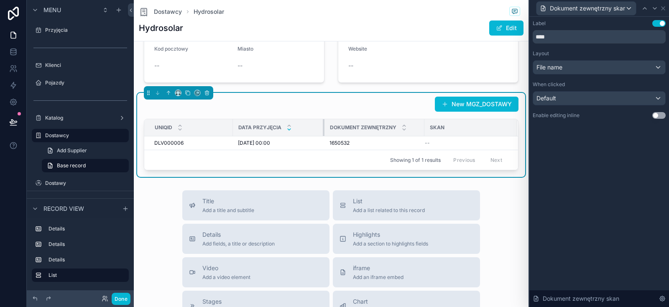
click at [323, 131] on div "scrollable content" at bounding box center [324, 127] width 3 height 17
click at [664, 10] on icon at bounding box center [663, 8] width 7 height 7
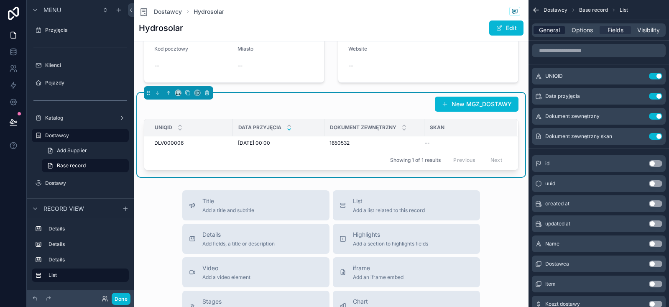
click at [555, 31] on span "General" at bounding box center [549, 30] width 21 height 8
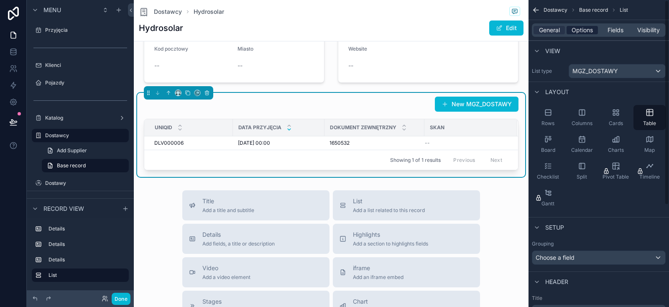
click at [587, 31] on span "Options" at bounding box center [582, 30] width 21 height 8
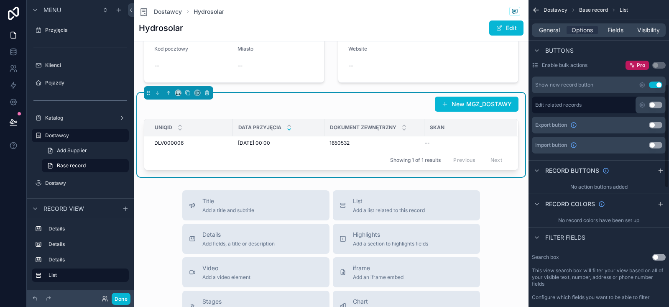
scroll to position [284, 0]
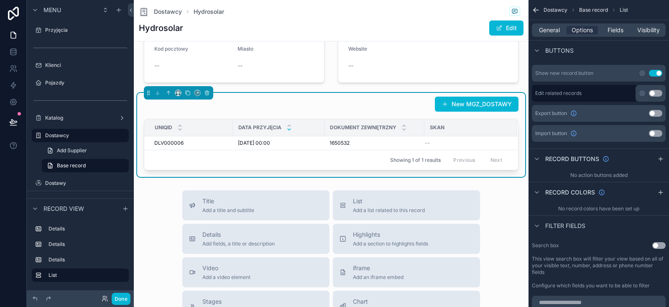
drag, startPoint x: 608, startPoint y: 207, endPoint x: 604, endPoint y: 206, distance: 4.3
click at [608, 207] on div "No record colors have been set up" at bounding box center [599, 208] width 141 height 13
click at [537, 193] on icon "scrollable content" at bounding box center [537, 192] width 7 height 7
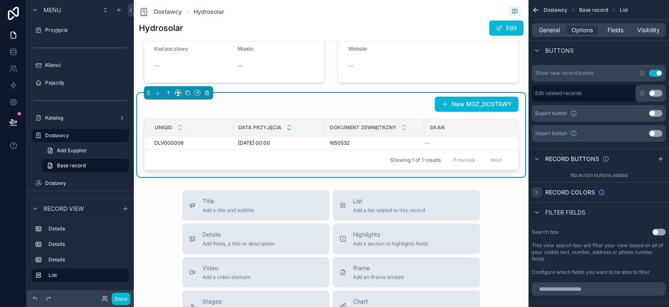
click at [537, 193] on icon "scrollable content" at bounding box center [537, 192] width 7 height 7
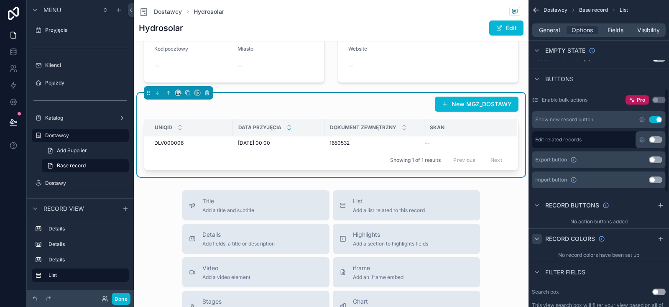
scroll to position [264, 0]
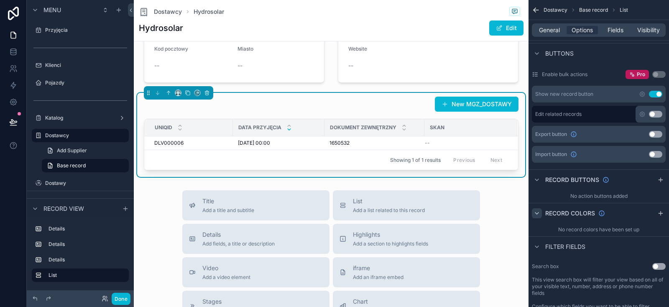
click at [633, 230] on div "No record colors have been set up" at bounding box center [599, 229] width 141 height 13
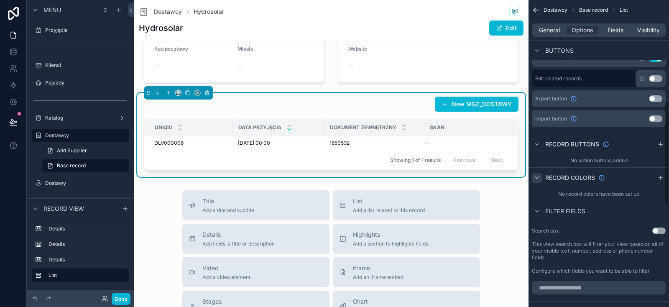
click at [614, 193] on div "No record colors have been set up" at bounding box center [599, 193] width 141 height 13
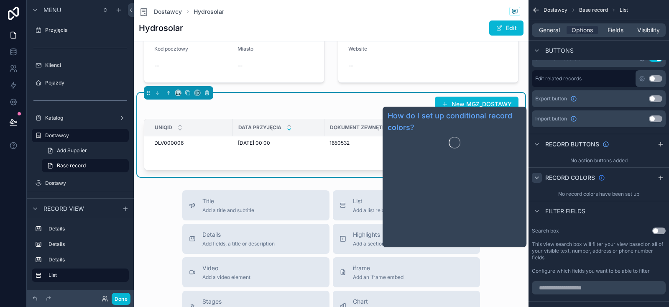
click at [604, 177] on icon "scrollable content" at bounding box center [601, 177] width 5 height 5
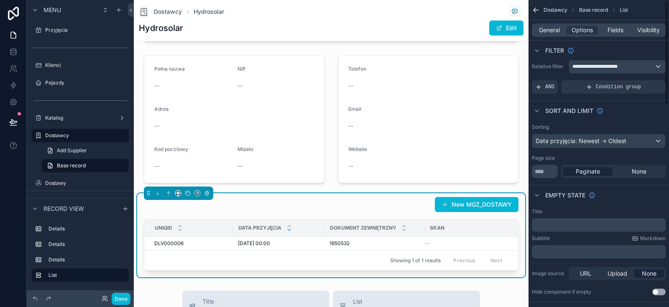
scroll to position [0, 0]
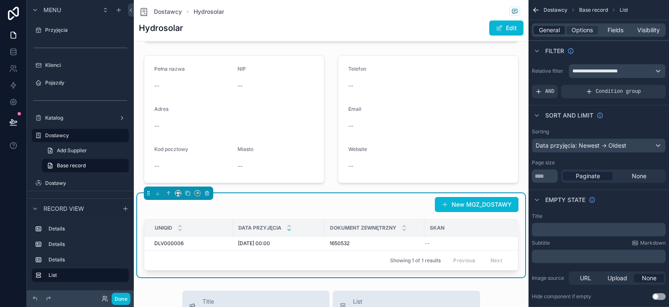
click at [554, 33] on span "General" at bounding box center [549, 30] width 21 height 8
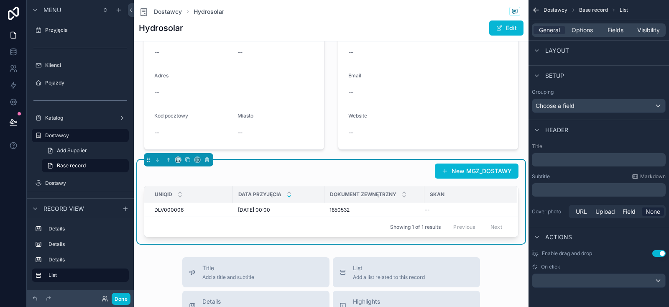
scroll to position [100, 0]
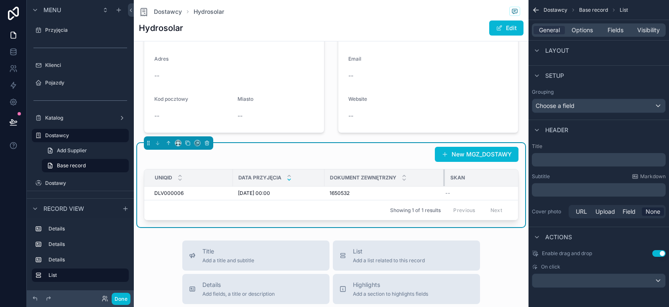
drag, startPoint x: 424, startPoint y: 178, endPoint x: 382, endPoint y: 179, distance: 42.3
click at [445, 177] on div "scrollable content" at bounding box center [444, 177] width 3 height 17
drag, startPoint x: 323, startPoint y: 174, endPoint x: 353, endPoint y: 175, distance: 30.1
click at [353, 175] on div "scrollable content" at bounding box center [354, 177] width 3 height 17
drag, startPoint x: 474, startPoint y: 175, endPoint x: 405, endPoint y: 175, distance: 69.4
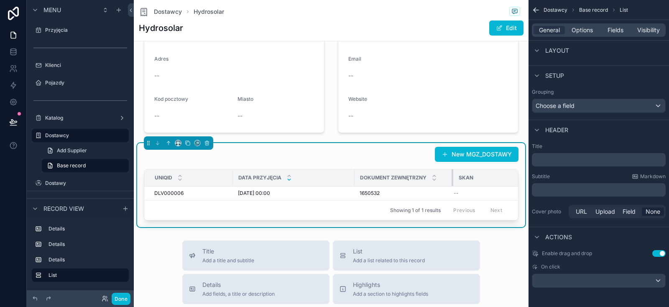
click at [452, 176] on div "scrollable content" at bounding box center [453, 177] width 3 height 17
drag, startPoint x: 353, startPoint y: 177, endPoint x: 319, endPoint y: 170, distance: 34.6
click at [319, 170] on th "Data przyjęcia" at bounding box center [276, 177] width 87 height 17
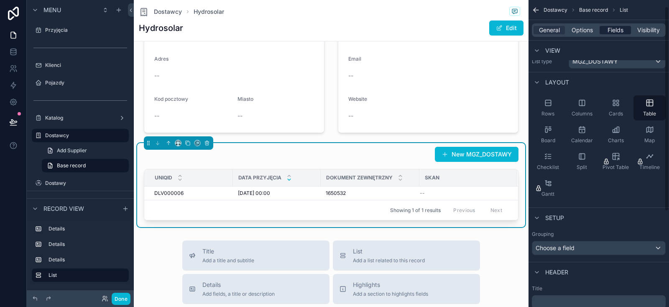
scroll to position [0, 0]
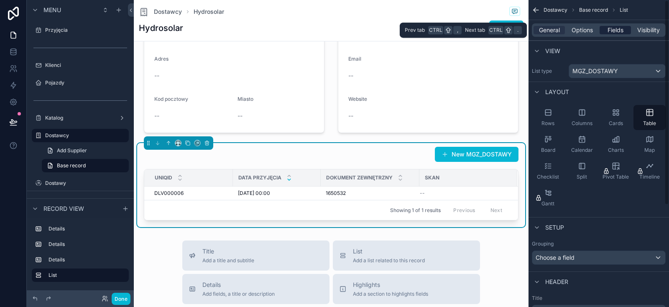
click at [618, 29] on span "Fields" at bounding box center [616, 30] width 16 height 8
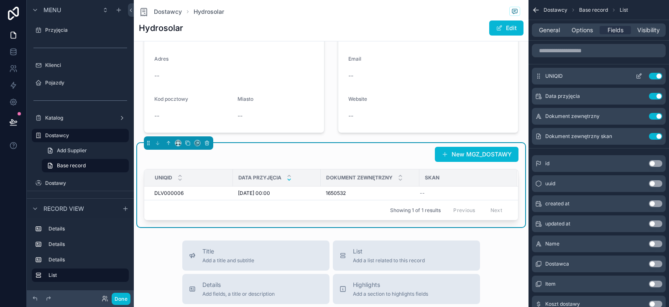
click at [638, 76] on icon "scrollable content" at bounding box center [639, 75] width 3 height 3
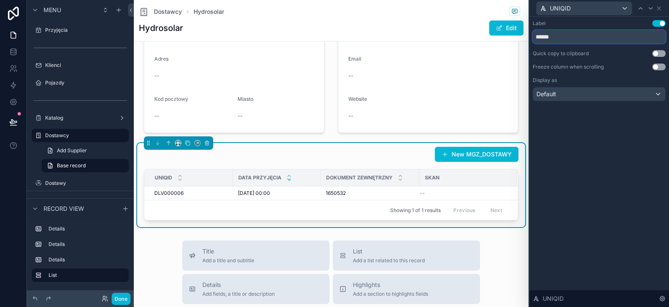
click at [562, 41] on input "******" at bounding box center [599, 36] width 133 height 13
drag, startPoint x: 233, startPoint y: 177, endPoint x: 200, endPoint y: 176, distance: 32.2
click at [200, 176] on div "scrollable content" at bounding box center [200, 177] width 3 height 17
type input "**"
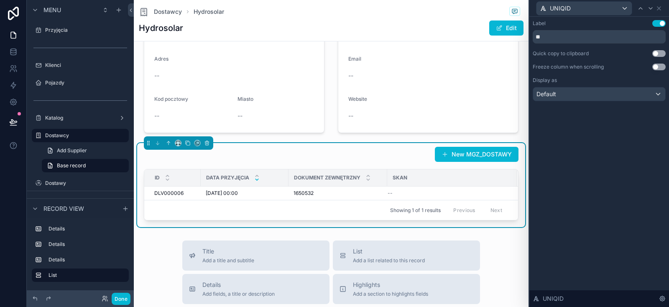
click at [223, 160] on div "New MGZ_DOSTAWY" at bounding box center [331, 154] width 375 height 16
